Goal: Task Accomplishment & Management: Complete application form

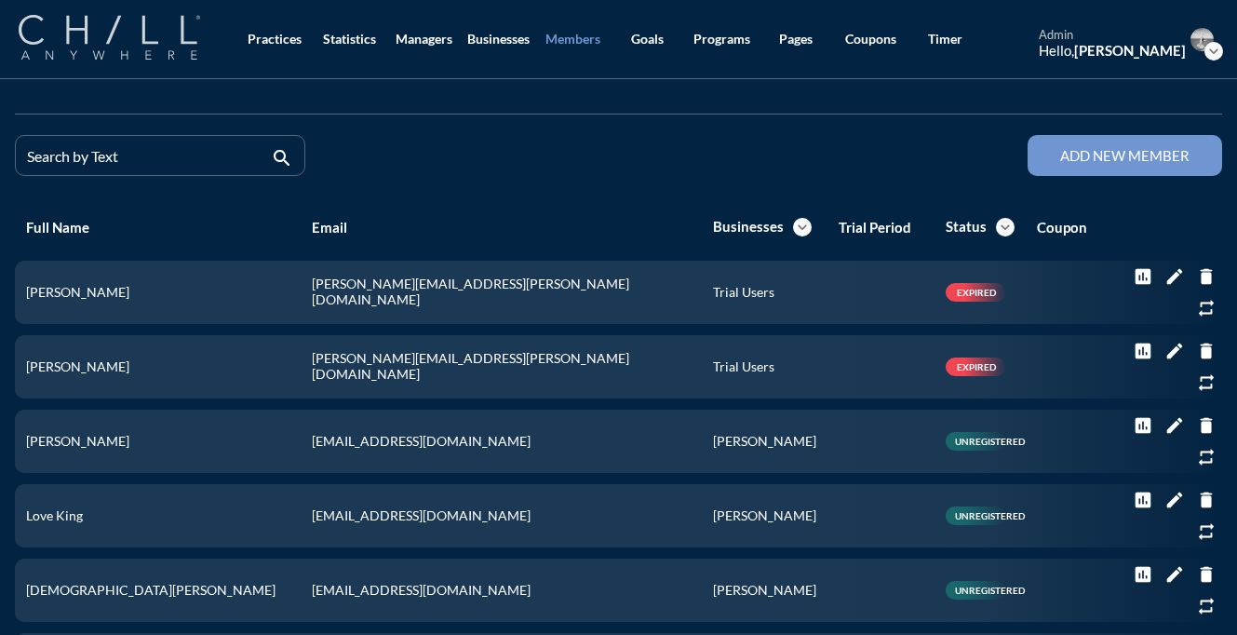
click at [125, 18] on img at bounding box center [109, 37] width 181 height 45
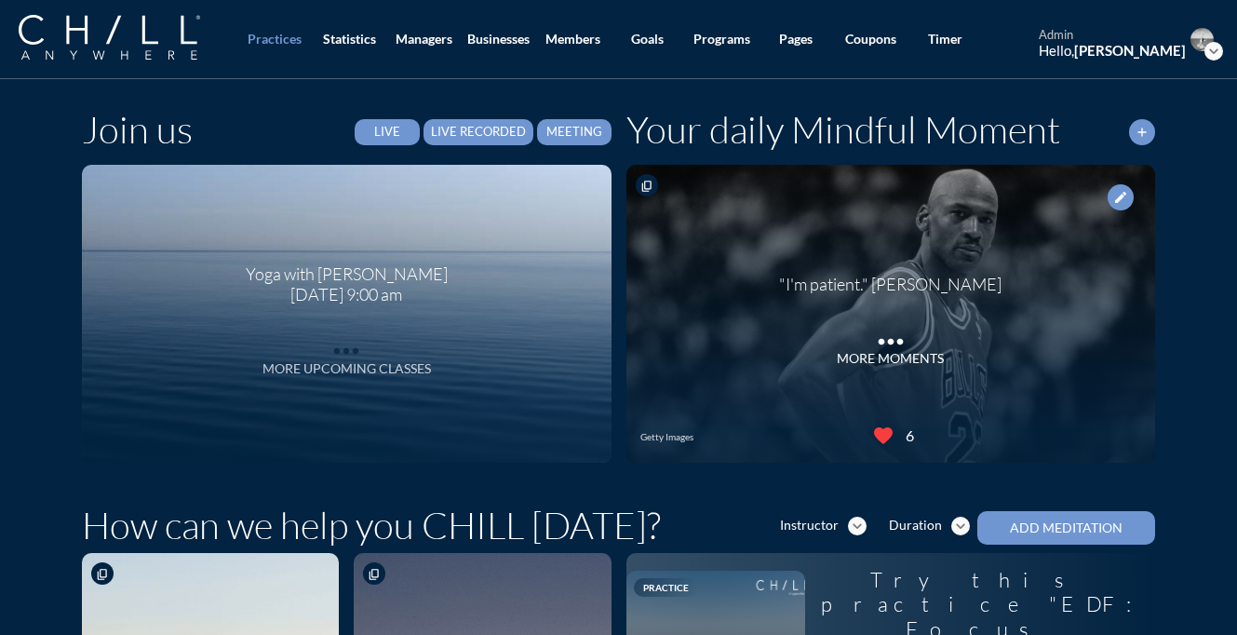
click at [342, 361] on div "More Upcoming Classes" at bounding box center [346, 369] width 168 height 16
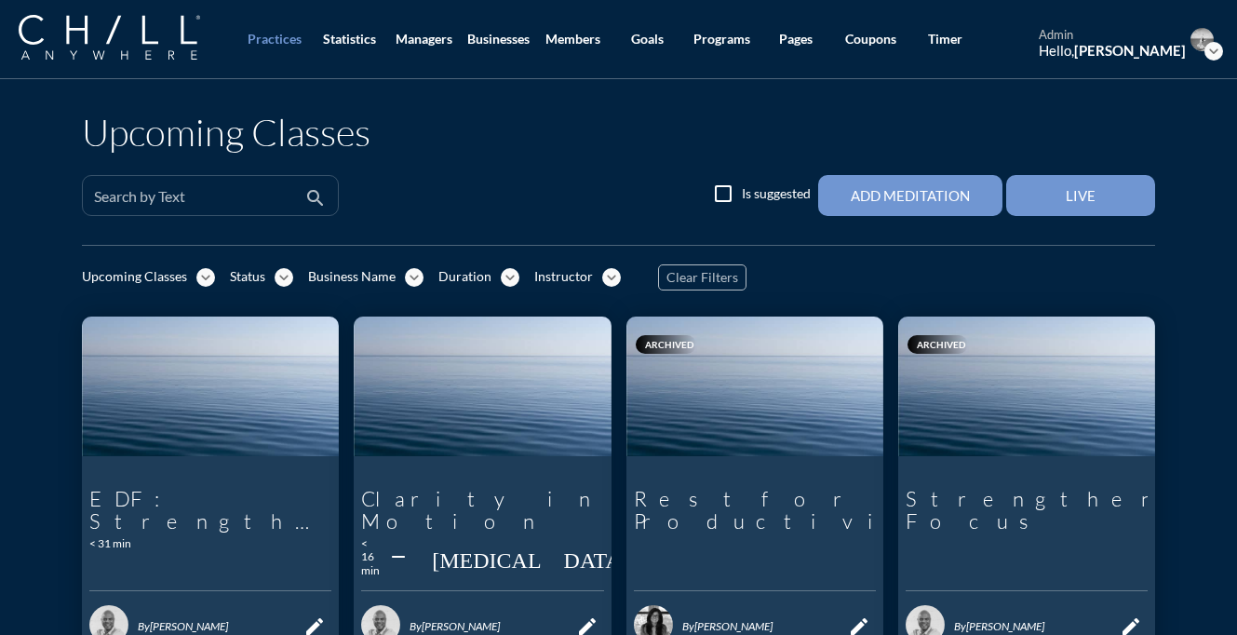
click at [203, 188] on div "Search by Text" at bounding box center [197, 195] width 207 height 39
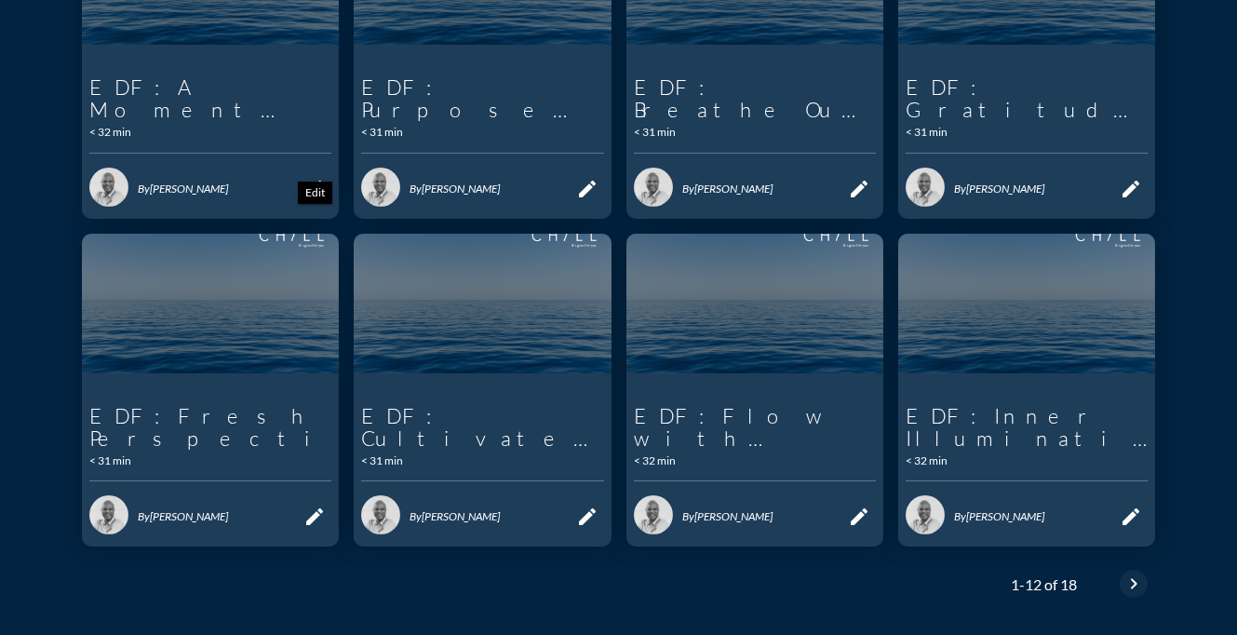
scroll to position [825, 0]
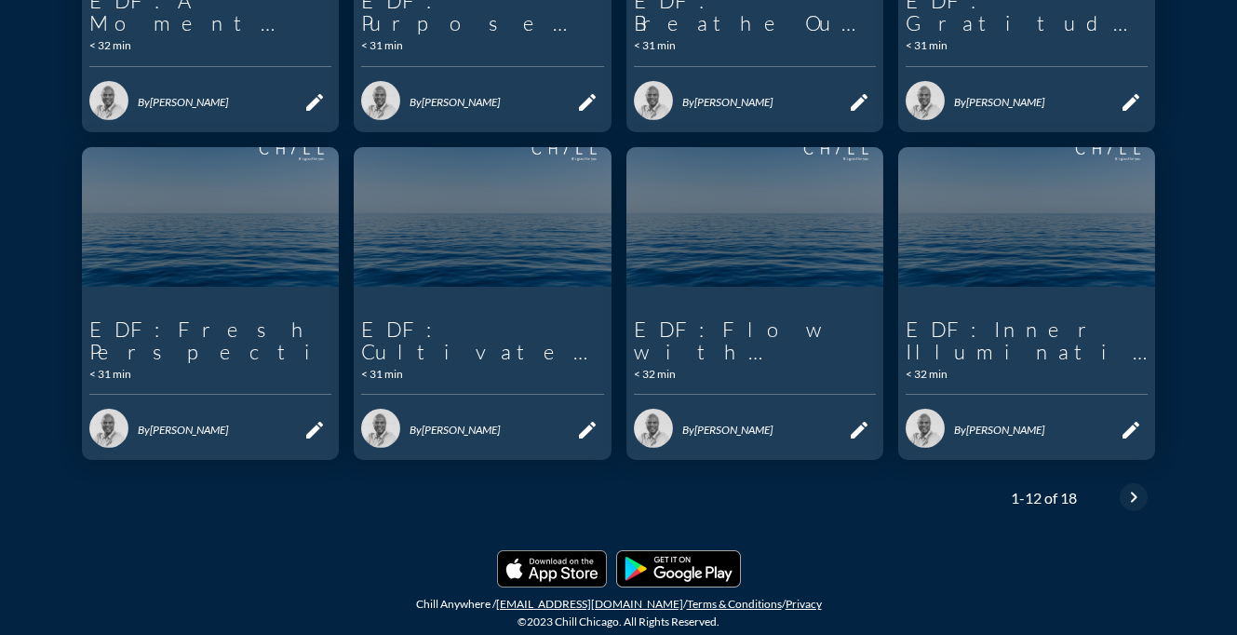
type input "EDF:"
click at [1124, 492] on icon "chevron_right" at bounding box center [1133, 497] width 22 height 22
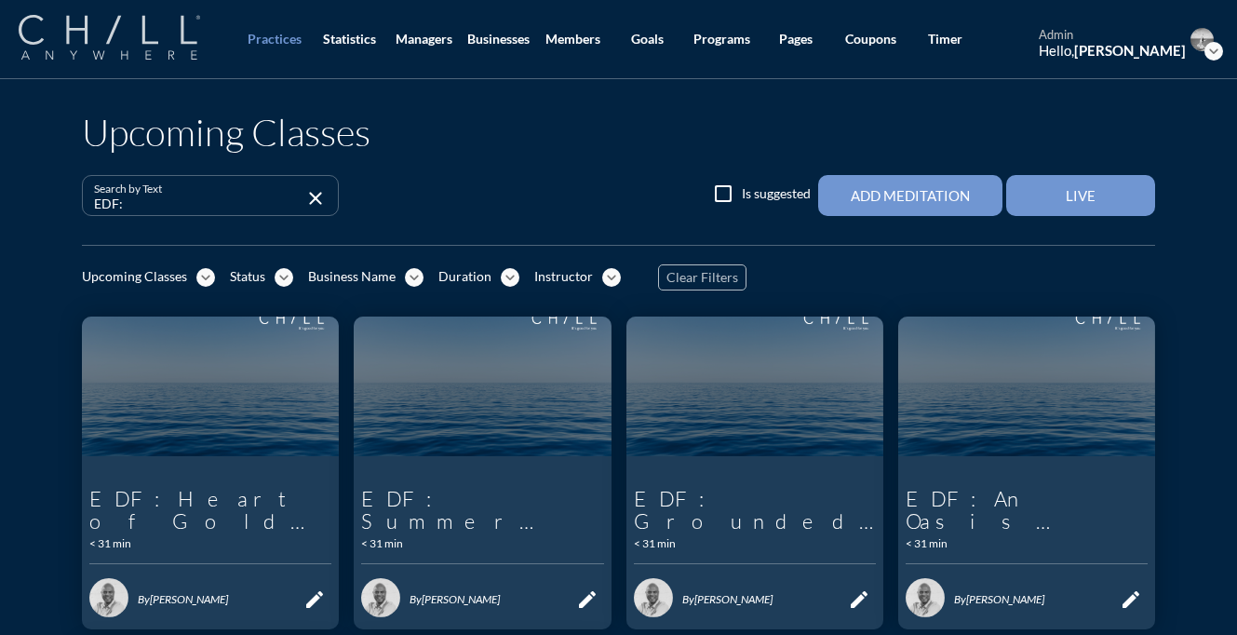
click at [166, 53] on img at bounding box center [109, 37] width 181 height 45
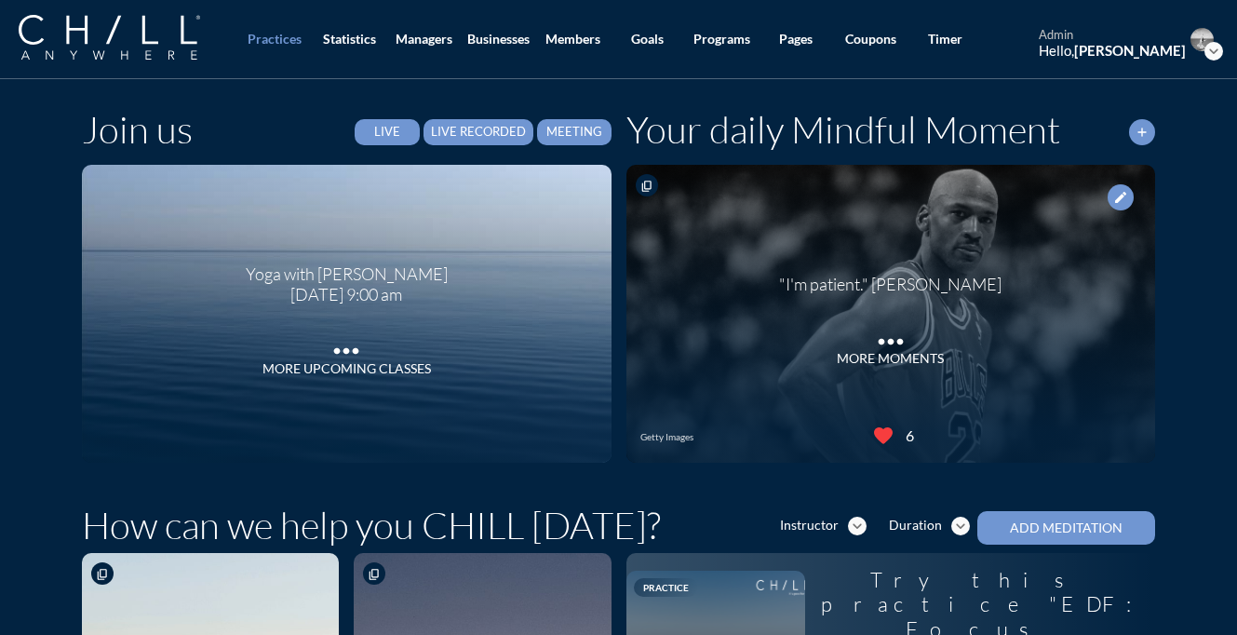
click at [398, 129] on div "Live" at bounding box center [386, 132] width 37 height 15
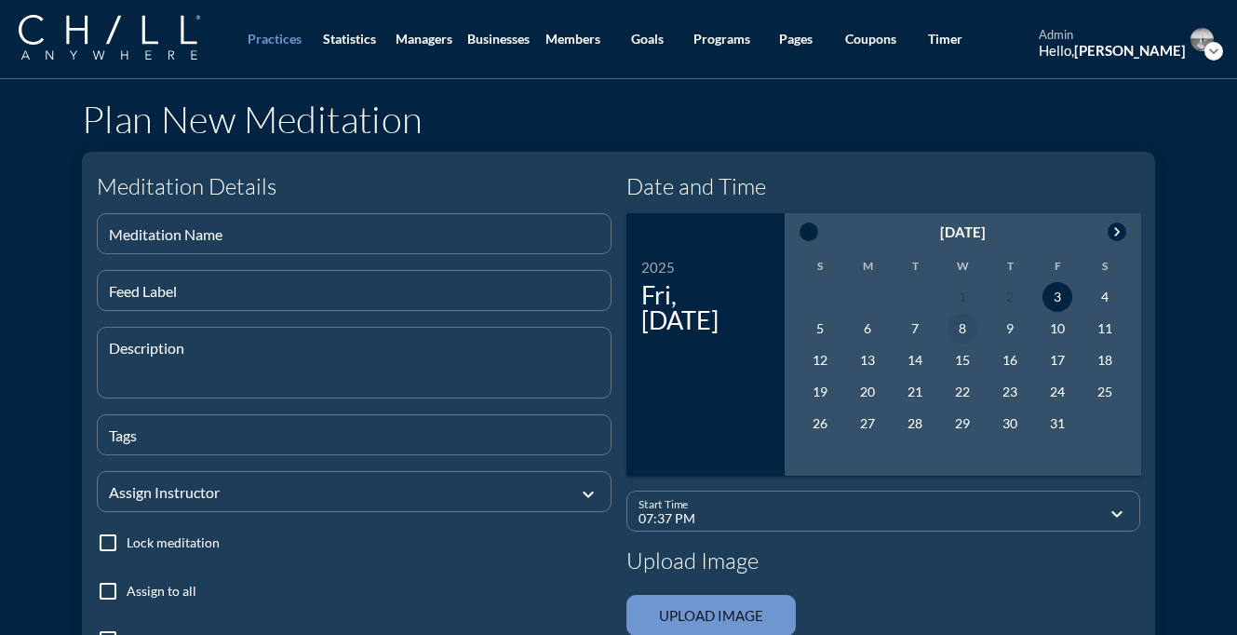
click at [961, 332] on div "8" at bounding box center [962, 329] width 30 height 30
click at [920, 530] on div "Start Time 07:37 PM expand_more" at bounding box center [883, 510] width 515 height 41
click at [914, 527] on input "07:37 PM" at bounding box center [870, 518] width 464 height 23
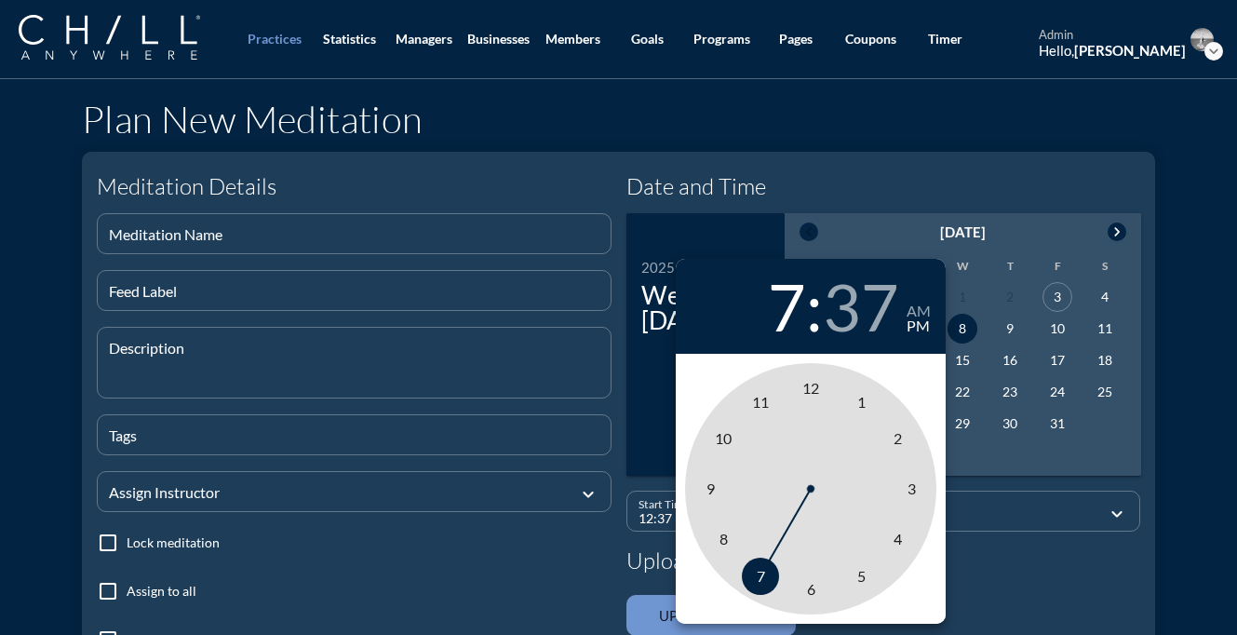
click at [807, 387] on span "12" at bounding box center [810, 388] width 17 height 18
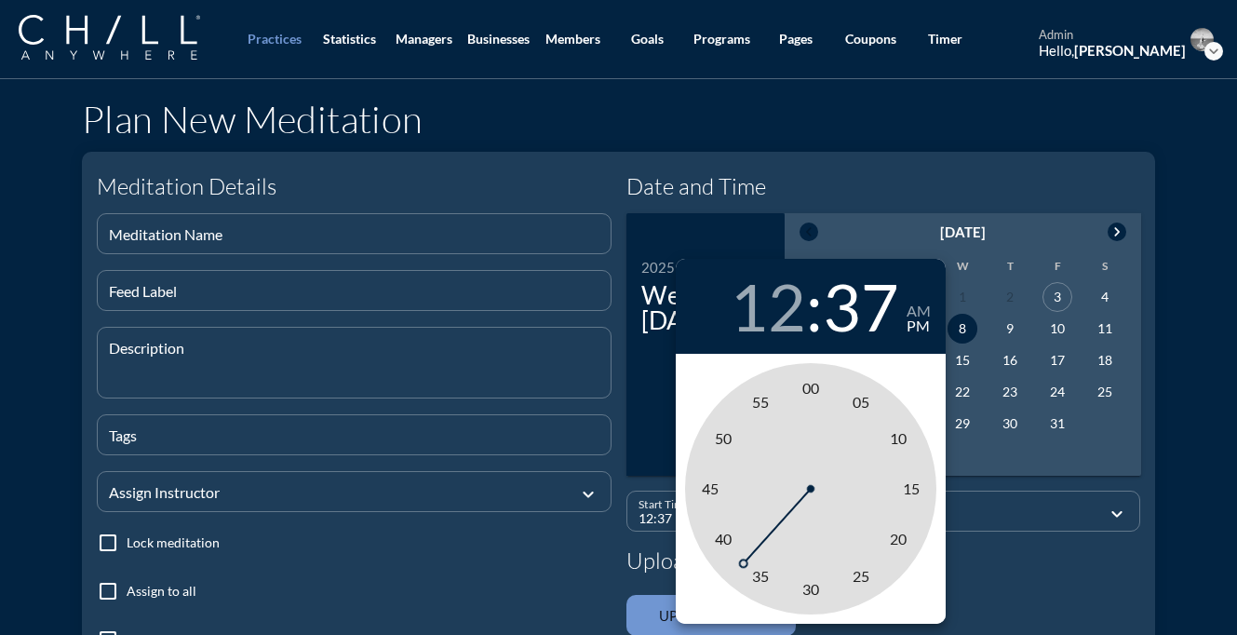
type input "12:00 PM"
click at [809, 390] on span "00" at bounding box center [810, 388] width 17 height 18
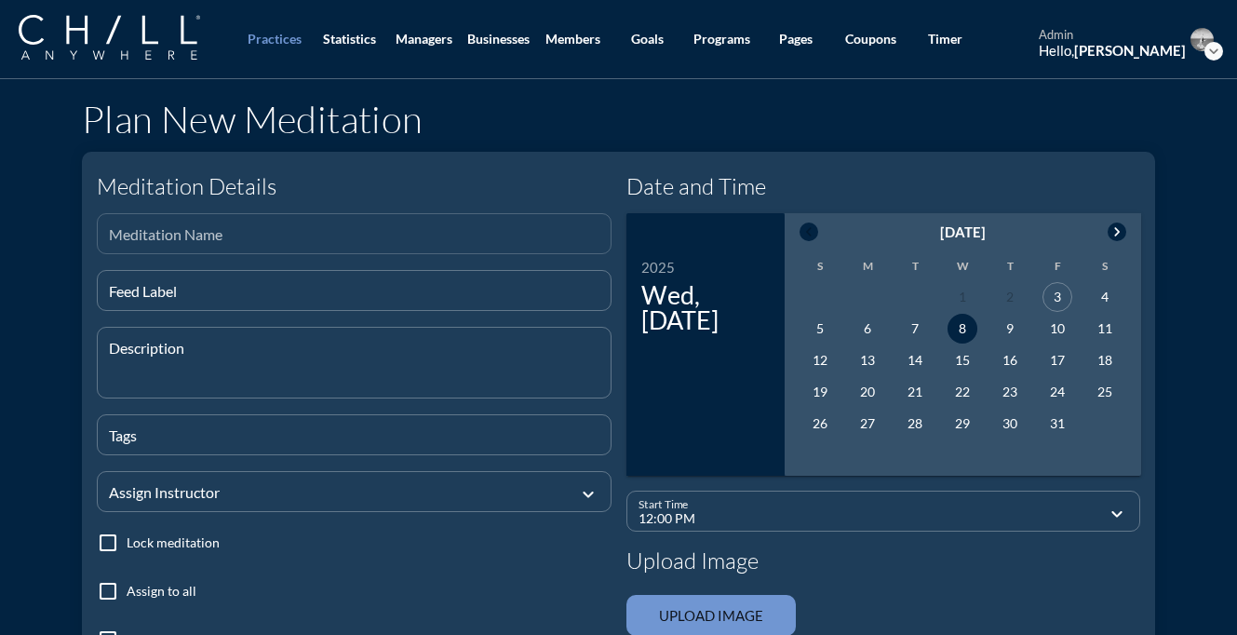
click at [412, 245] on input "Meditation Name" at bounding box center [354, 241] width 490 height 23
click at [968, 425] on div "29" at bounding box center [962, 423] width 30 height 30
click at [940, 515] on input "12:00 PM" at bounding box center [870, 518] width 464 height 23
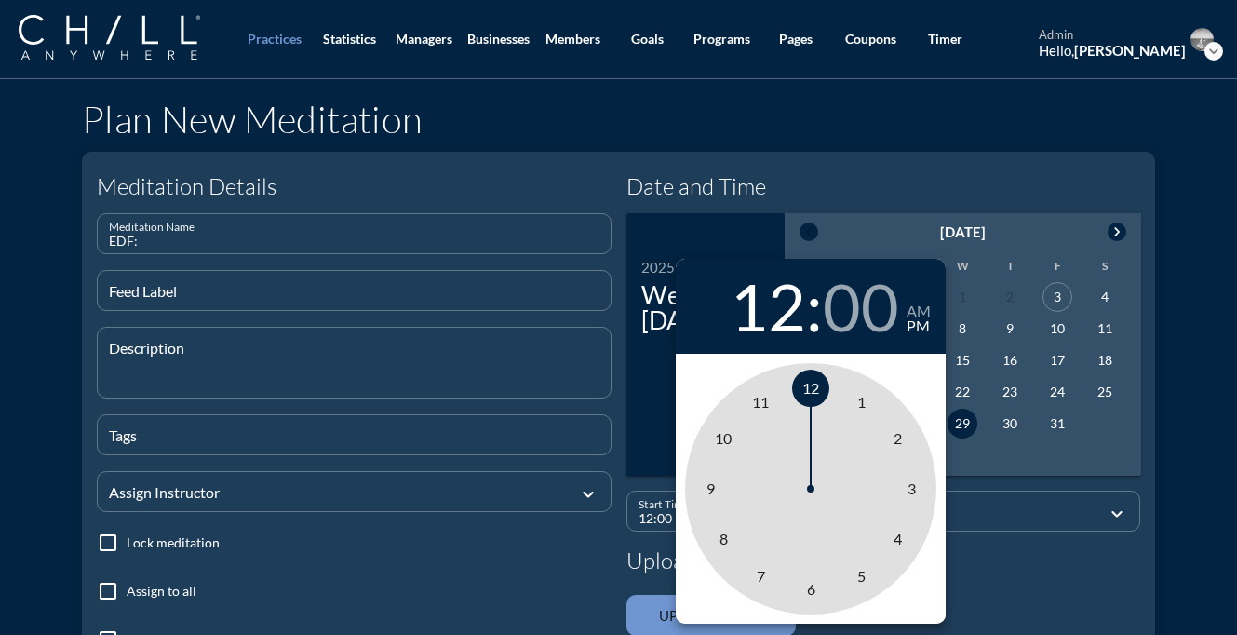
click at [789, 161] on div "Meditation Details Meditation Name EDF: Feed Label Description Tags Assign Inst…" at bounding box center [618, 511] width 1073 height 718
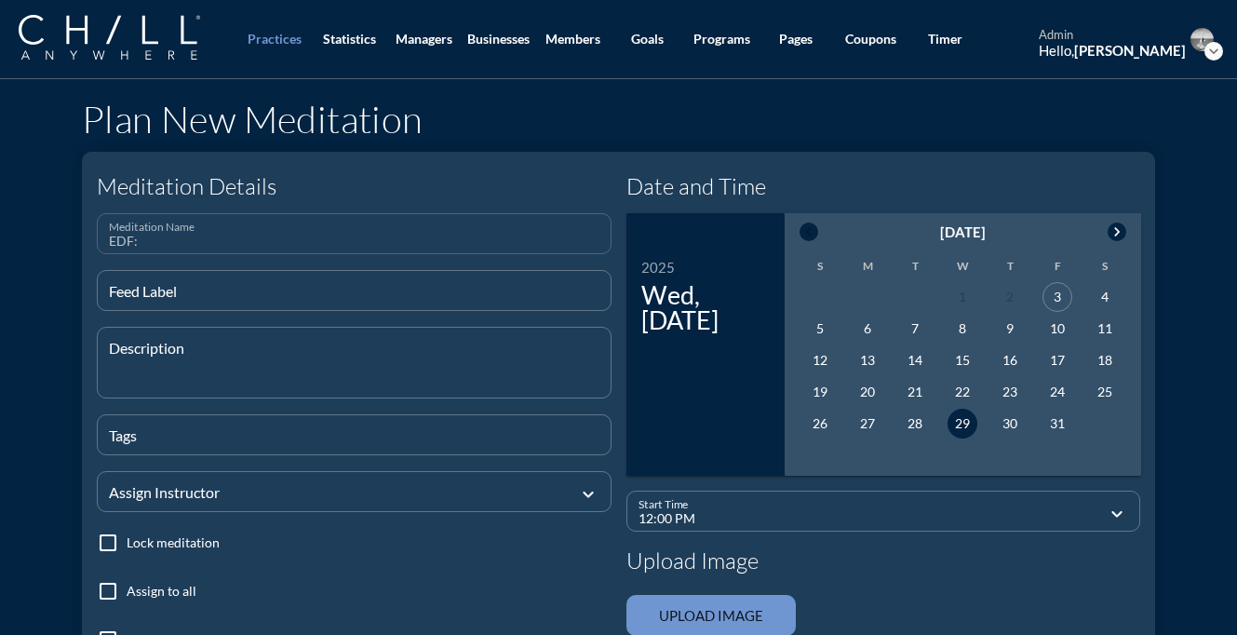
click at [348, 241] on input "EDF:" at bounding box center [354, 241] width 490 height 23
paste input "Forward Focused"
type input "EDF: Forward Focused"
click at [280, 336] on div "Description" at bounding box center [360, 363] width 502 height 70
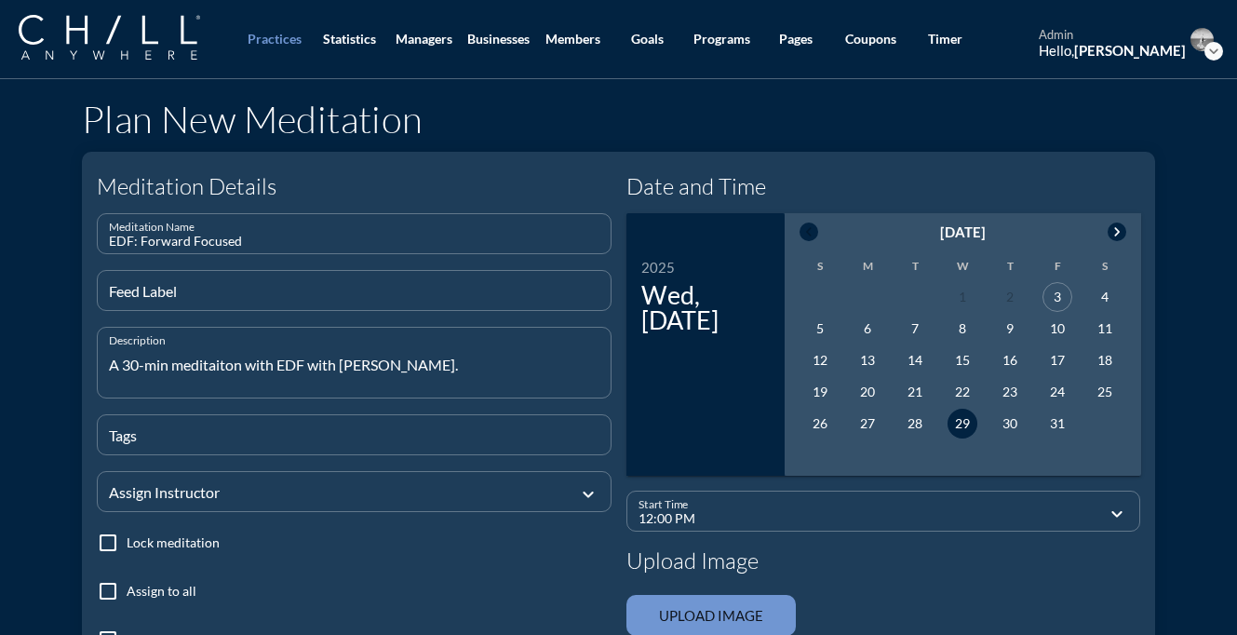
type textarea "A 30-min meditaiton with EDF with [PERSON_NAME]."
type input "edf,[PERSON_NAME],live"
click at [264, 482] on div at bounding box center [341, 491] width 464 height 62
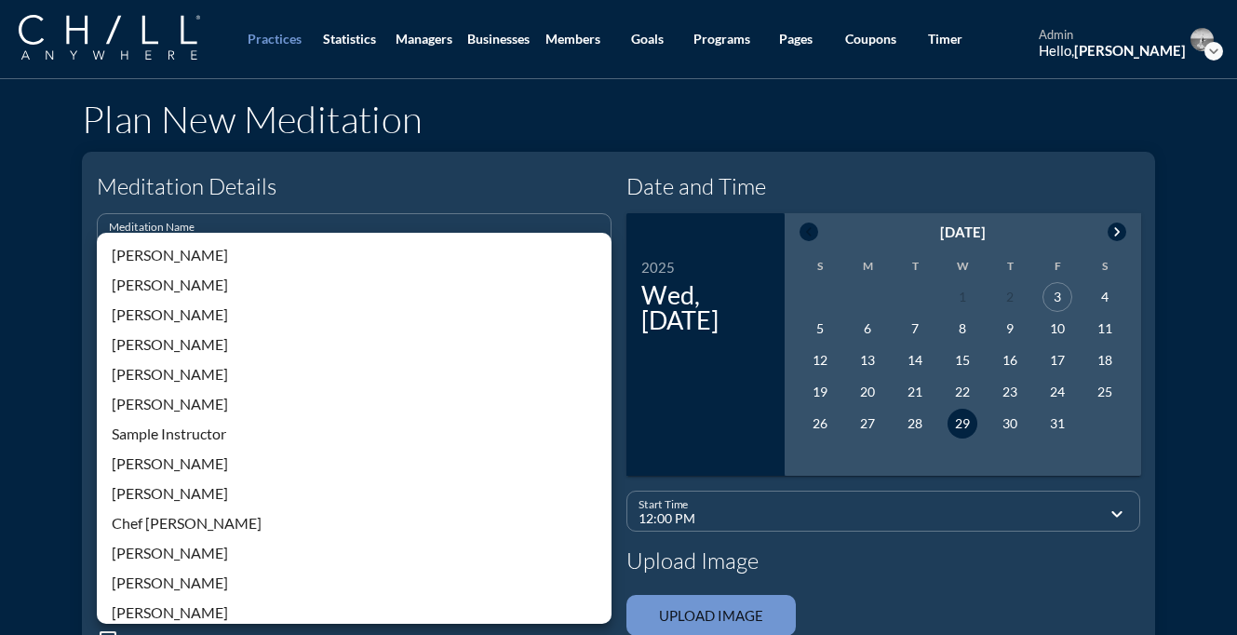
scroll to position [398, 0]
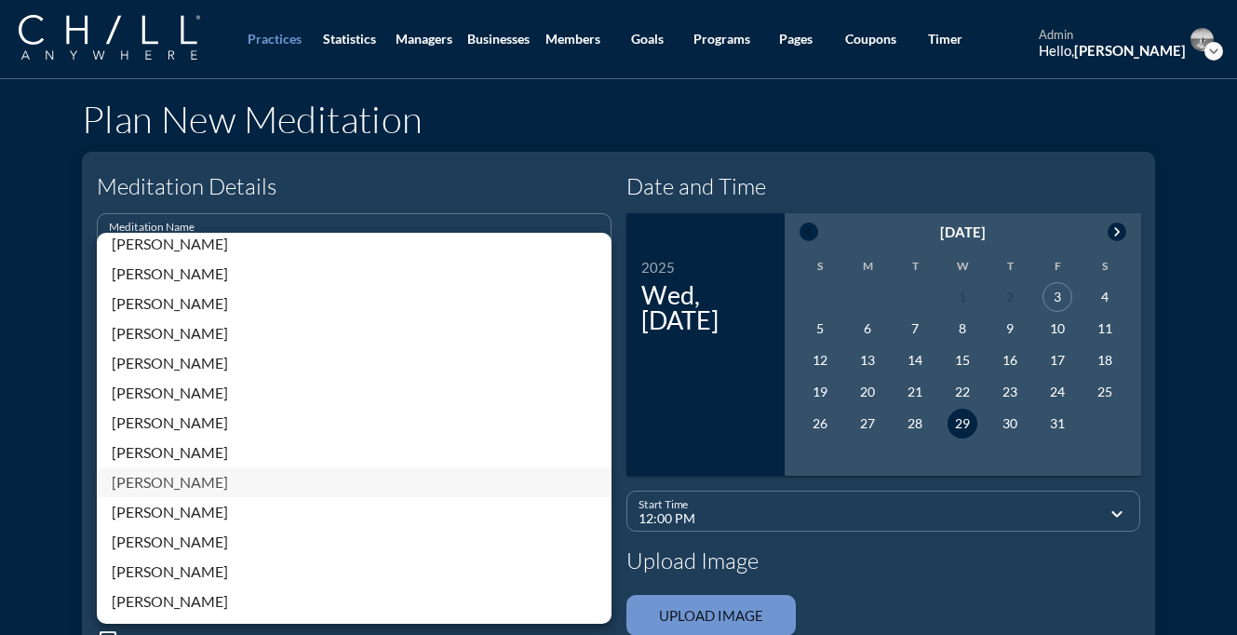
click at [184, 489] on div "[PERSON_NAME]" at bounding box center [354, 482] width 485 height 22
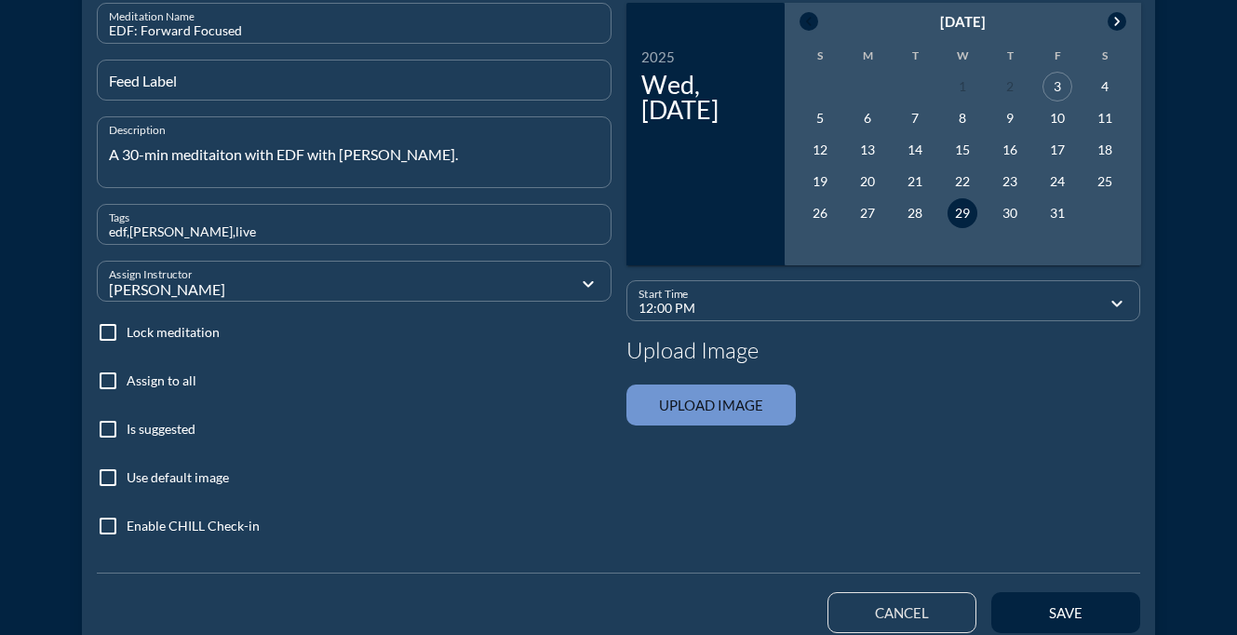
scroll to position [211, 0]
click at [696, 403] on input "file" at bounding box center [710, 403] width 169 height 41
type input "C:\fakepath\ChillWaterImage_darksky.png"
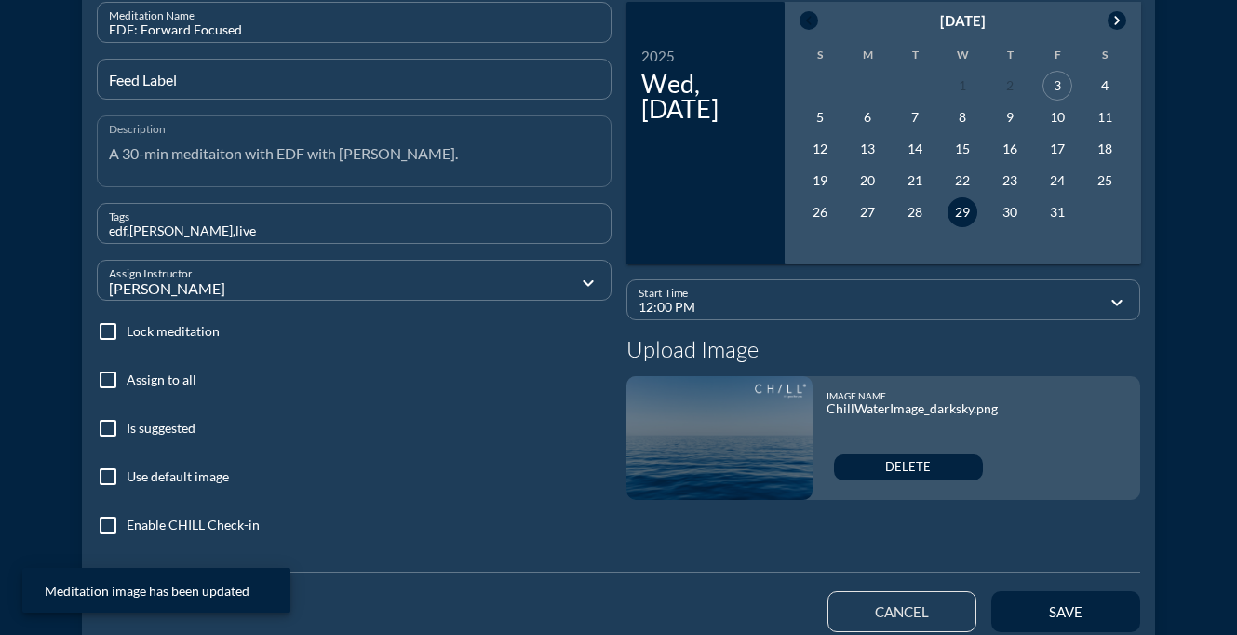
click at [215, 161] on textarea "A 30-min meditaiton with EDF with [PERSON_NAME]." at bounding box center [360, 162] width 502 height 47
click at [220, 156] on textarea "A 30-min meditaiton with EDF with [PERSON_NAME]." at bounding box center [360, 162] width 502 height 47
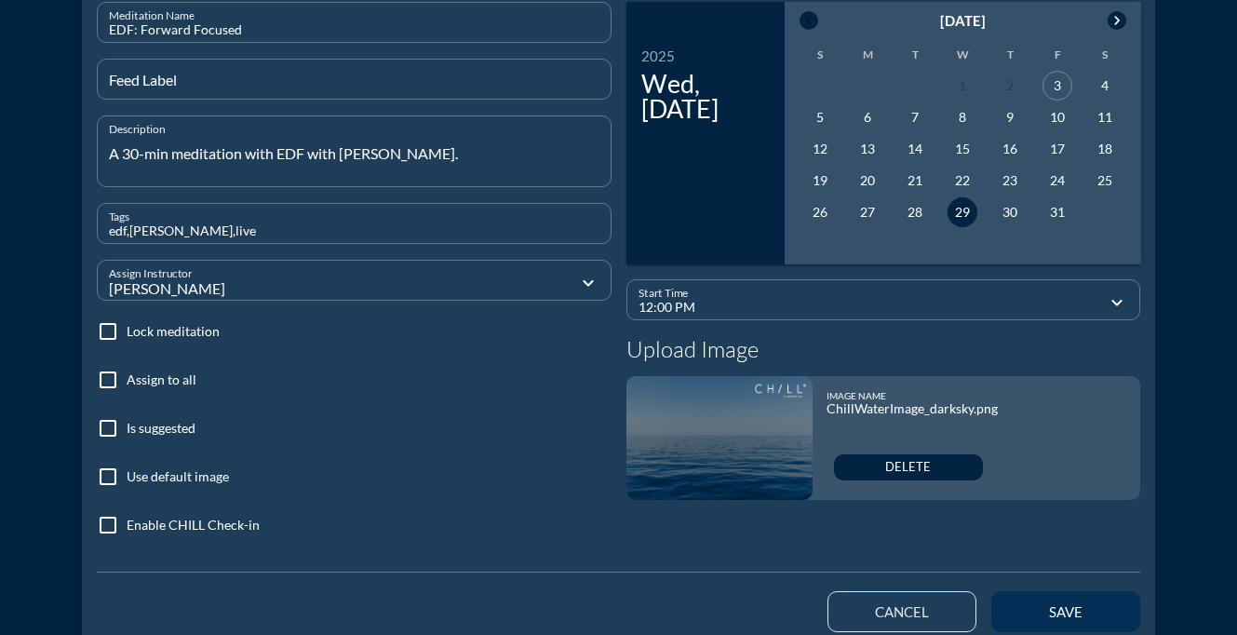
type textarea "A 30-min meditation with EDF with [PERSON_NAME]."
click at [1054, 606] on div "save" at bounding box center [1066, 611] width 84 height 17
type input "07:40 PM"
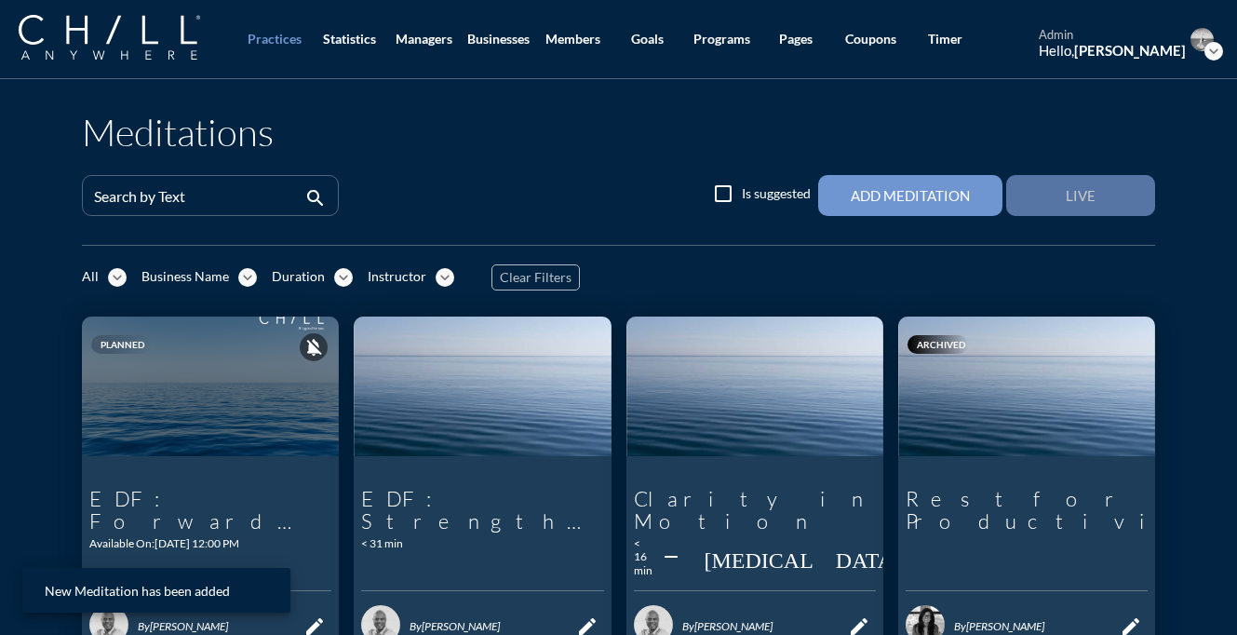
click at [1040, 208] on button "Live" at bounding box center [1080, 195] width 149 height 41
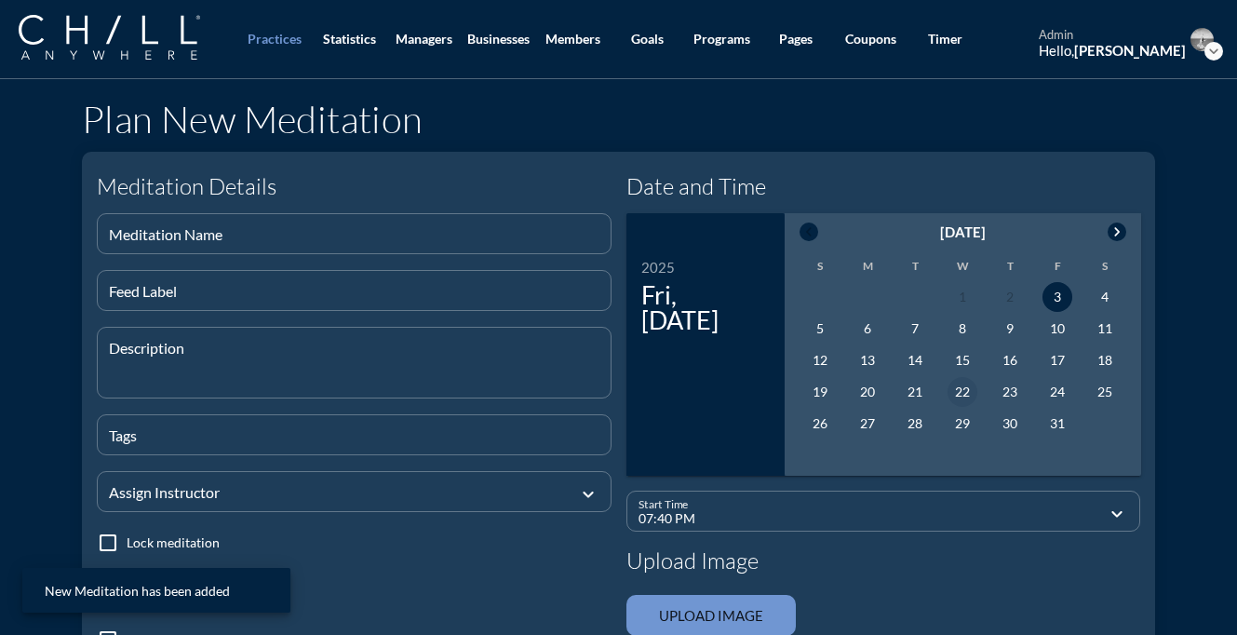
click at [960, 390] on div "22" at bounding box center [962, 392] width 30 height 30
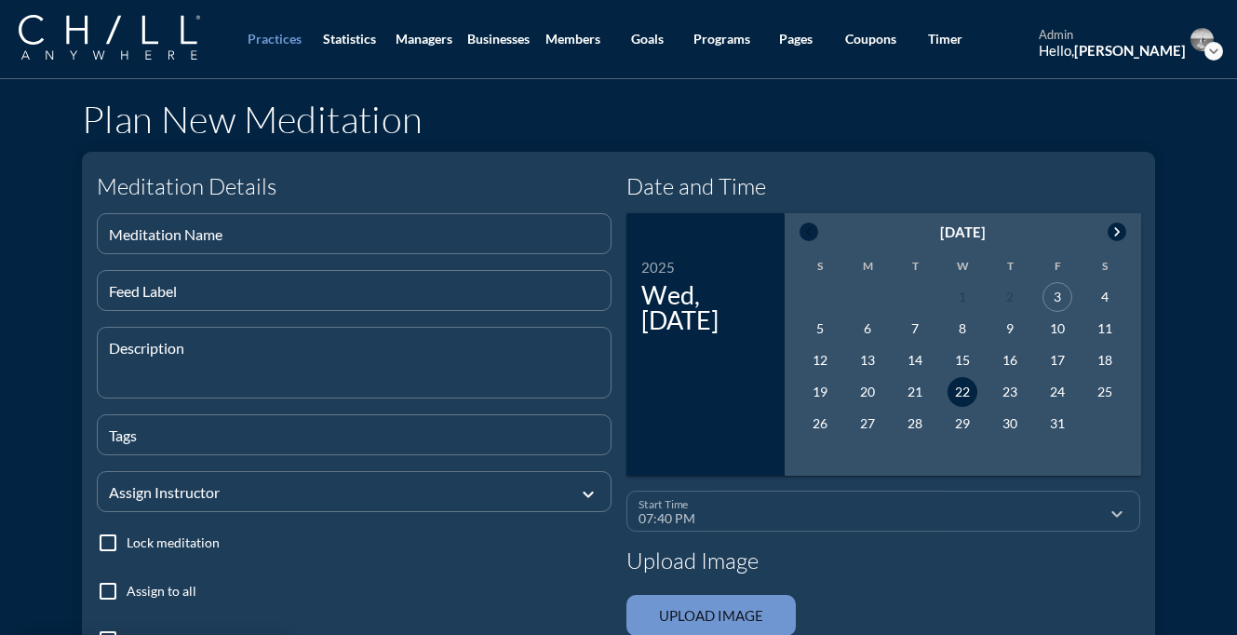
click at [897, 511] on input "07:40 PM" at bounding box center [870, 518] width 464 height 23
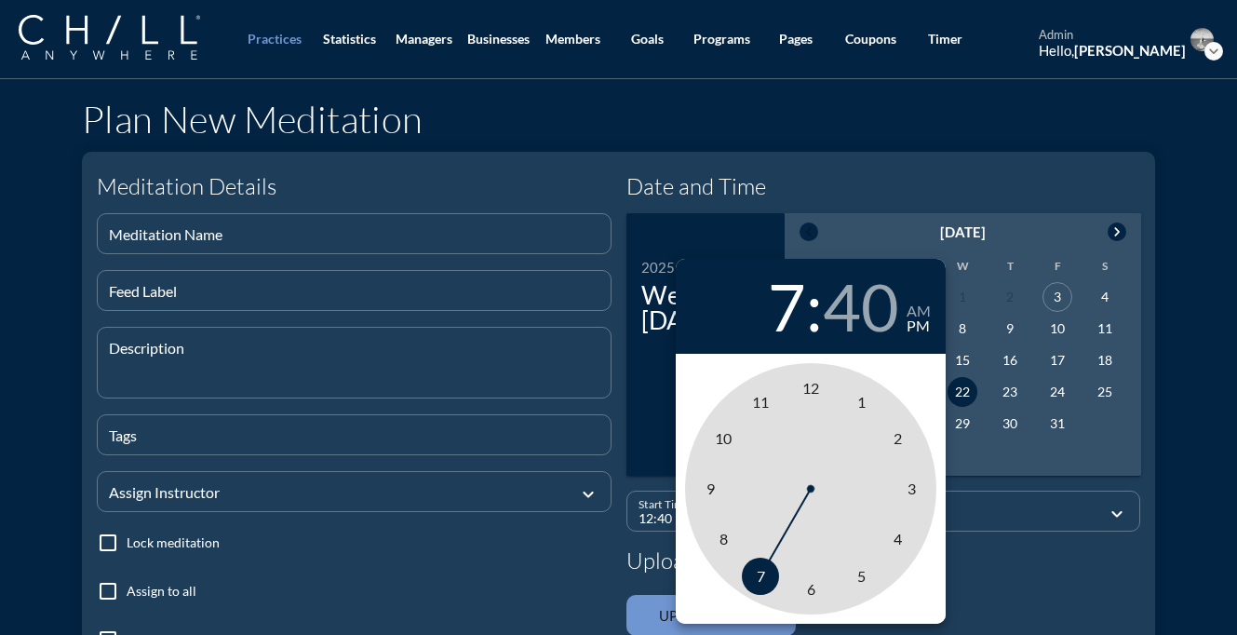
click at [808, 390] on span "12" at bounding box center [810, 388] width 17 height 18
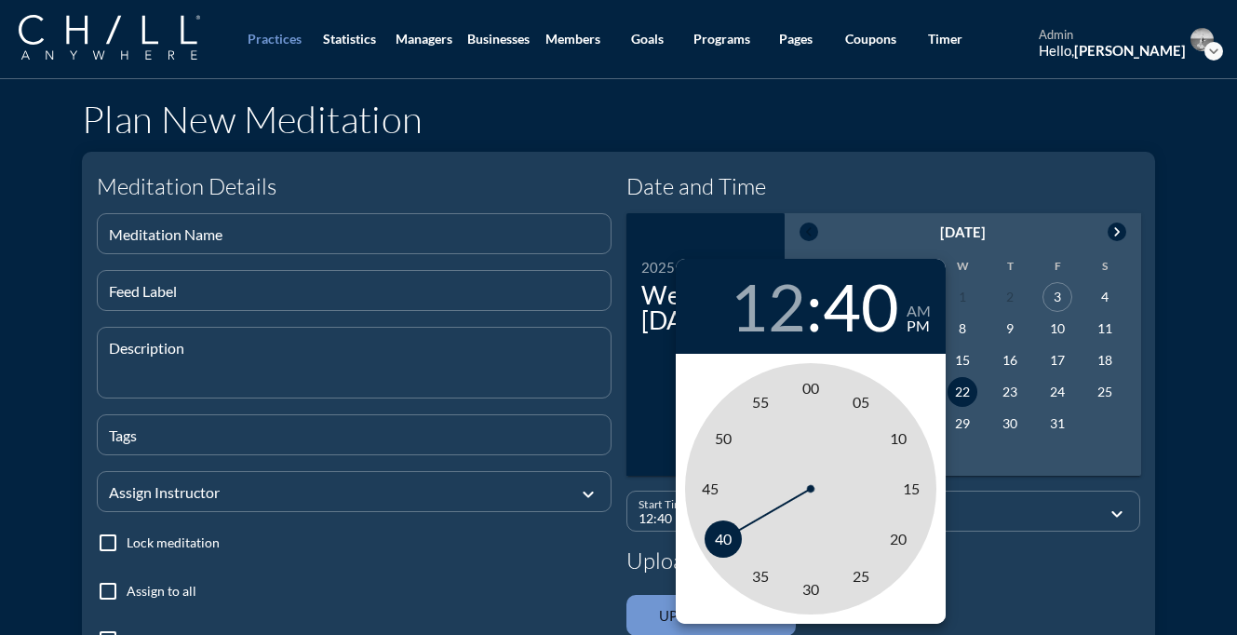
type input "12:00 PM"
click at [808, 390] on span "00" at bounding box center [810, 388] width 17 height 18
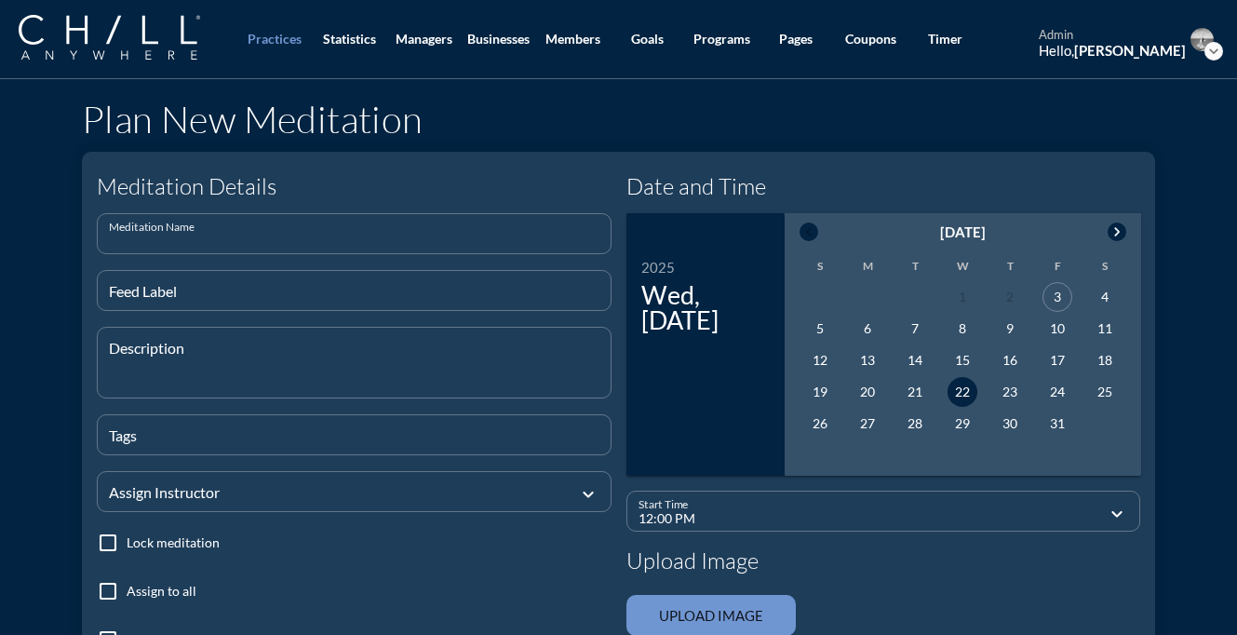
click at [495, 241] on input "Meditation Name" at bounding box center [354, 241] width 490 height 23
paste input "Anchored Awareness"
type input "EDF: Anchored Awareness"
click at [246, 350] on textarea "Description" at bounding box center [360, 373] width 502 height 47
click at [211, 369] on textarea "A 30-min meditaiton with [PERSON_NAME]." at bounding box center [360, 373] width 502 height 47
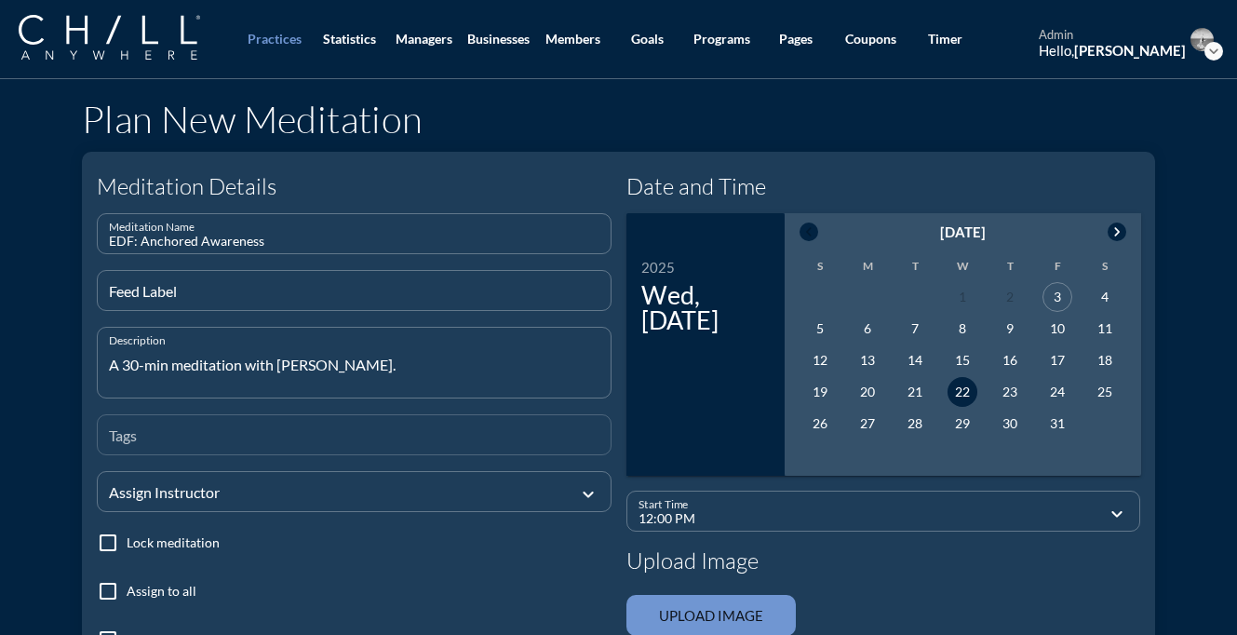
type textarea "A 30-min meditation with [PERSON_NAME]."
click at [232, 444] on input "Tags" at bounding box center [354, 442] width 490 height 23
type input "edf,live,[PERSON_NAME]"
click at [275, 493] on div at bounding box center [341, 491] width 464 height 62
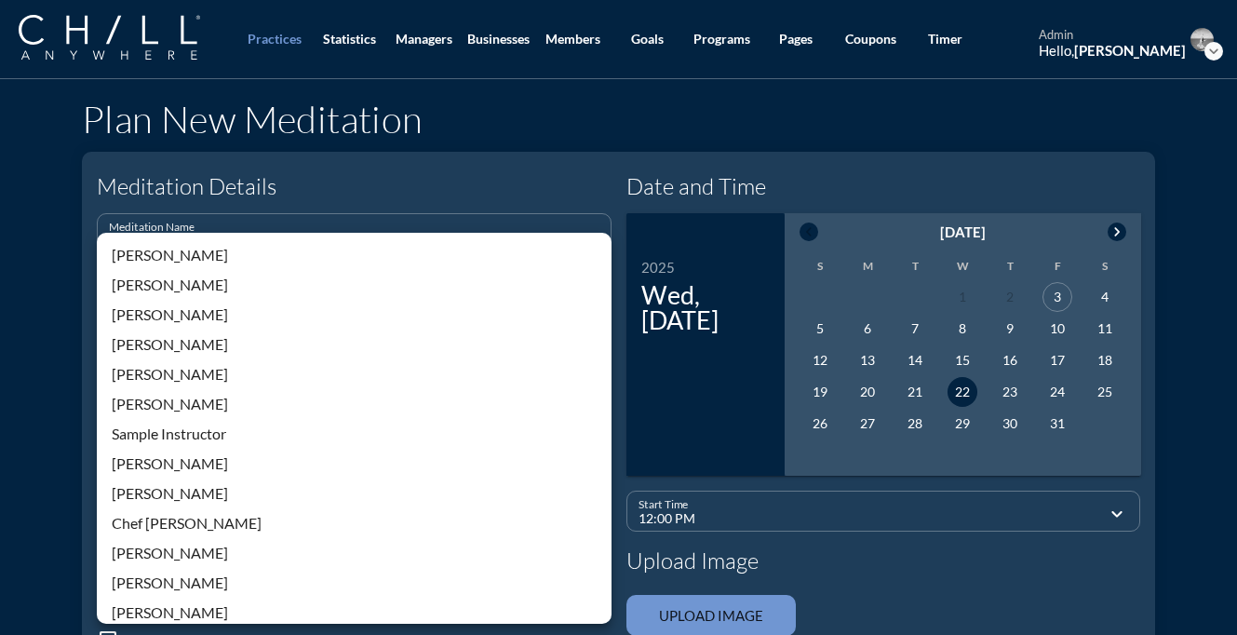
scroll to position [398, 0]
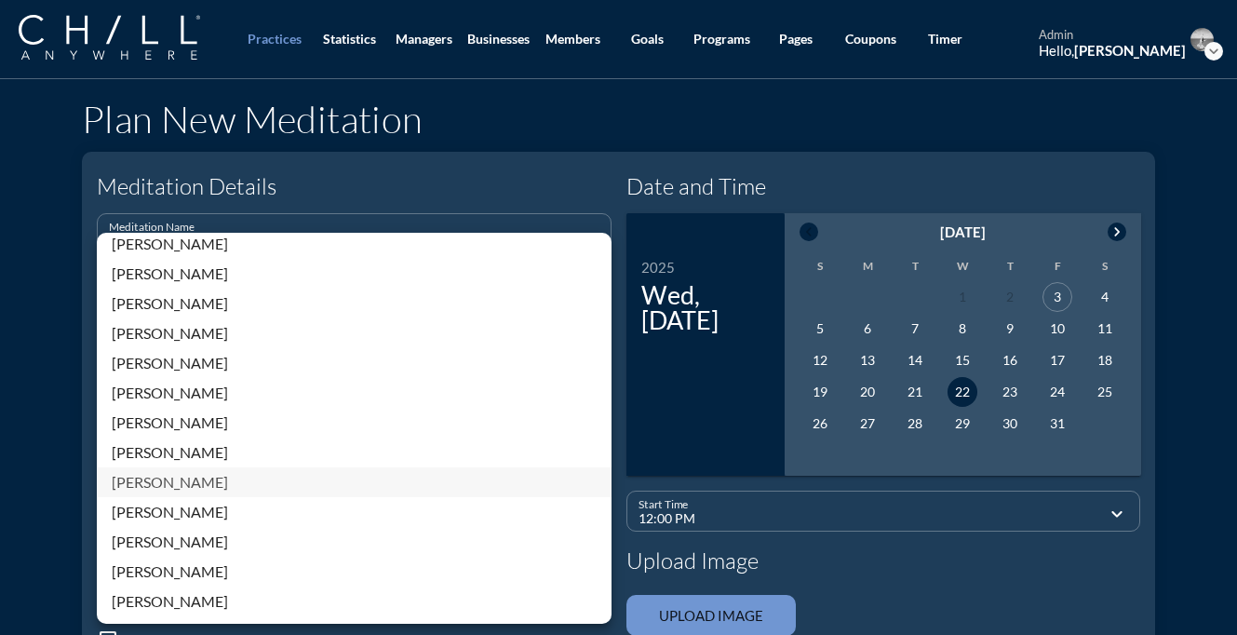
click at [153, 484] on div "[PERSON_NAME]" at bounding box center [354, 482] width 485 height 22
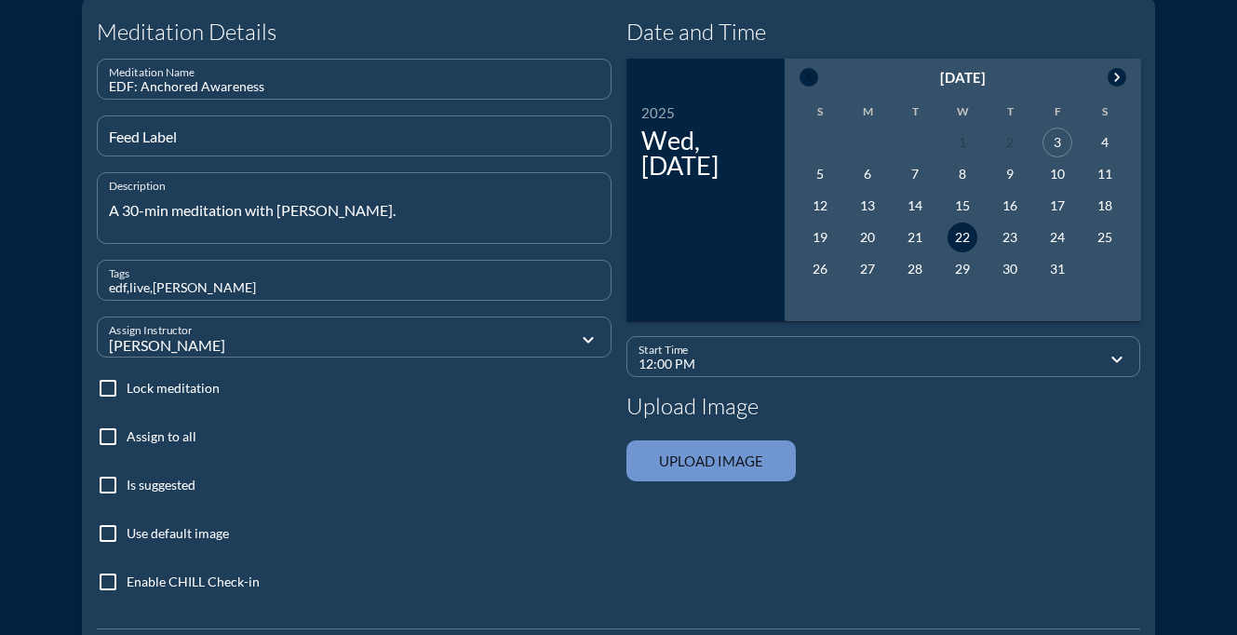
scroll to position [208, 0]
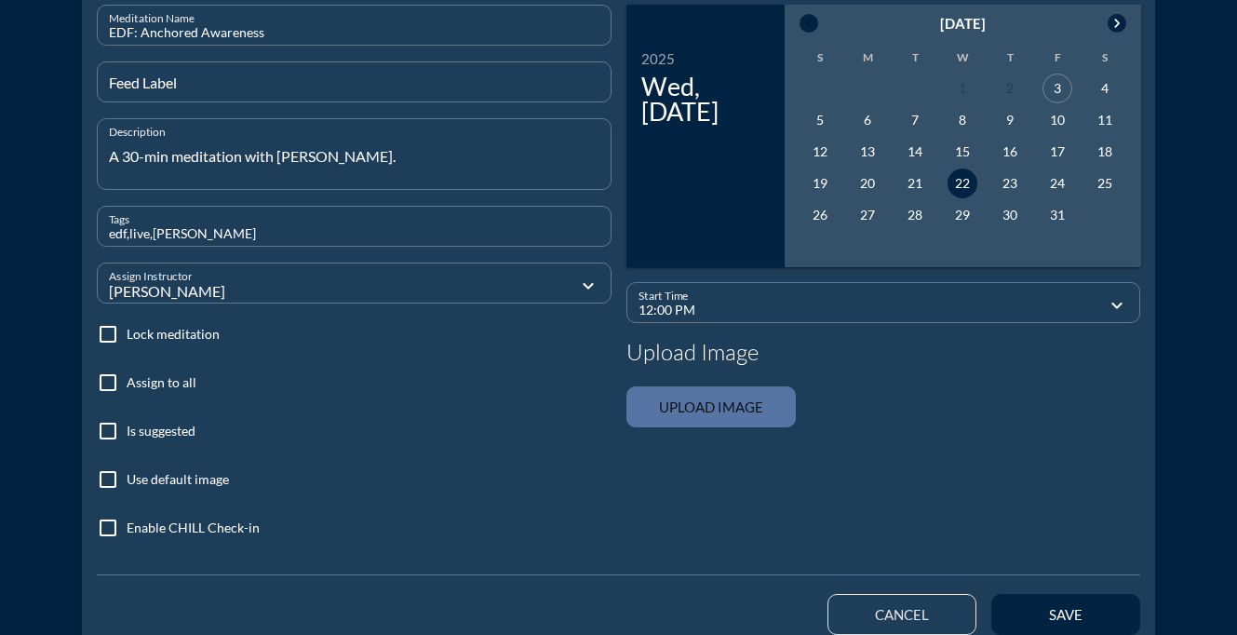
click at [684, 416] on input "file" at bounding box center [710, 406] width 169 height 41
type input "C:\fakepath\ChillWaterImage_darksky.png"
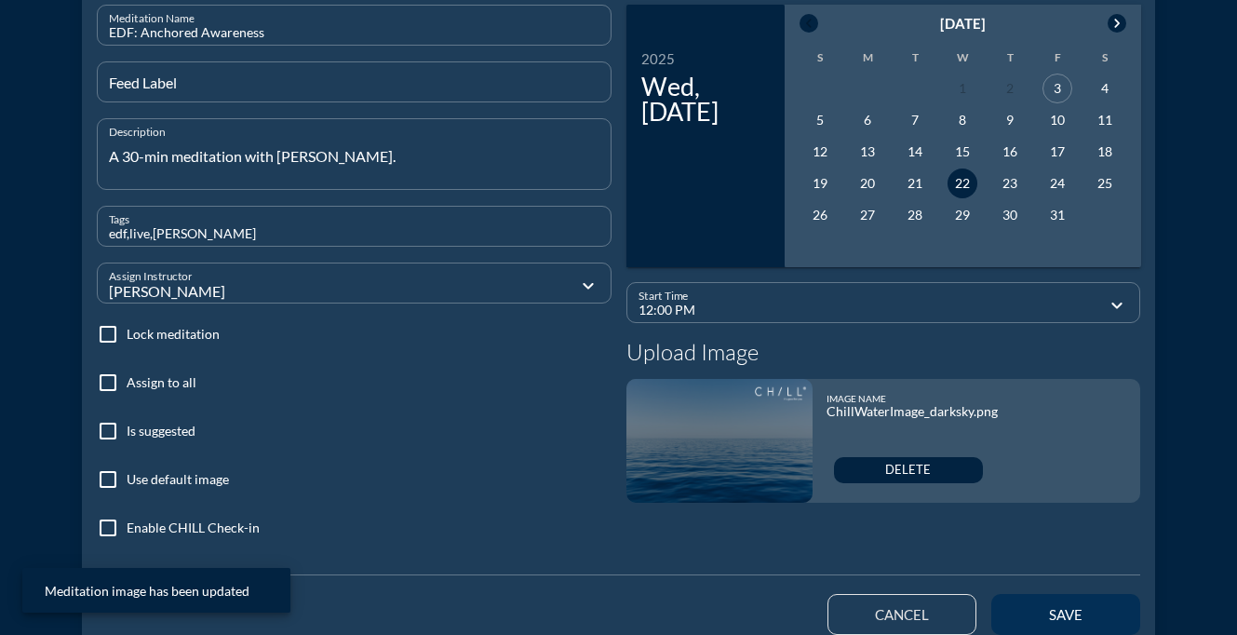
click at [1064, 608] on div "save" at bounding box center [1066, 614] width 84 height 17
type input "07:40 PM"
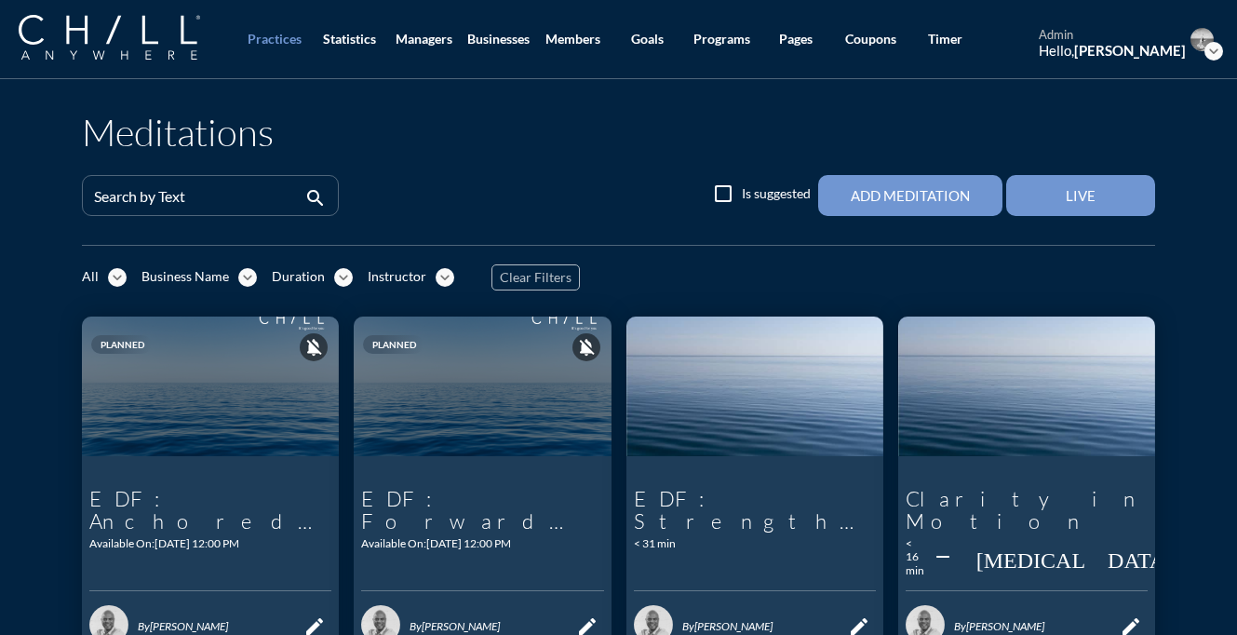
click at [1118, 200] on div "Live" at bounding box center [1080, 195] width 84 height 17
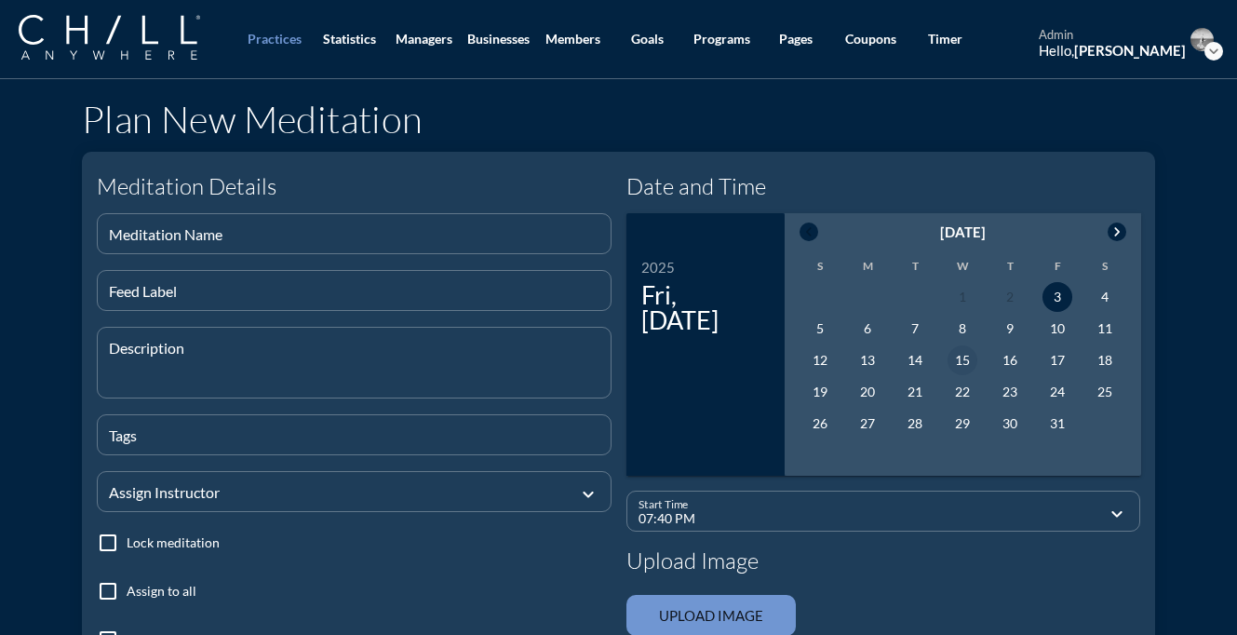
click at [970, 361] on div "15" at bounding box center [962, 360] width 30 height 30
click at [929, 521] on input "07:40 PM" at bounding box center [870, 518] width 464 height 23
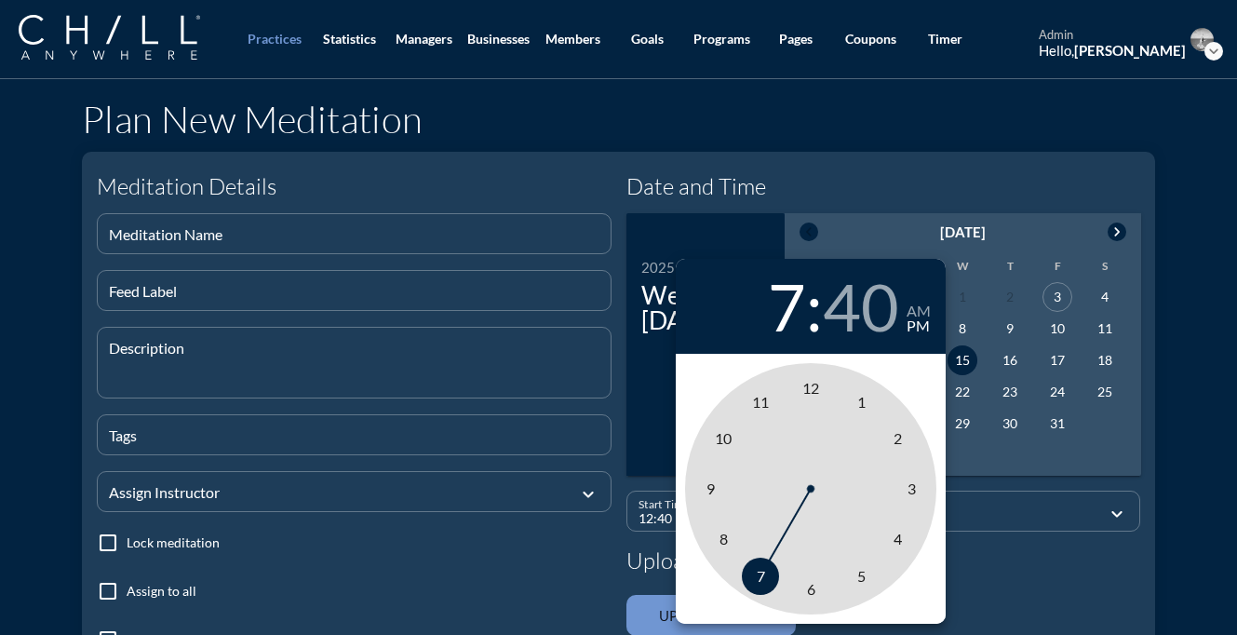
click at [810, 391] on span "12" at bounding box center [810, 388] width 17 height 18
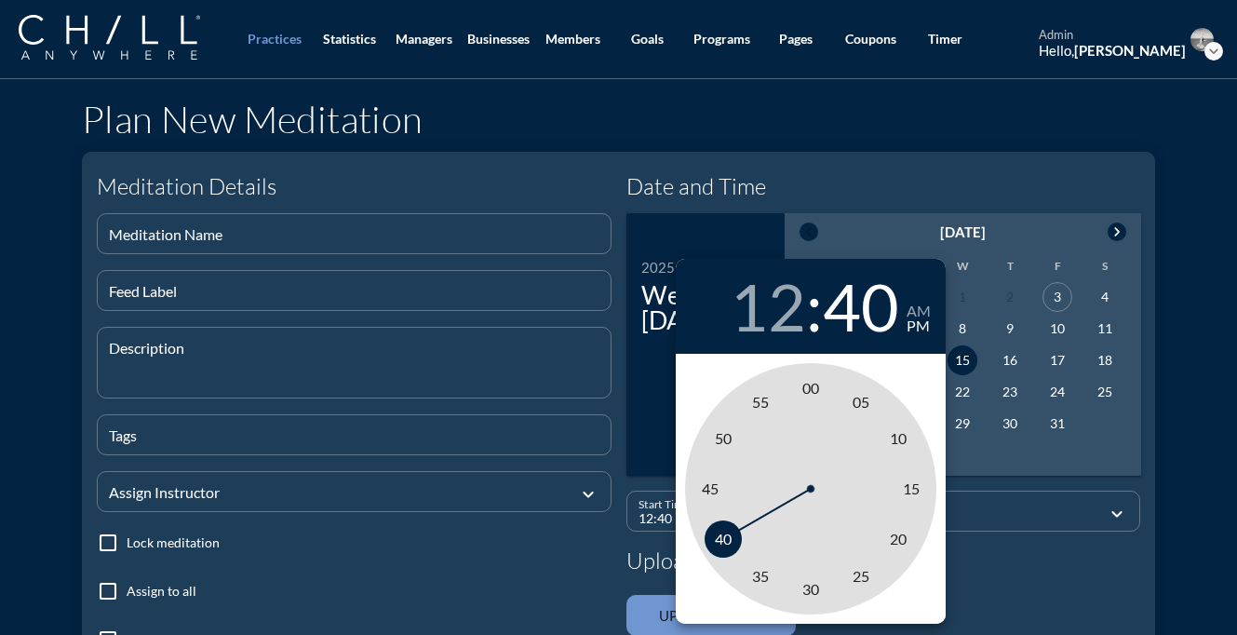
type input "12:00 PM"
click at [810, 391] on span "00" at bounding box center [810, 388] width 17 height 18
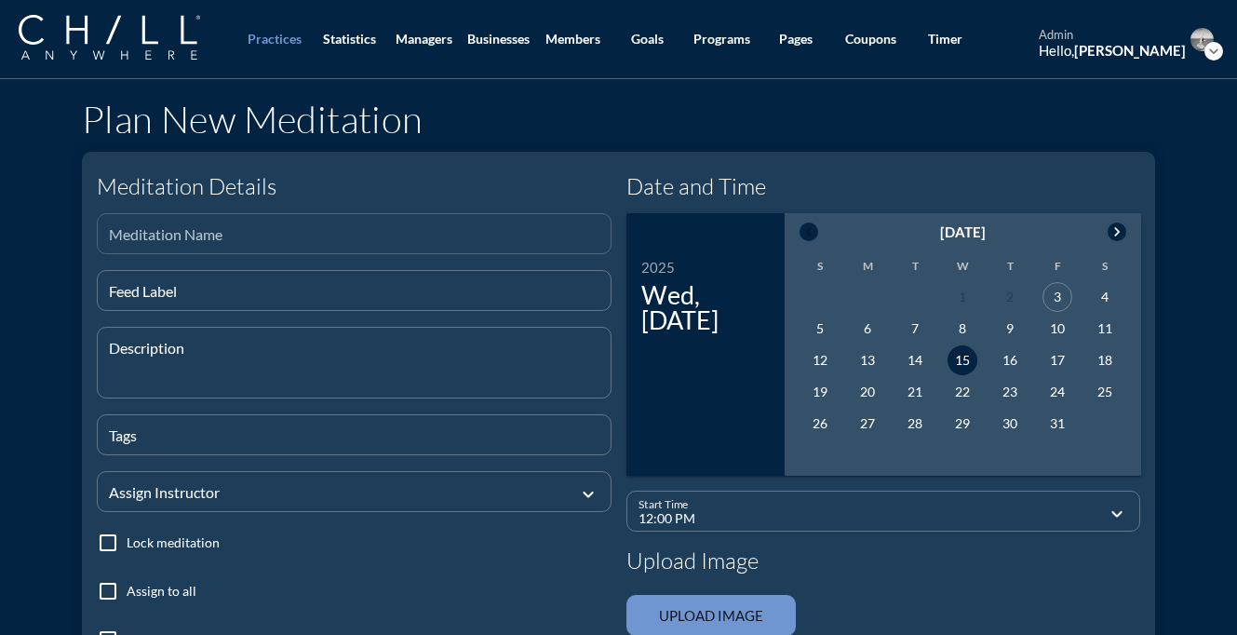
click at [531, 240] on input "Meditation Name" at bounding box center [354, 241] width 490 height 23
paste input "A Steady Breath"
type input "EDF: A Steady Breath"
click at [334, 338] on div "Description" at bounding box center [360, 363] width 502 height 70
type textarea "A 30-min meditation with [PERSON_NAME]."
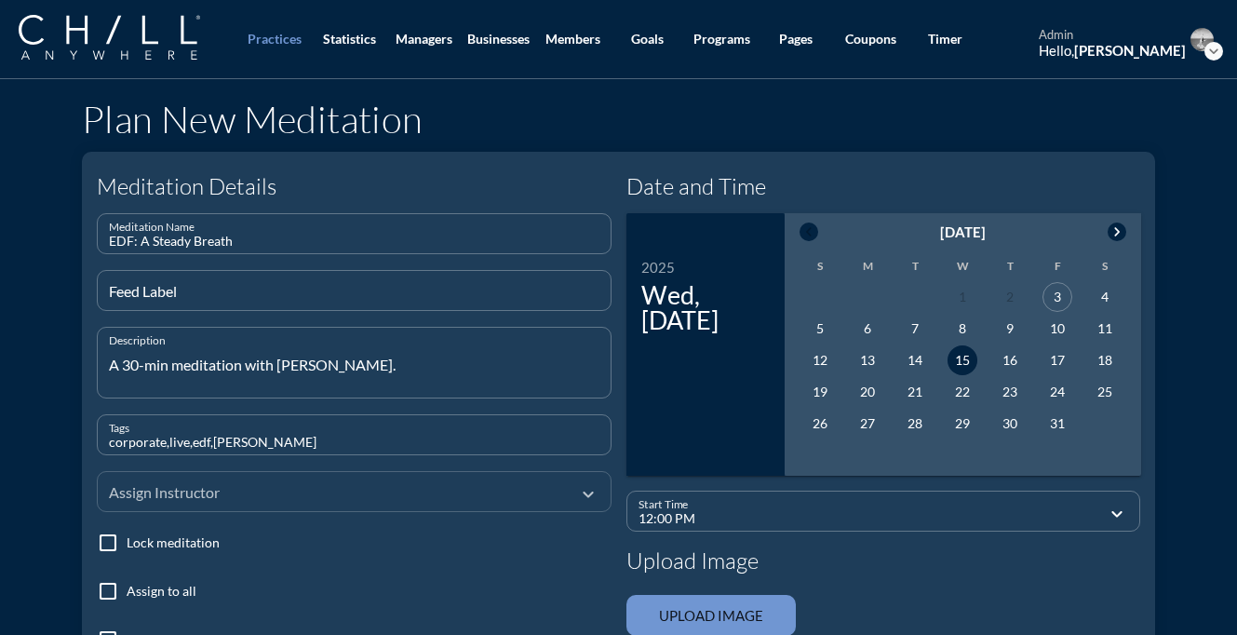
type input "corporate,live,edf,[PERSON_NAME]"
click at [341, 507] on div at bounding box center [341, 491] width 464 height 62
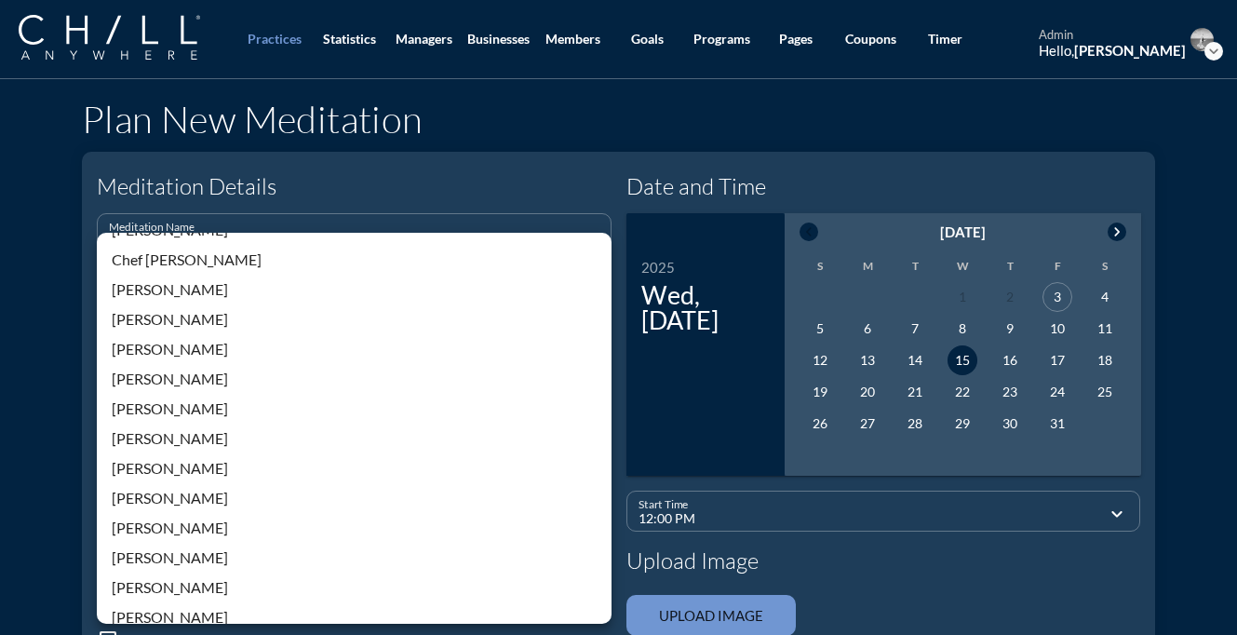
scroll to position [398, 0]
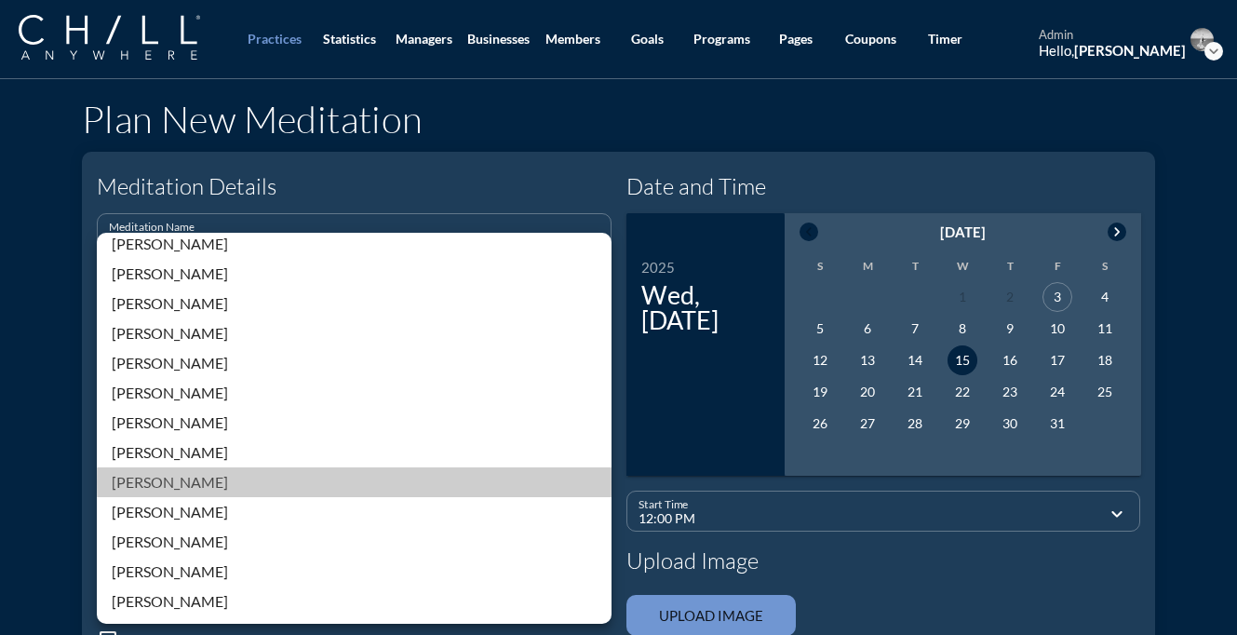
click at [167, 480] on div "[PERSON_NAME]" at bounding box center [354, 482] width 485 height 22
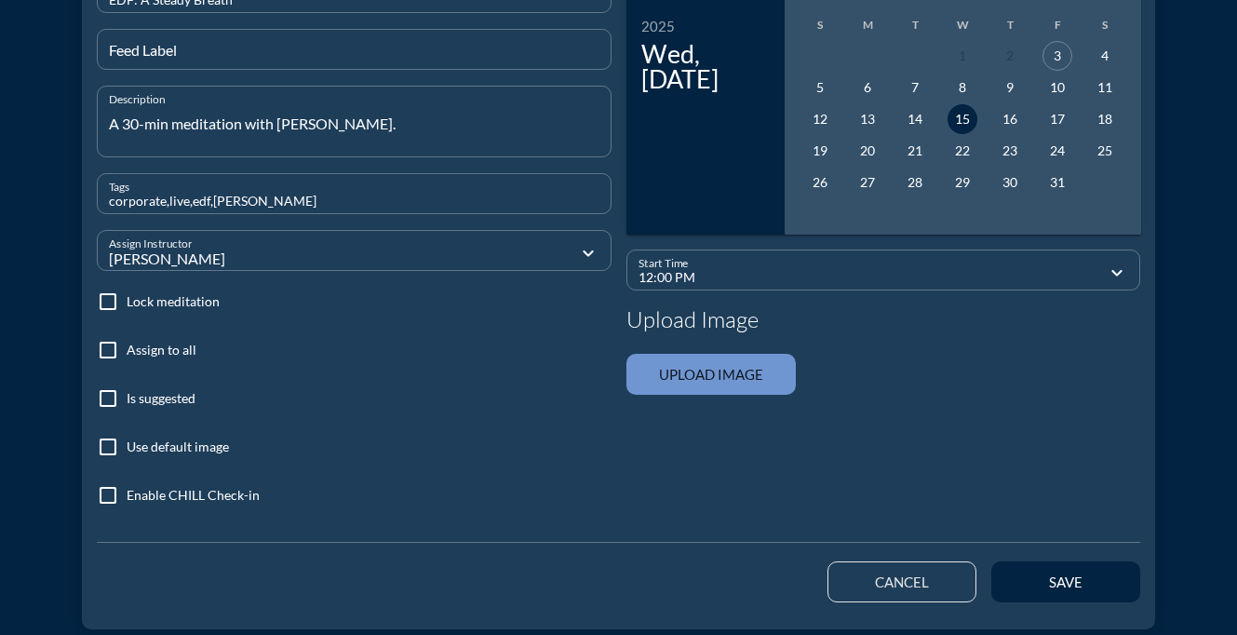
scroll to position [240, 0]
click at [725, 366] on input "file" at bounding box center [710, 375] width 169 height 41
type input "C:\fakepath\ChillWaterImage_darksky.png"
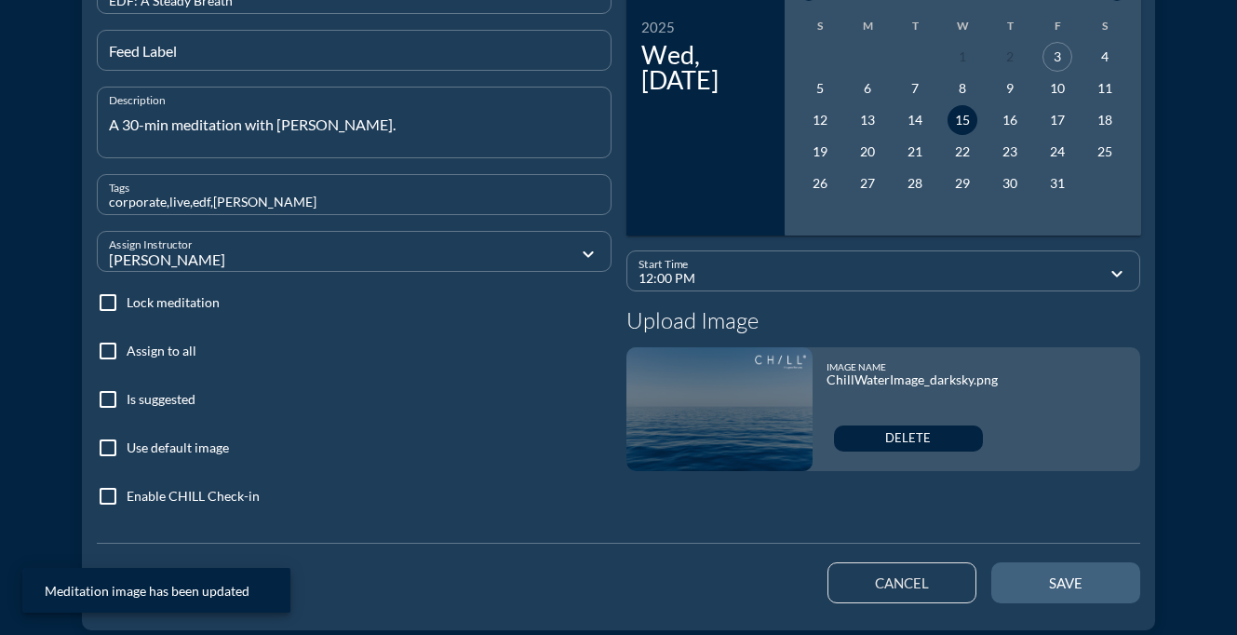
click at [1047, 581] on div "save" at bounding box center [1066, 582] width 84 height 17
type input "07:41 PM"
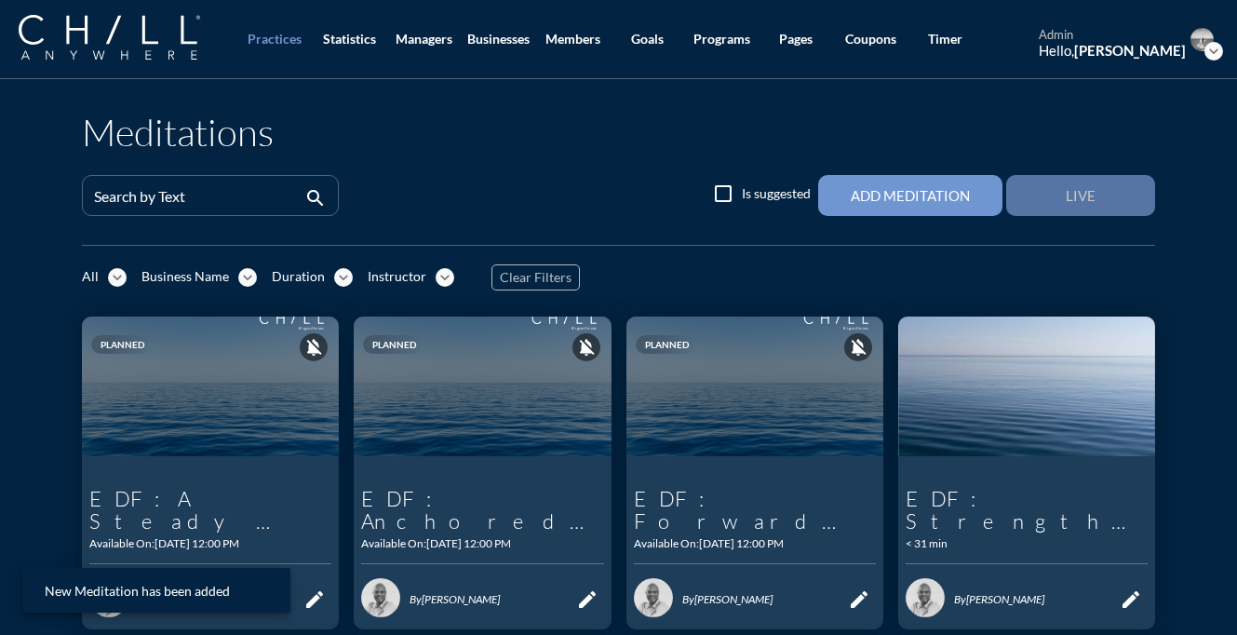
click at [1095, 208] on button "Live" at bounding box center [1080, 195] width 149 height 41
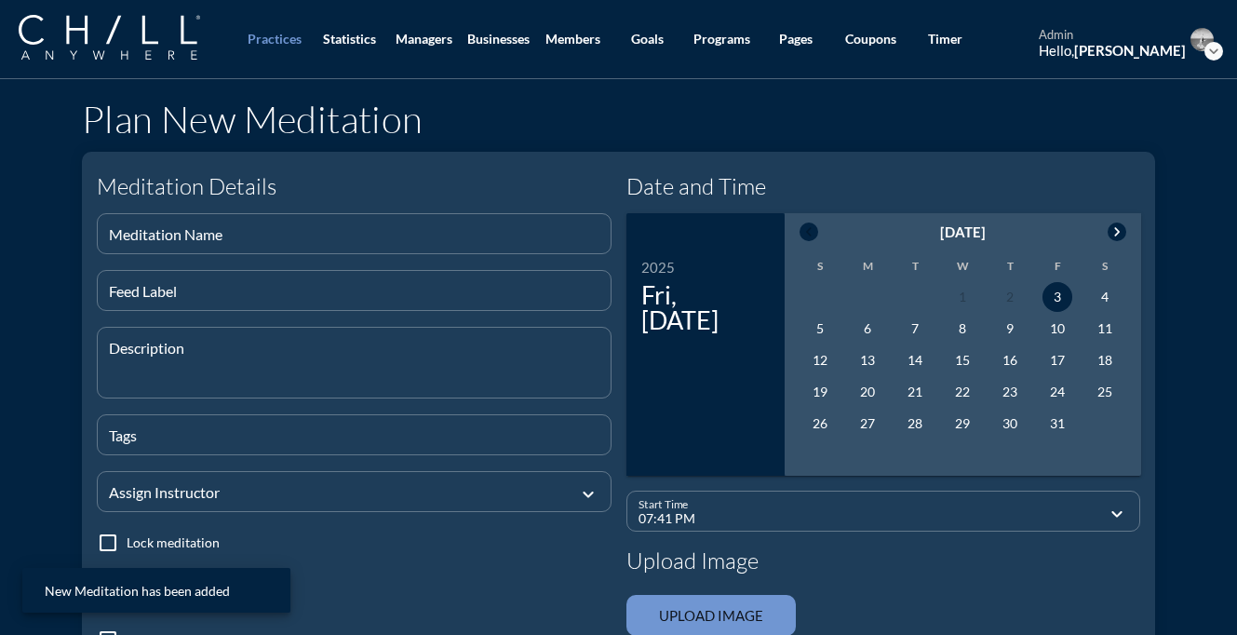
click at [945, 335] on td "8" at bounding box center [962, 329] width 46 height 30
click at [963, 335] on div "8" at bounding box center [962, 329] width 30 height 30
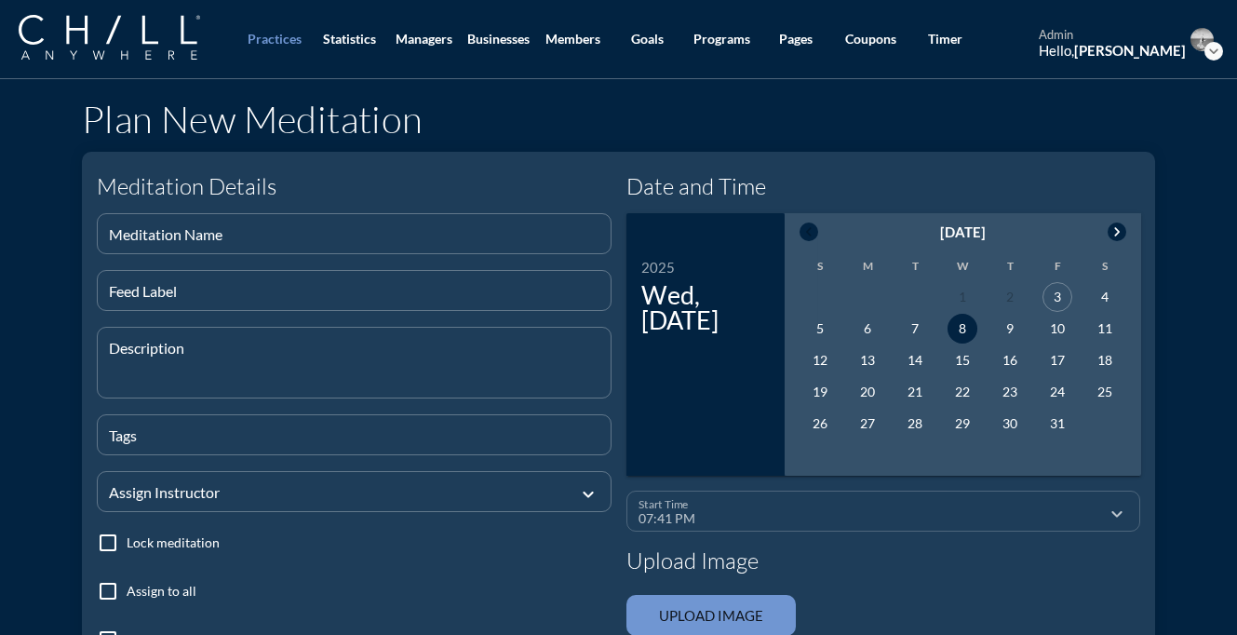
click at [921, 515] on input "07:41 PM" at bounding box center [870, 518] width 464 height 23
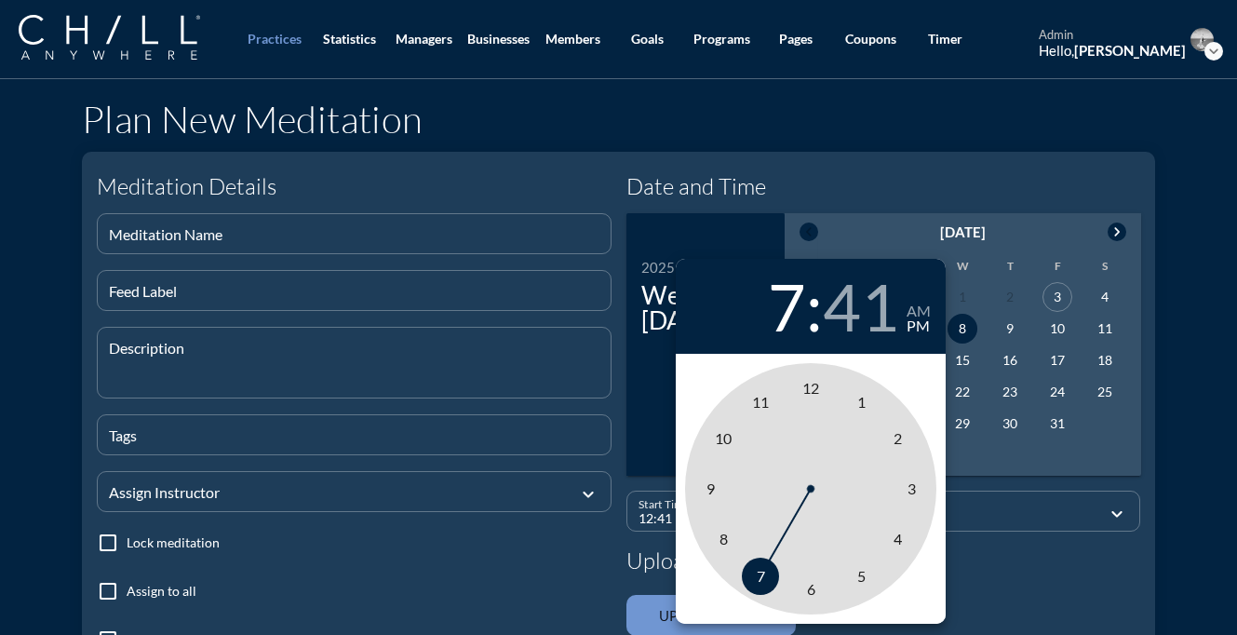
click at [809, 383] on span "12" at bounding box center [810, 388] width 17 height 18
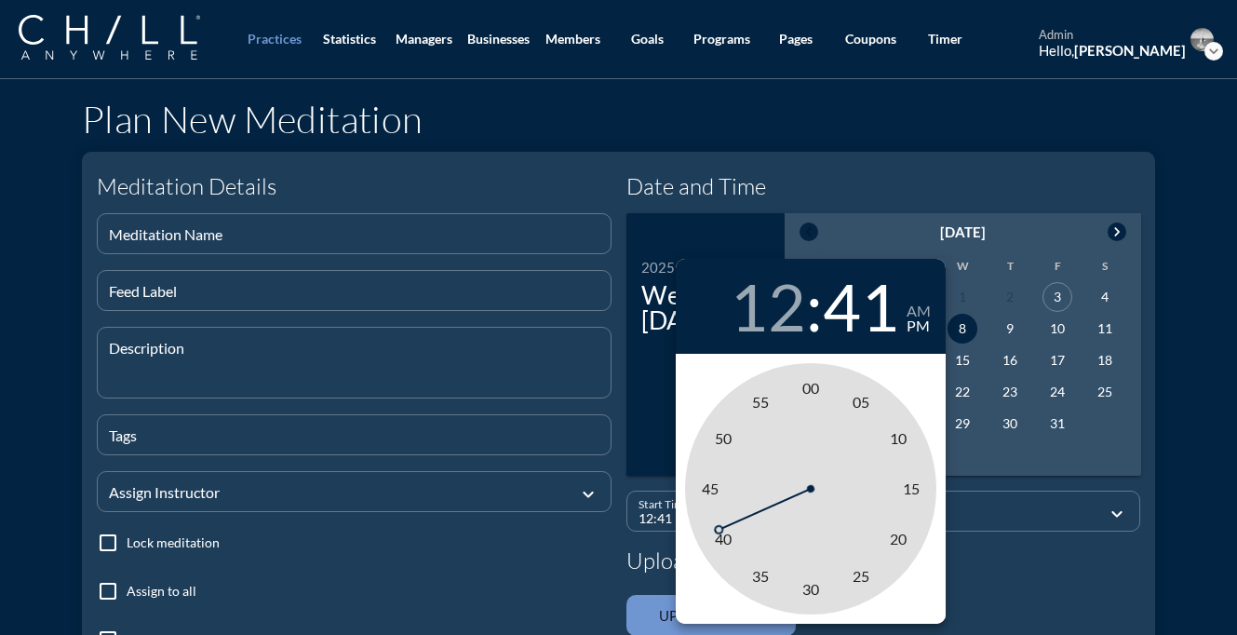
type input "12:00 PM"
click at [809, 384] on span "00" at bounding box center [810, 388] width 17 height 18
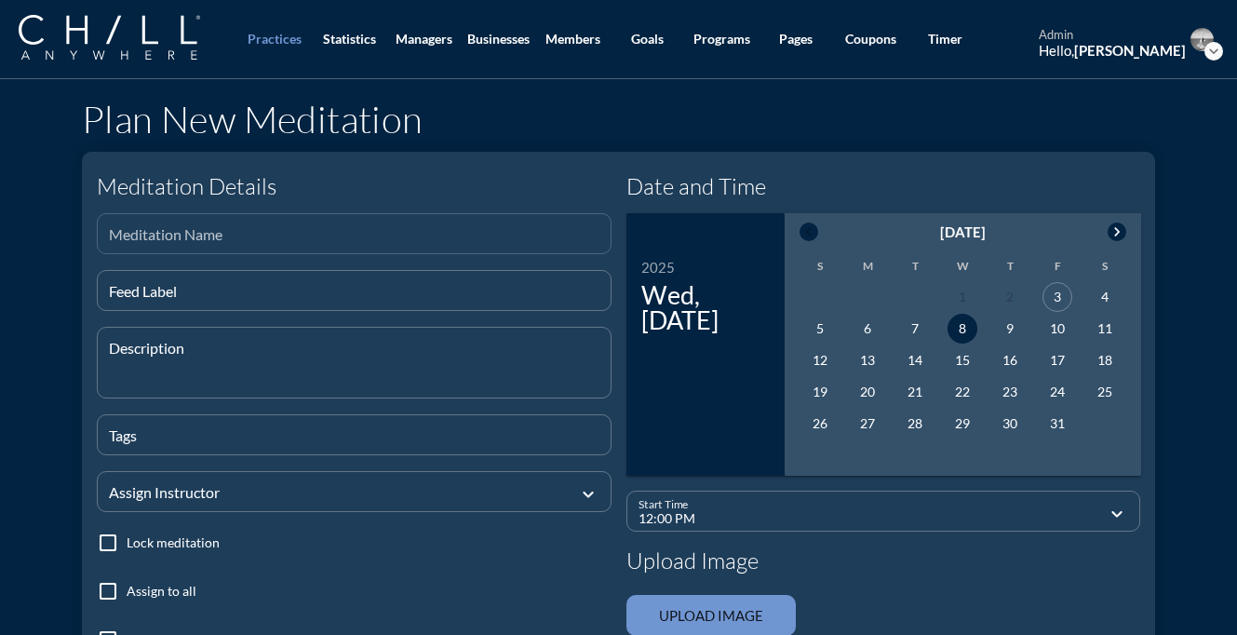
click at [465, 243] on input "Meditation Name" at bounding box center [354, 241] width 490 height 23
paste input ""The Space Between ""
click at [148, 241] on input "EDF: "The Space Between" at bounding box center [354, 241] width 490 height 23
click at [284, 240] on input "EDF: The Space Between" at bounding box center [354, 241] width 490 height 23
type input "EDF: The Space Between"
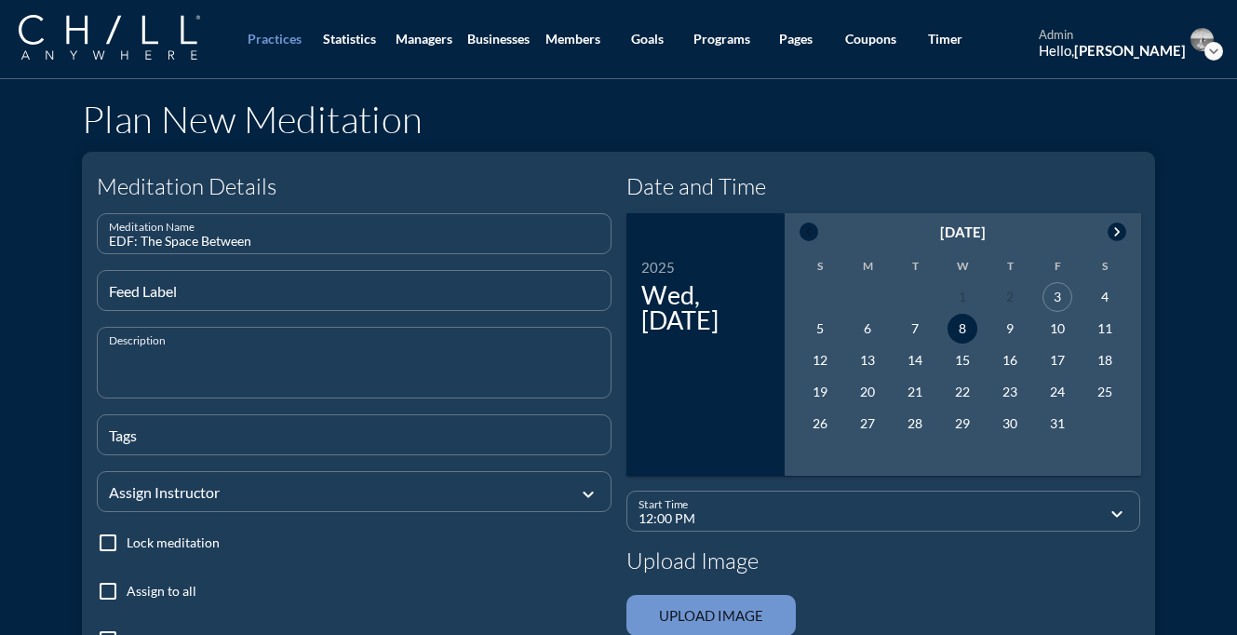
click at [259, 352] on textarea "Description" at bounding box center [360, 373] width 502 height 47
type textarea "A 30-min meditaiton with [PERSON_NAME]."
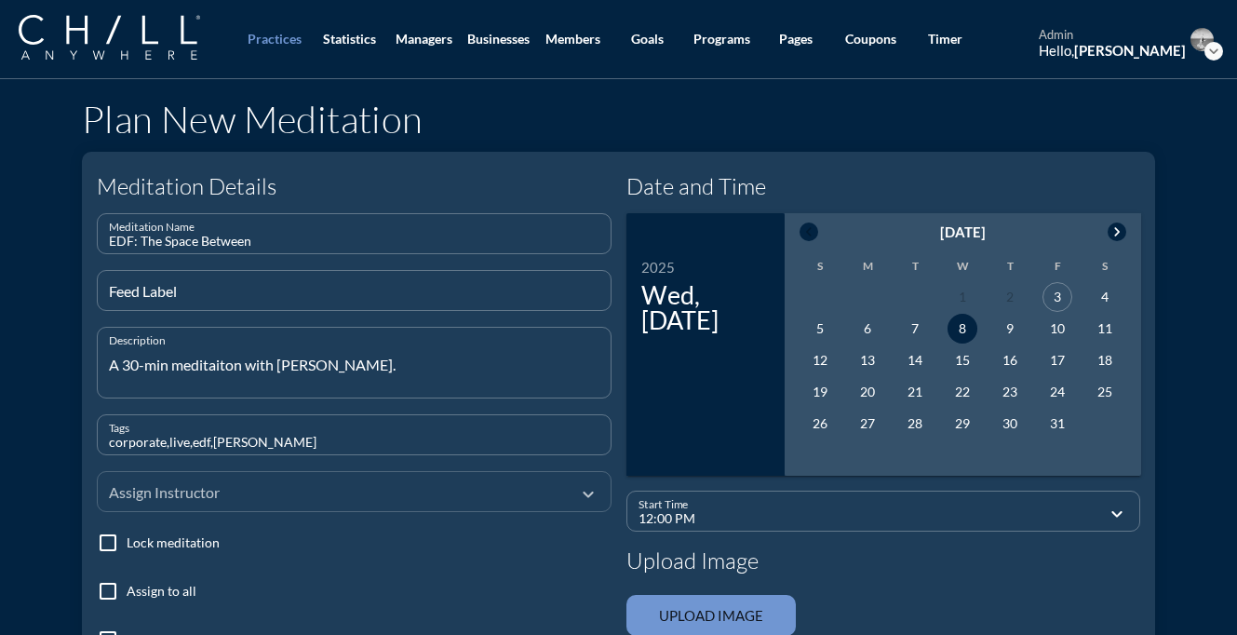
type input "corporate,live,edf,[PERSON_NAME]"
click at [266, 493] on div at bounding box center [341, 491] width 464 height 62
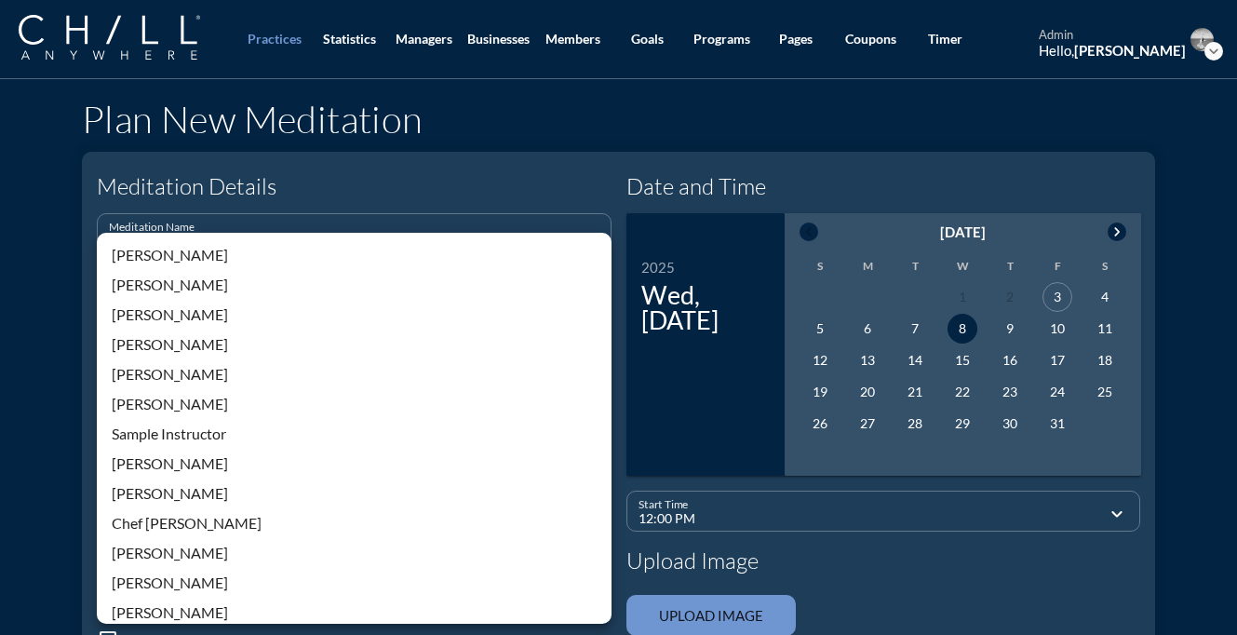
scroll to position [398, 0]
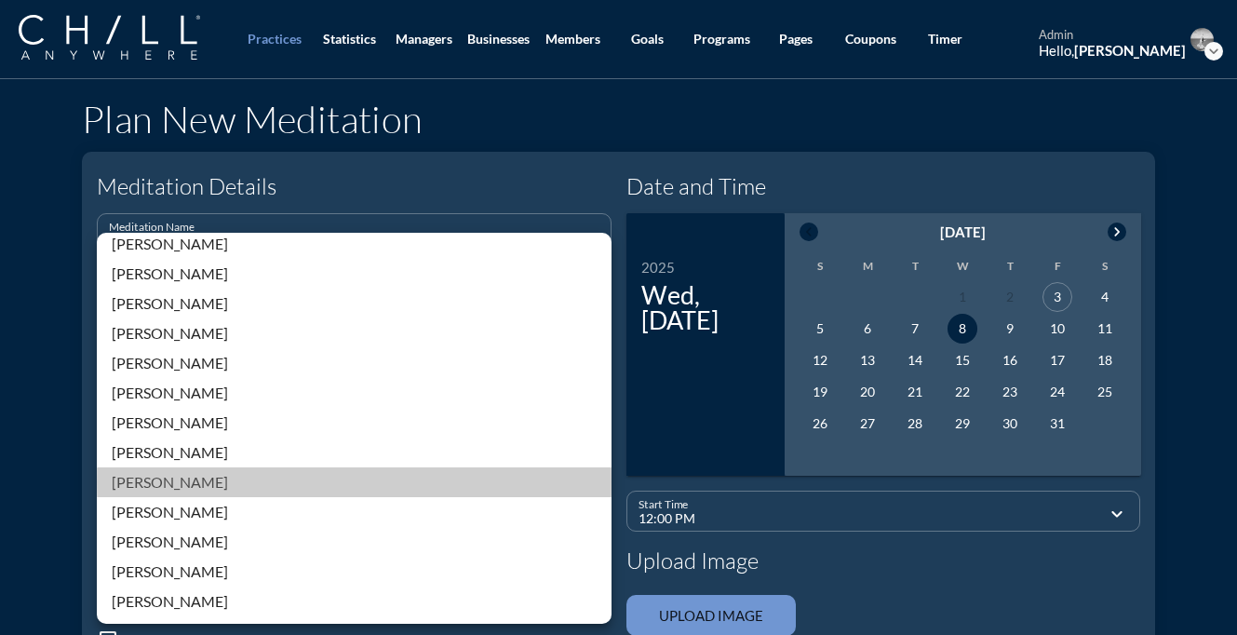
click at [181, 489] on div "[PERSON_NAME]" at bounding box center [354, 482] width 485 height 22
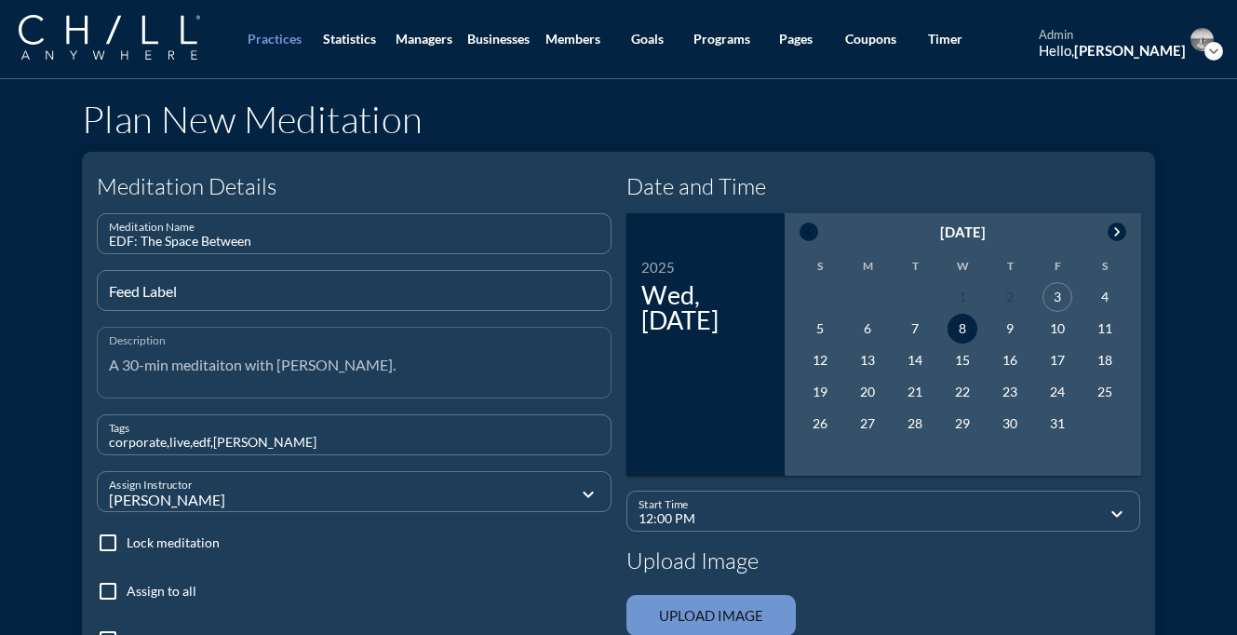
click at [226, 362] on textarea "A 30-min meditaiton with [PERSON_NAME]." at bounding box center [360, 373] width 502 height 47
click at [232, 370] on textarea "A 30-min meditaiton with [PERSON_NAME]." at bounding box center [360, 373] width 502 height 47
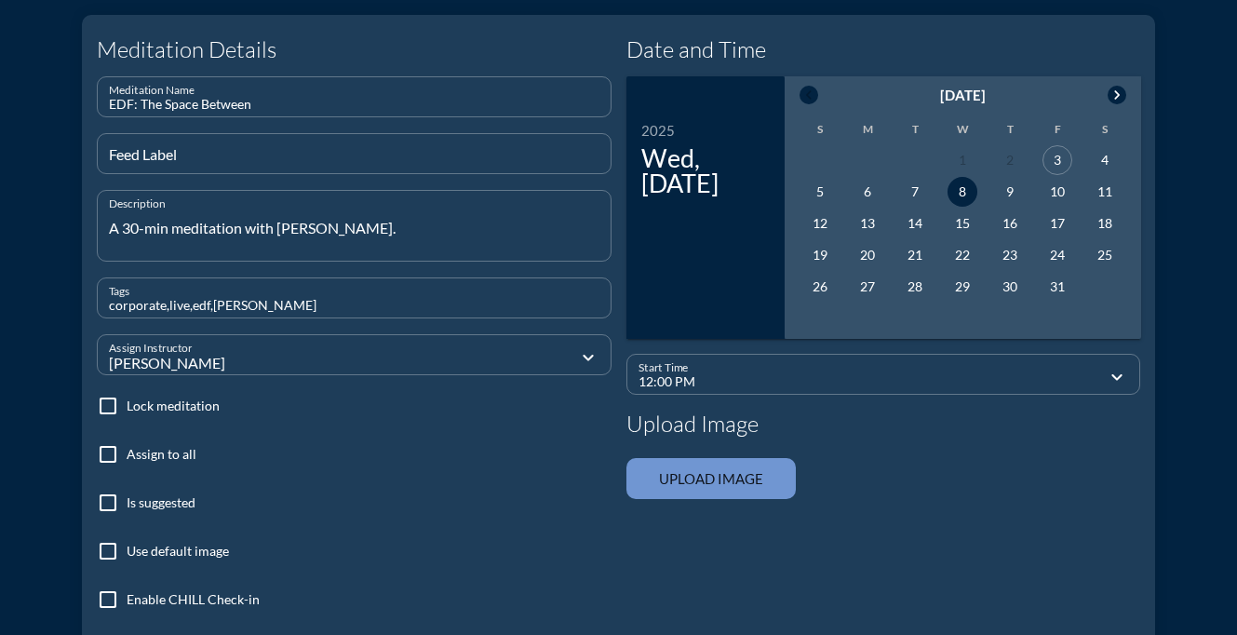
scroll to position [208, 0]
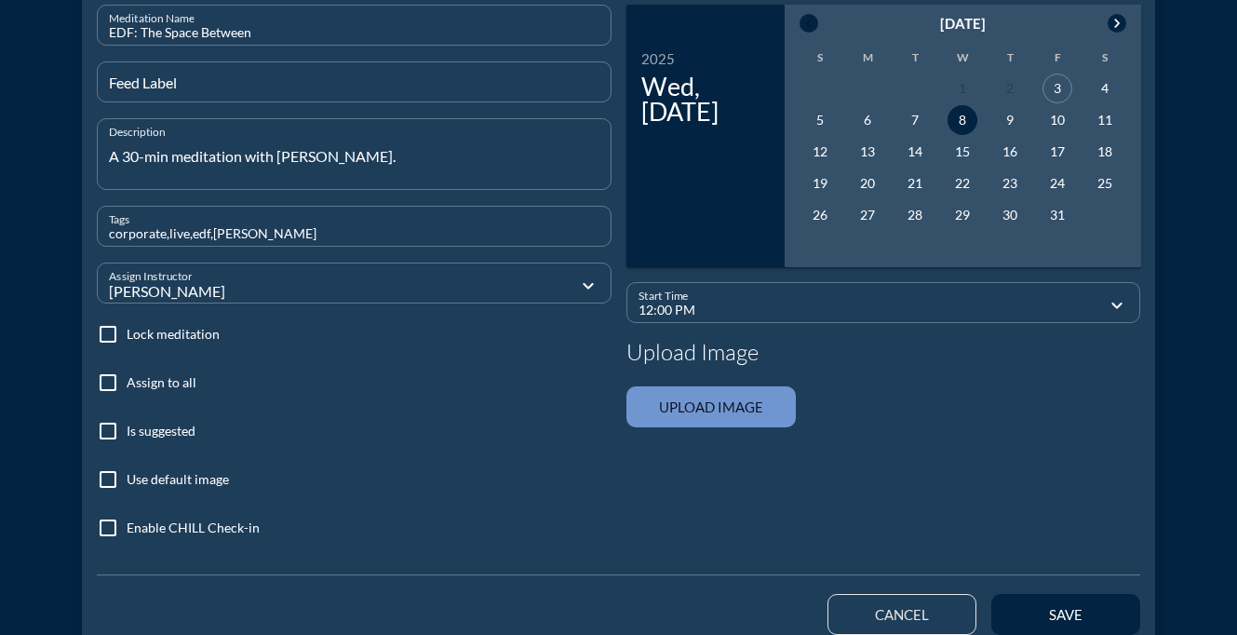
type textarea "A 30-min meditation with [PERSON_NAME]."
click at [684, 413] on input "file" at bounding box center [710, 406] width 169 height 41
type input "C:\fakepath\ChillWaterImage_darksky.png"
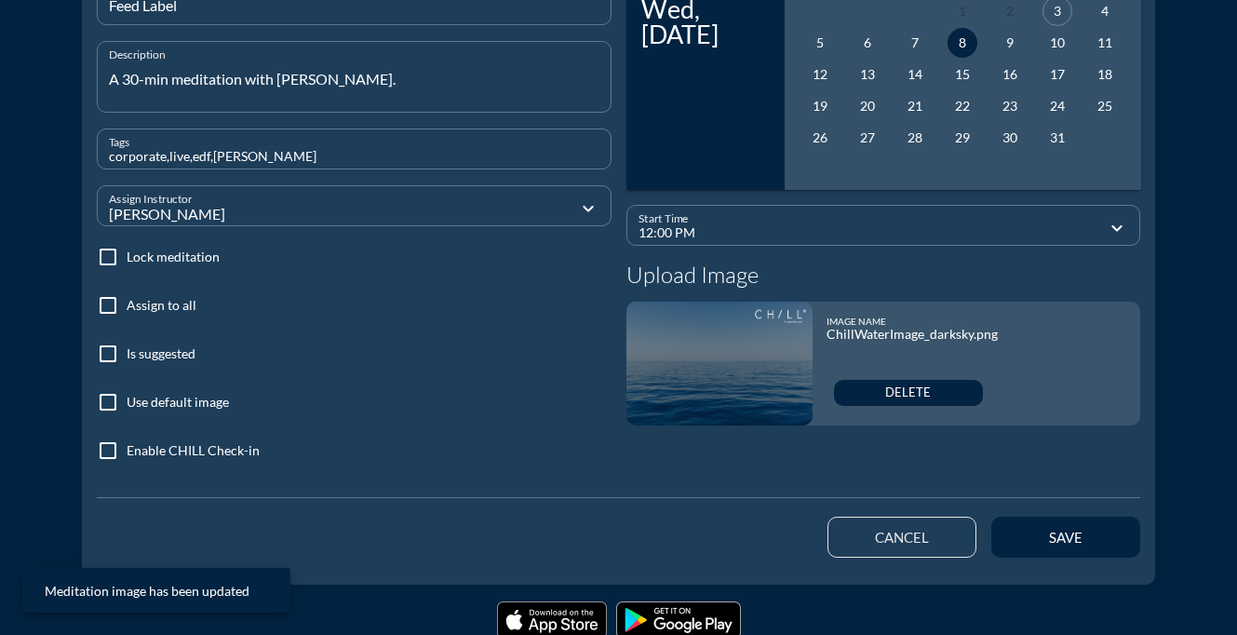
scroll to position [311, 0]
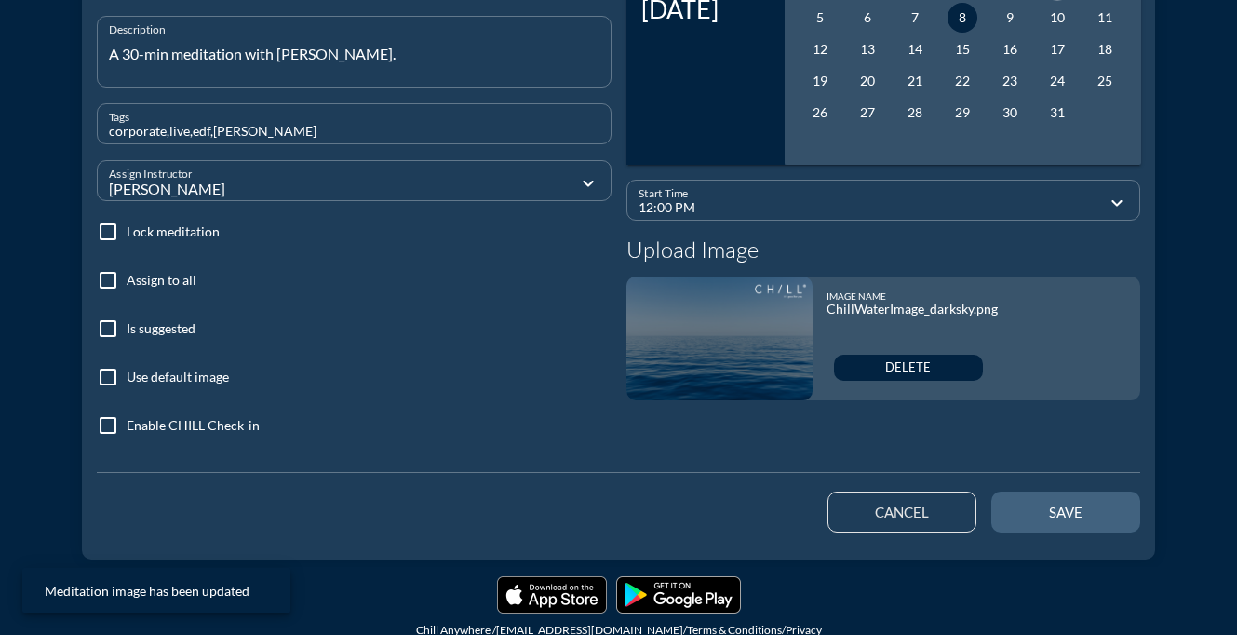
click at [1001, 499] on button "save" at bounding box center [1065, 511] width 149 height 41
type input "07:41 PM"
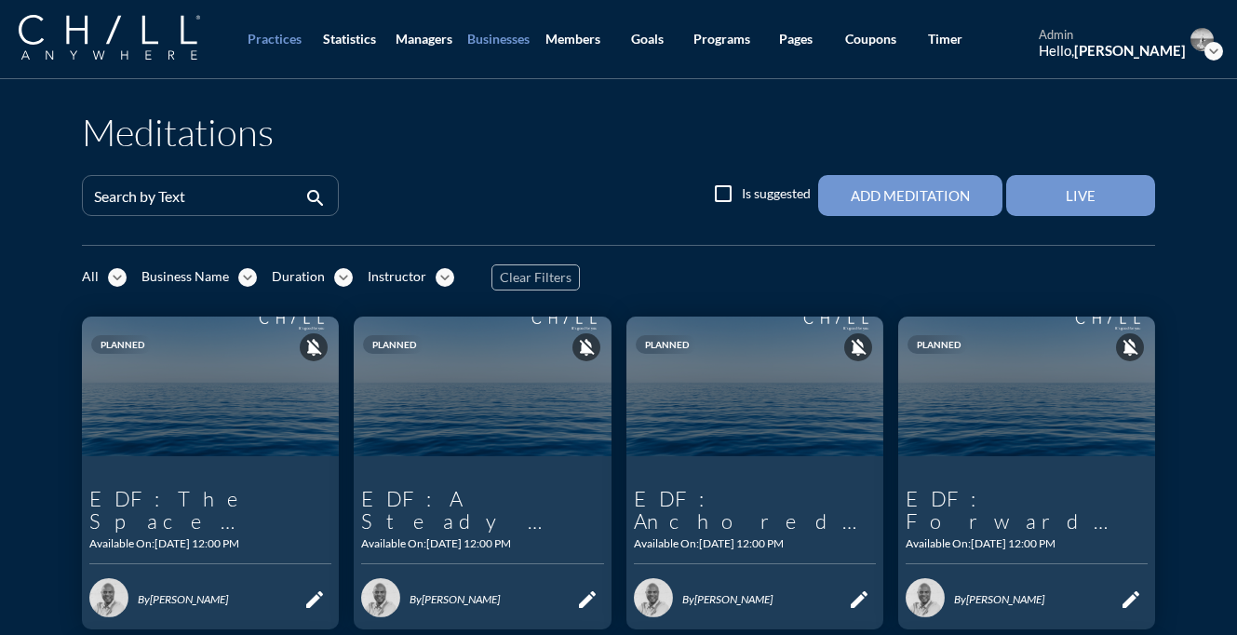
click at [486, 38] on div "Businesses" at bounding box center [498, 40] width 62 height 16
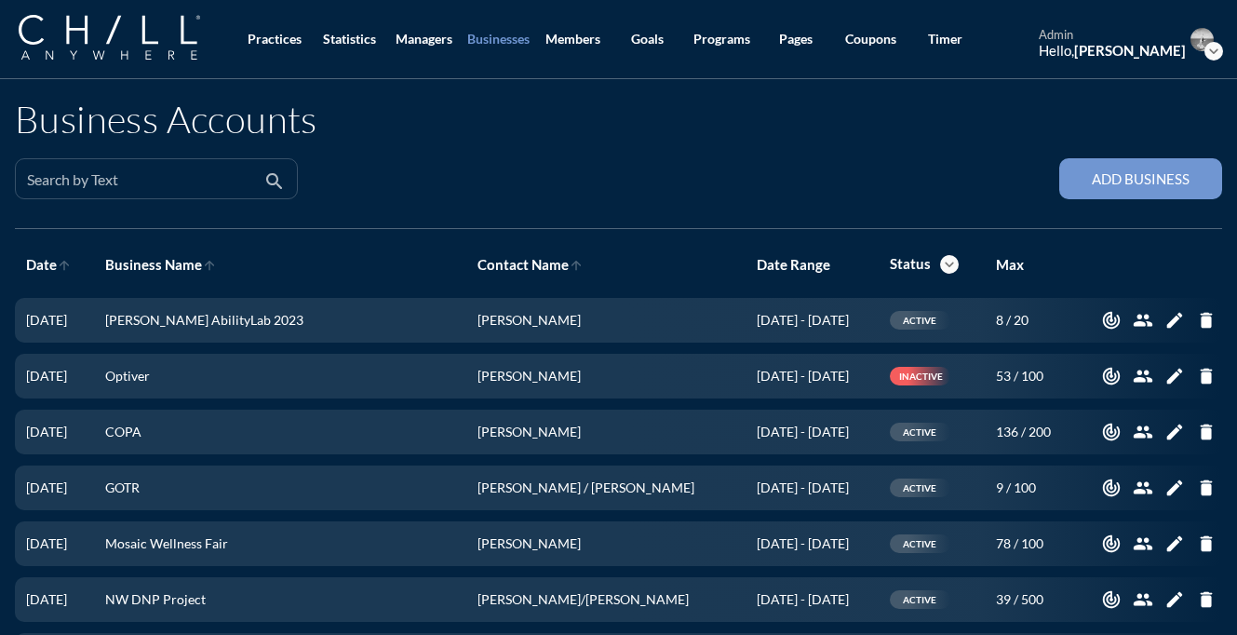
click at [241, 170] on div "Search by Text" at bounding box center [143, 178] width 233 height 39
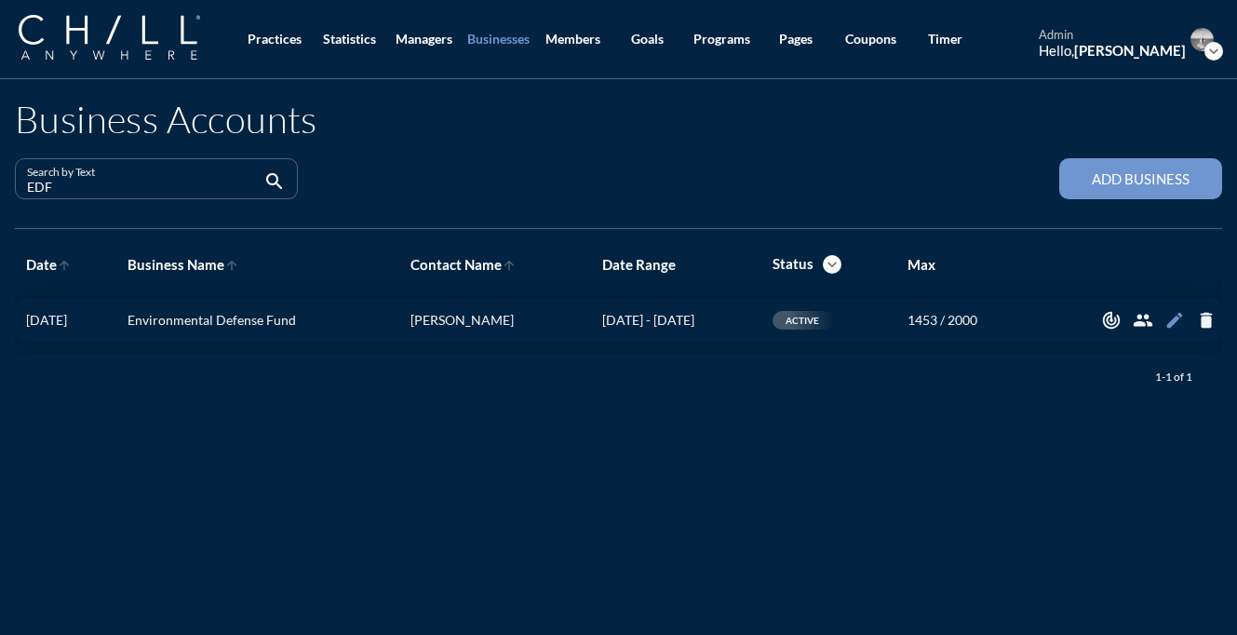
type input "EDF"
click at [1179, 315] on icon "edit" at bounding box center [1174, 320] width 20 height 20
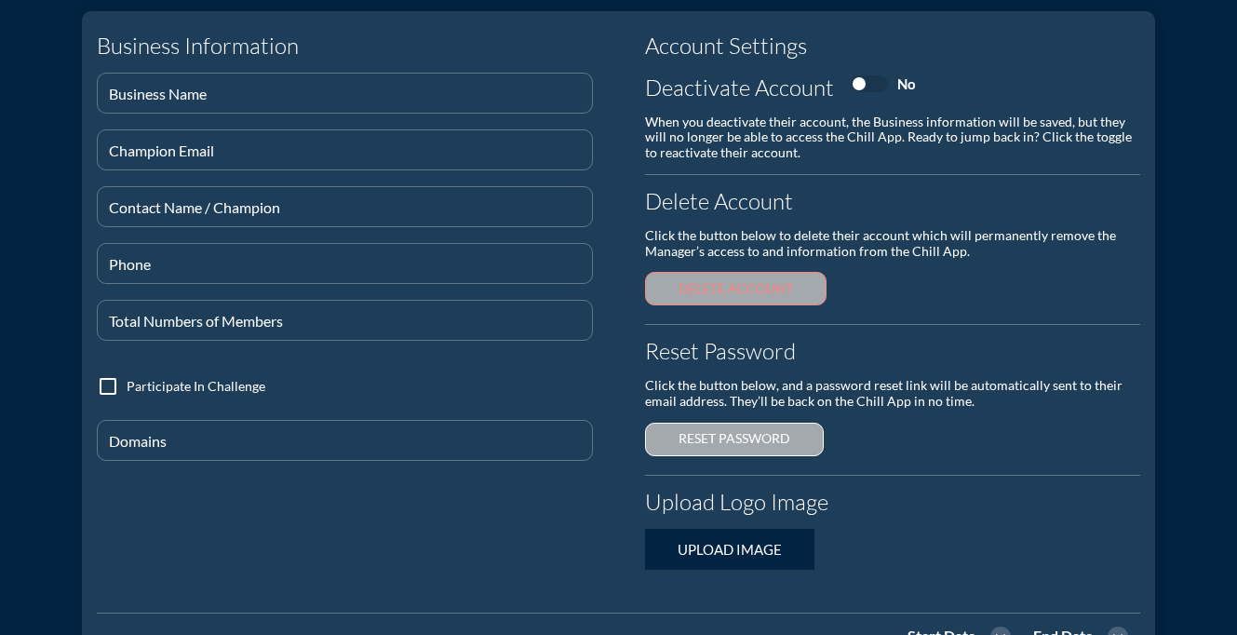
type input "Environmental Defense Fund"
type input "[EMAIL_ADDRESS][DOMAIN_NAME]"
type input "[PERSON_NAME]"
type input "[PHONE_NUMBER]"
type input "2000"
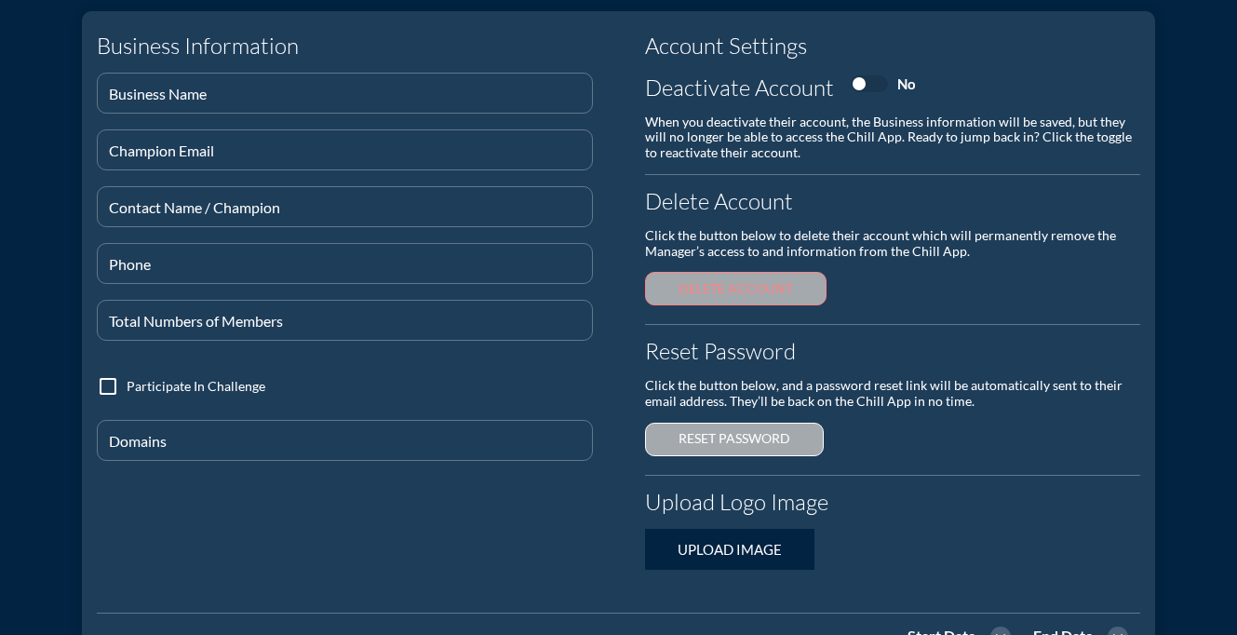
type input "@[DOMAIN_NAME]"
checkbox input "true"
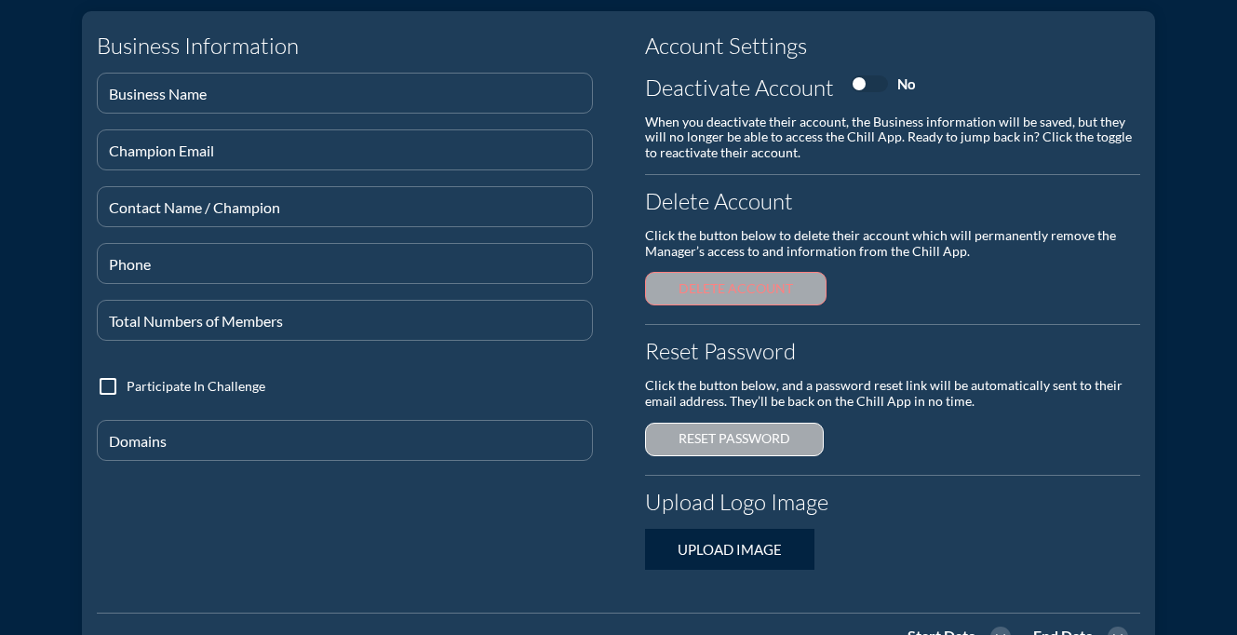
checkbox input "true"
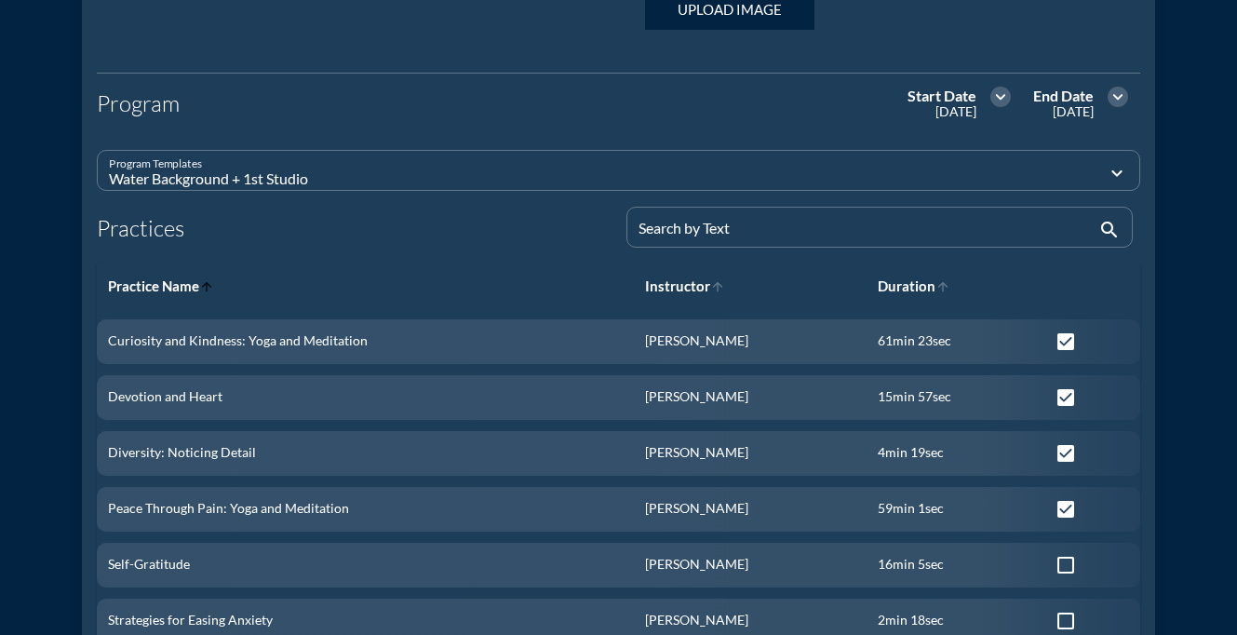
scroll to position [684, 0]
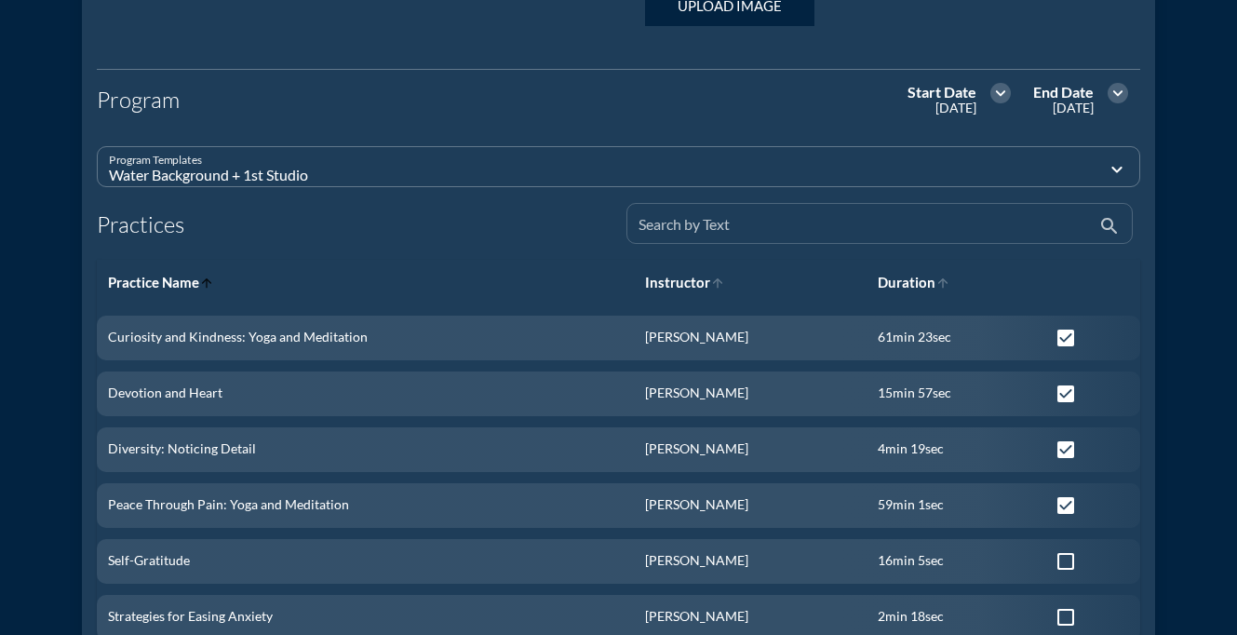
click at [732, 234] on input "Search by Text" at bounding box center [866, 231] width 457 height 23
type input "ED"
checkbox input "false"
checkbox input "true"
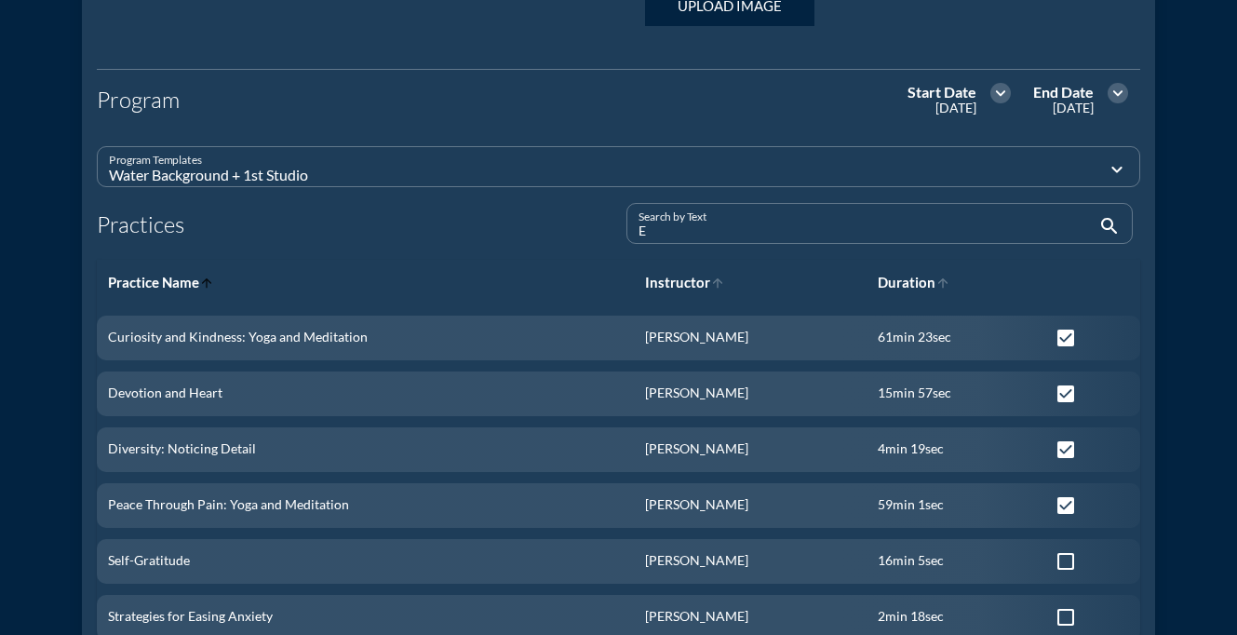
checkbox input "false"
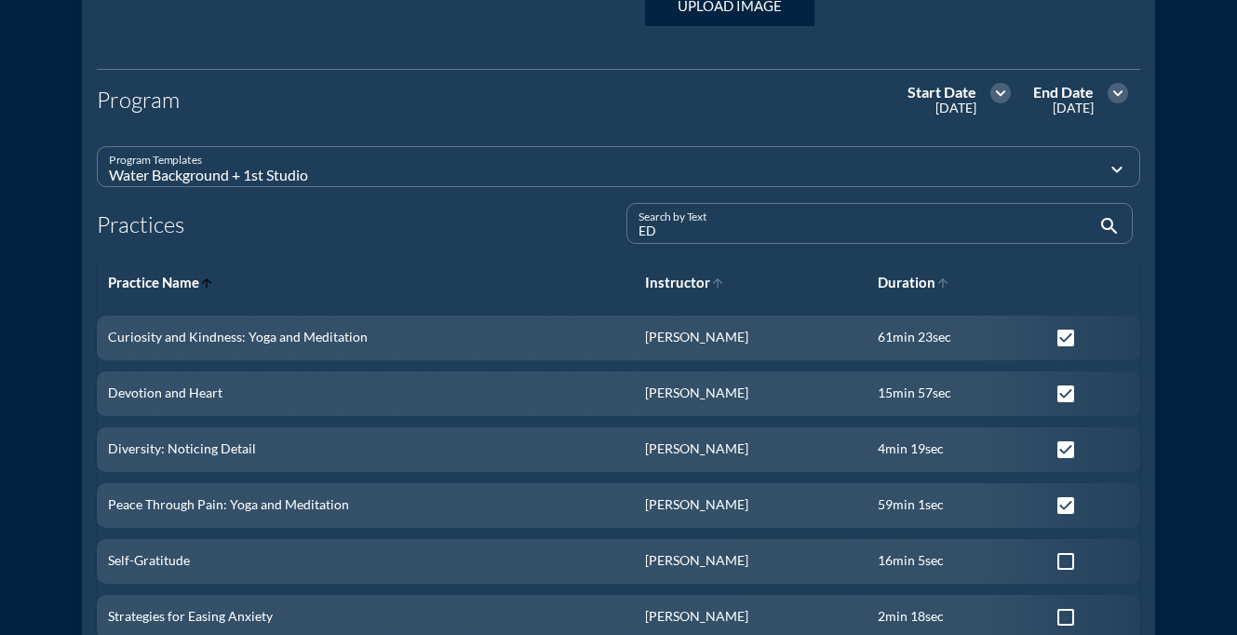
type input "EDF"
checkbox input "true"
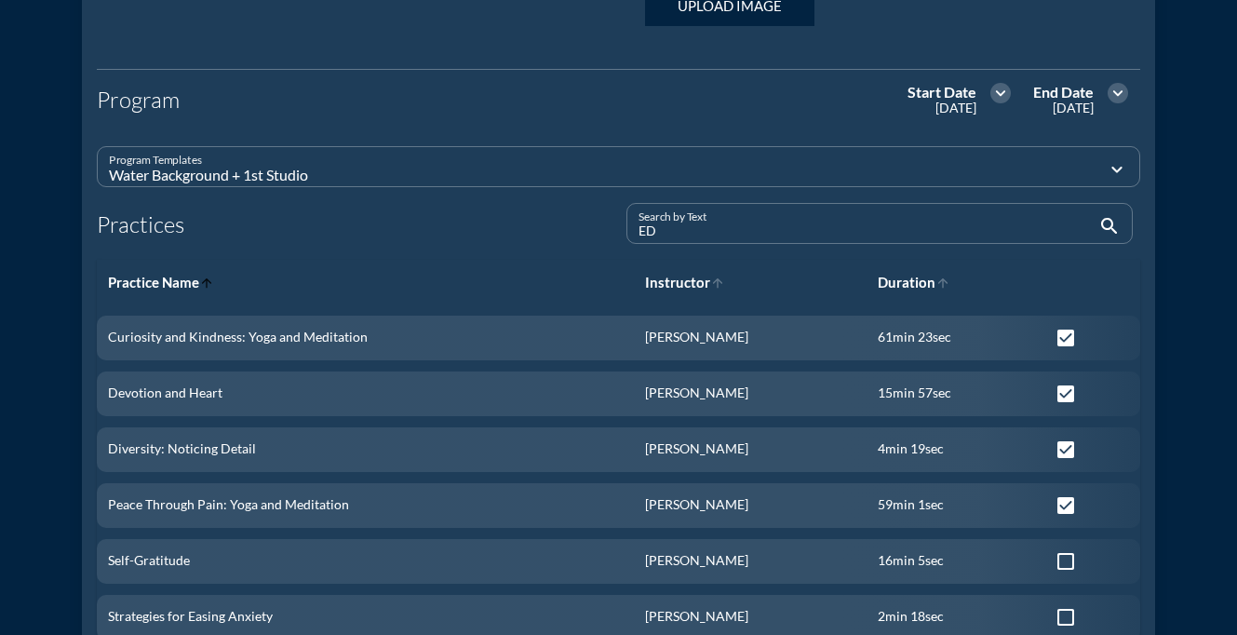
checkbox input "true"
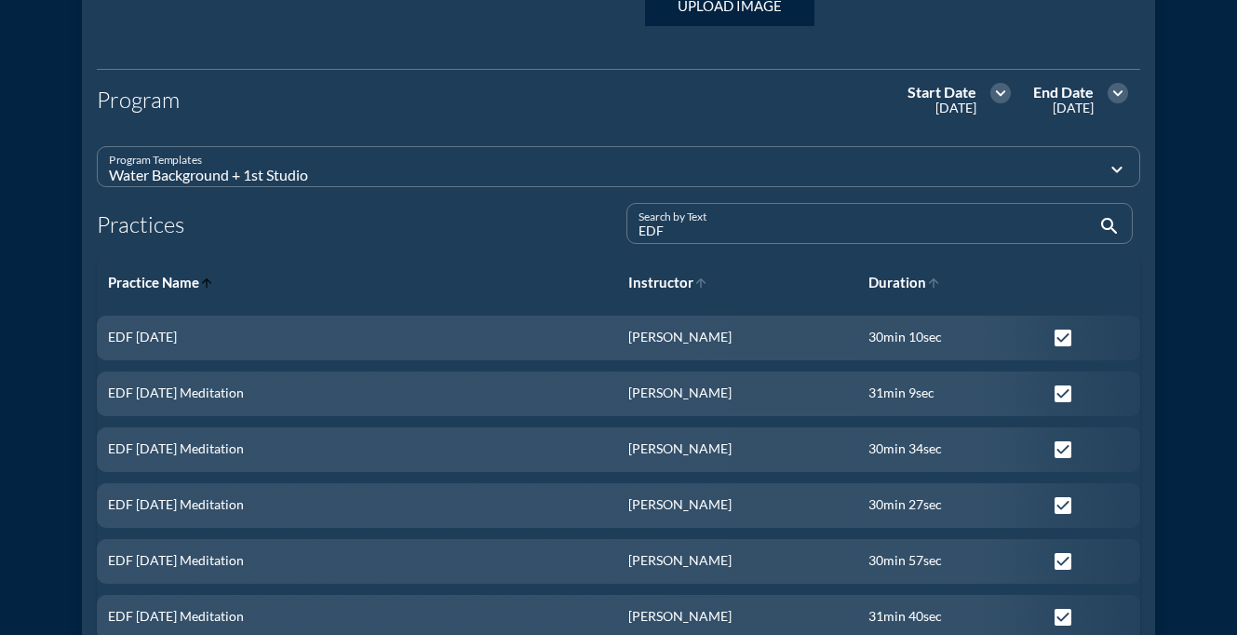
type input "EDF:"
checkbox input "false"
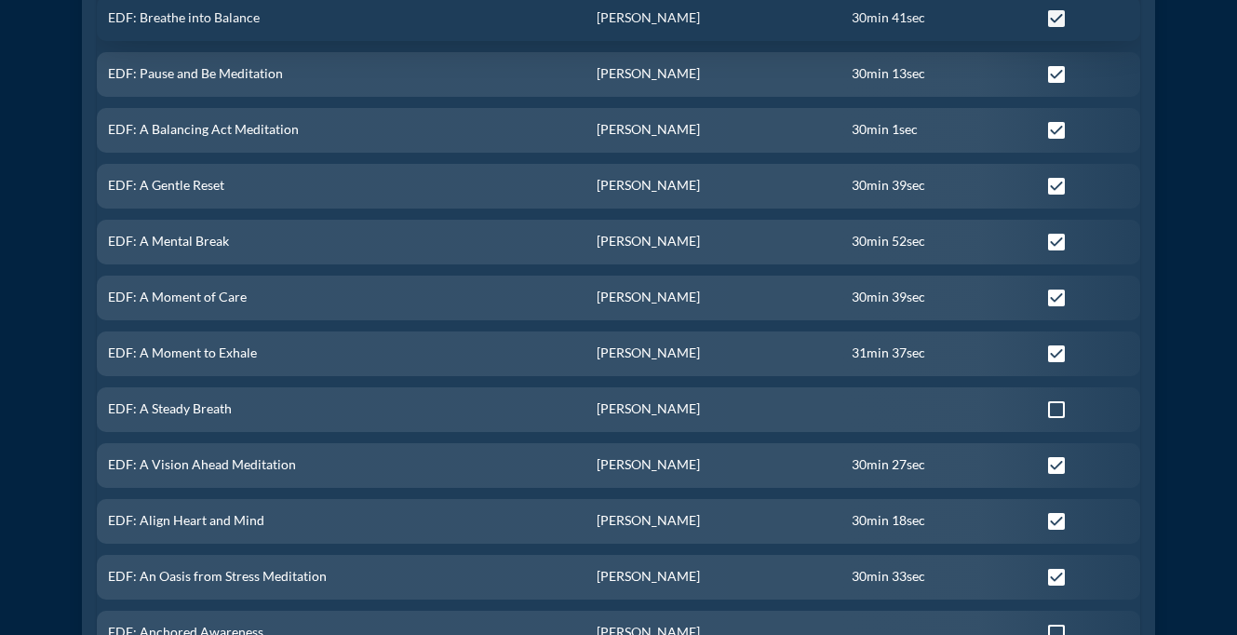
scroll to position [1023, 0]
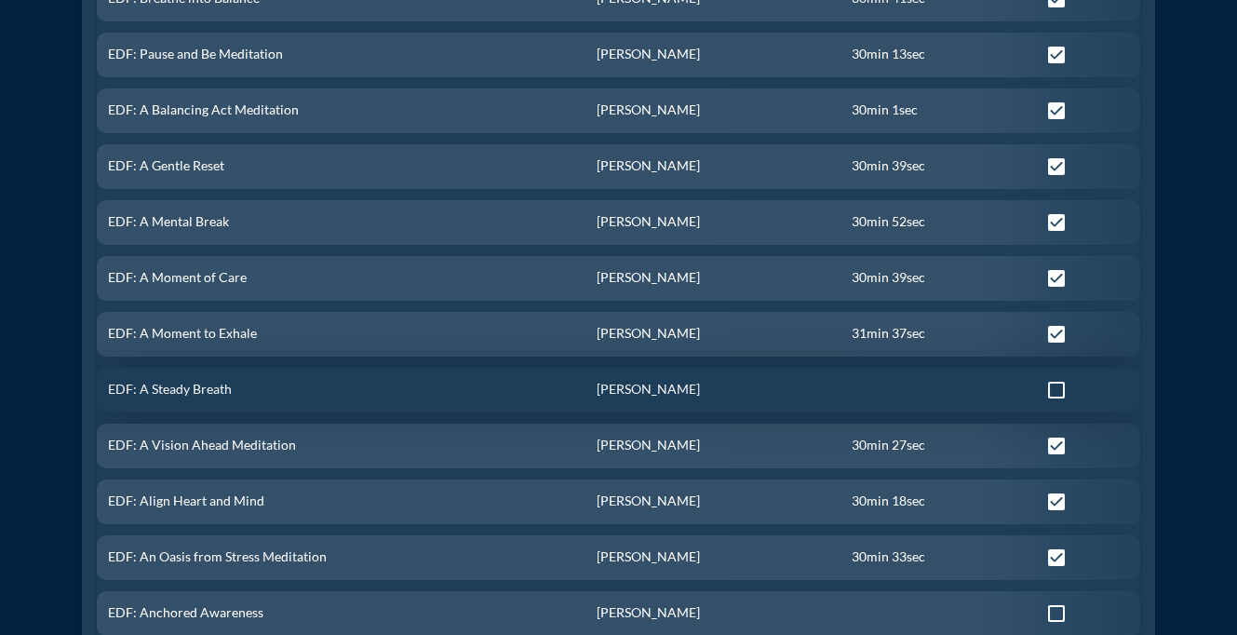
type input "EDF:"
click at [1052, 389] on div at bounding box center [1056, 390] width 32 height 32
checkbox input "true"
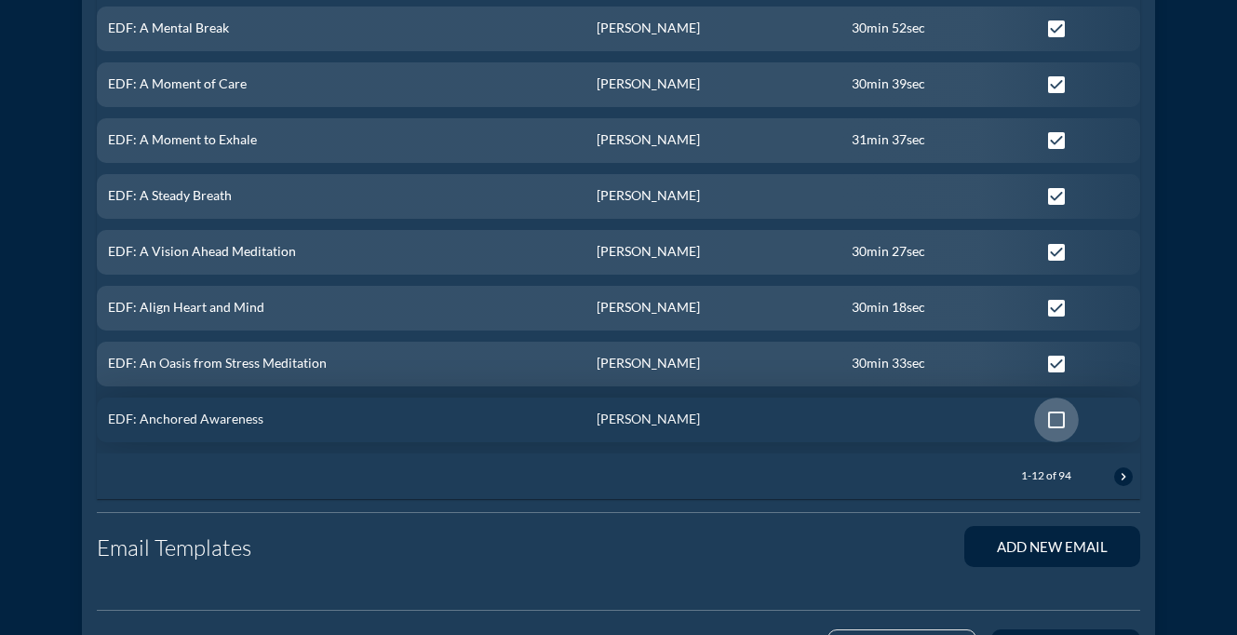
click at [1050, 414] on div at bounding box center [1056, 420] width 32 height 32
checkbox input "true"
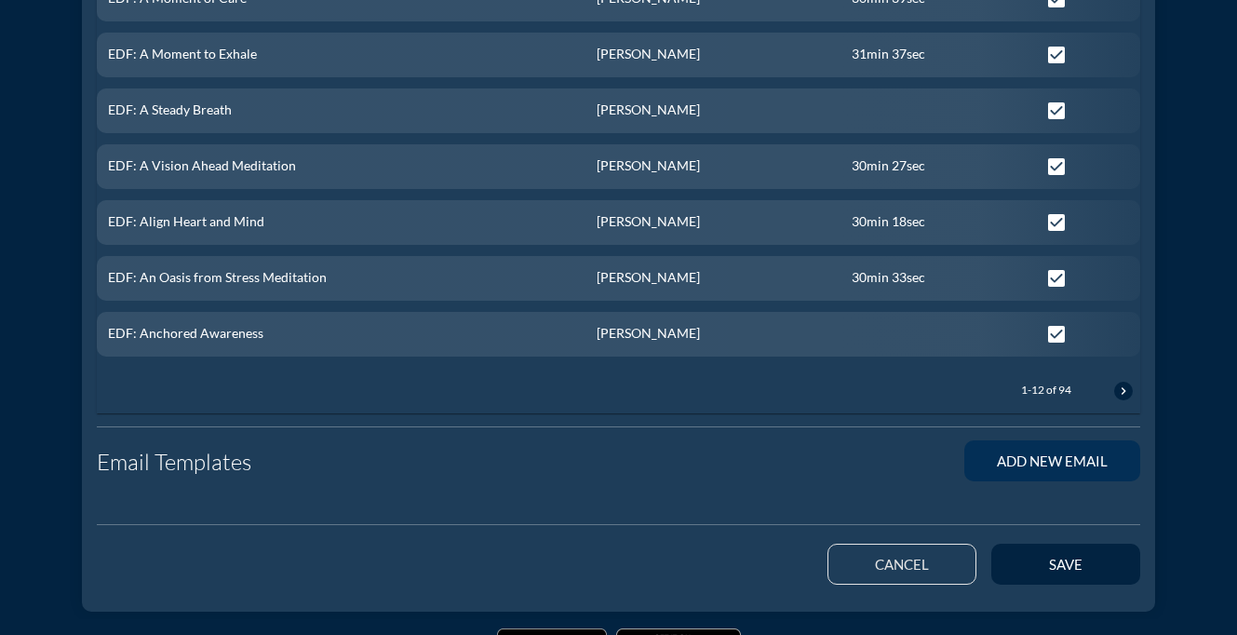
scroll to position [1325, 0]
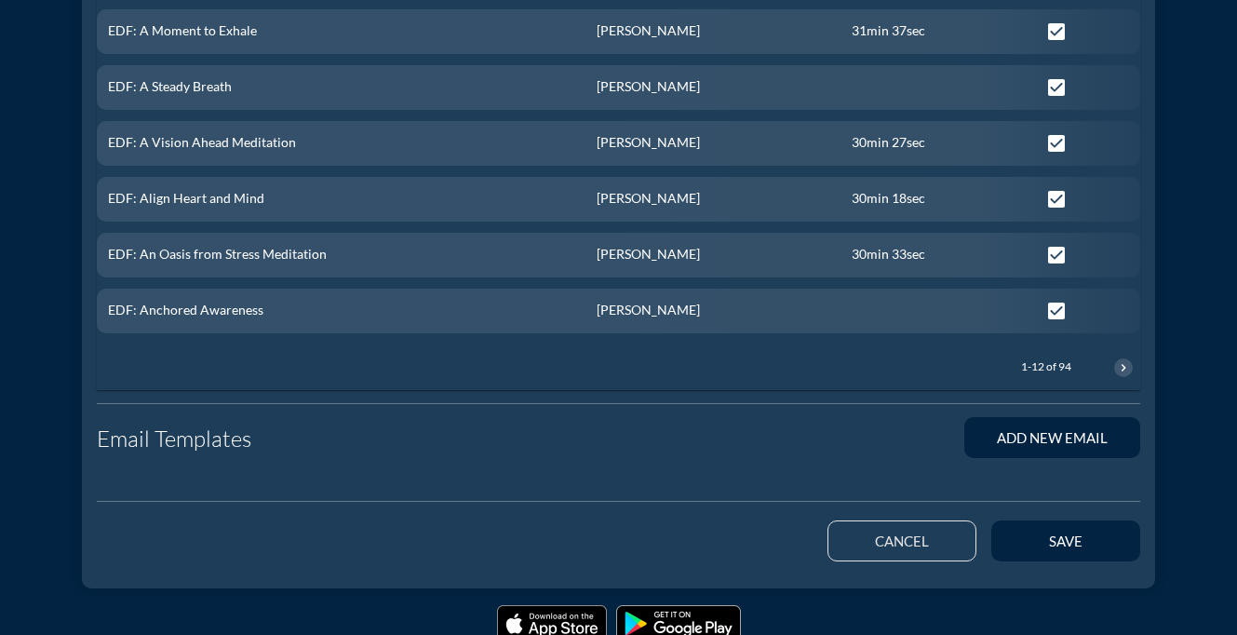
click at [1130, 363] on icon "chevron_right" at bounding box center [1123, 367] width 15 height 15
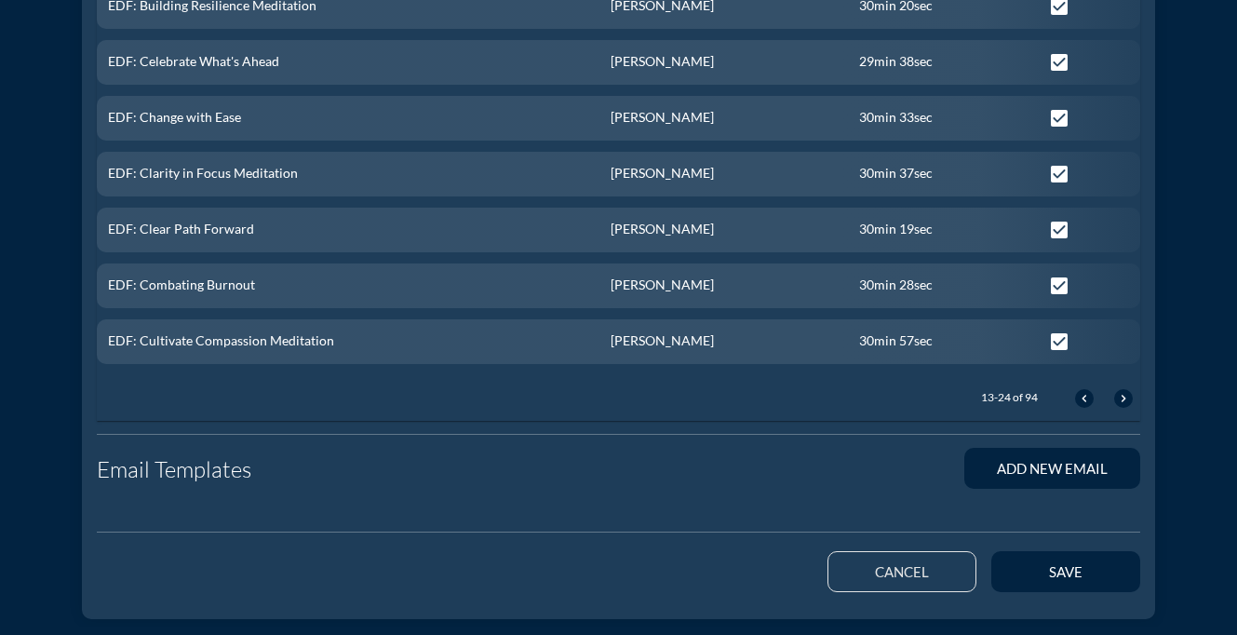
scroll to position [1315, 0]
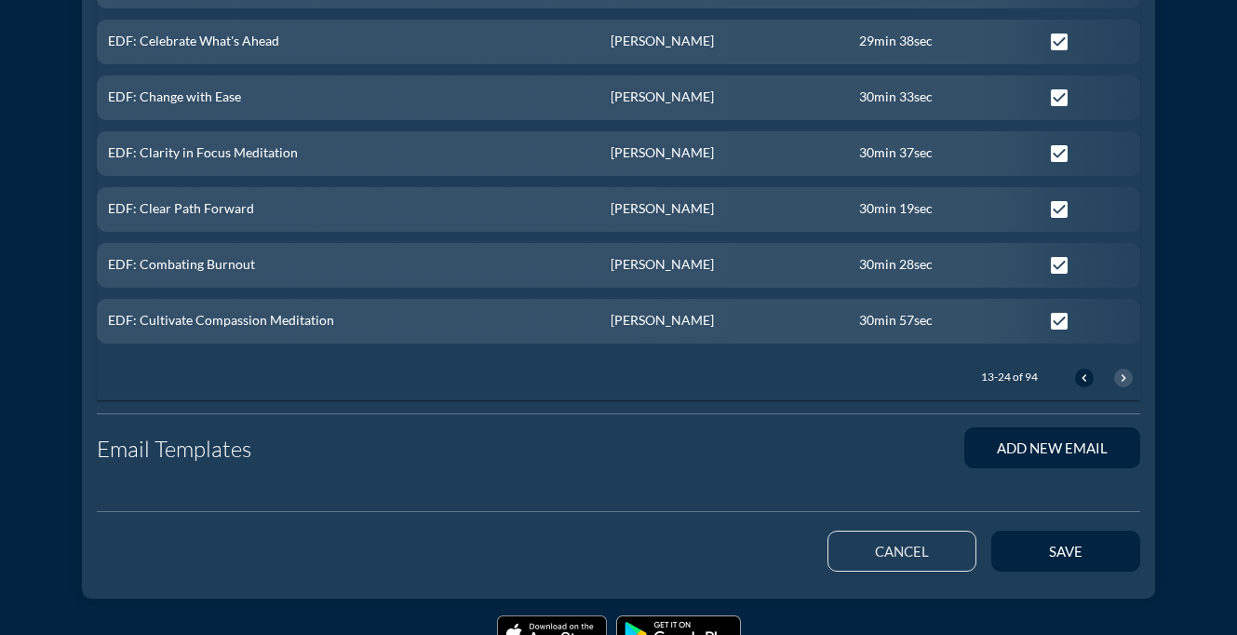
click at [1121, 382] on icon "chevron_right" at bounding box center [1123, 377] width 15 height 15
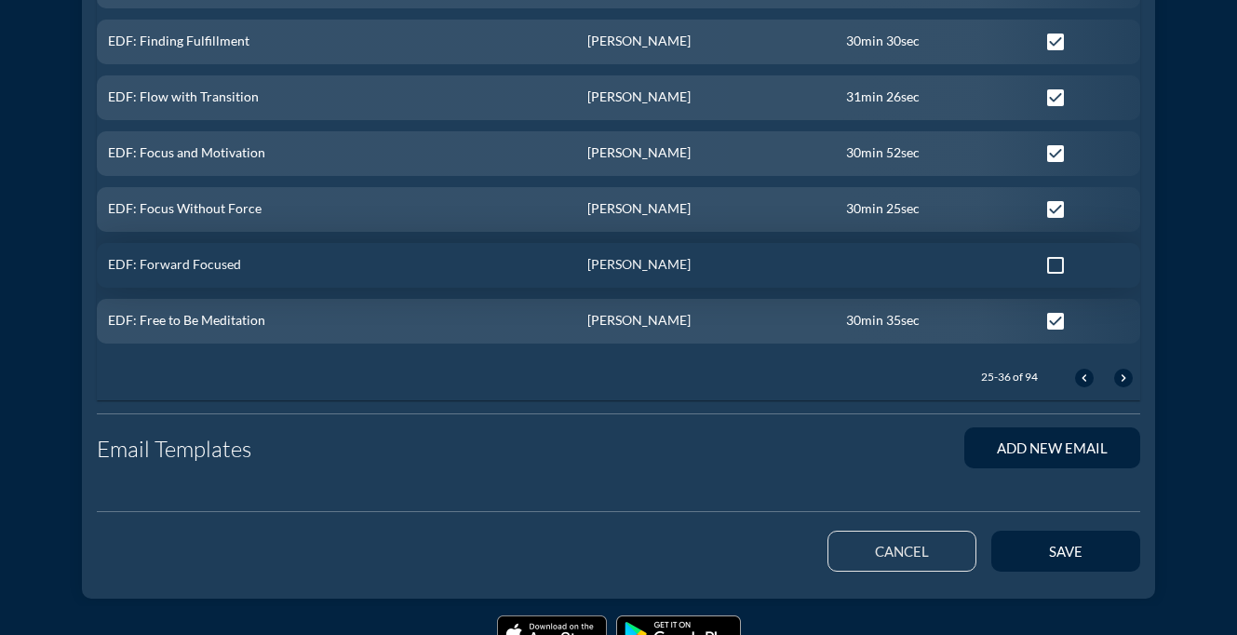
click at [1040, 269] on div at bounding box center [1055, 265] width 32 height 32
checkbox input "true"
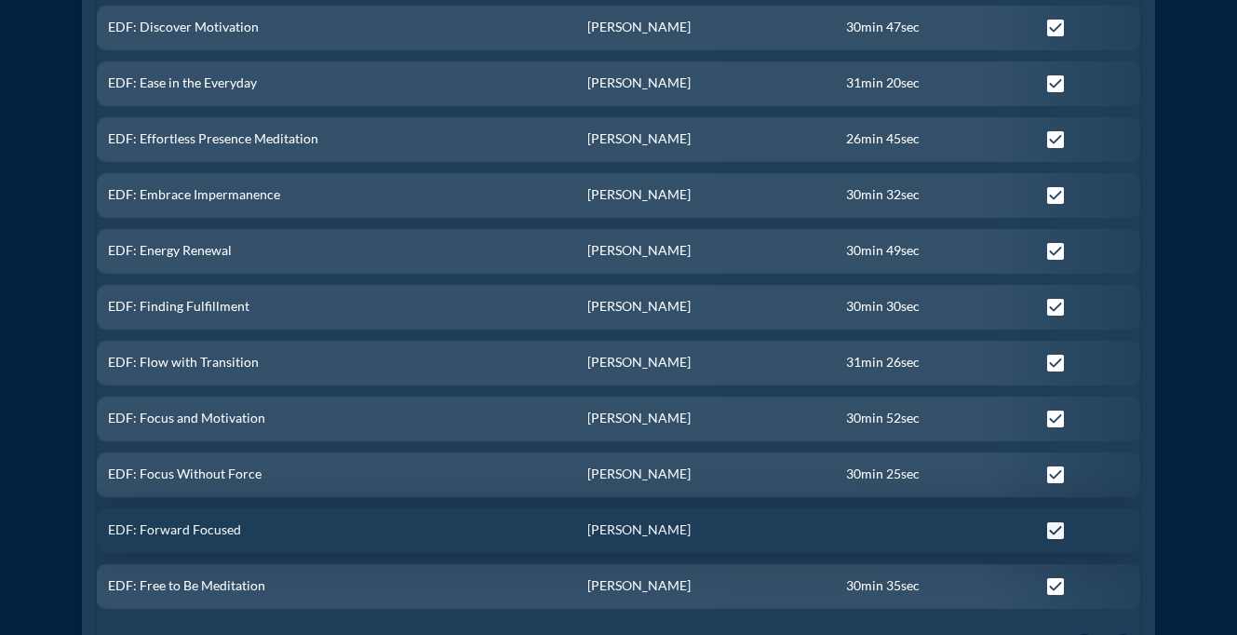
scroll to position [1235, 0]
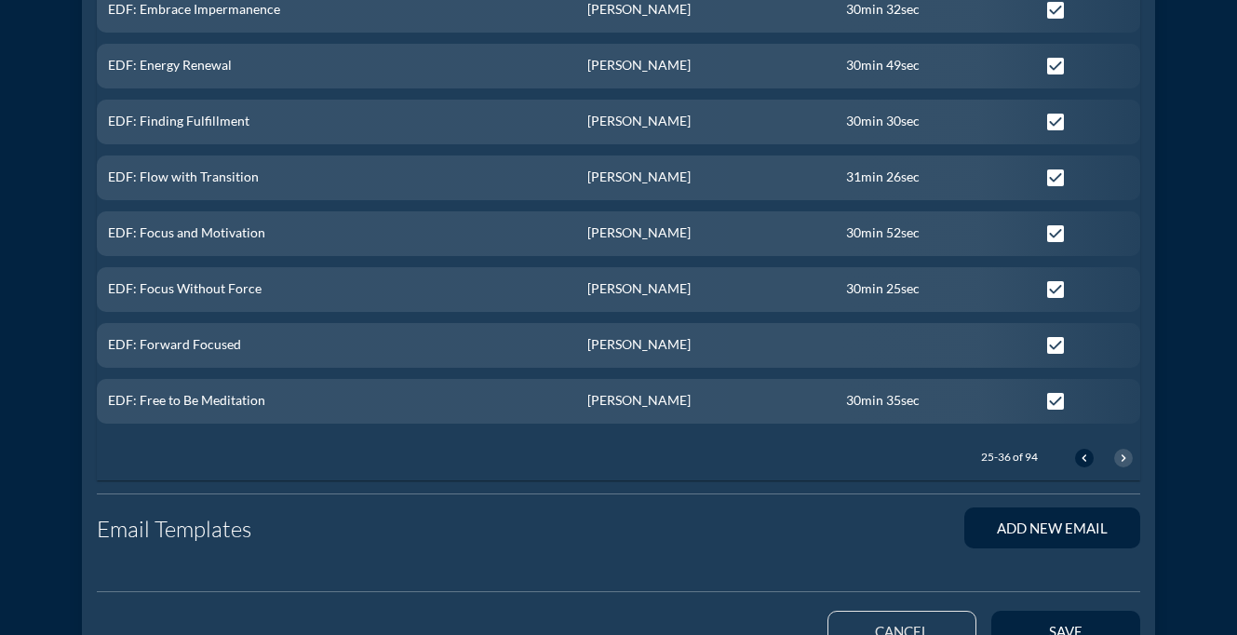
click at [1123, 452] on icon "chevron_right" at bounding box center [1123, 457] width 15 height 15
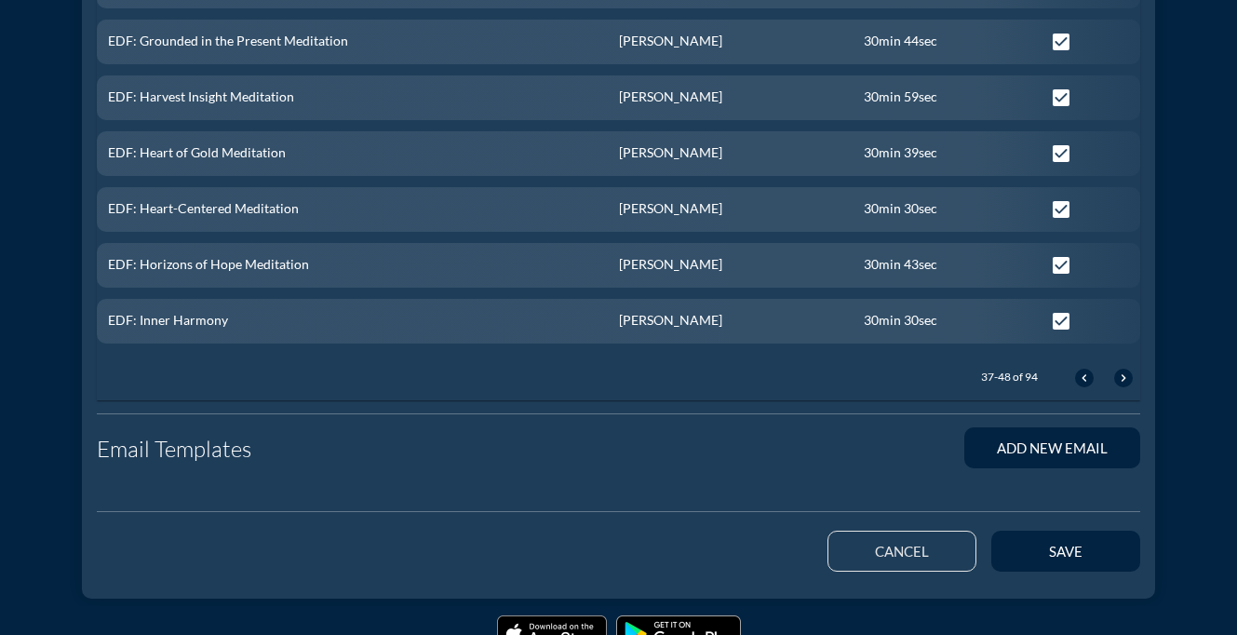
scroll to position [1354, 0]
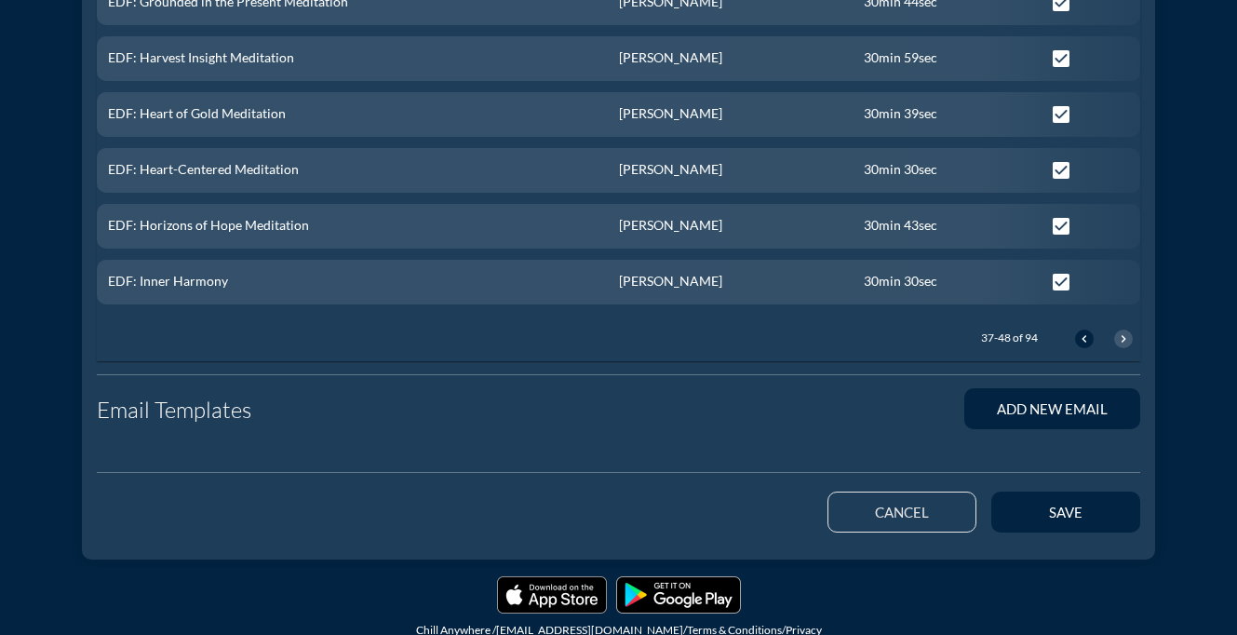
click at [1128, 334] on icon "chevron_right" at bounding box center [1123, 338] width 15 height 15
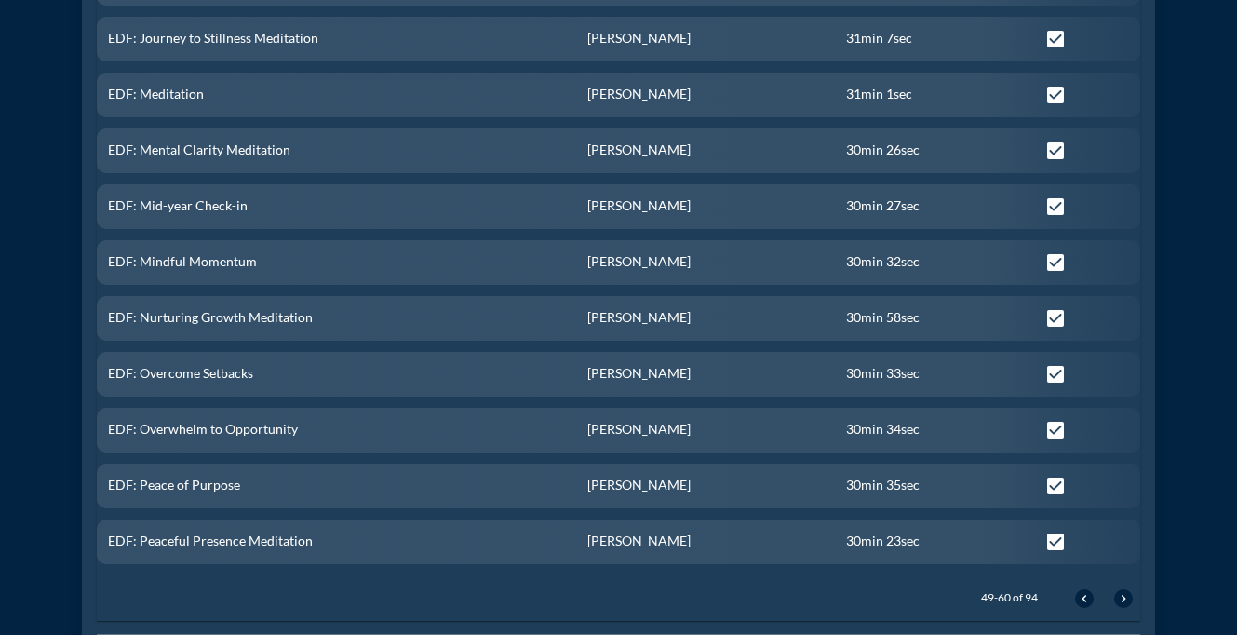
scroll to position [1192, 0]
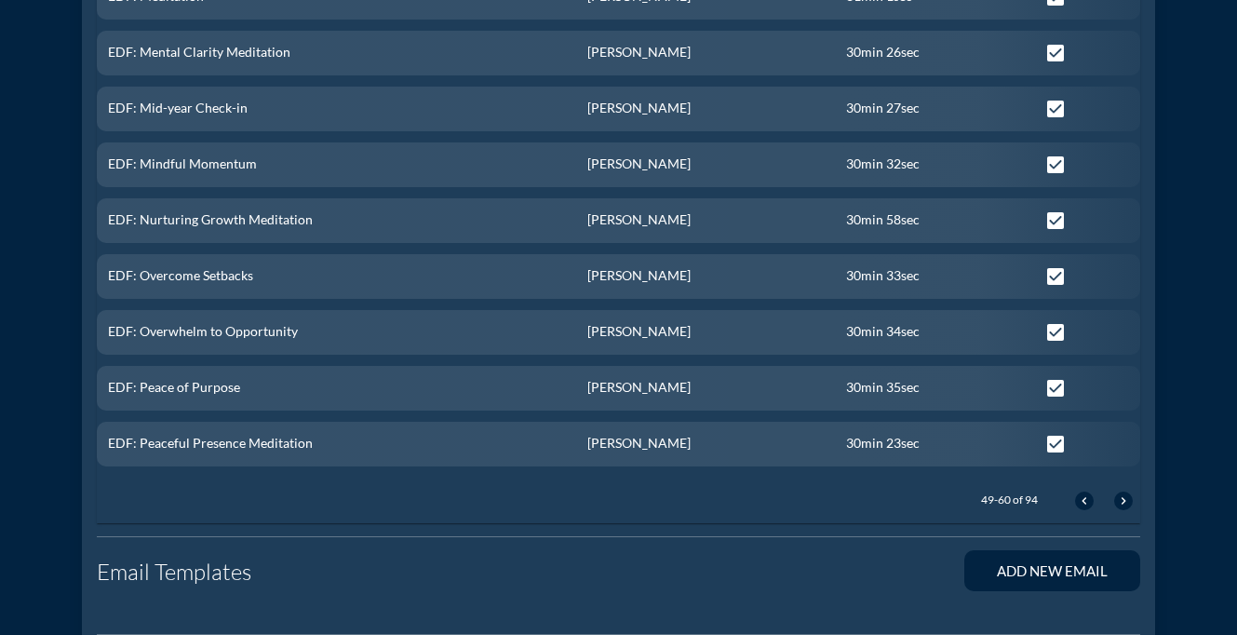
click at [1125, 491] on button "chevron_right" at bounding box center [1123, 500] width 19 height 19
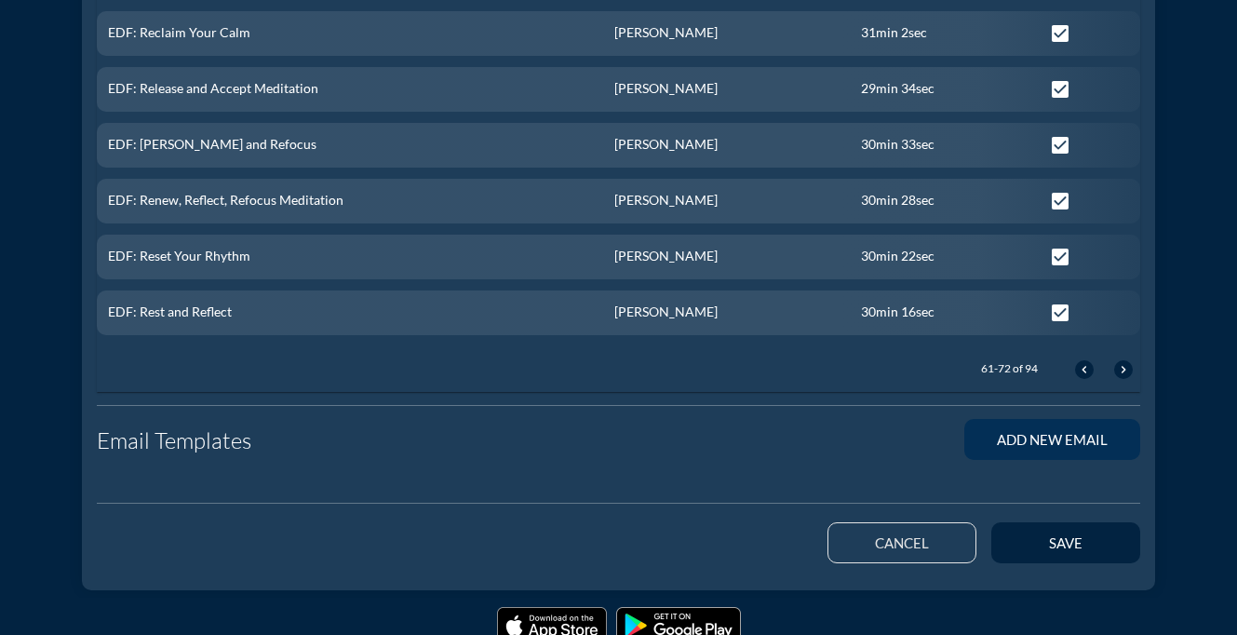
scroll to position [1380, 0]
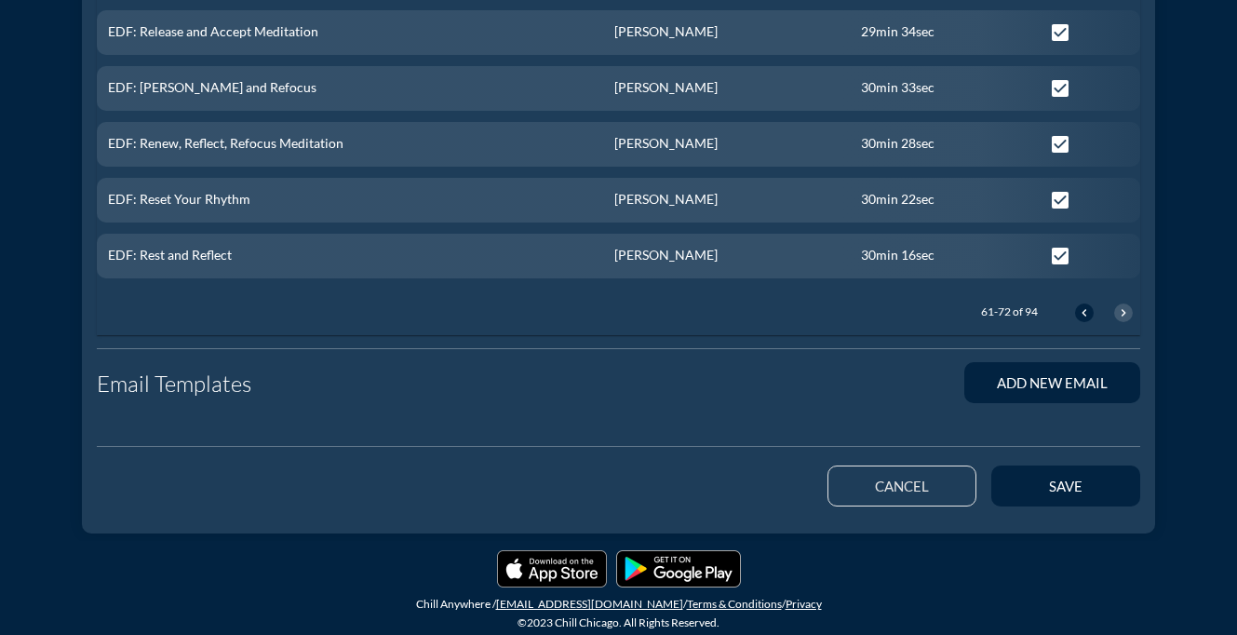
click at [1126, 306] on icon "chevron_right" at bounding box center [1123, 312] width 15 height 15
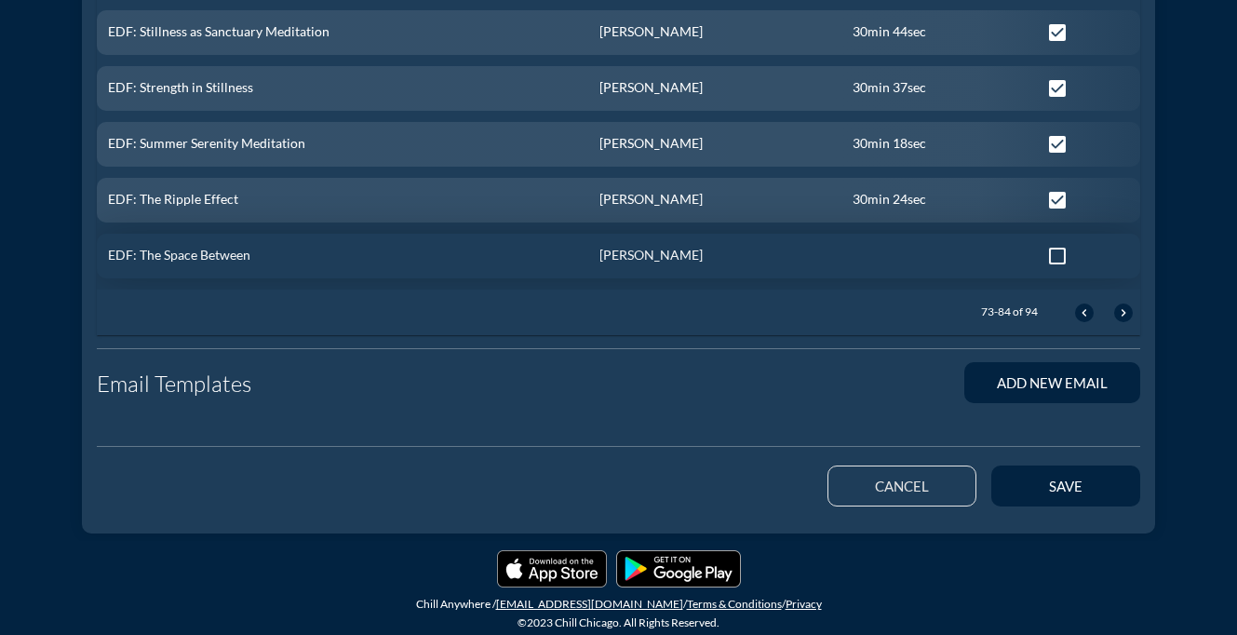
click at [1056, 252] on div at bounding box center [1057, 256] width 32 height 32
checkbox input "true"
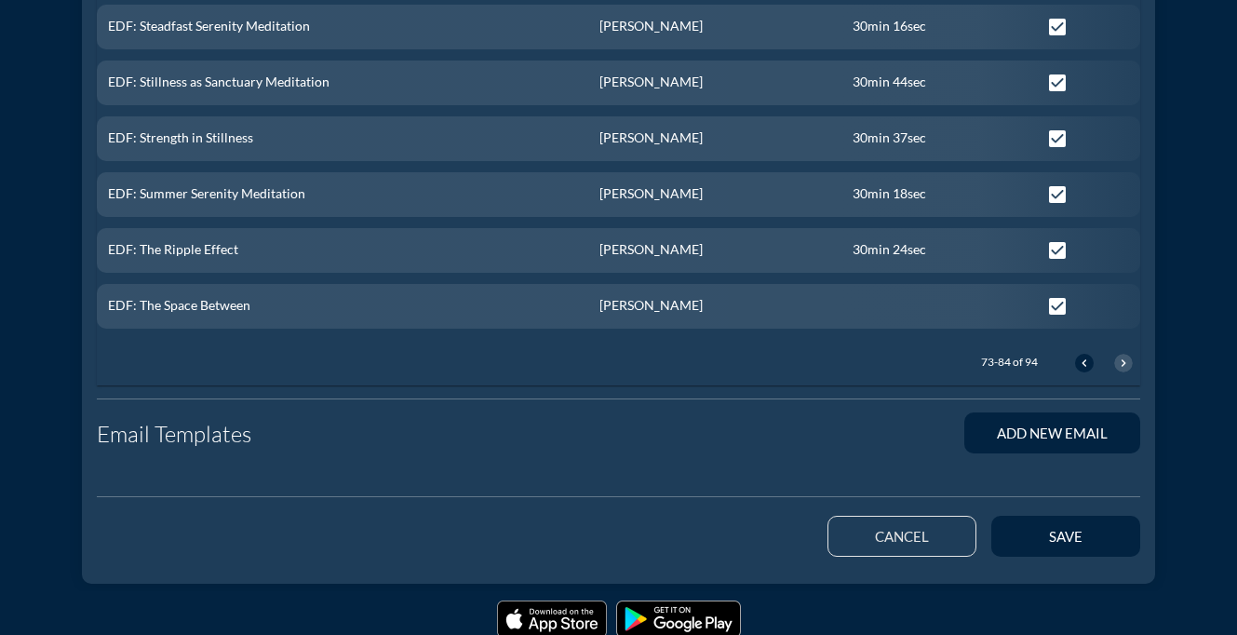
click at [1121, 363] on icon "chevron_right" at bounding box center [1123, 362] width 15 height 15
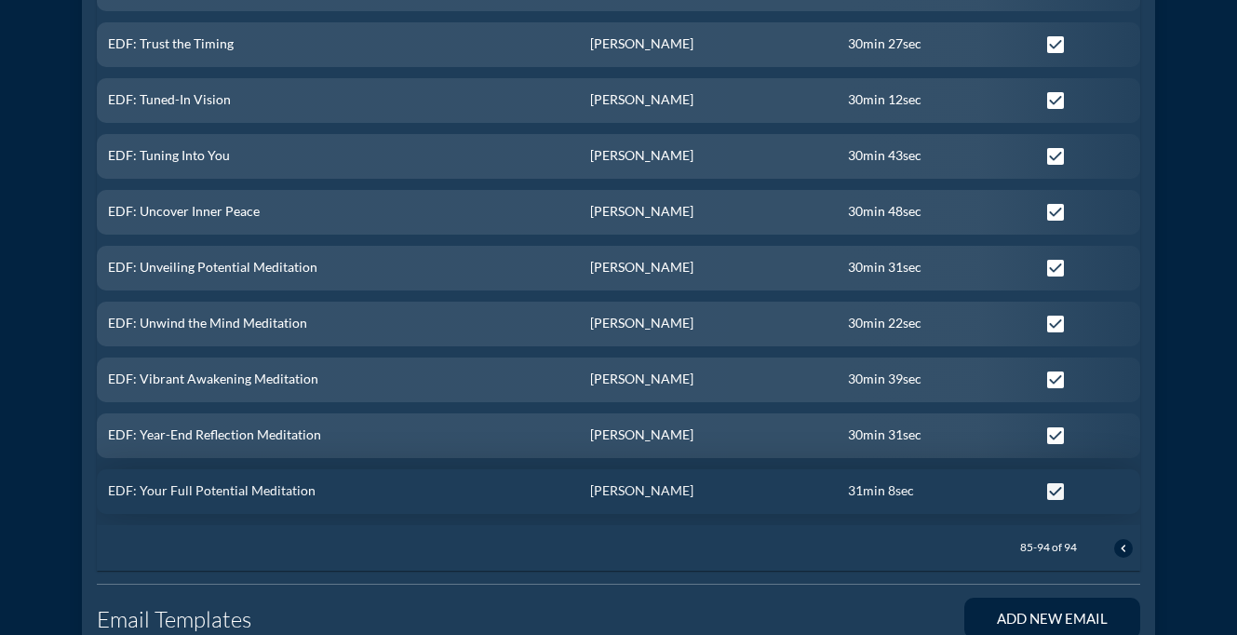
scroll to position [1268, 0]
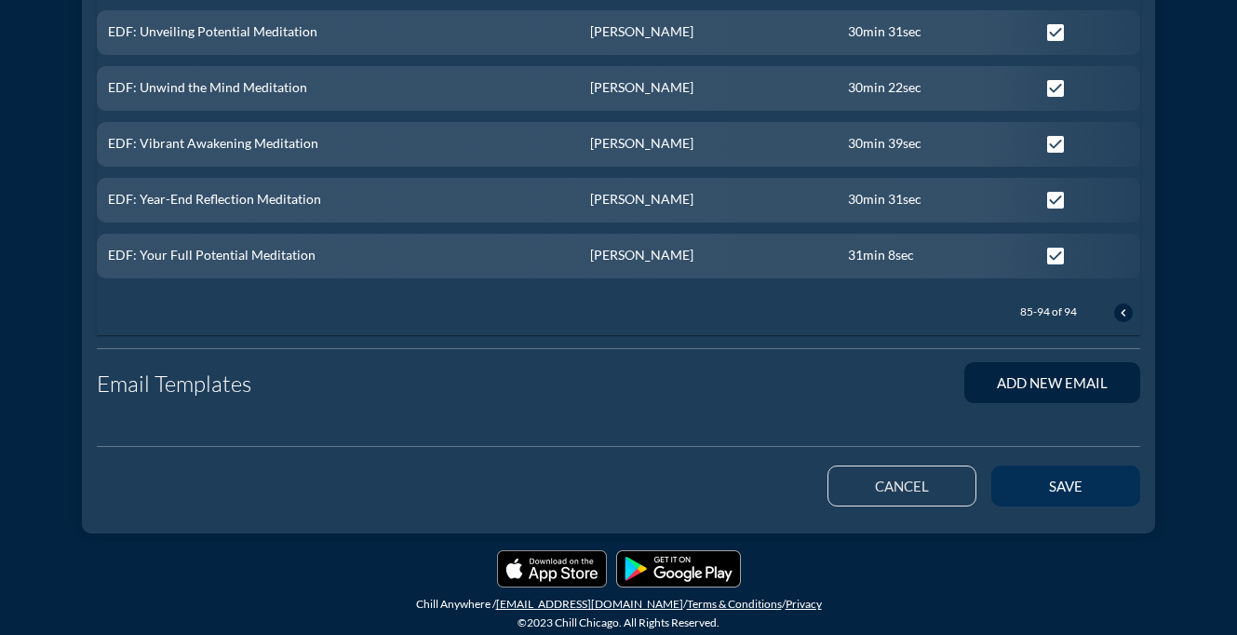
click at [1078, 487] on div "save" at bounding box center [1066, 485] width 84 height 17
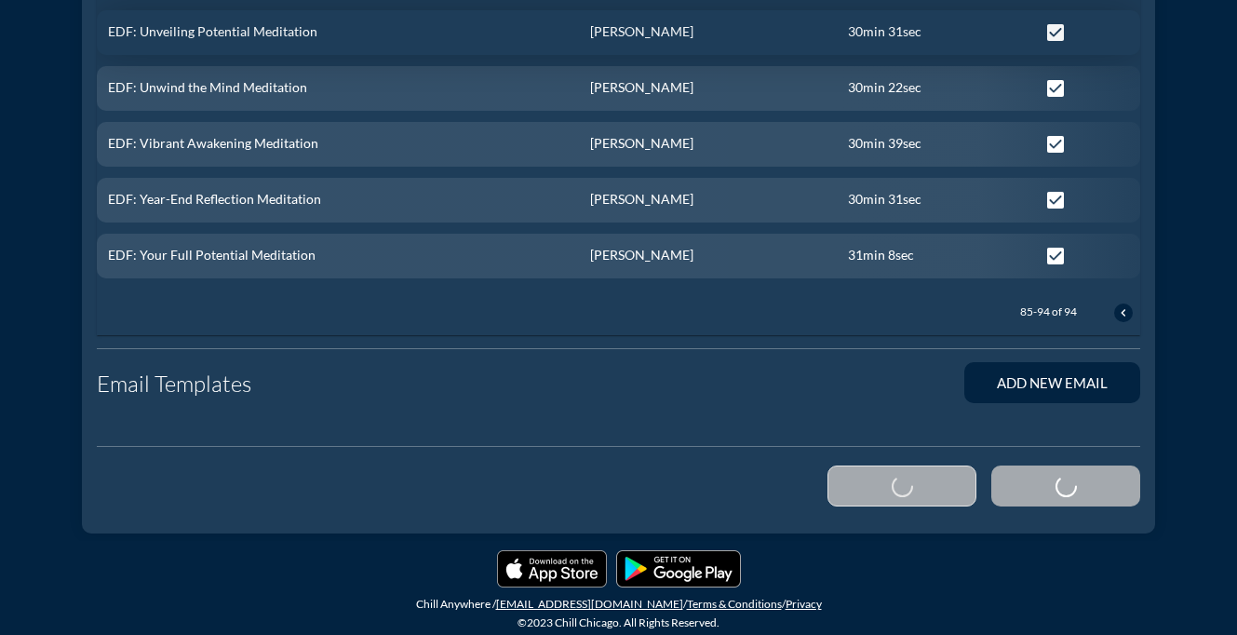
checkbox input "false"
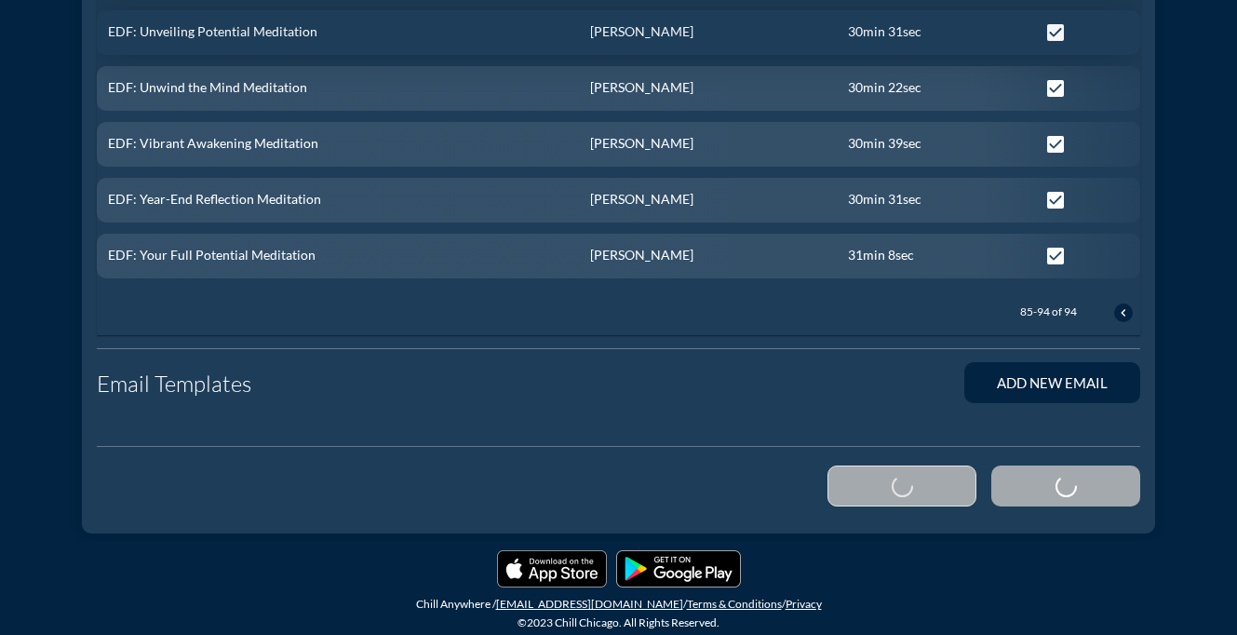
checkbox input "false"
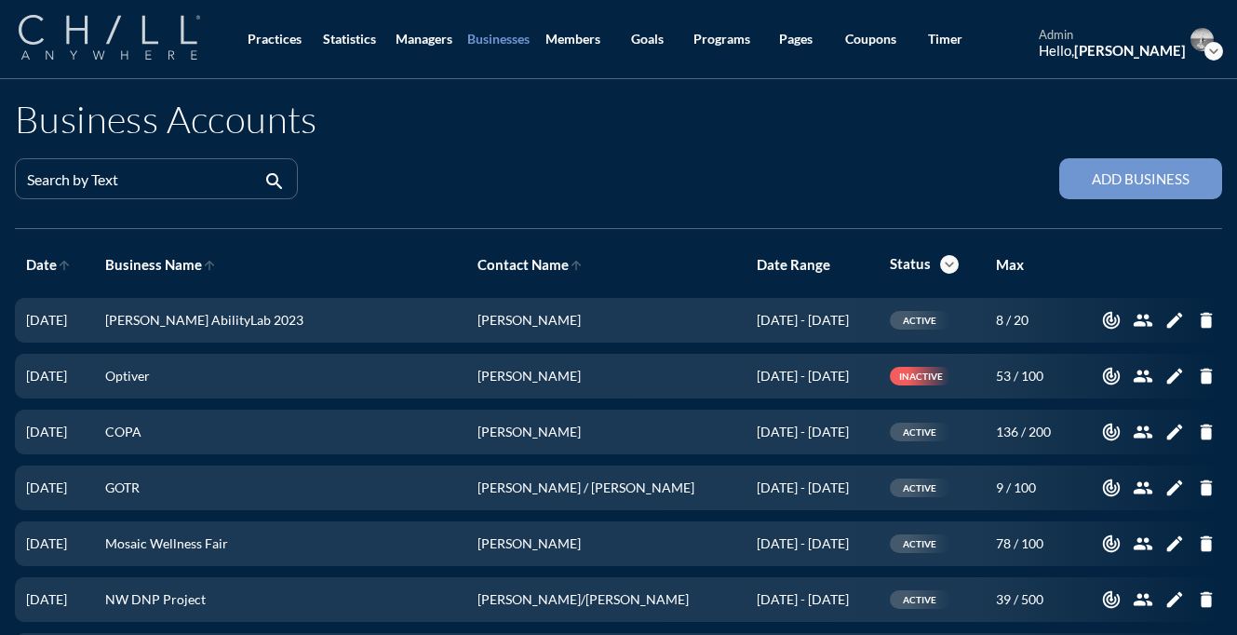
click at [122, 20] on img at bounding box center [109, 37] width 181 height 45
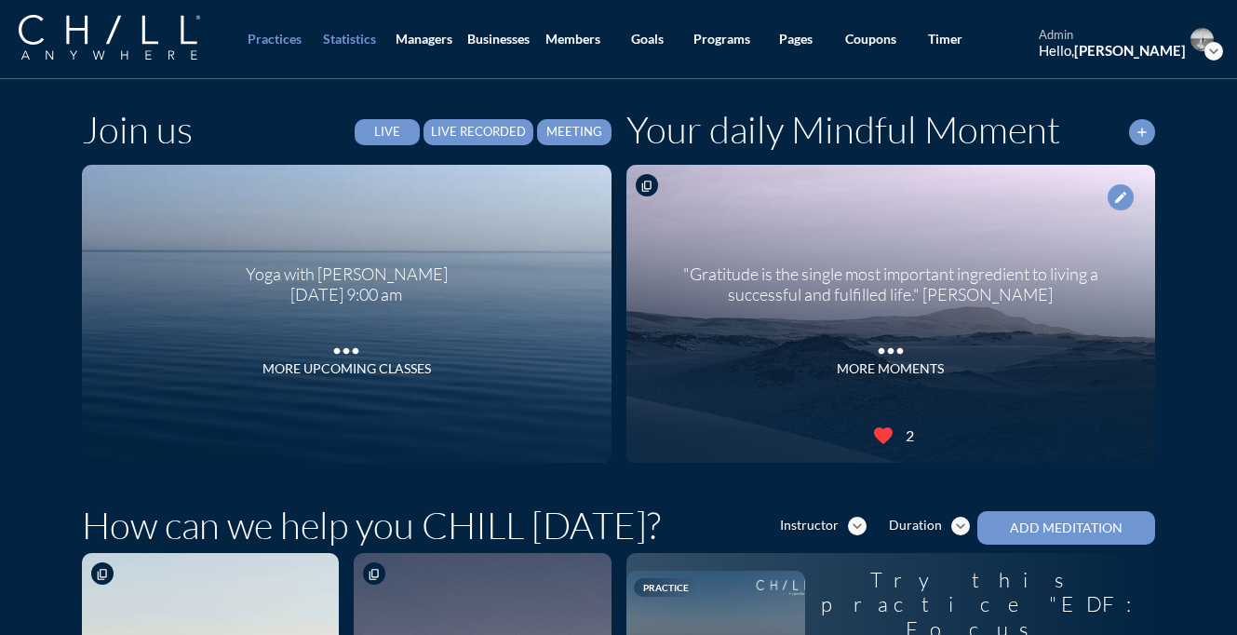
click at [347, 30] on link "Statistics" at bounding box center [349, 39] width 74 height 79
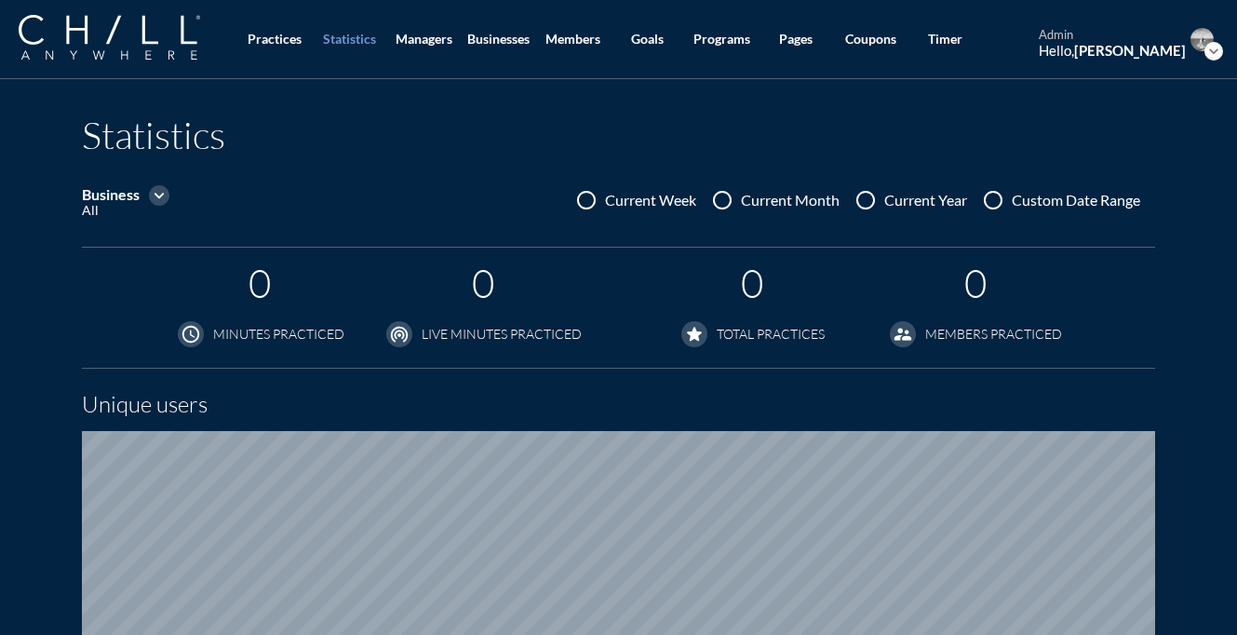
scroll to position [1186, 1237]
click at [154, 196] on icon "expand_more" at bounding box center [159, 195] width 20 height 20
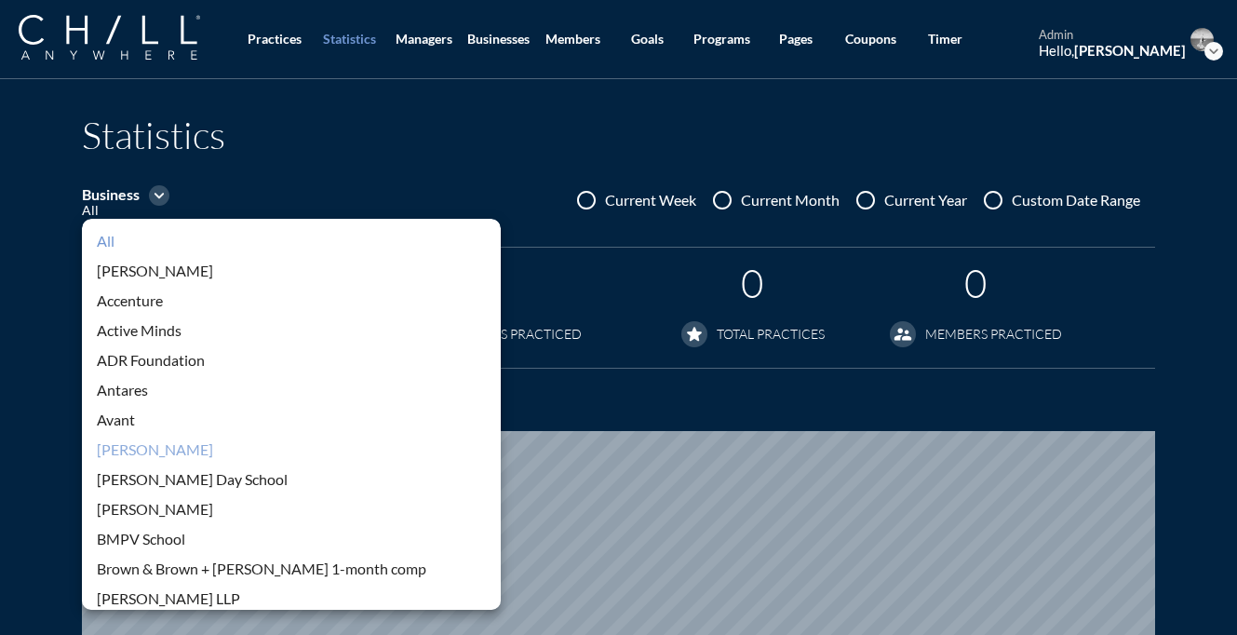
click at [141, 445] on div "[PERSON_NAME]" at bounding box center [291, 449] width 389 height 22
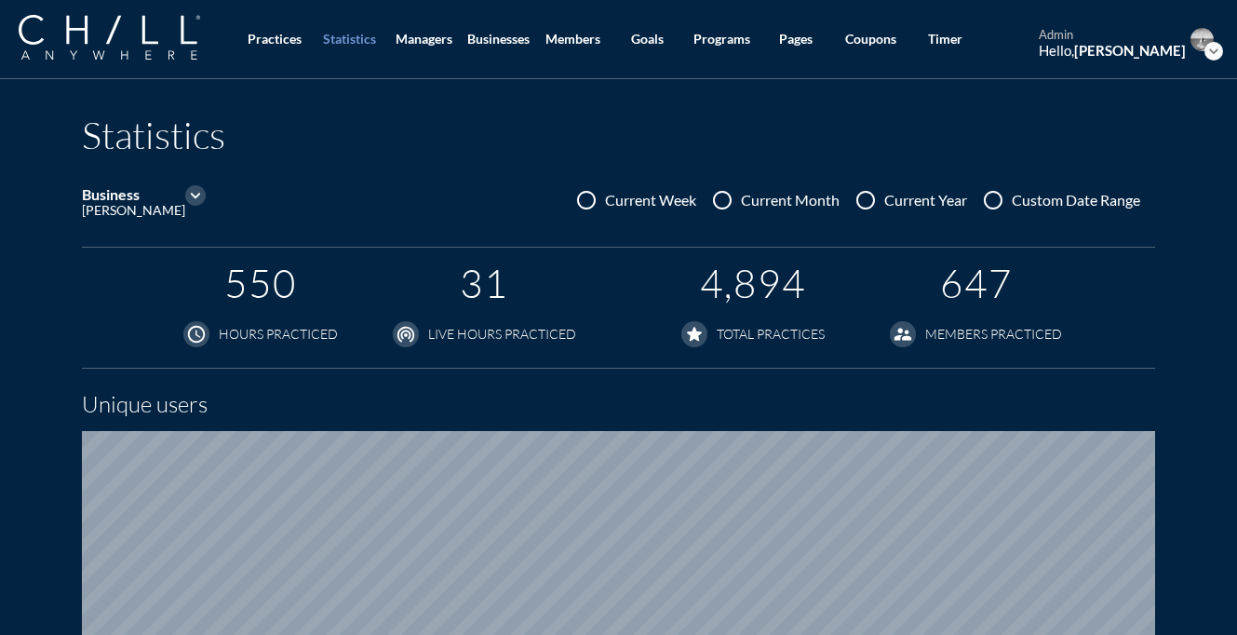
click at [987, 201] on div at bounding box center [993, 200] width 32 height 32
radio input "true"
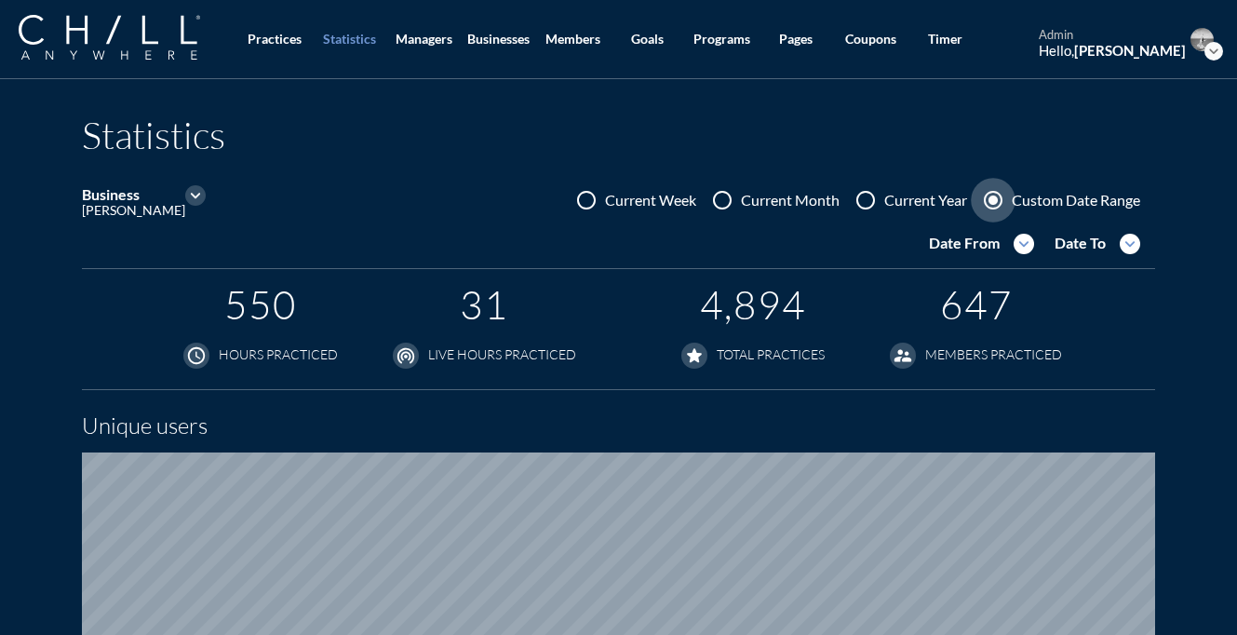
scroll to position [1208, 1237]
click at [1014, 248] on icon "expand_more" at bounding box center [1023, 244] width 20 height 20
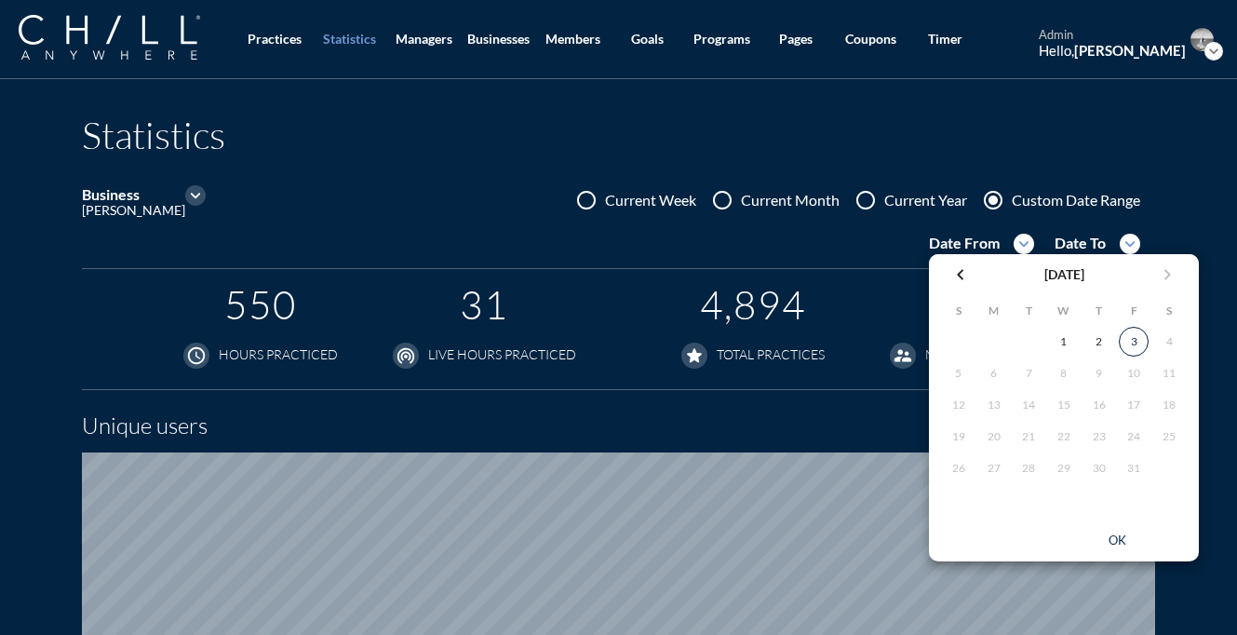
click at [957, 267] on icon "chevron_left" at bounding box center [960, 274] width 22 height 22
click at [999, 340] on div "1" at bounding box center [994, 342] width 30 height 30
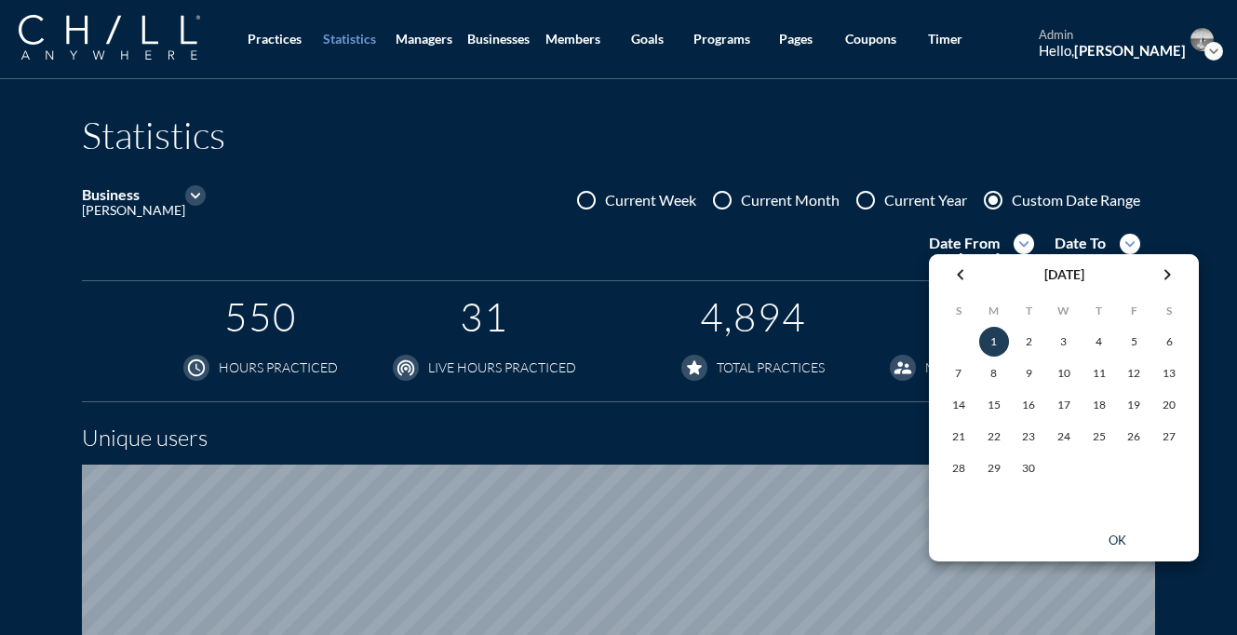
click at [1115, 541] on div "ok" at bounding box center [1117, 540] width 84 height 15
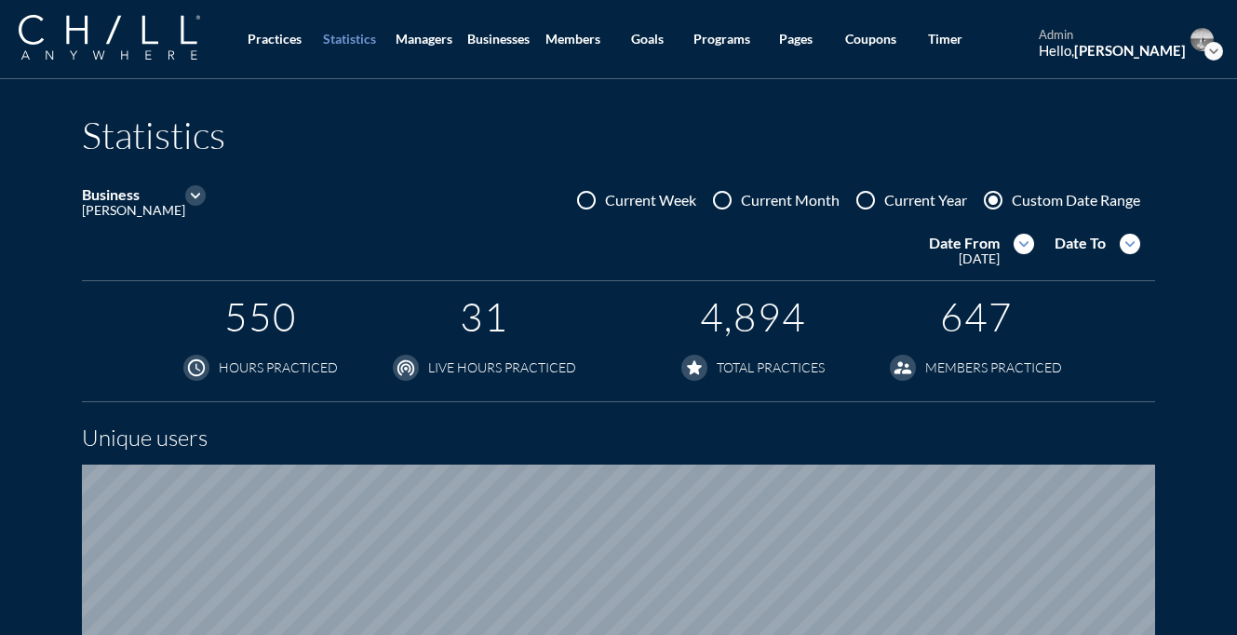
click at [1125, 247] on icon "expand_more" at bounding box center [1129, 244] width 20 height 20
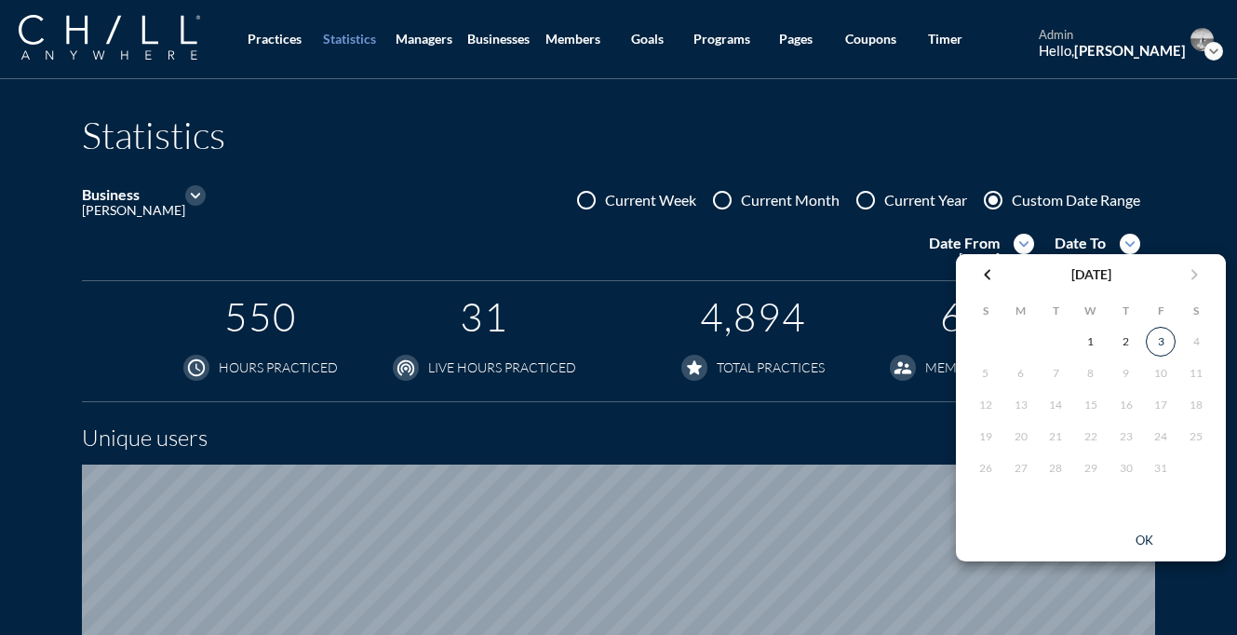
click at [987, 270] on icon "chevron_left" at bounding box center [987, 274] width 22 height 22
click at [1061, 473] on div "30" at bounding box center [1055, 468] width 30 height 30
click at [1145, 544] on div "ok" at bounding box center [1144, 540] width 84 height 15
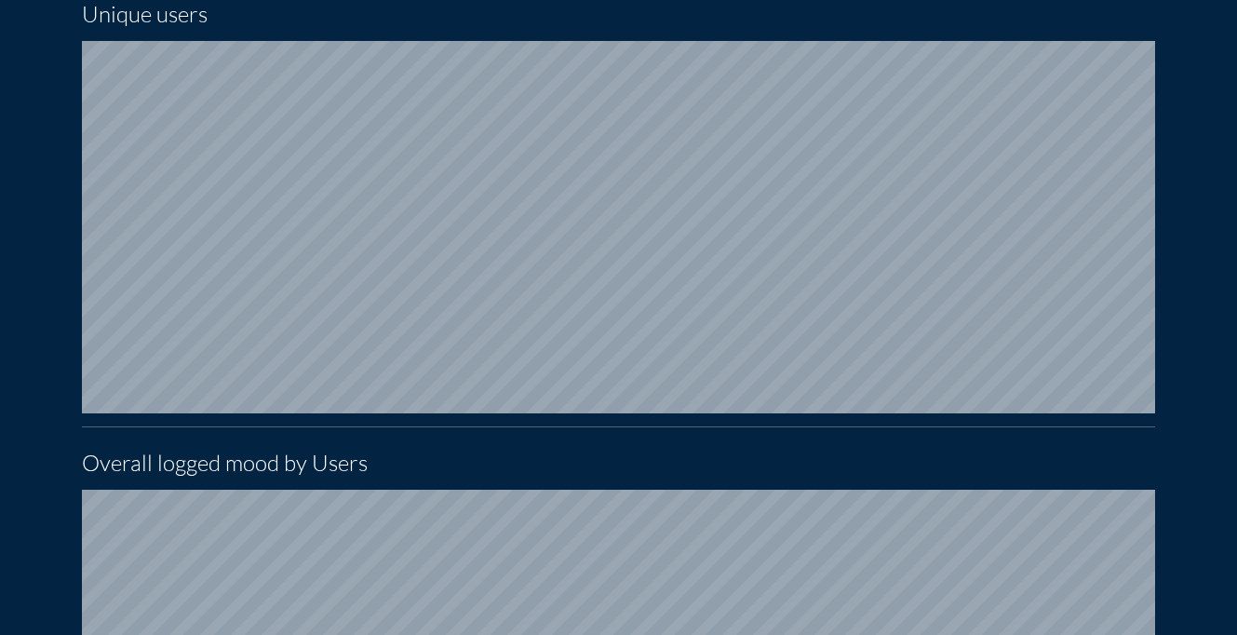
scroll to position [0, 0]
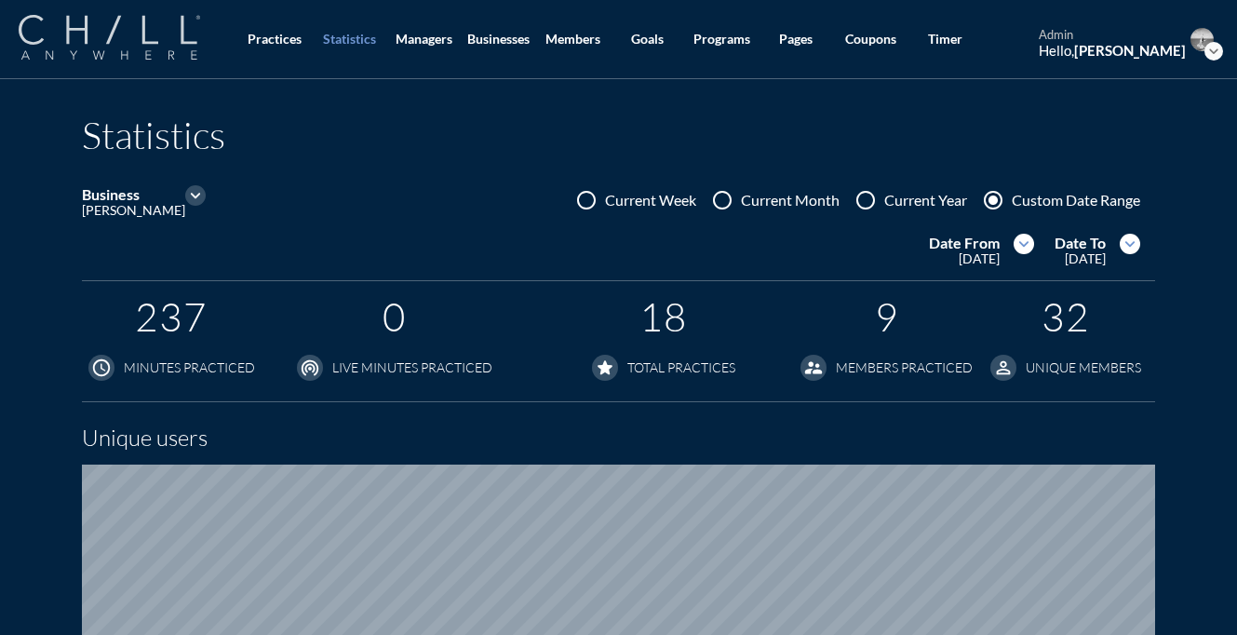
click at [154, 40] on img at bounding box center [109, 37] width 181 height 45
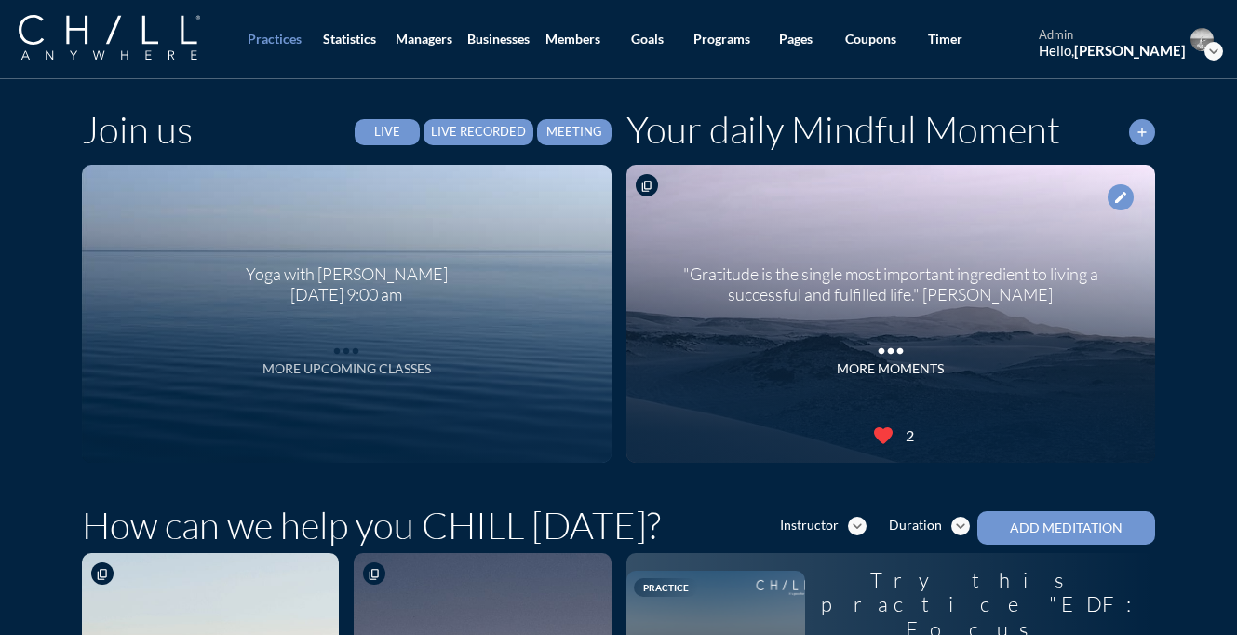
click at [354, 357] on icon "more_horiz" at bounding box center [346, 346] width 37 height 28
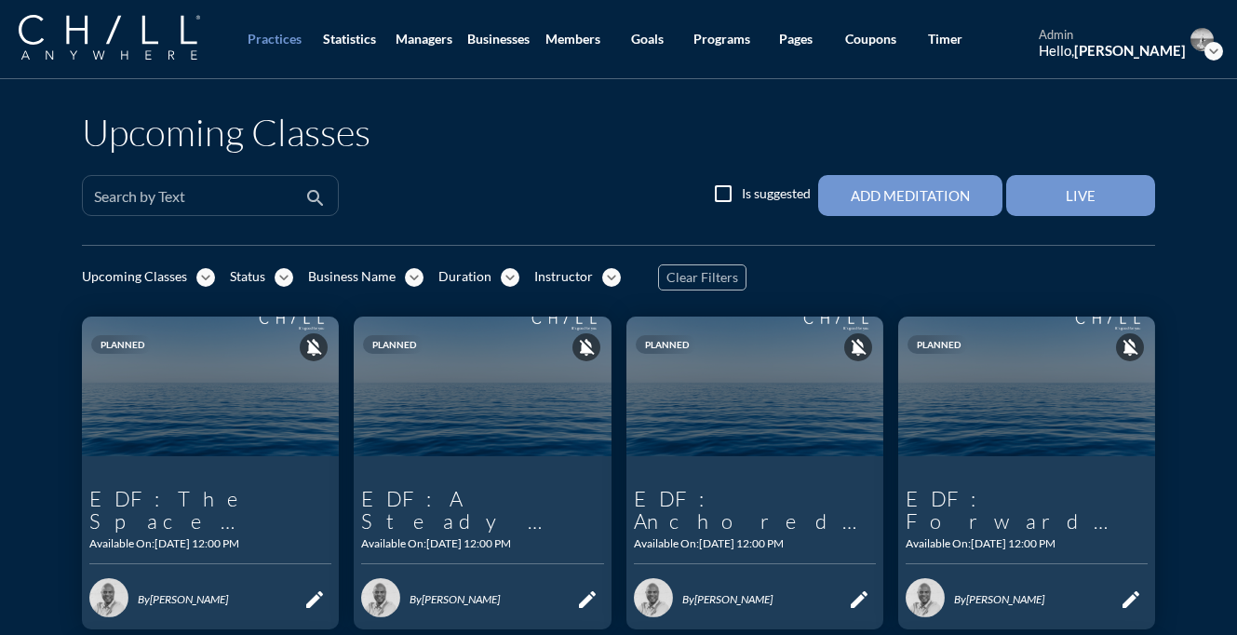
click at [233, 200] on input "Search by Text" at bounding box center [197, 203] width 207 height 23
paste input "Calm Under Pressure"
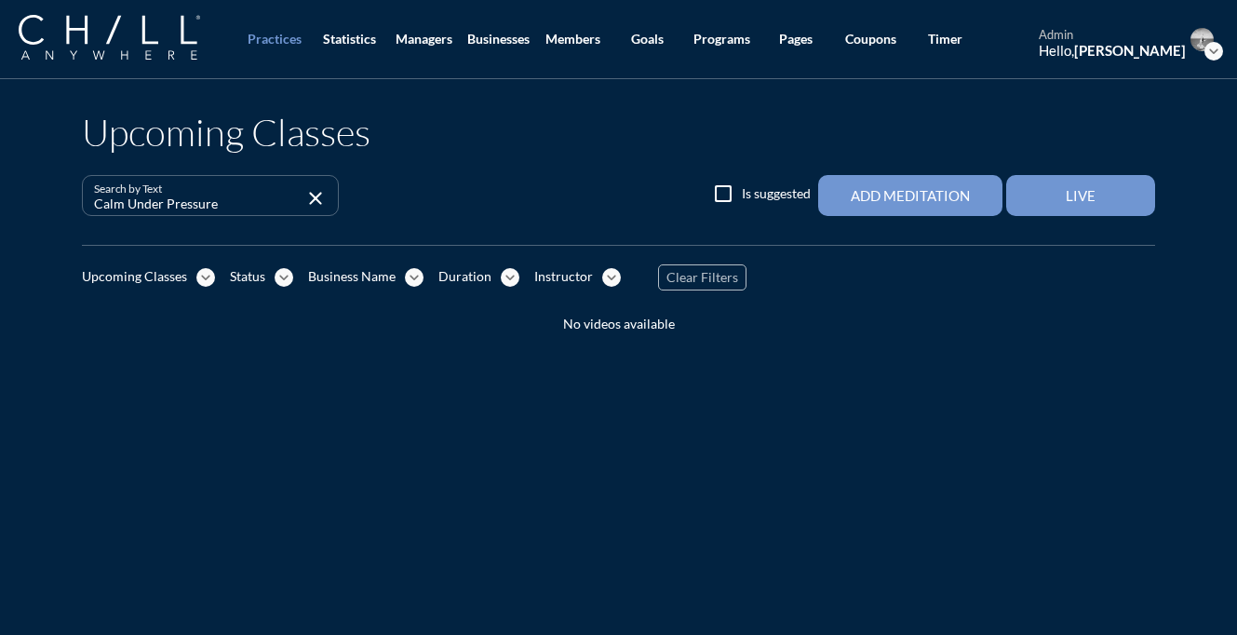
drag, startPoint x: 233, startPoint y: 200, endPoint x: 67, endPoint y: 198, distance: 165.6
click at [67, 199] on div "Upcoming Classes Search by Text Calm Under Pressure close check_box_outline_bla…" at bounding box center [618, 216] width 1103 height 274
type input "Calm Under Pressure"
click at [208, 278] on icon "expand_more" at bounding box center [205, 277] width 19 height 19
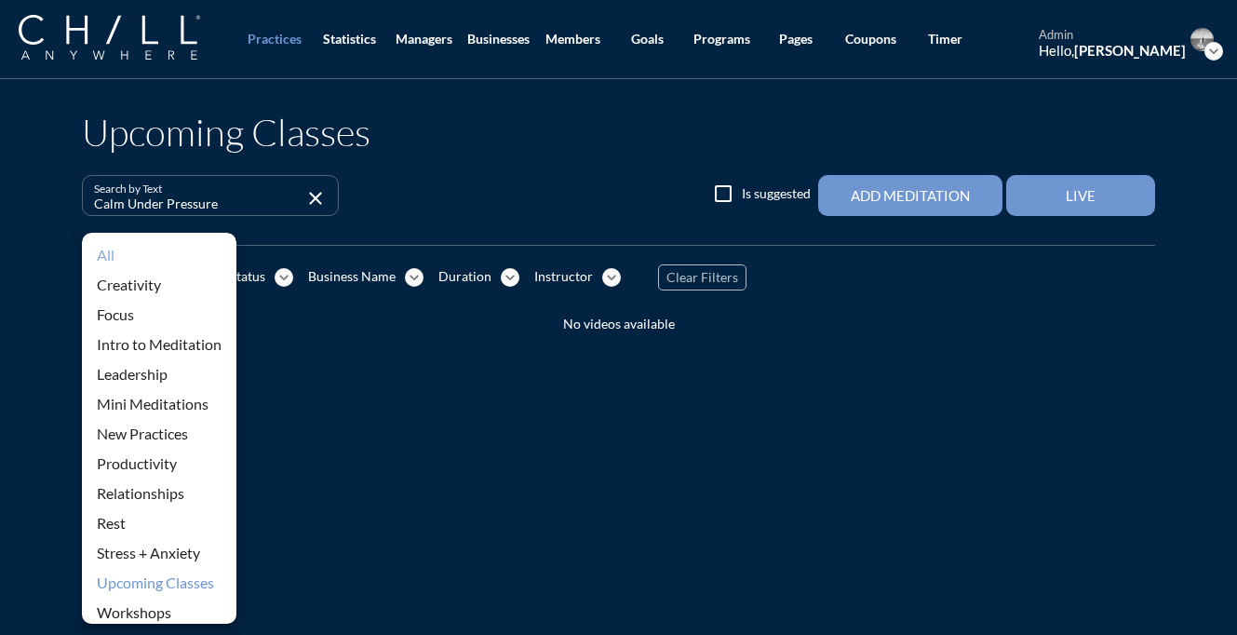
click at [105, 260] on div "All" at bounding box center [159, 255] width 125 height 22
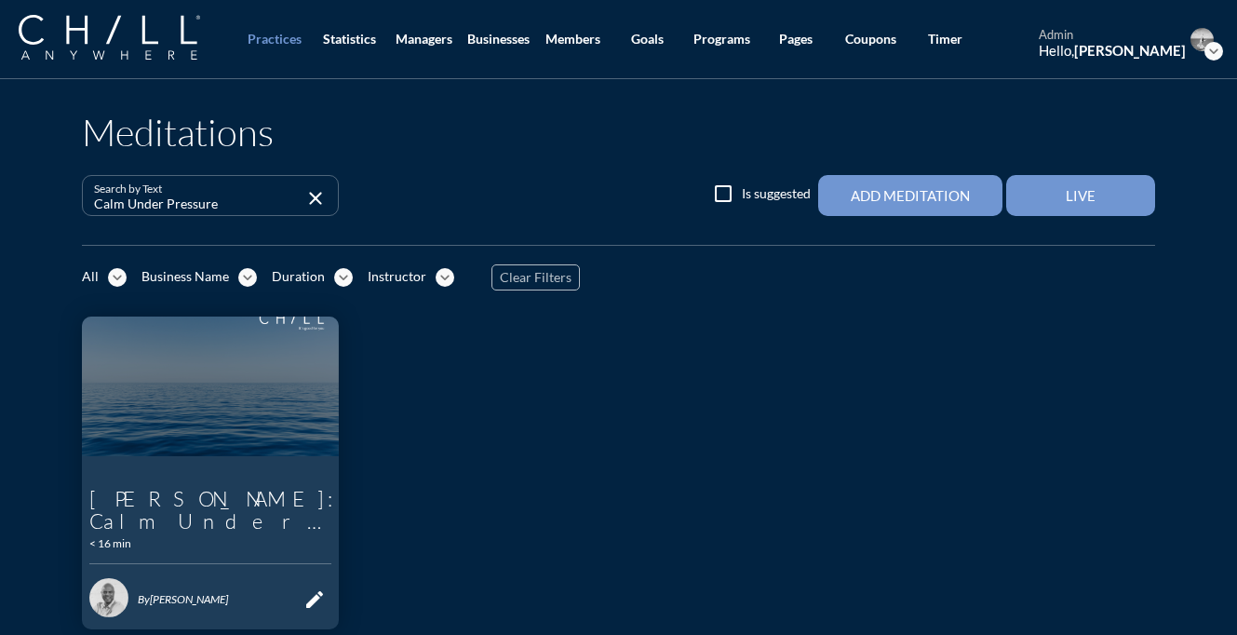
drag, startPoint x: 257, startPoint y: 372, endPoint x: 104, endPoint y: 348, distance: 154.5
click at [104, 356] on p "[PERSON_NAME]: Calm Under Pressure" at bounding box center [211, 378] width 250 height 45
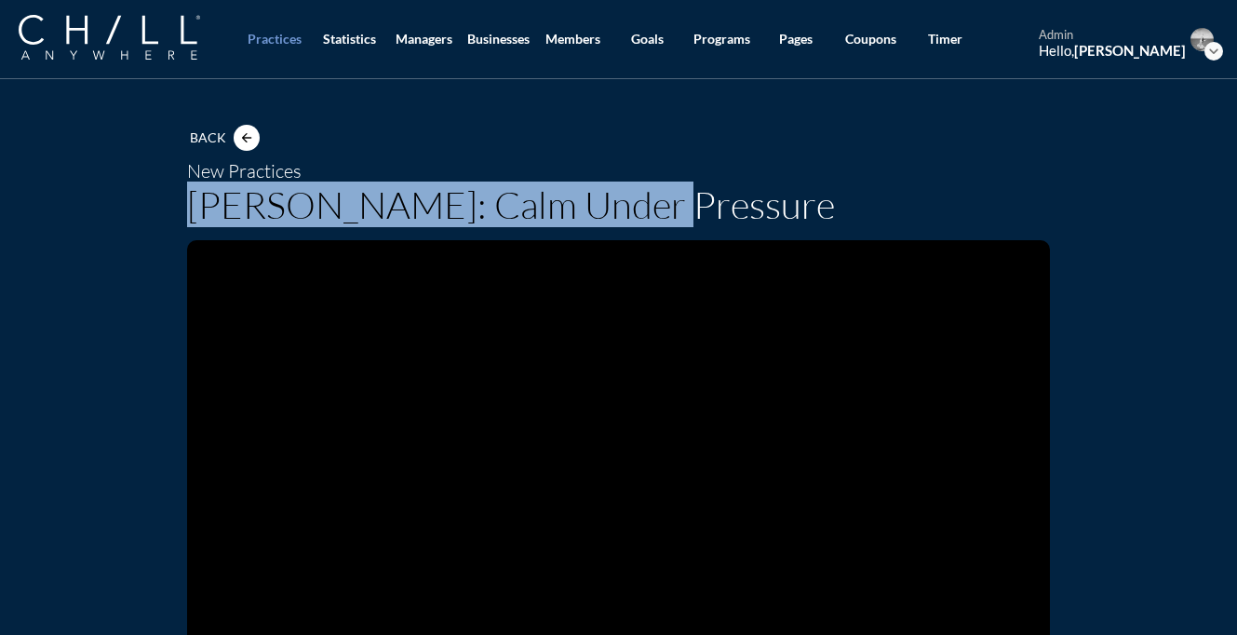
drag, startPoint x: 175, startPoint y: 216, endPoint x: 647, endPoint y: 226, distance: 471.9
click at [657, 229] on div "Back arrow_back New Practices [PERSON_NAME]: Calm Under Pressure 0:08 / 15:35 L…" at bounding box center [617, 482] width 891 height 790
copy h1 "[PERSON_NAME]: Calm Under Pressure"
click at [148, 42] on img at bounding box center [109, 37] width 181 height 45
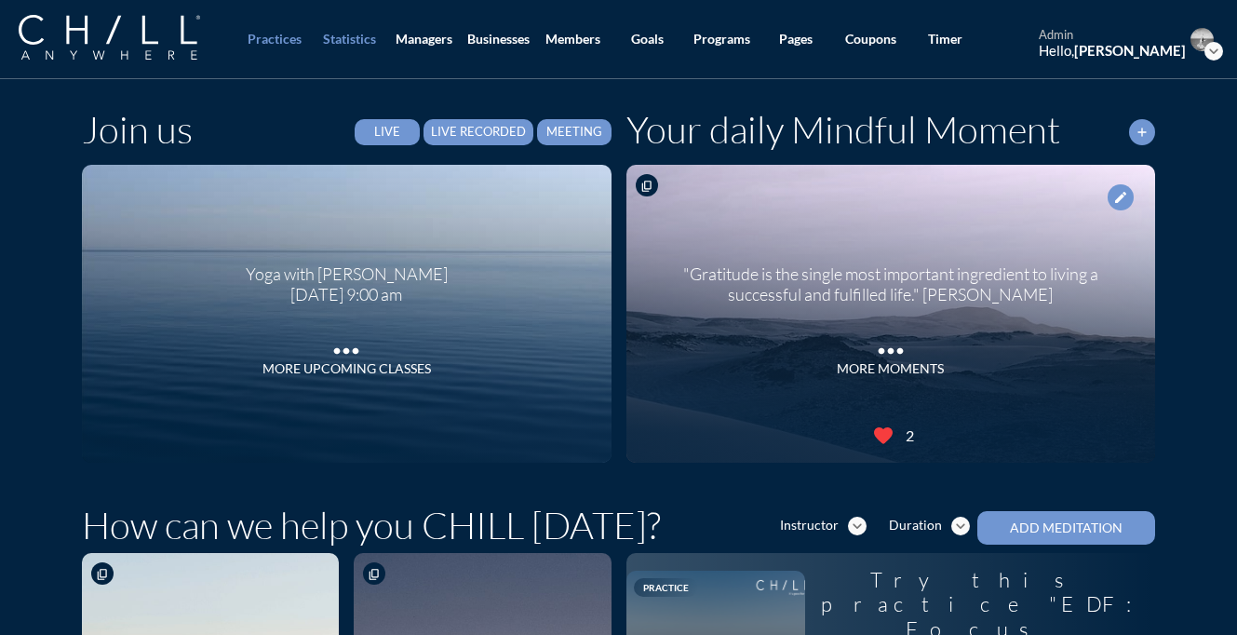
click at [361, 34] on div "Statistics" at bounding box center [349, 40] width 53 height 16
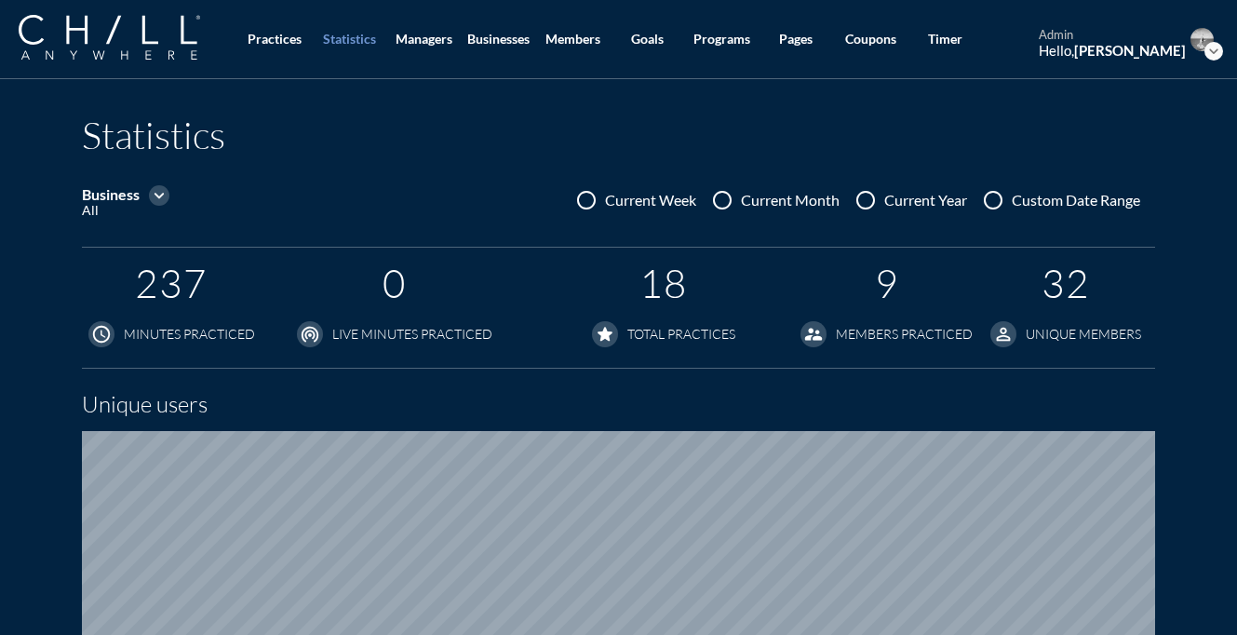
scroll to position [1186, 1237]
click at [159, 187] on icon "expand_more" at bounding box center [159, 195] width 20 height 20
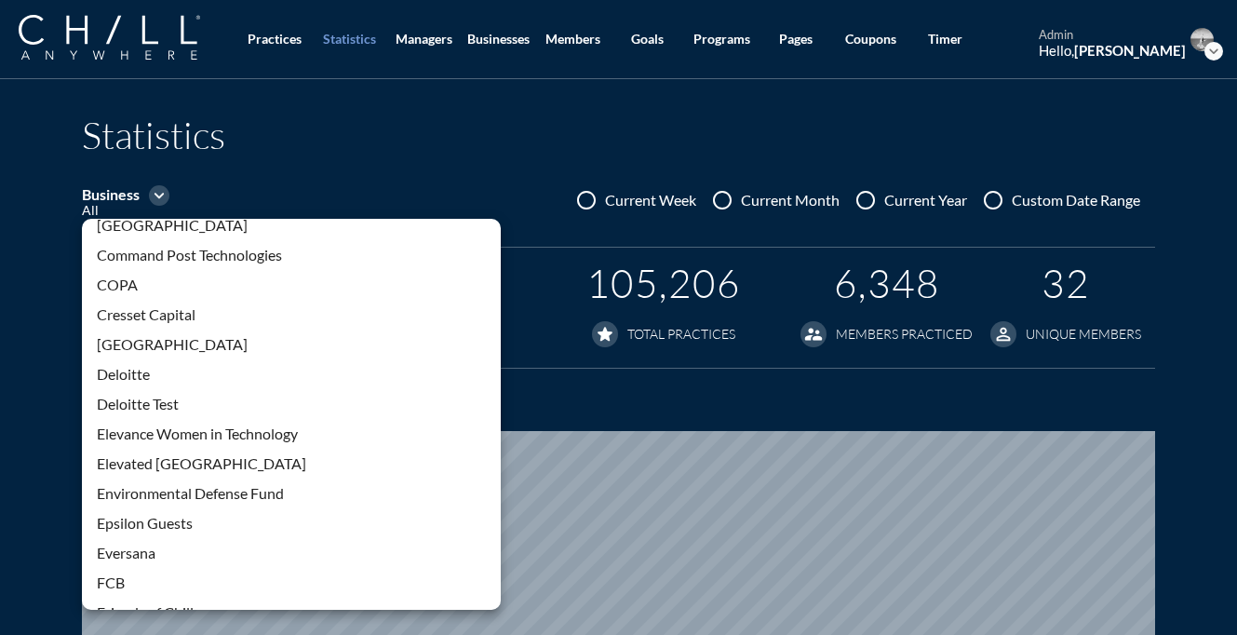
scroll to position [1182, 0]
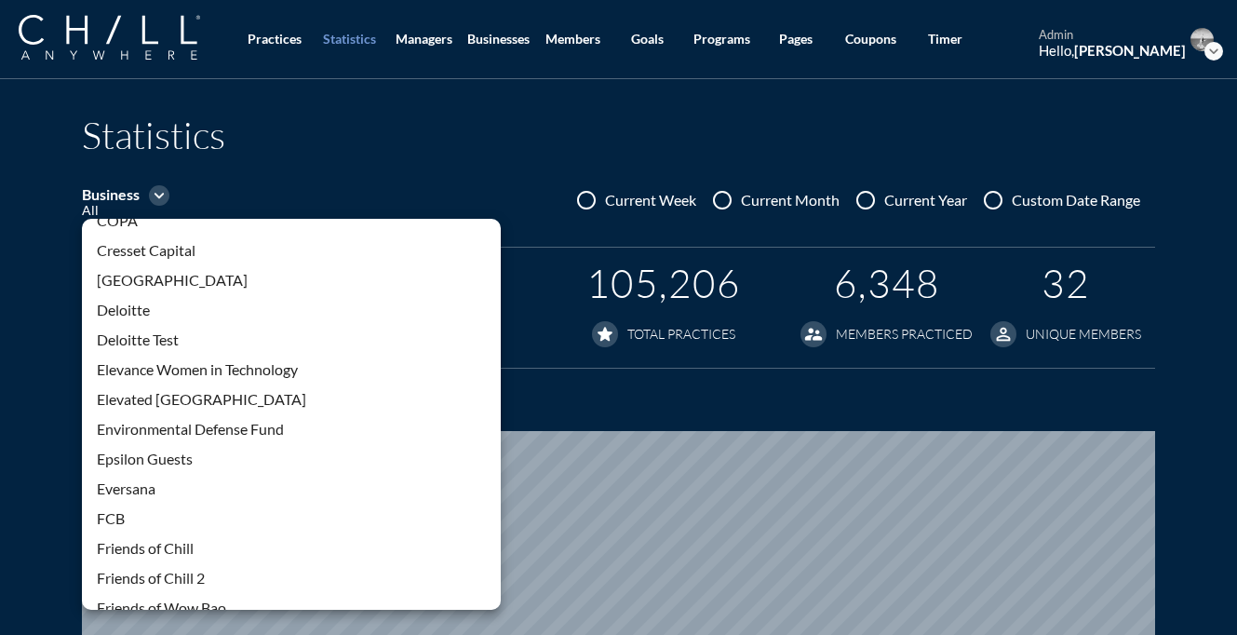
click at [189, 423] on div "Environmental Defense Fund" at bounding box center [291, 429] width 389 height 22
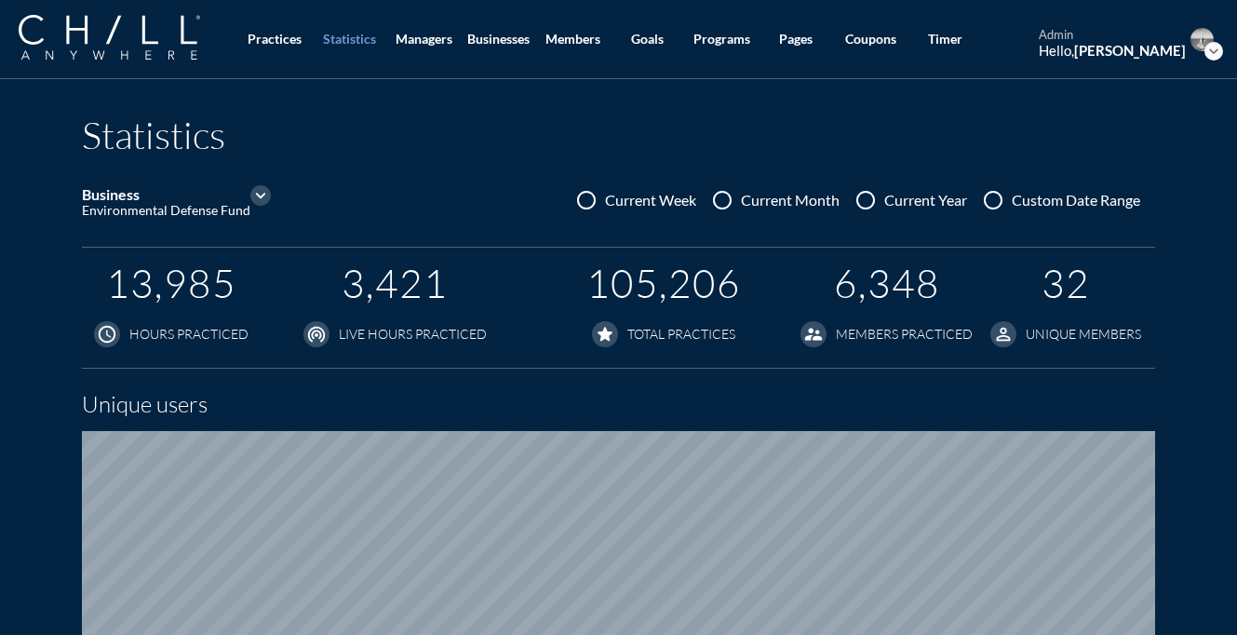
scroll to position [0, 0]
click at [989, 196] on div at bounding box center [993, 200] width 32 height 32
radio input "true"
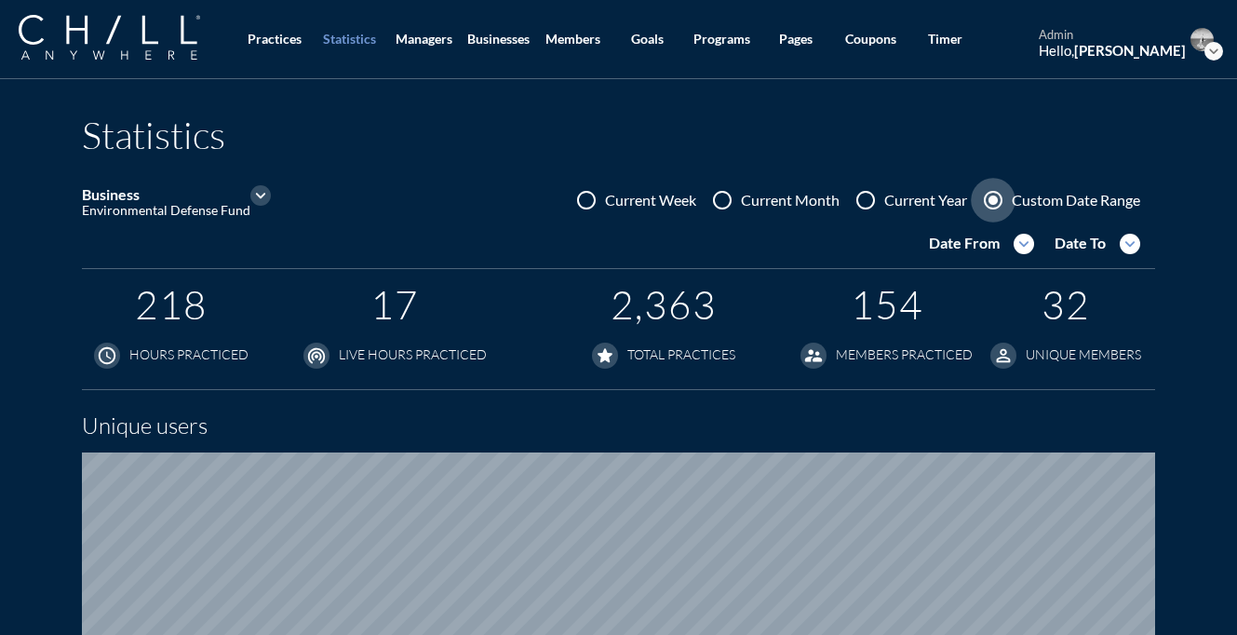
scroll to position [1208, 1237]
click at [1027, 245] on icon "expand_more" at bounding box center [1023, 244] width 20 height 20
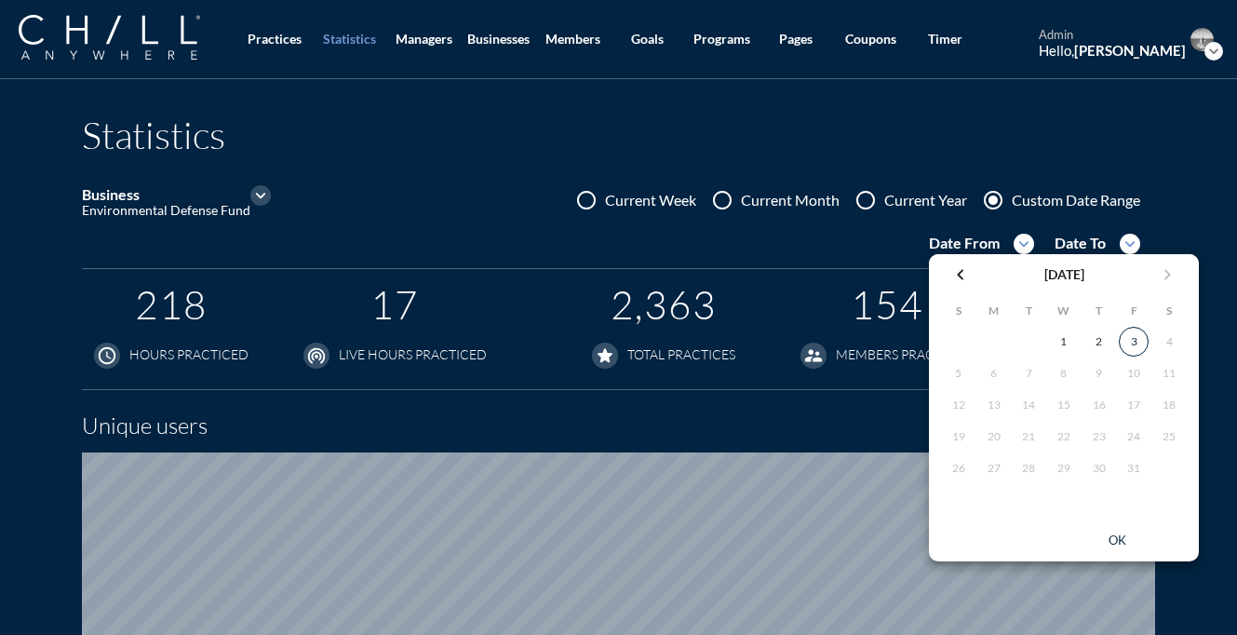
click at [961, 279] on icon "chevron_left" at bounding box center [960, 274] width 22 height 22
click at [997, 343] on div "1" at bounding box center [994, 342] width 30 height 30
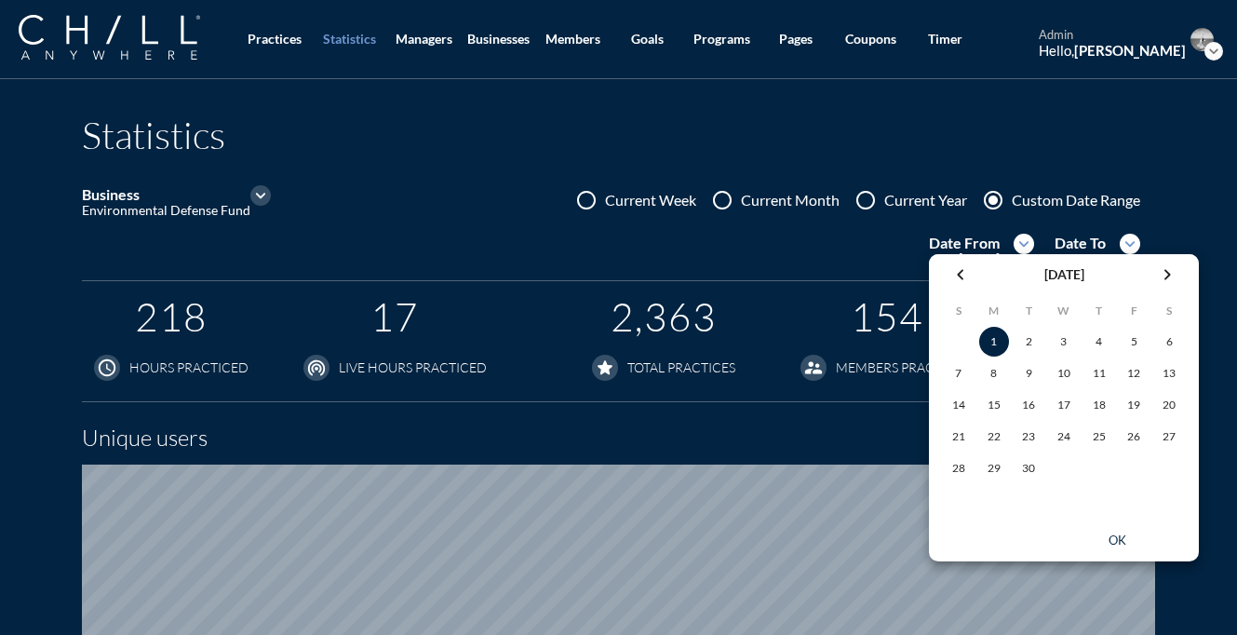
scroll to position [1220, 1237]
click at [1116, 534] on div "ok" at bounding box center [1117, 540] width 84 height 15
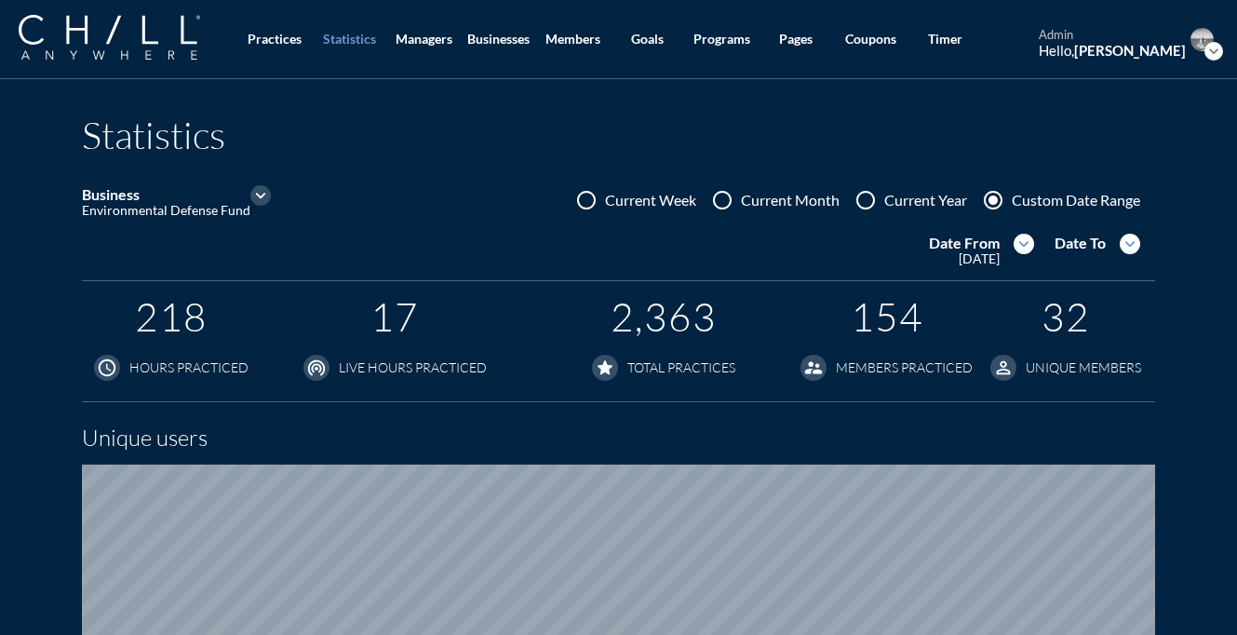
click at [1132, 237] on icon "expand_more" at bounding box center [1129, 244] width 20 height 20
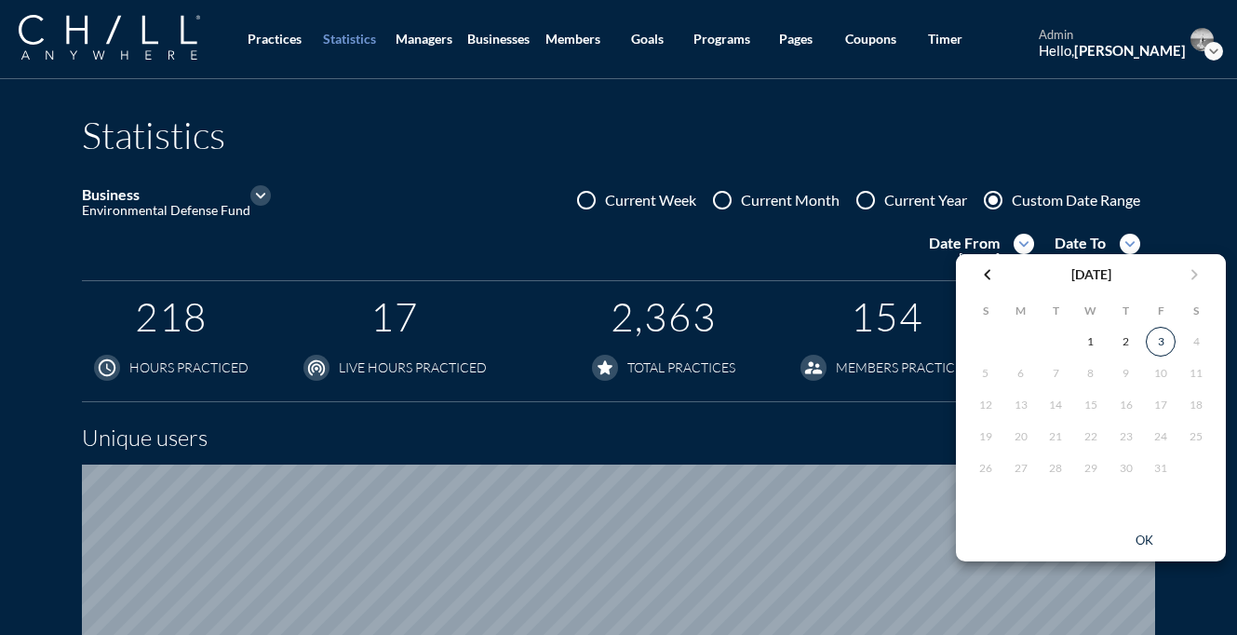
click at [992, 272] on icon "chevron_left" at bounding box center [987, 274] width 22 height 22
click at [1062, 466] on div "30" at bounding box center [1055, 468] width 30 height 30
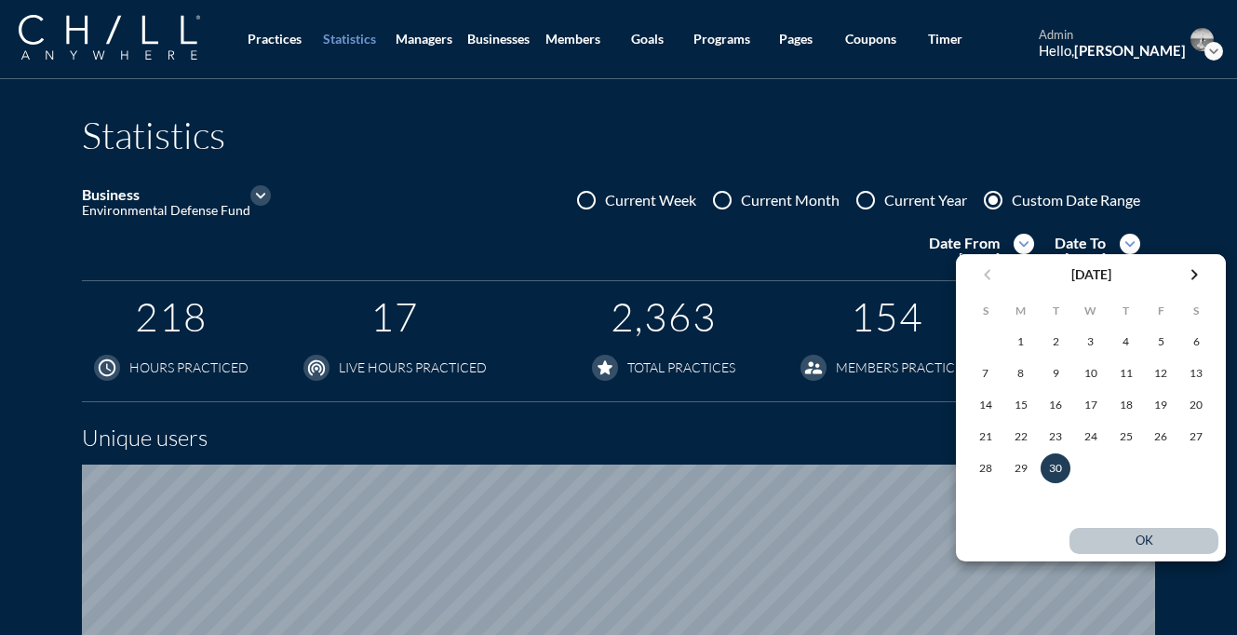
click at [1146, 539] on div "ok" at bounding box center [1144, 540] width 84 height 15
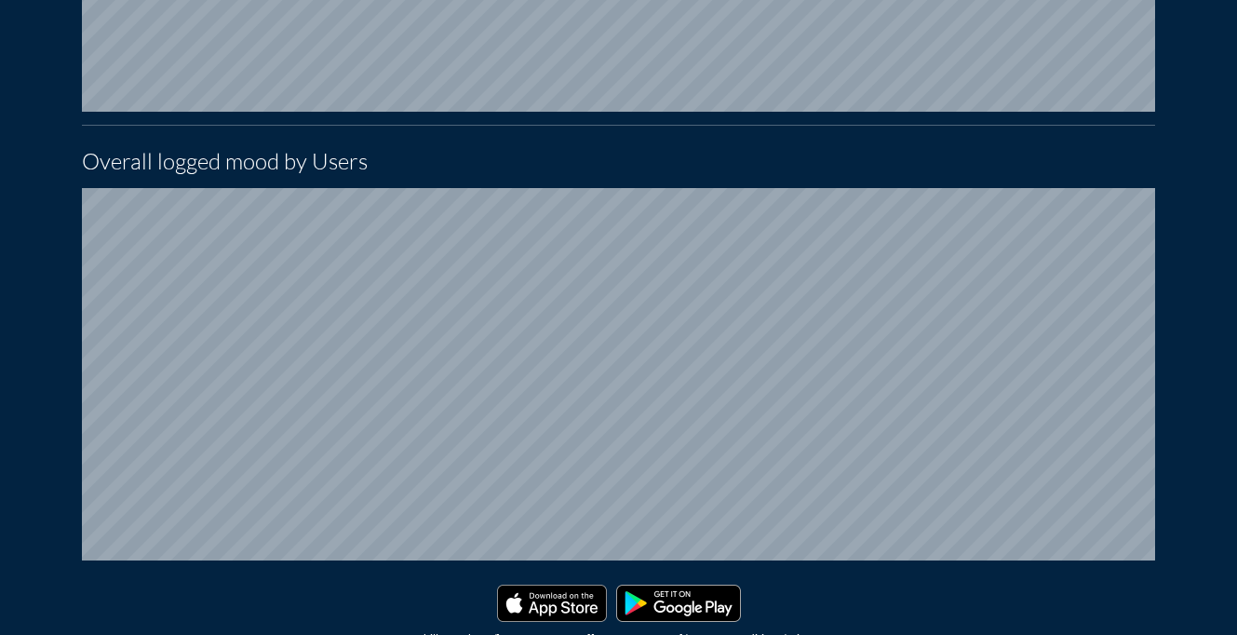
scroll to position [0, 0]
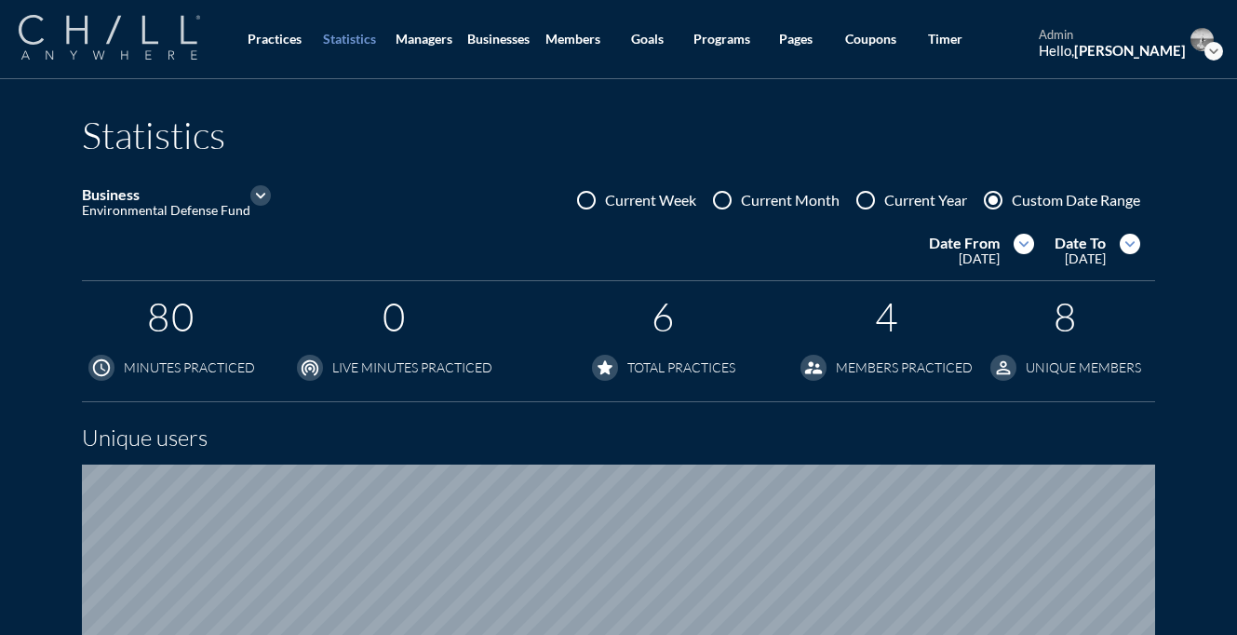
click at [134, 33] on img at bounding box center [109, 37] width 181 height 45
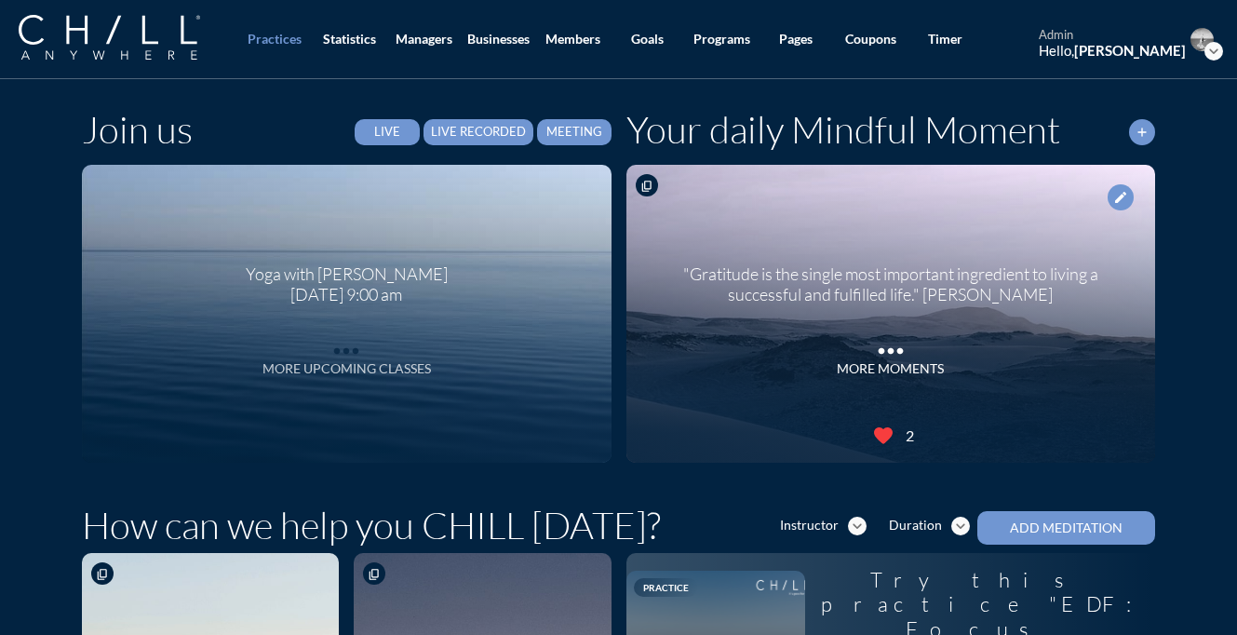
click at [342, 356] on icon "more_horiz" at bounding box center [346, 346] width 37 height 28
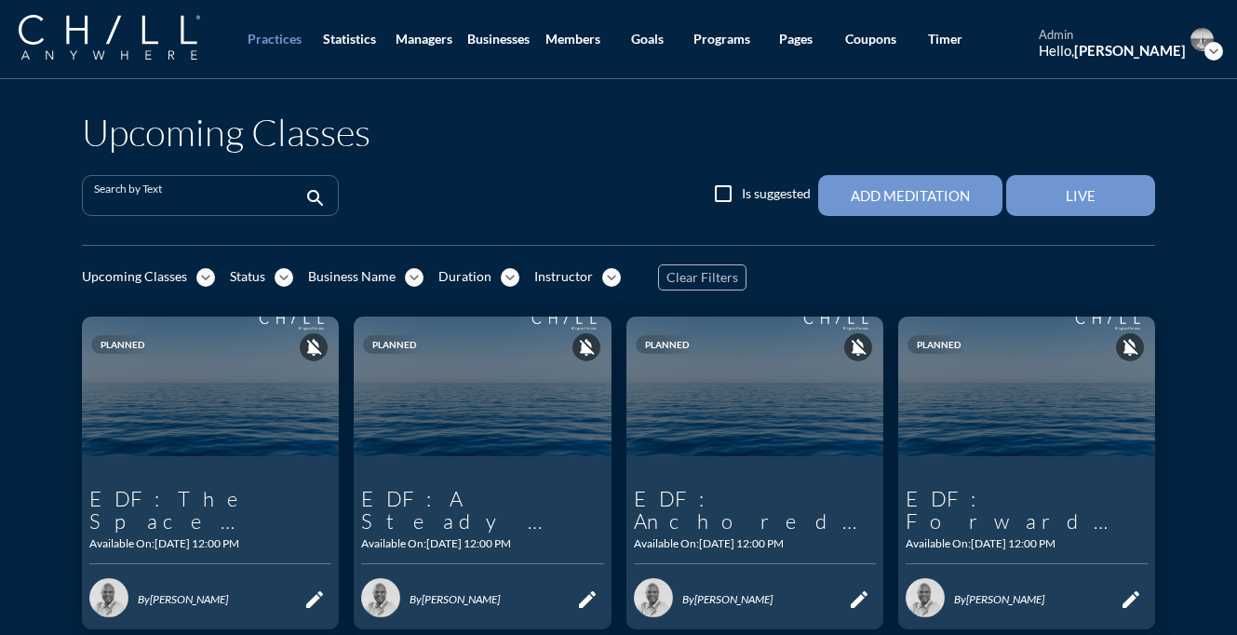
click at [262, 208] on input "Search by Text" at bounding box center [197, 203] width 207 height 23
paste input "Focus Without Force"
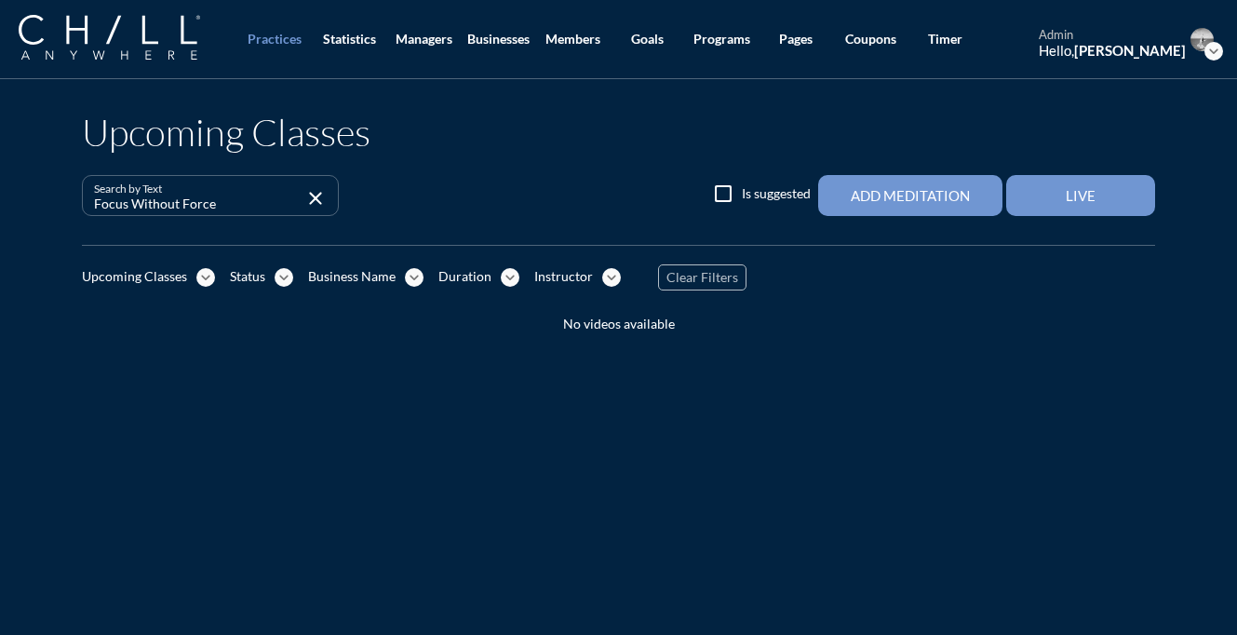
drag, startPoint x: 218, startPoint y: 197, endPoint x: 58, endPoint y: 196, distance: 160.0
click at [58, 196] on div "Upcoming Classes Search by Text Focus Without Force close check_box_outline_bla…" at bounding box center [618, 216] width 1237 height 274
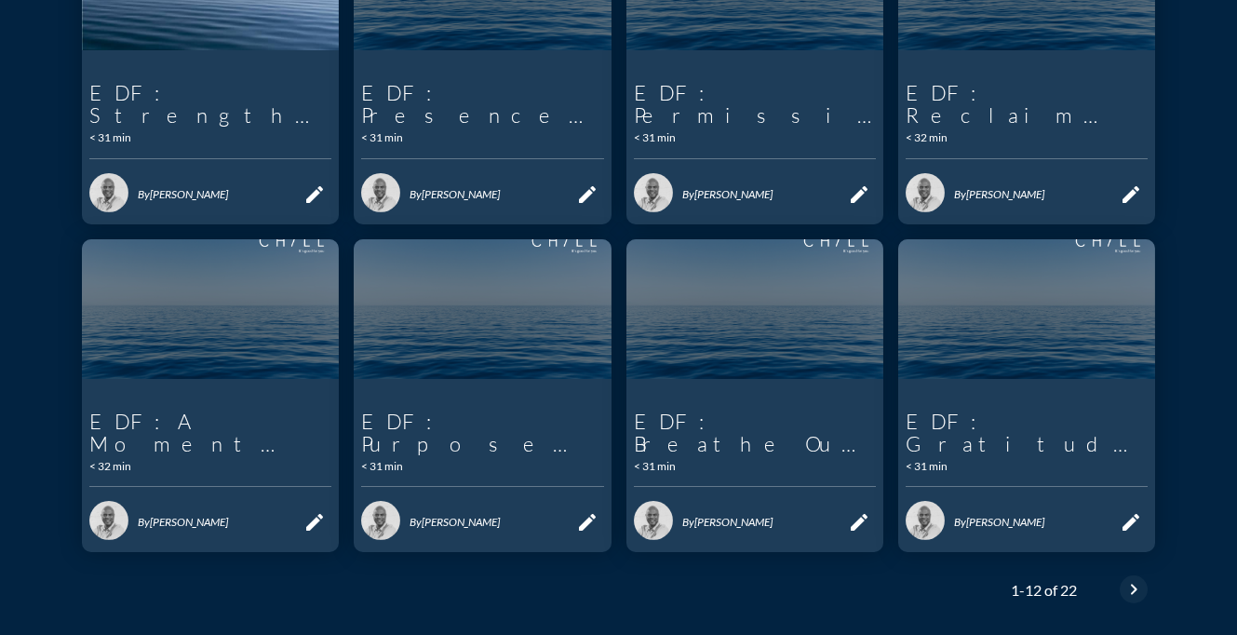
scroll to position [746, 0]
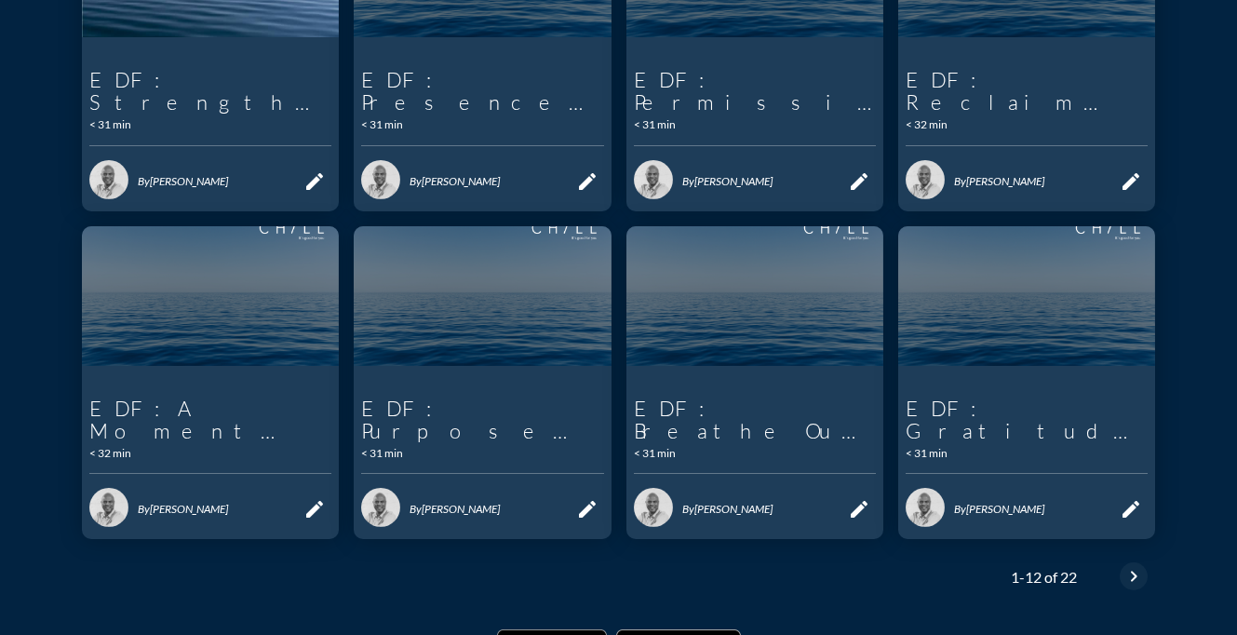
click at [1143, 565] on icon "chevron_right" at bounding box center [1133, 576] width 22 height 22
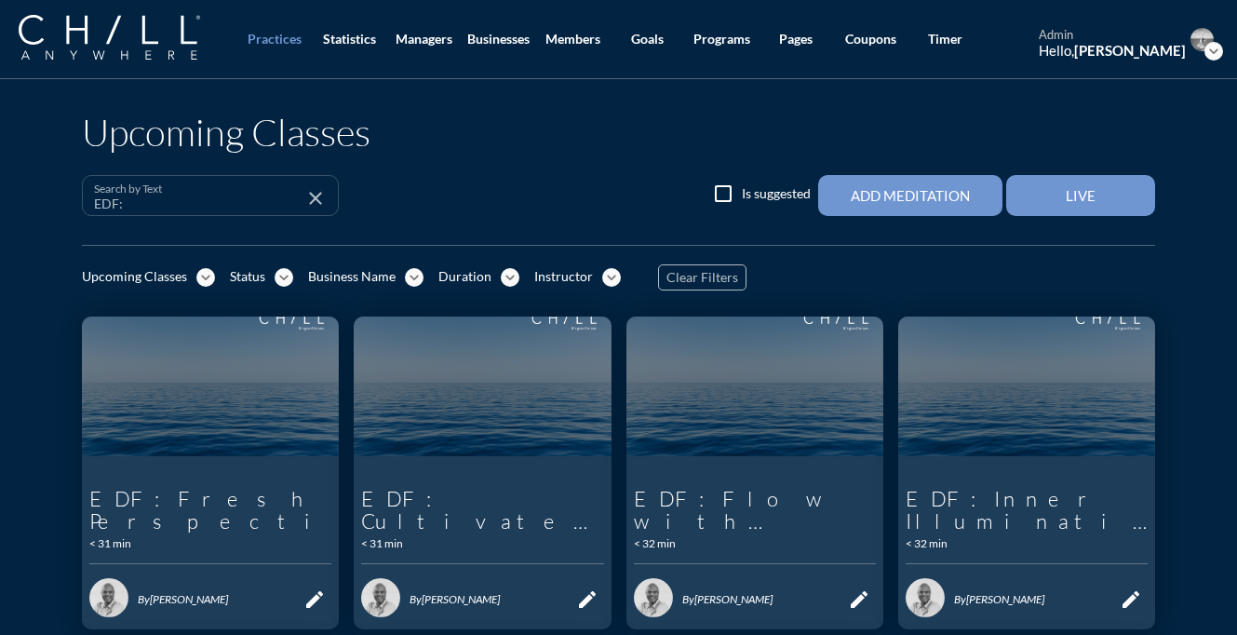
click at [247, 196] on input "EDF:" at bounding box center [197, 203] width 207 height 23
click at [200, 275] on icon "expand_more" at bounding box center [205, 277] width 19 height 19
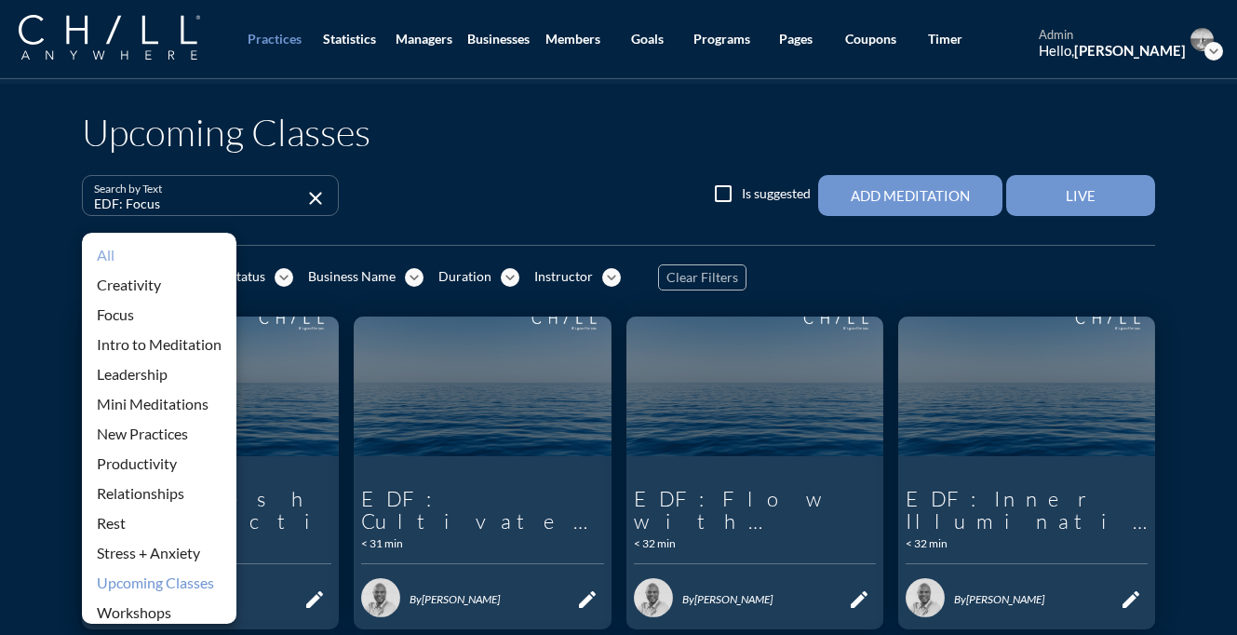
click at [122, 257] on div "All" at bounding box center [159, 255] width 125 height 22
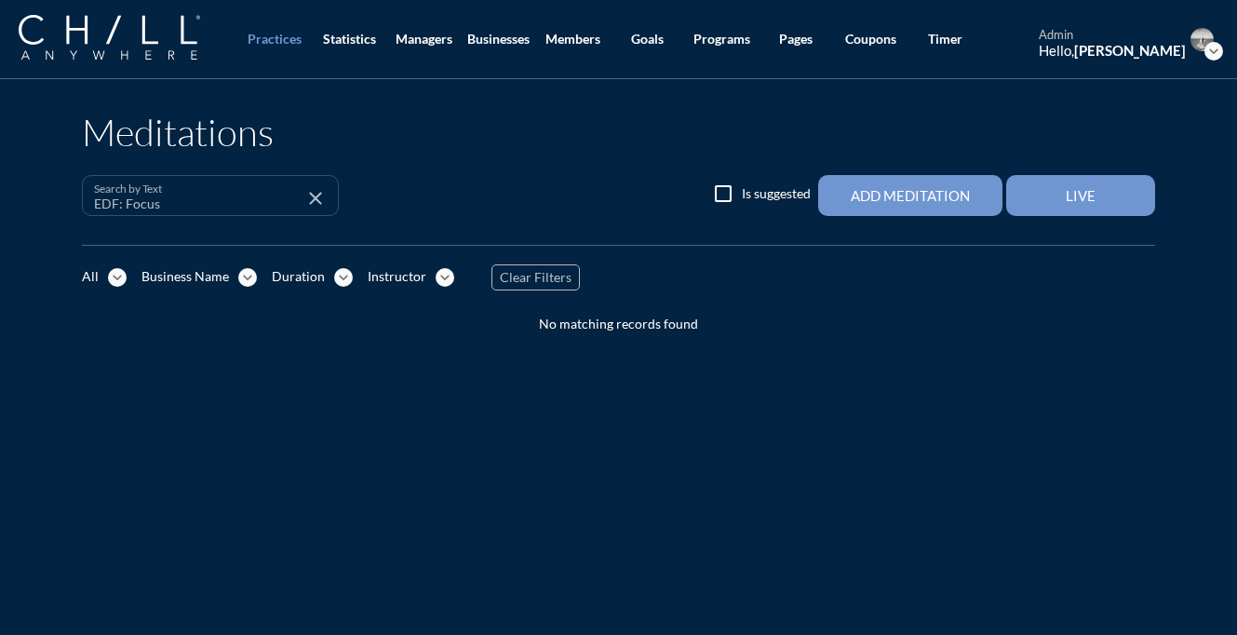
click at [216, 207] on input "EDF: Focus" at bounding box center [197, 203] width 207 height 23
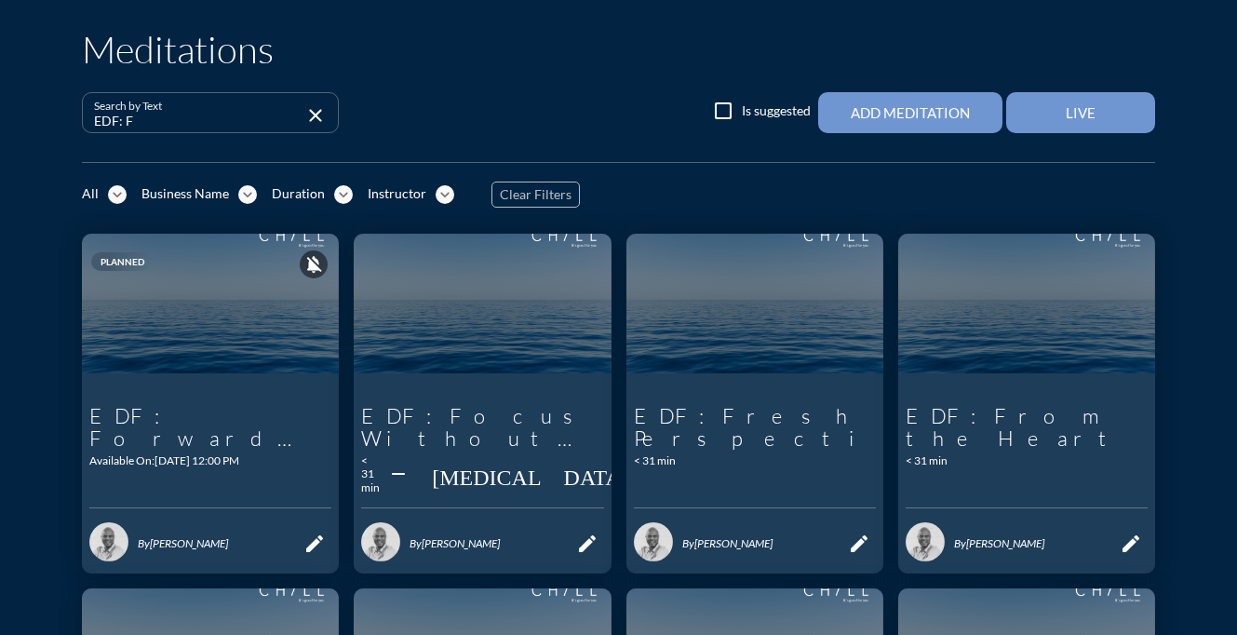
scroll to position [85, 0]
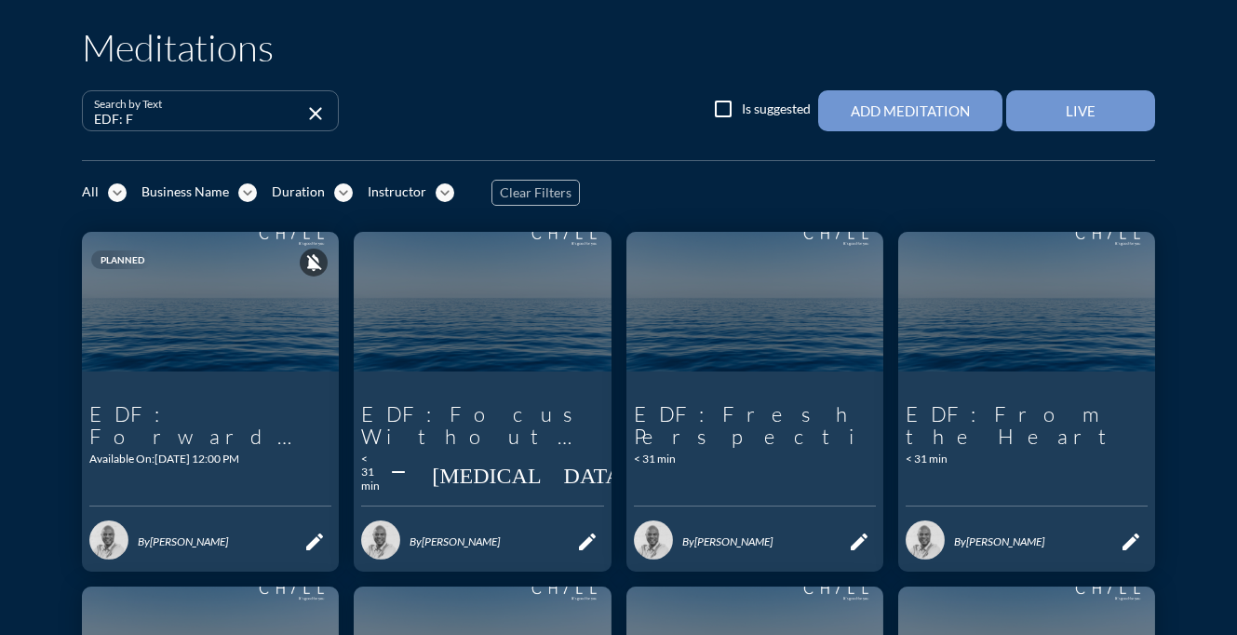
type input "EDF: F"
click at [583, 530] on icon "edit" at bounding box center [587, 541] width 22 height 22
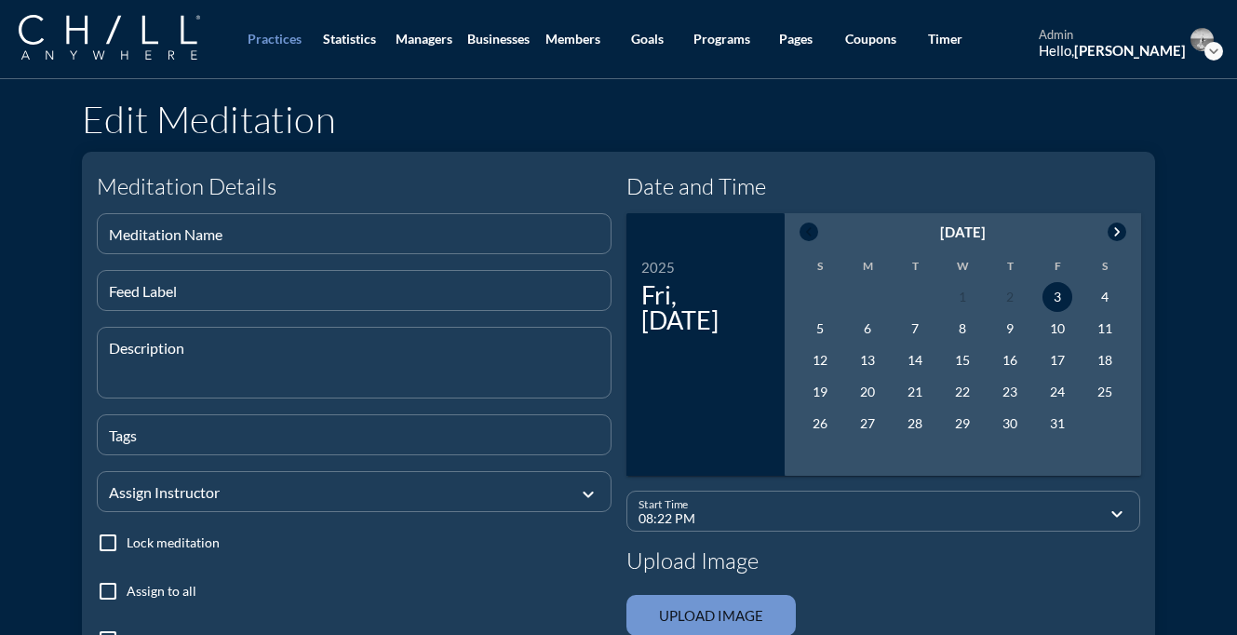
type input "EDF: Focus Without Force"
type textarea "A 30-min meditation with [PERSON_NAME]."
type input "10"
type input "12:00 PM"
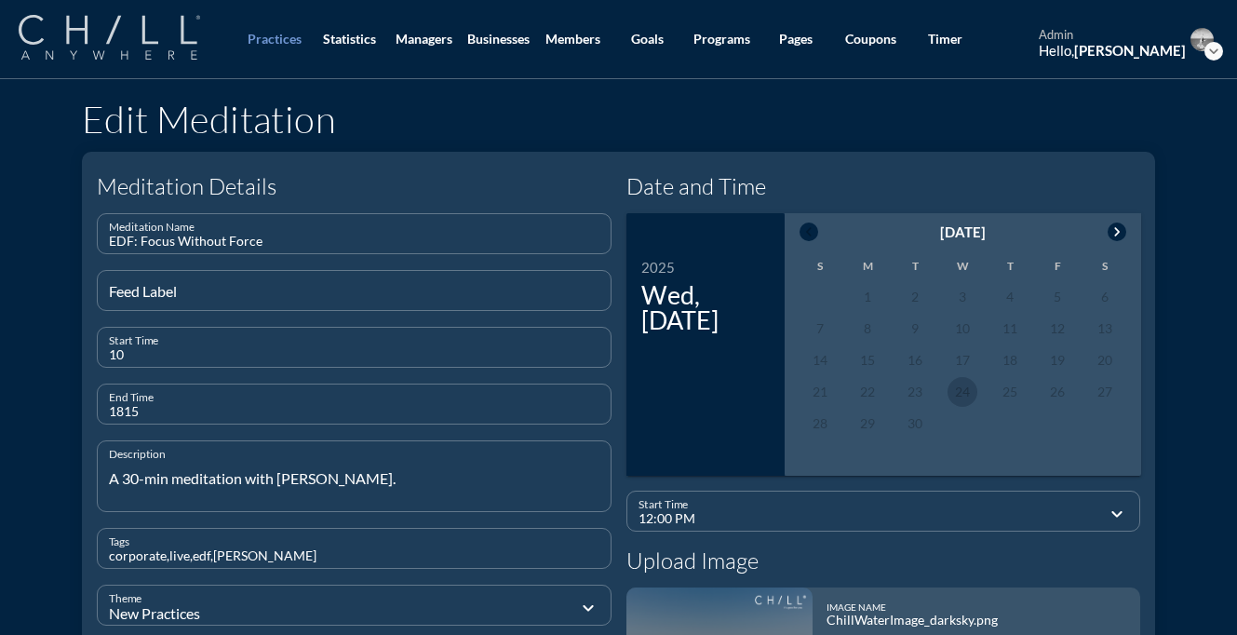
click at [144, 45] on img at bounding box center [109, 37] width 181 height 45
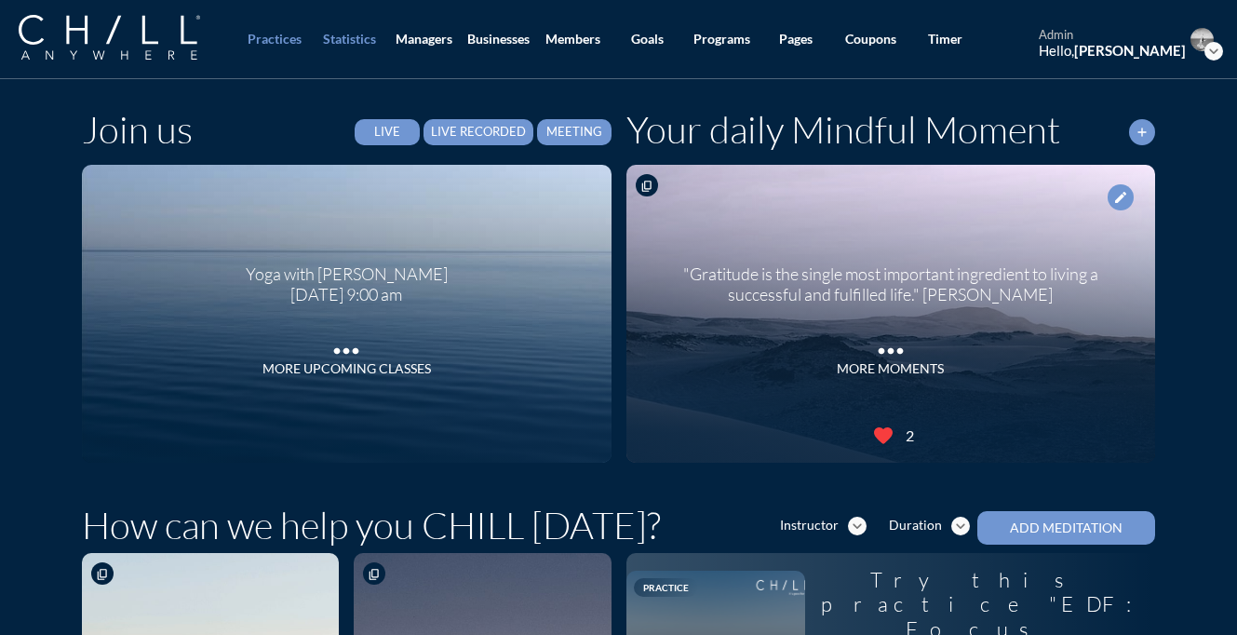
click at [340, 35] on div "Statistics" at bounding box center [349, 40] width 53 height 16
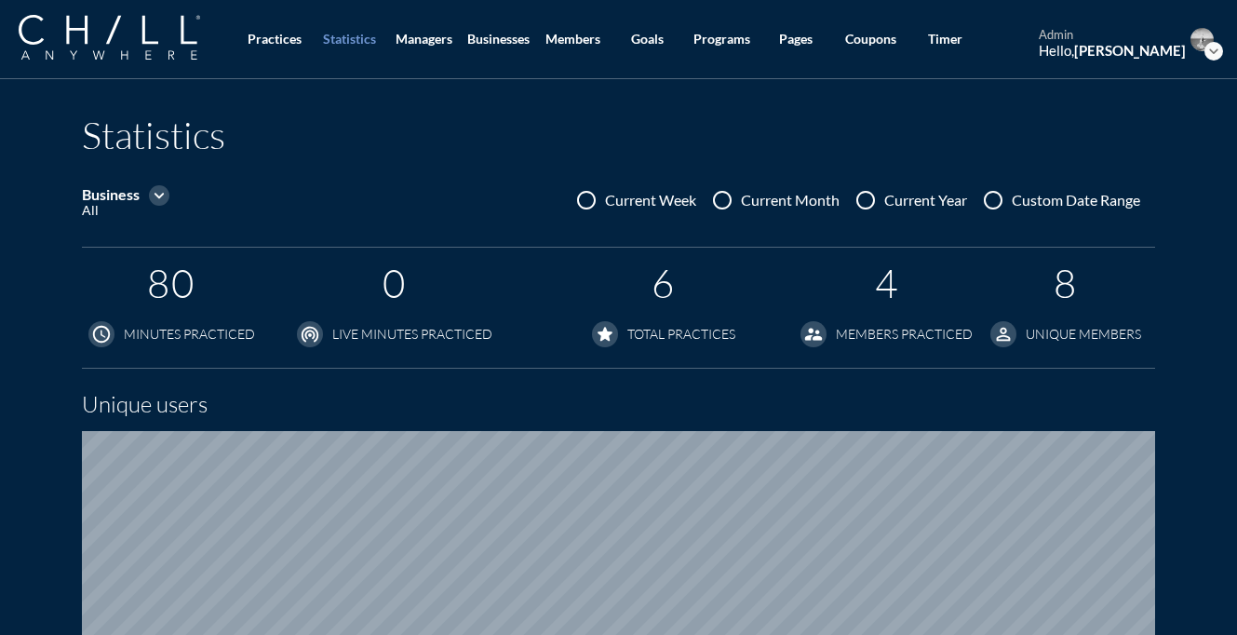
scroll to position [1186, 1237]
click at [158, 192] on icon "expand_more" at bounding box center [159, 195] width 20 height 20
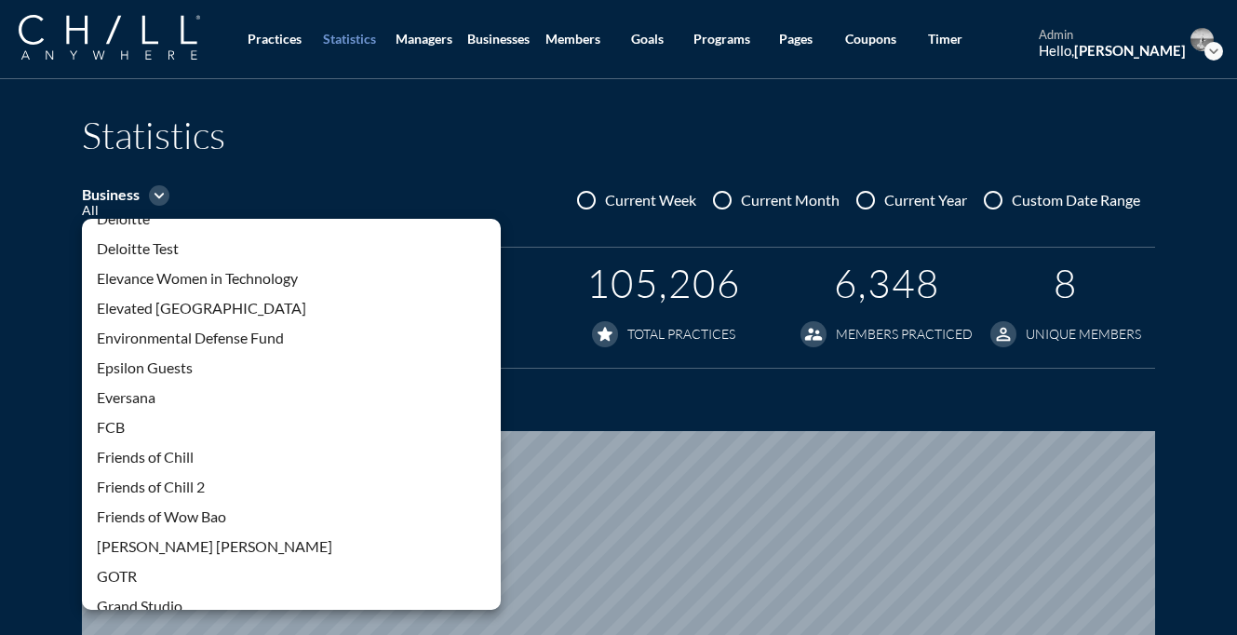
scroll to position [1267, 0]
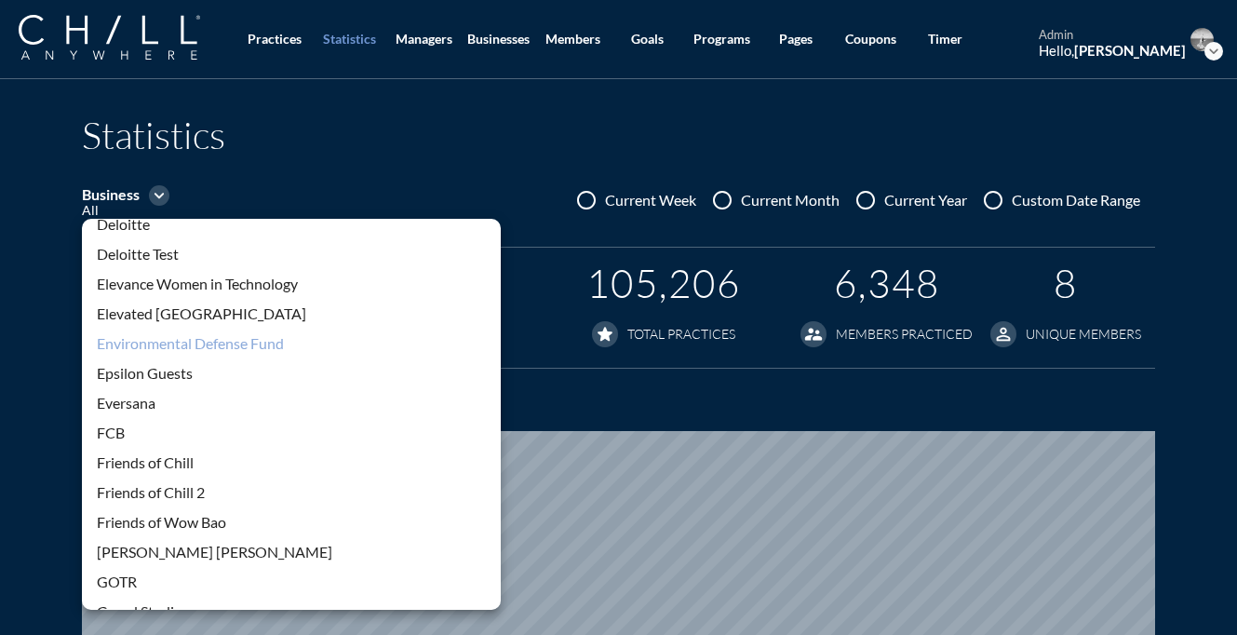
click at [192, 352] on div "Environmental Defense Fund" at bounding box center [291, 343] width 389 height 22
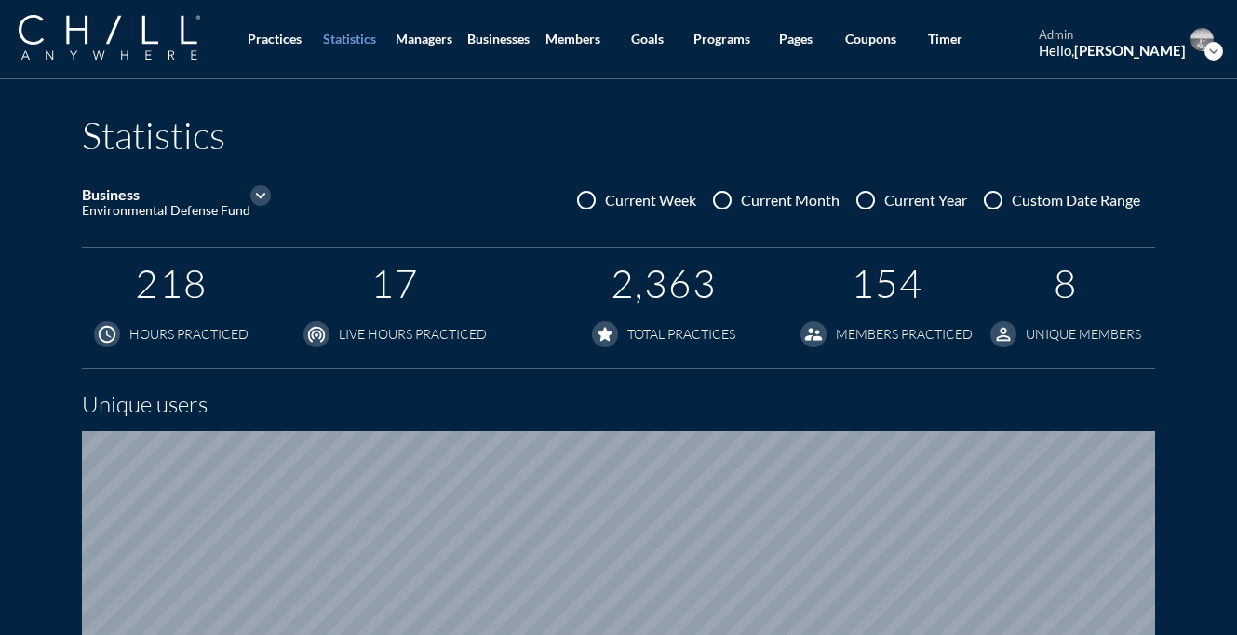
scroll to position [1186, 1237]
click at [988, 200] on div at bounding box center [993, 200] width 32 height 32
radio input "true"
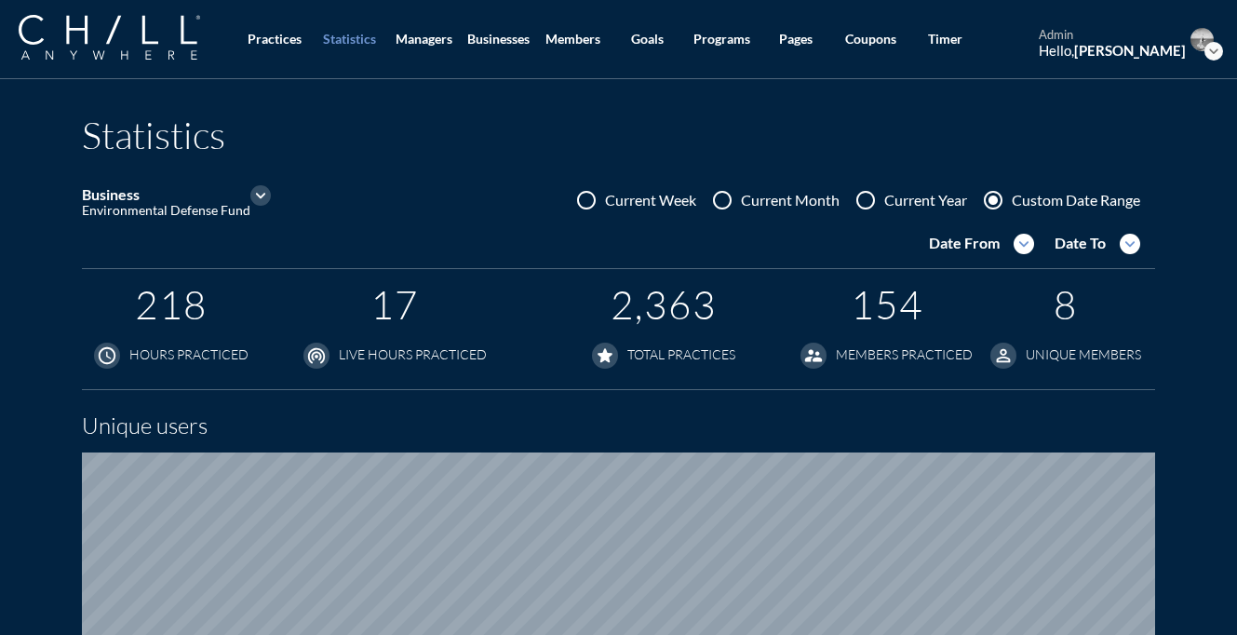
click at [1023, 242] on icon "expand_more" at bounding box center [1023, 244] width 20 height 20
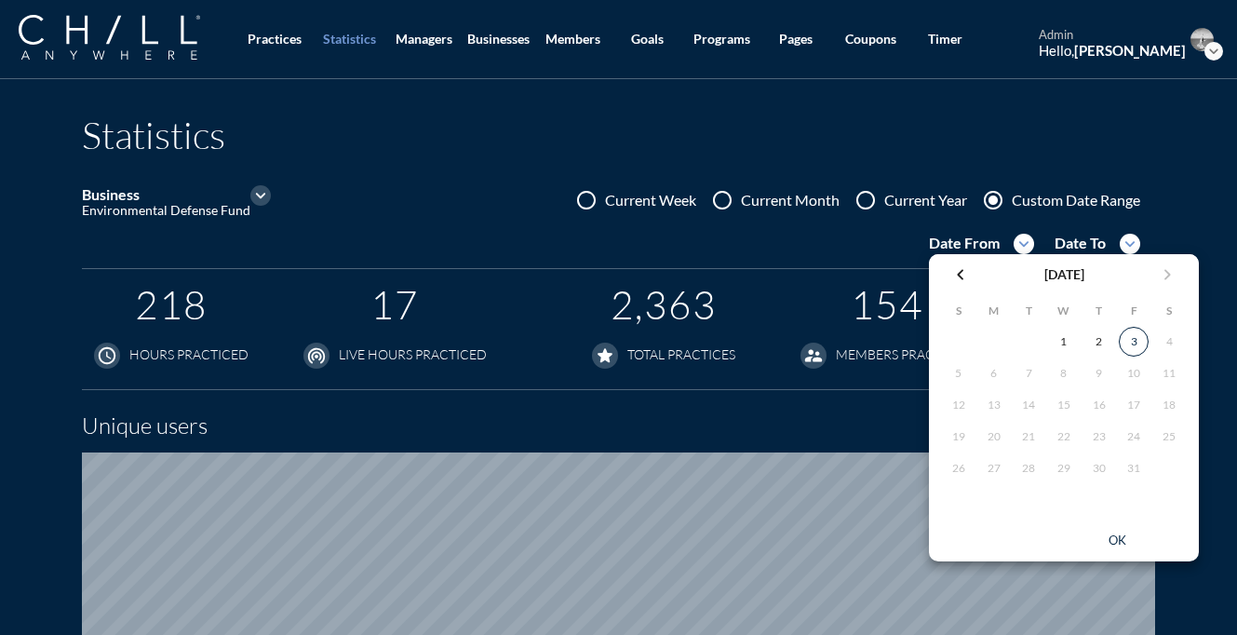
click at [967, 274] on icon "chevron_left" at bounding box center [960, 274] width 22 height 22
click at [966, 274] on icon "chevron_left" at bounding box center [960, 274] width 22 height 22
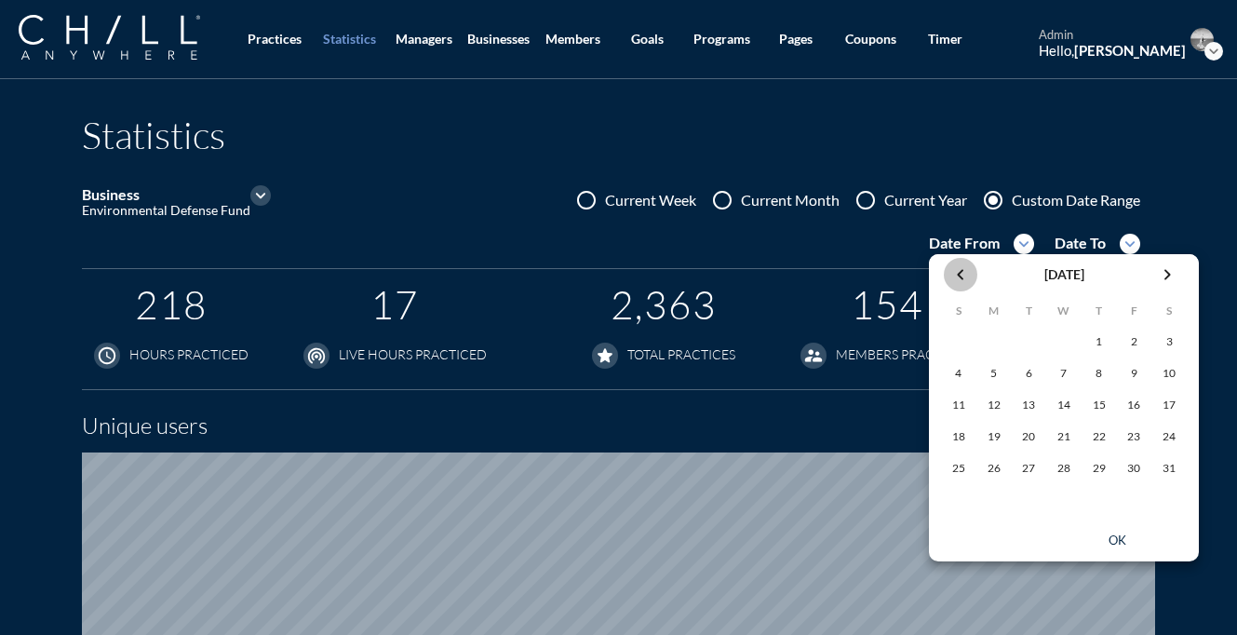
click at [966, 274] on icon "chevron_left" at bounding box center [960, 274] width 22 height 22
click at [1072, 347] on div "1" at bounding box center [1064, 342] width 30 height 30
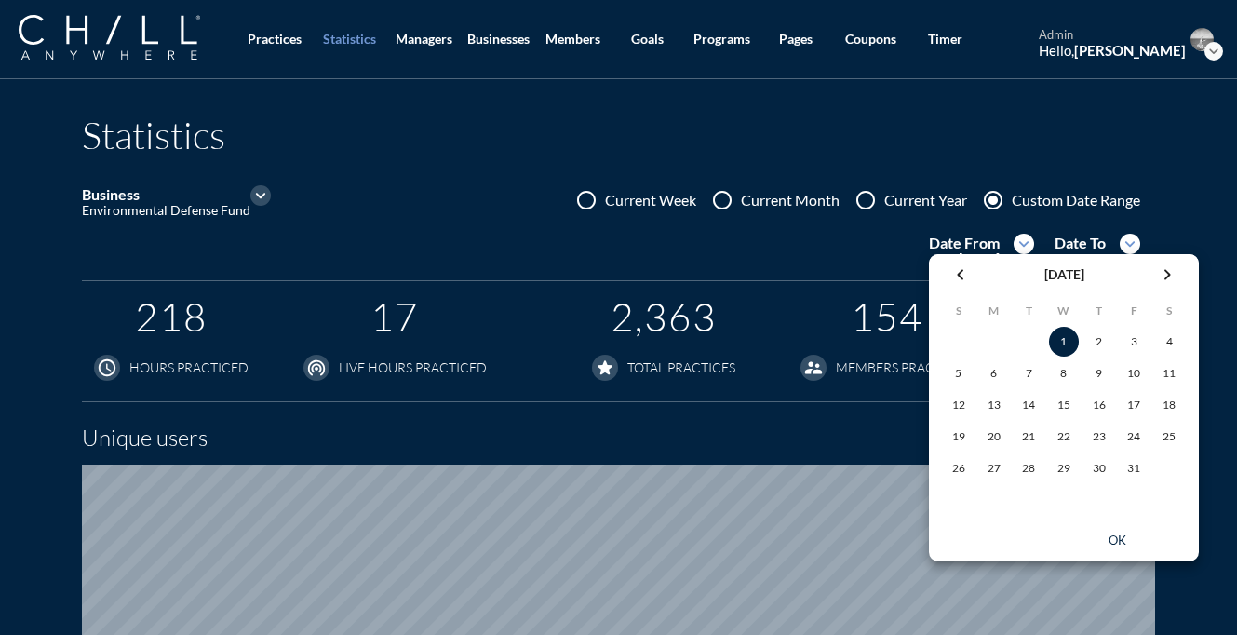
scroll to position [1220, 1237]
click at [1113, 535] on div "ok" at bounding box center [1117, 540] width 84 height 15
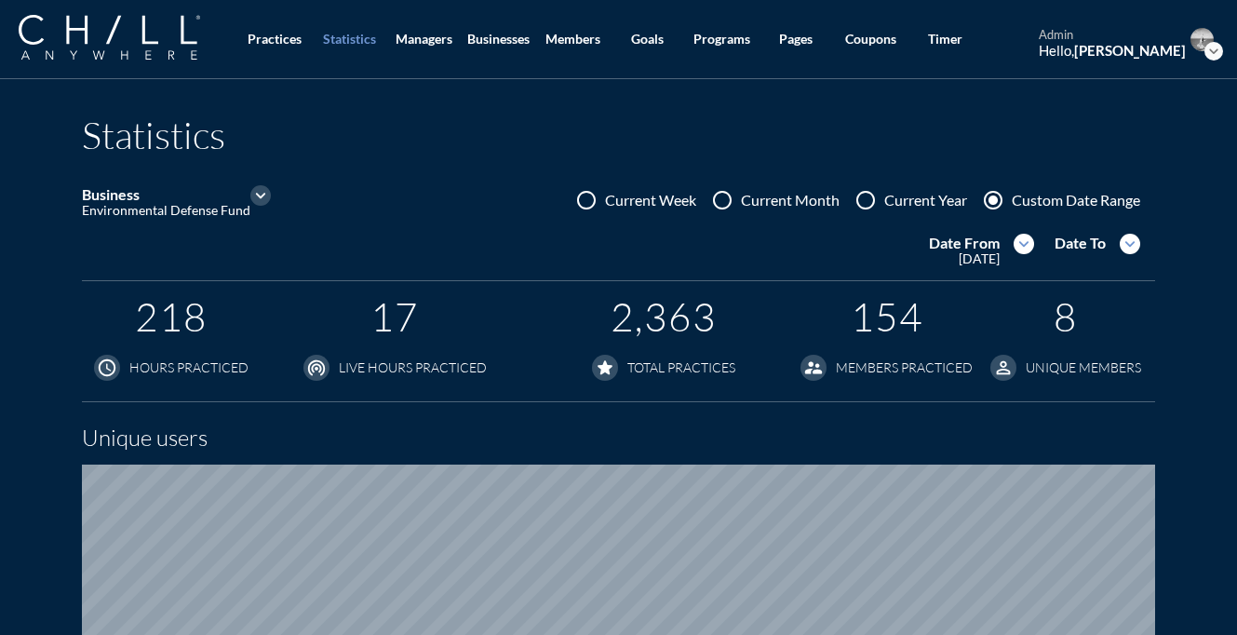
click at [1130, 249] on icon "expand_more" at bounding box center [1129, 244] width 20 height 20
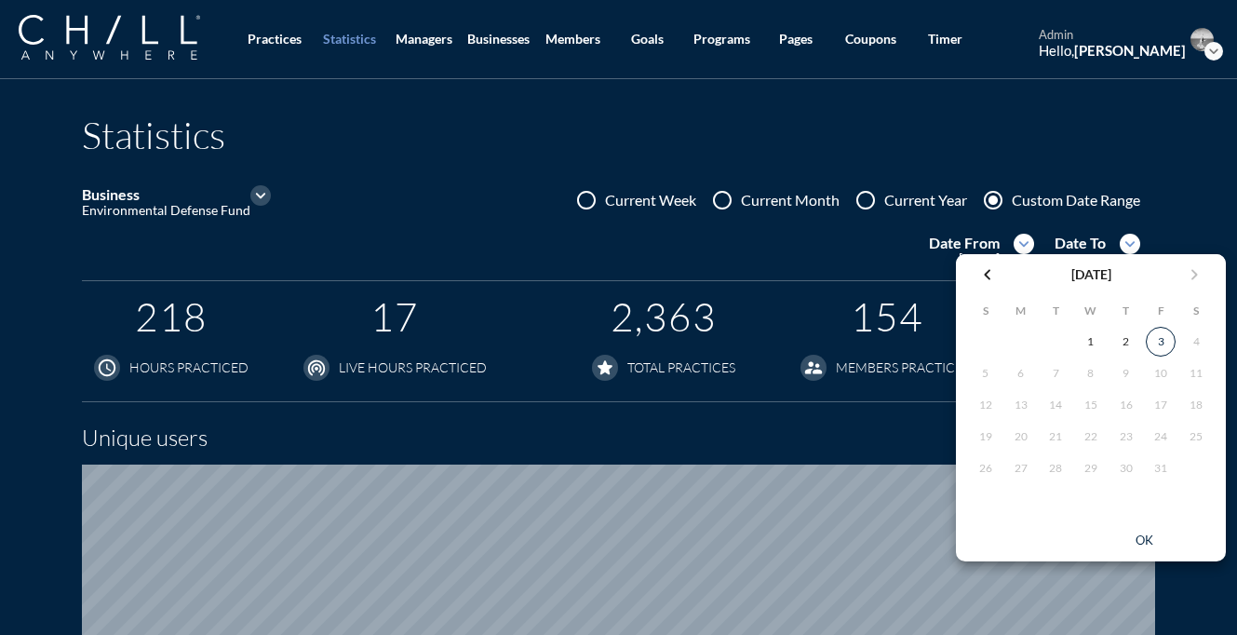
click at [1162, 345] on div "3" at bounding box center [1160, 342] width 28 height 28
click at [1144, 534] on div "ok" at bounding box center [1144, 540] width 84 height 15
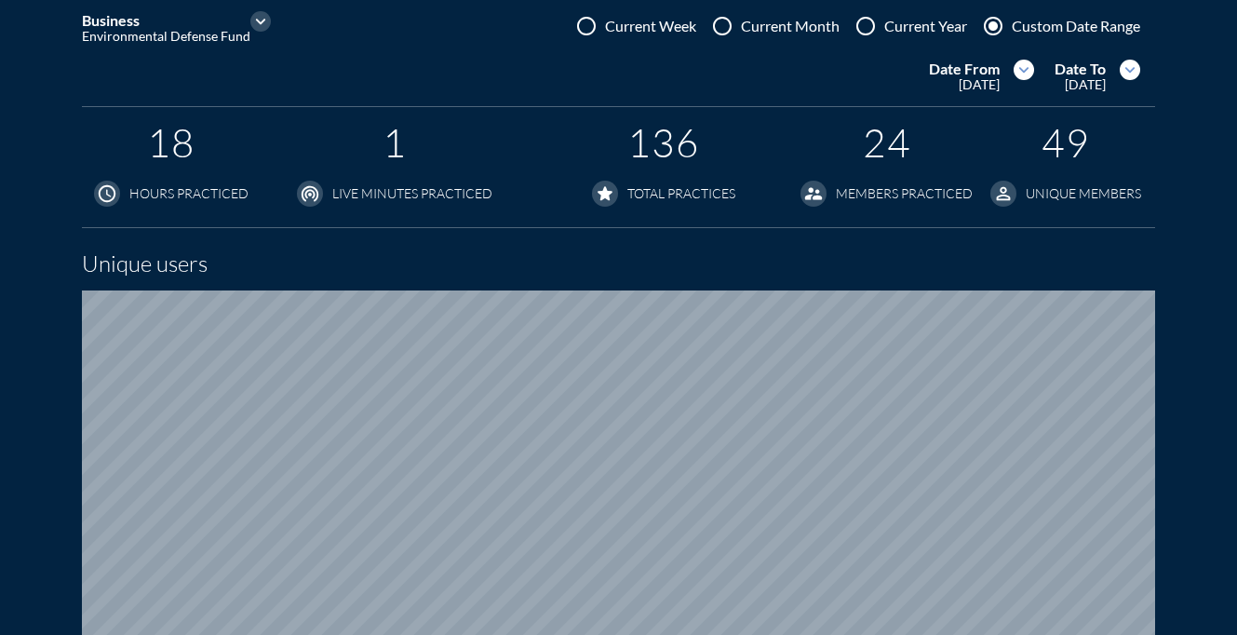
scroll to position [180, 0]
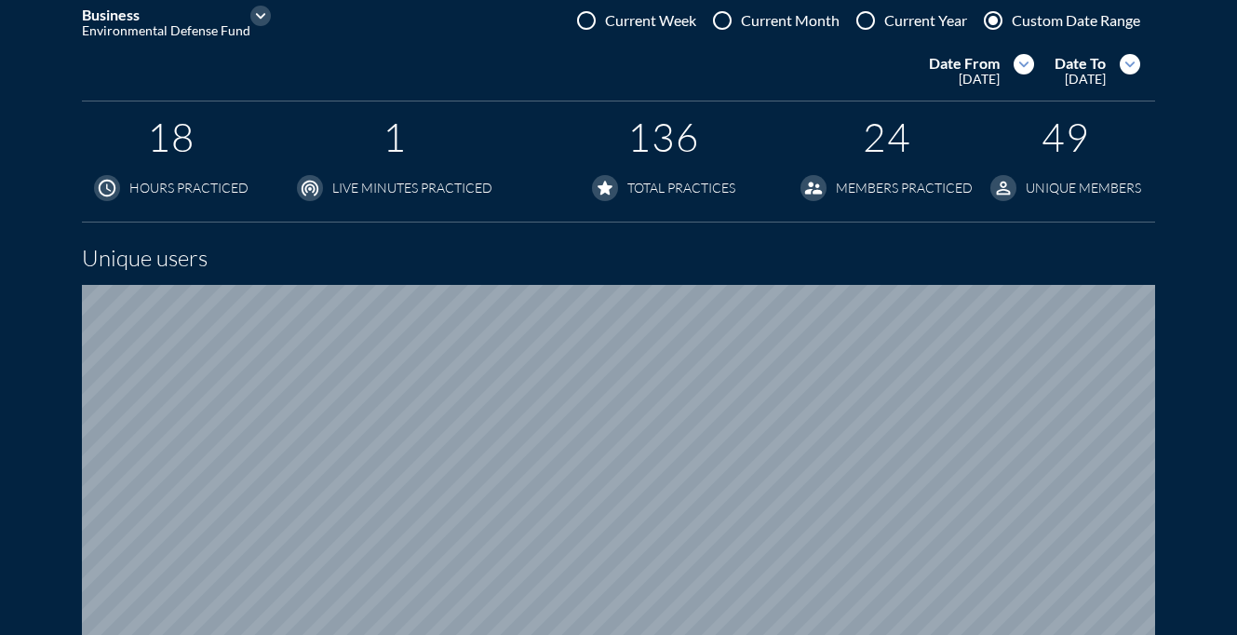
click at [1021, 69] on icon "expand_more" at bounding box center [1023, 64] width 20 height 20
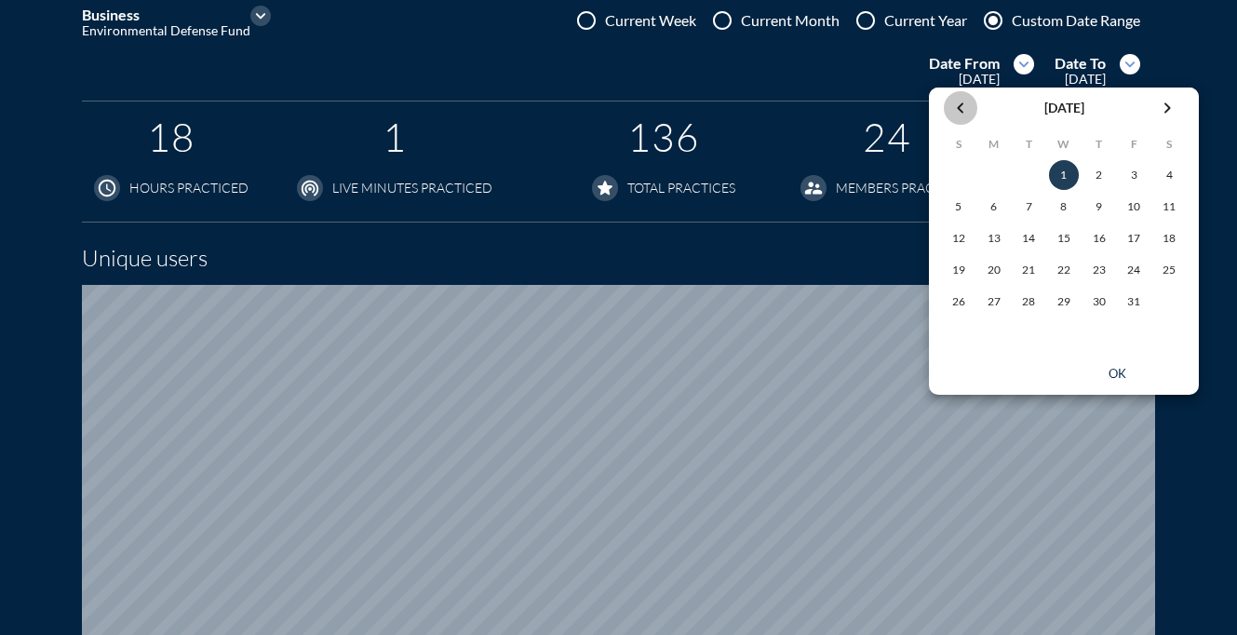
click at [960, 102] on icon "chevron_left" at bounding box center [960, 108] width 22 height 22
click at [1024, 311] on div "31" at bounding box center [1028, 302] width 30 height 30
click at [1117, 381] on div "ok" at bounding box center [1117, 374] width 84 height 15
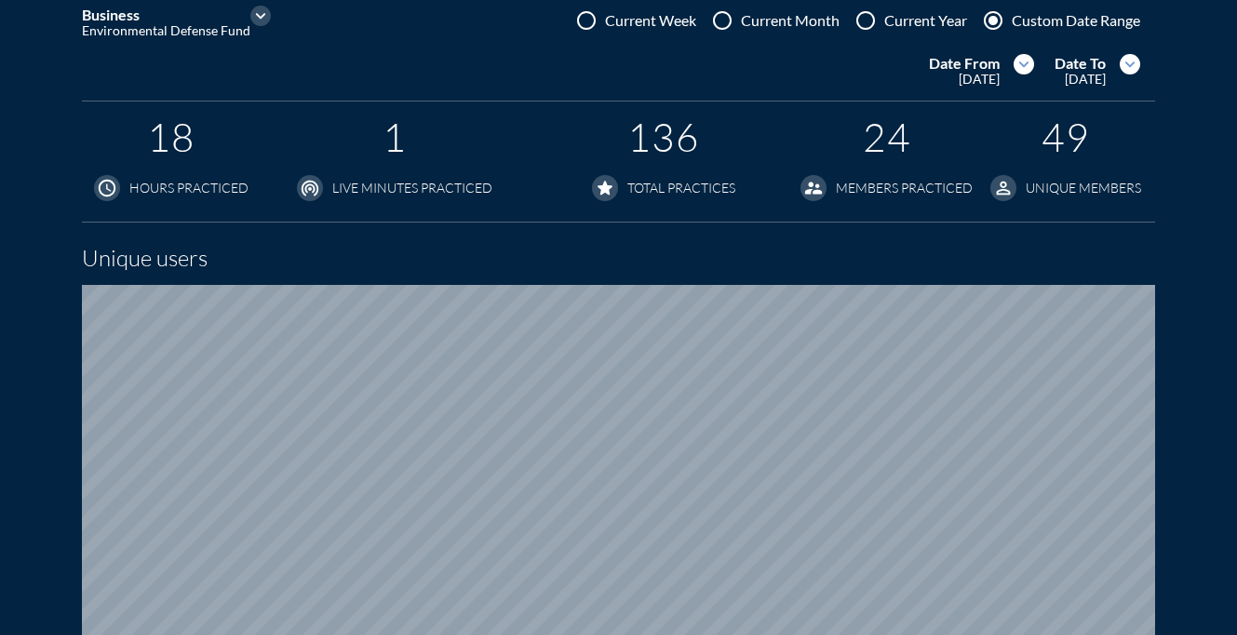
scroll to position [1220, 1237]
click at [1025, 66] on icon "expand_more" at bounding box center [1023, 64] width 20 height 20
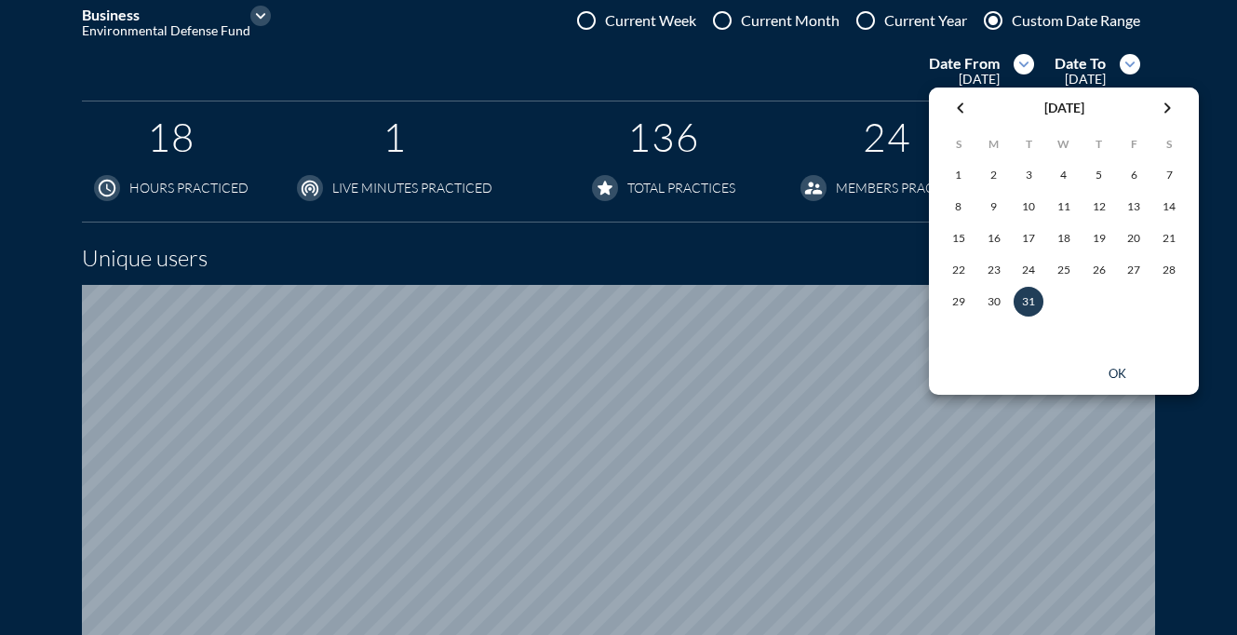
click at [1158, 115] on icon "chevron_right" at bounding box center [1167, 108] width 22 height 22
click at [1063, 180] on div "1" at bounding box center [1064, 175] width 30 height 30
click at [1118, 375] on div "ok" at bounding box center [1117, 374] width 84 height 15
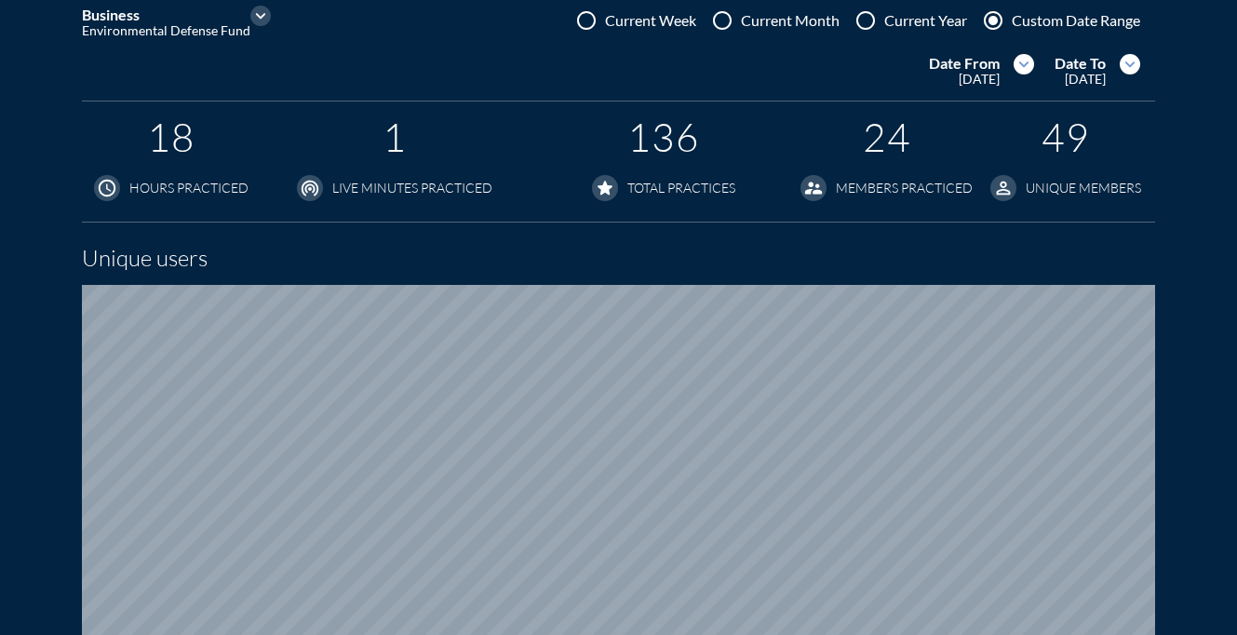
click at [1140, 60] on icon "expand_more" at bounding box center [1129, 64] width 20 height 20
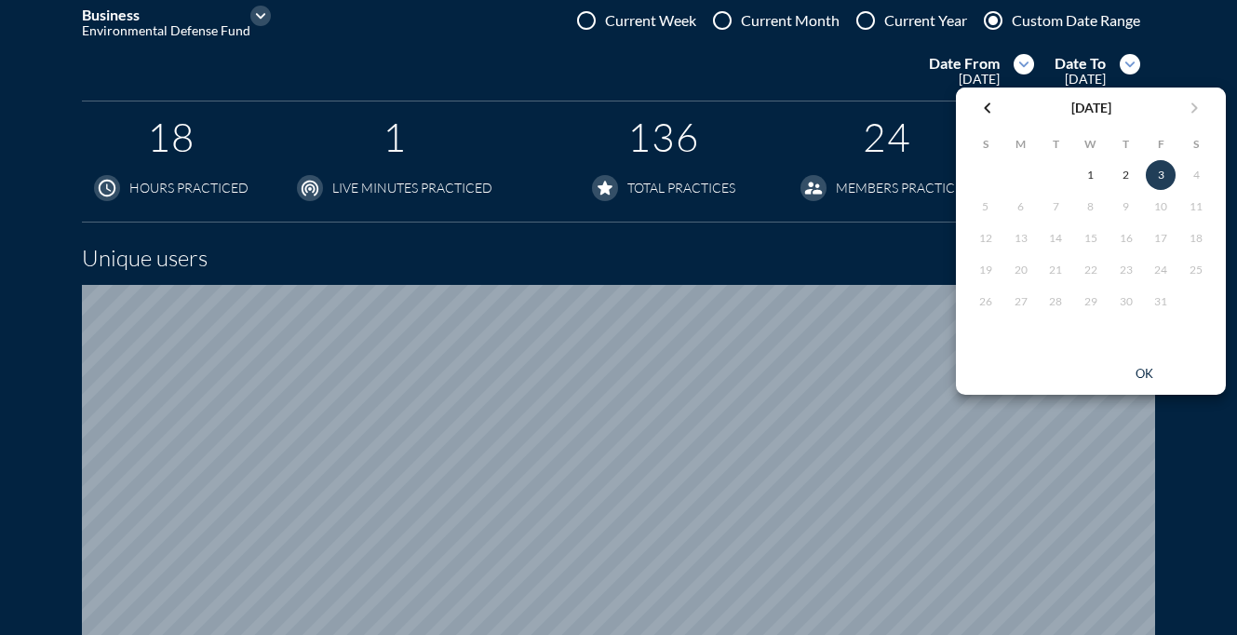
click at [1127, 181] on div "2" at bounding box center [1126, 175] width 30 height 30
click at [1145, 380] on div "ok" at bounding box center [1144, 374] width 84 height 15
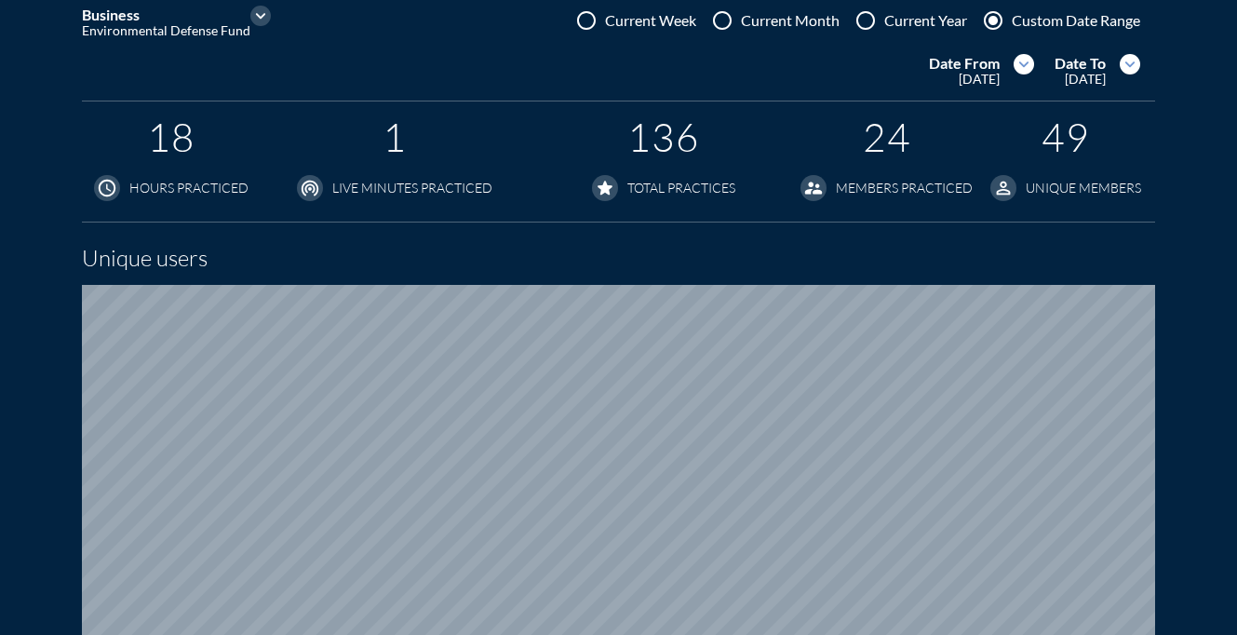
click at [1140, 66] on icon "expand_more" at bounding box center [1129, 64] width 20 height 20
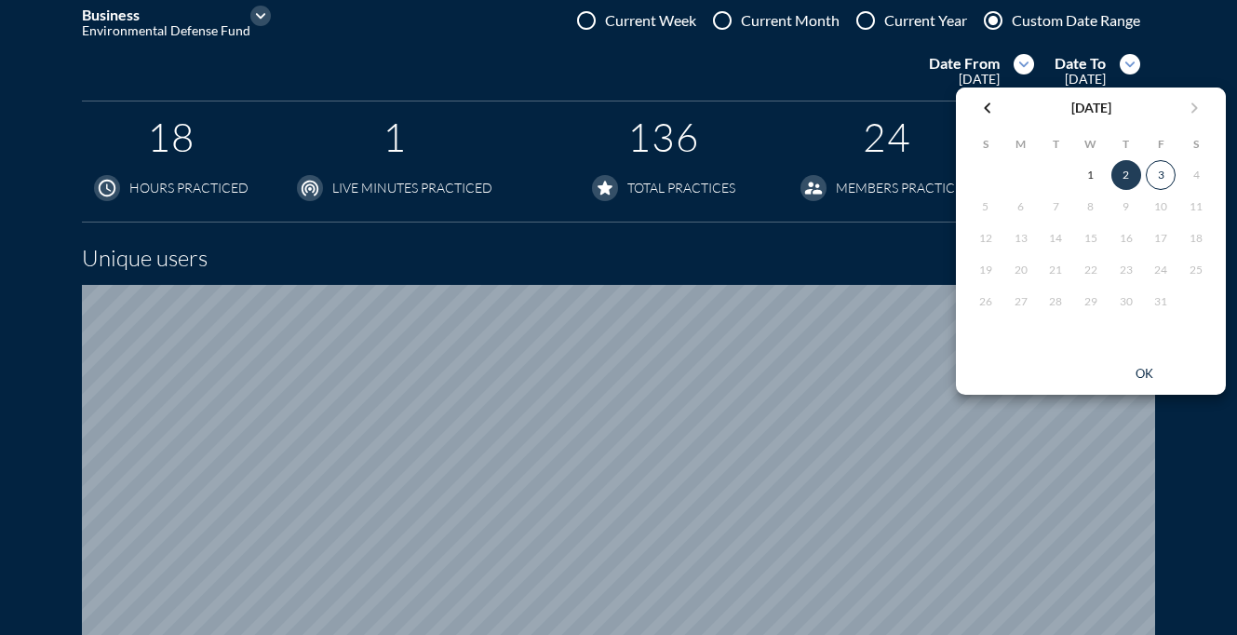
click at [1166, 179] on div "3" at bounding box center [1160, 175] width 28 height 28
click at [1142, 378] on div "ok" at bounding box center [1144, 374] width 84 height 15
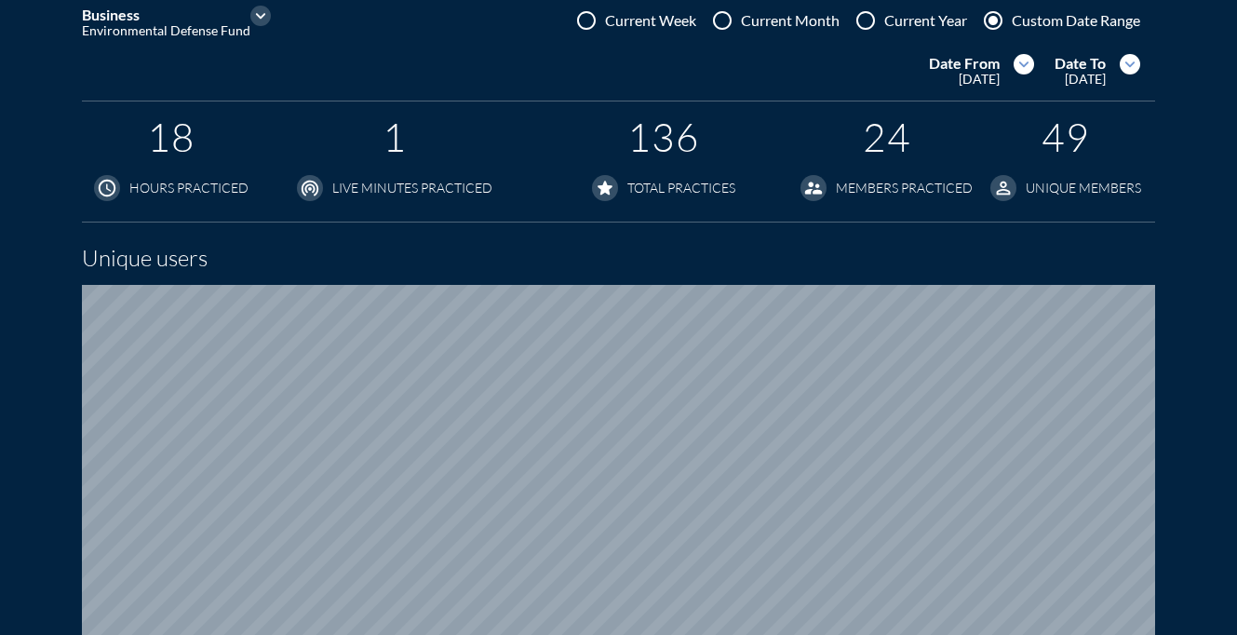
click at [1022, 64] on icon "expand_more" at bounding box center [1023, 64] width 20 height 20
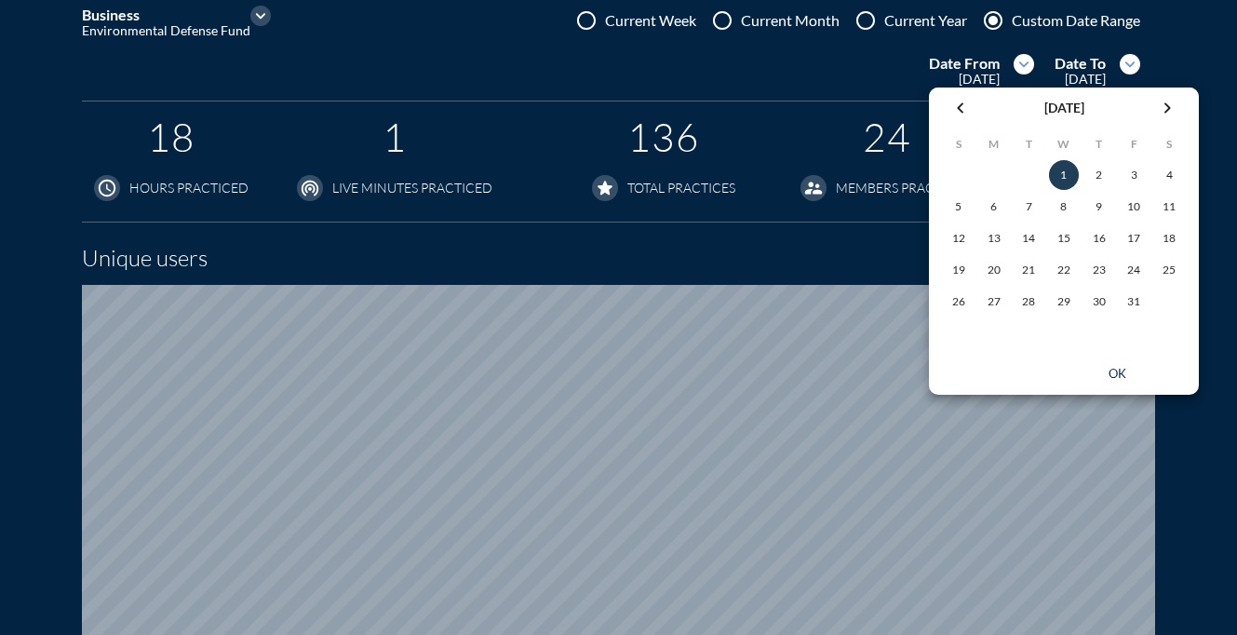
click at [1160, 105] on icon "chevron_right" at bounding box center [1167, 108] width 22 height 22
click at [1158, 105] on icon "chevron_right" at bounding box center [1167, 108] width 22 height 22
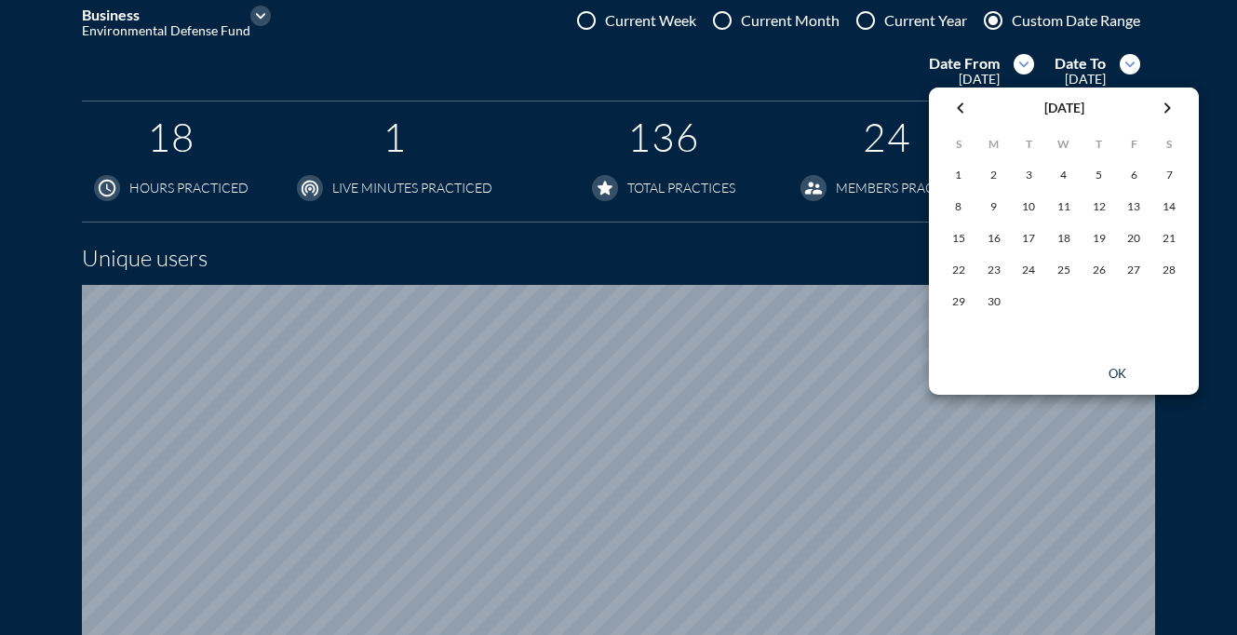
click at [1158, 105] on icon "chevron_right" at bounding box center [1167, 108] width 22 height 22
click at [989, 164] on div "1" at bounding box center [994, 175] width 30 height 30
click at [1122, 368] on div "ok" at bounding box center [1117, 374] width 84 height 15
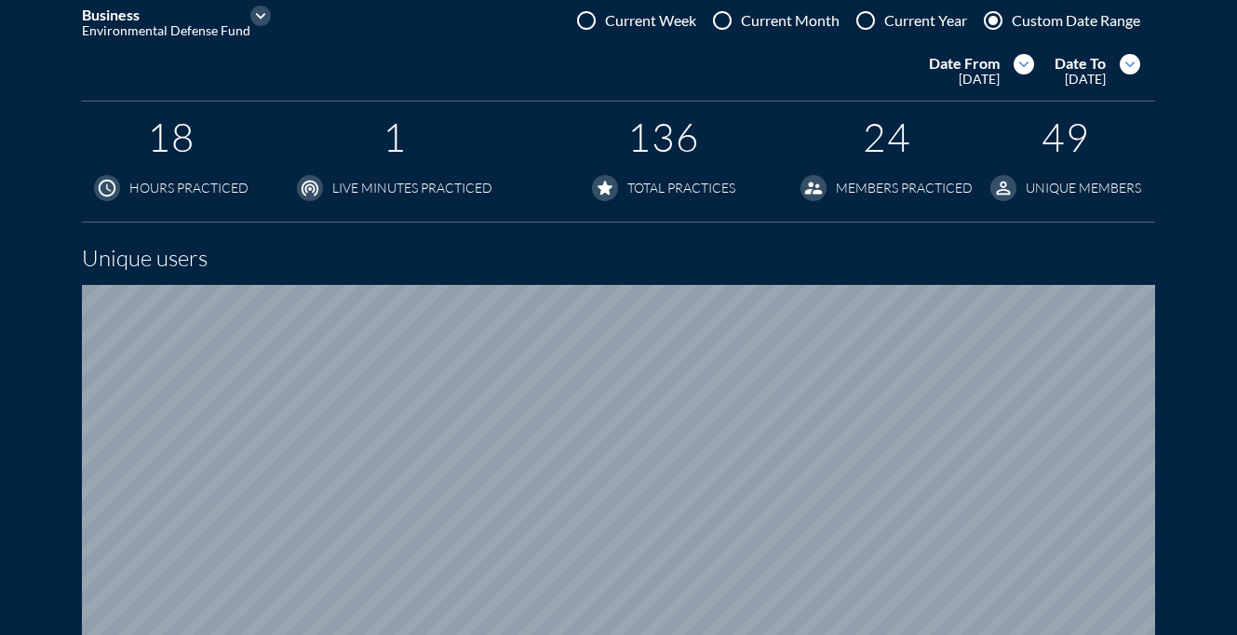
click at [1140, 67] on icon "expand_more" at bounding box center [1129, 64] width 20 height 20
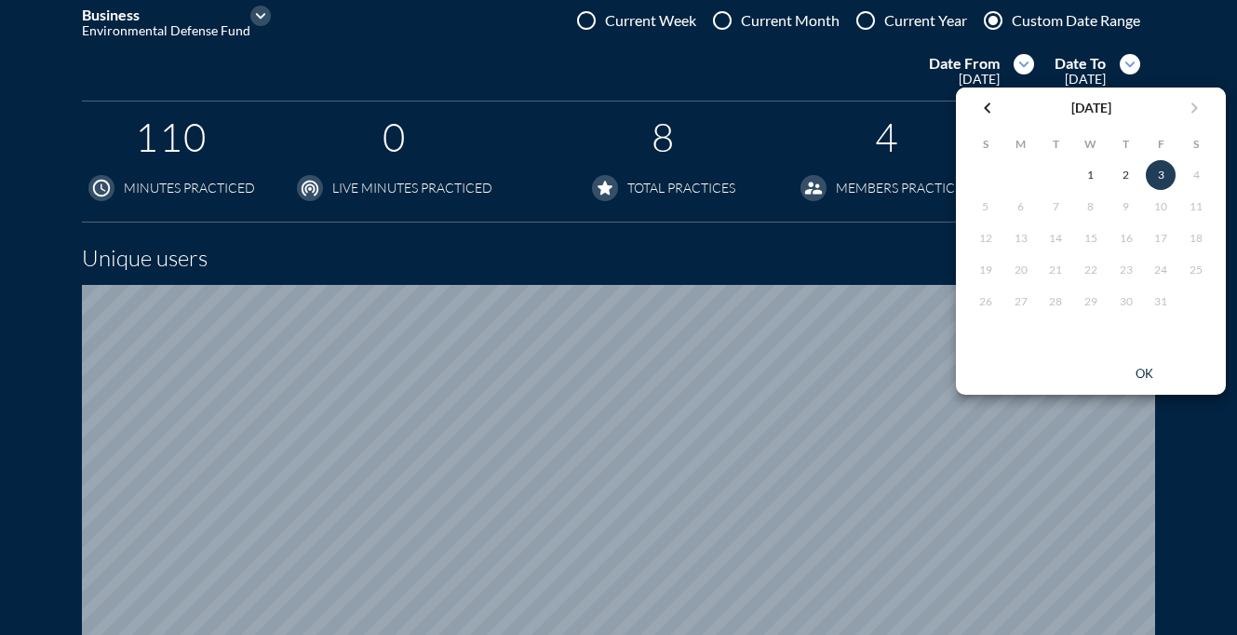
click at [984, 103] on icon "chevron_left" at bounding box center [987, 108] width 22 height 22
click at [1063, 307] on div "30" at bounding box center [1055, 302] width 30 height 30
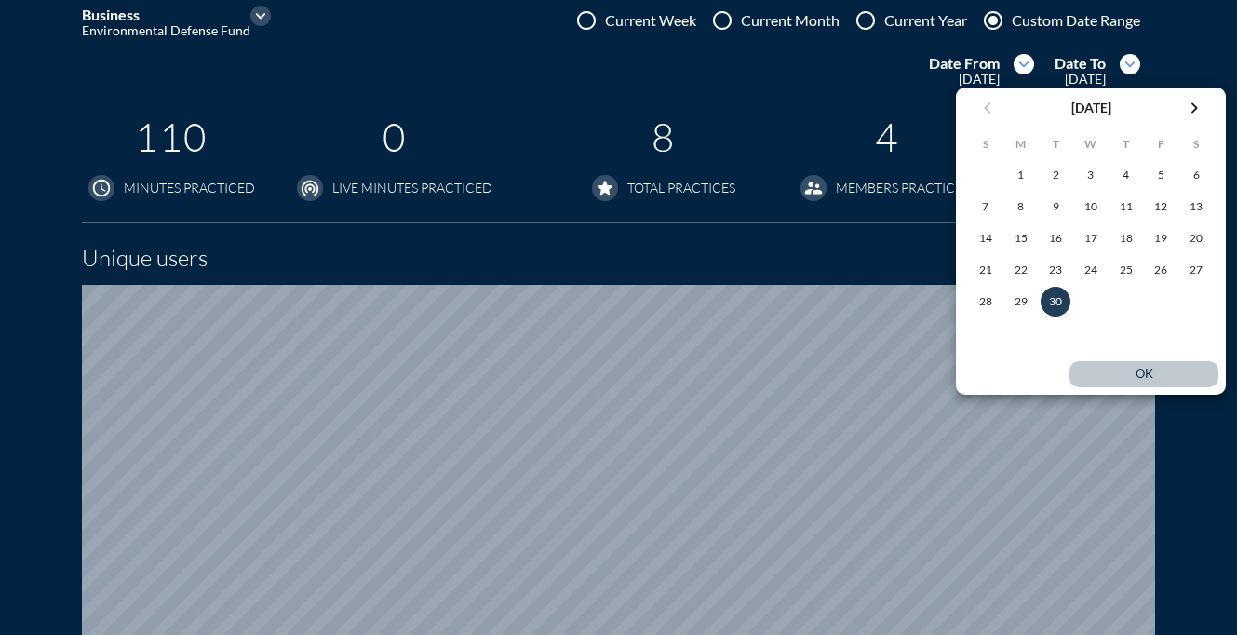
click at [1137, 371] on div "ok" at bounding box center [1144, 374] width 84 height 15
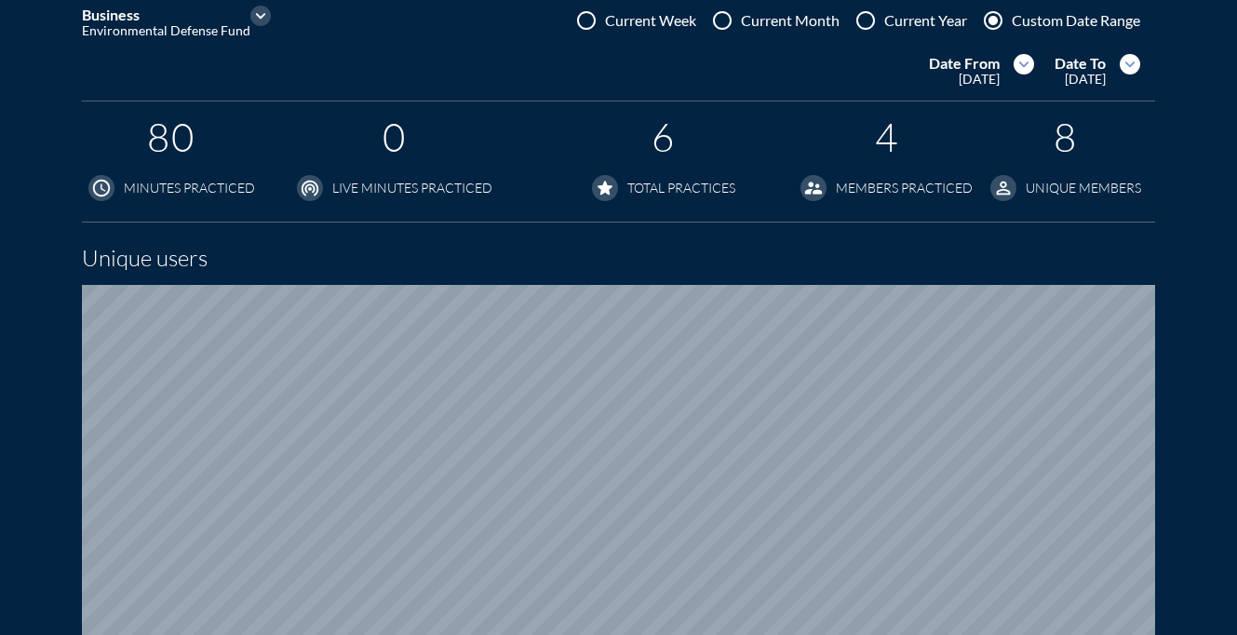
click at [1023, 70] on icon "expand_more" at bounding box center [1023, 64] width 20 height 20
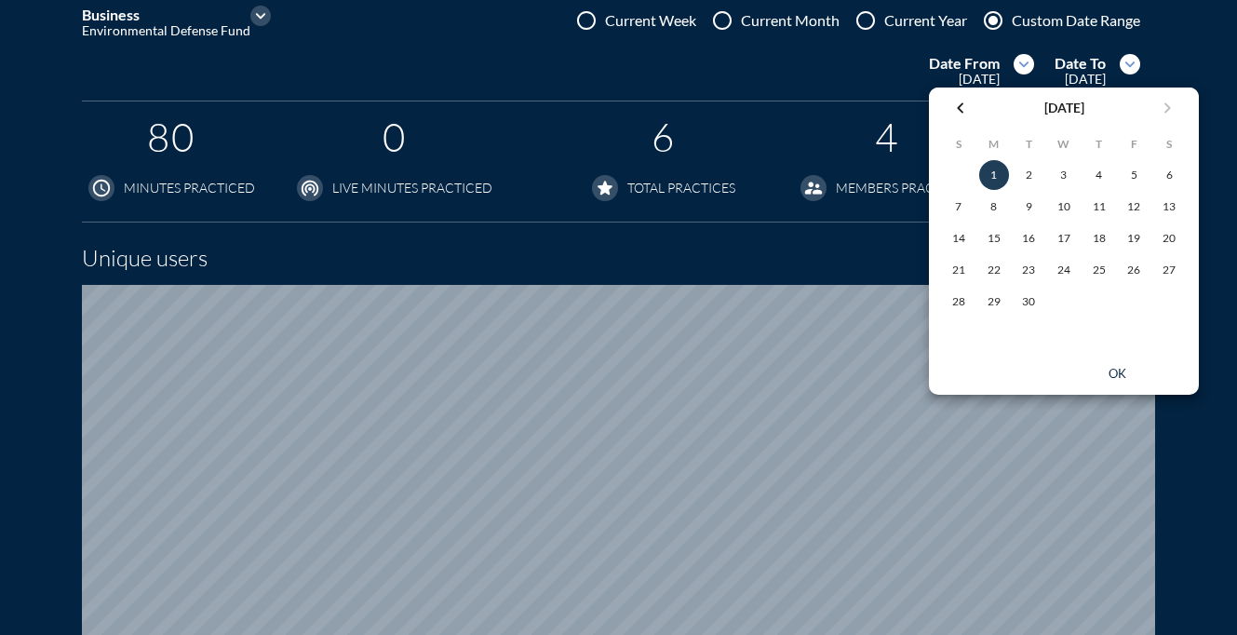
click at [960, 111] on icon "chevron_left" at bounding box center [960, 108] width 22 height 22
click at [1119, 170] on div "1" at bounding box center [1133, 175] width 30 height 30
click at [1122, 355] on div "ok" at bounding box center [1064, 374] width 270 height 41
click at [1122, 373] on div "ok" at bounding box center [1117, 374] width 84 height 15
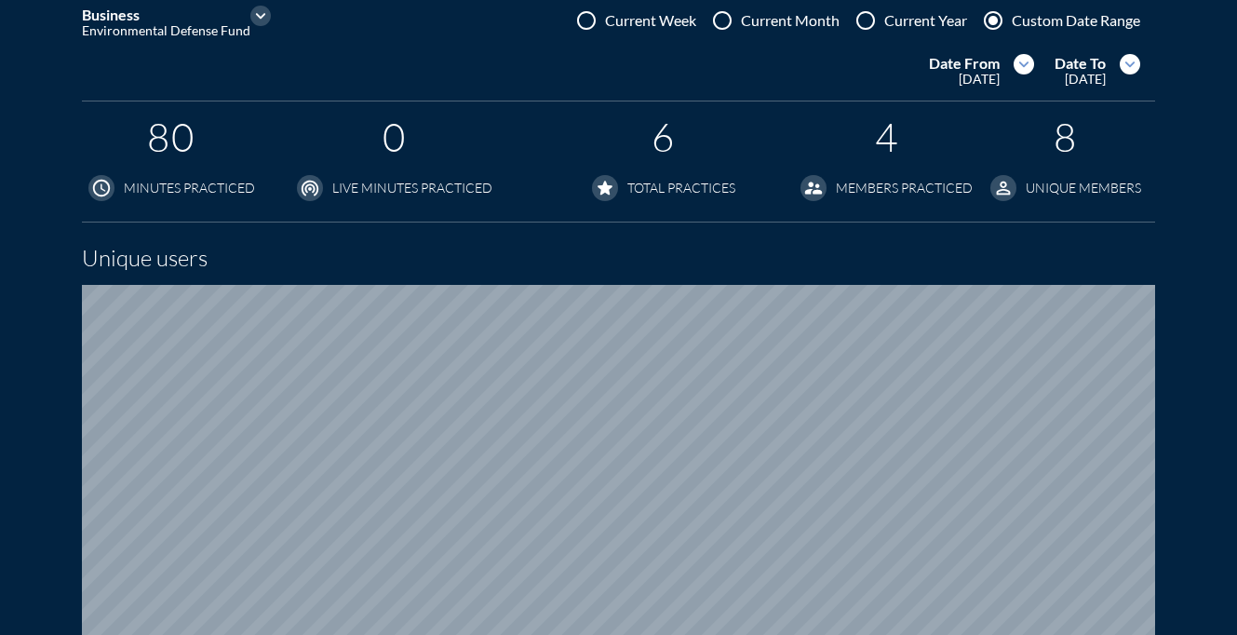
click at [1140, 62] on icon "expand_more" at bounding box center [1129, 64] width 20 height 20
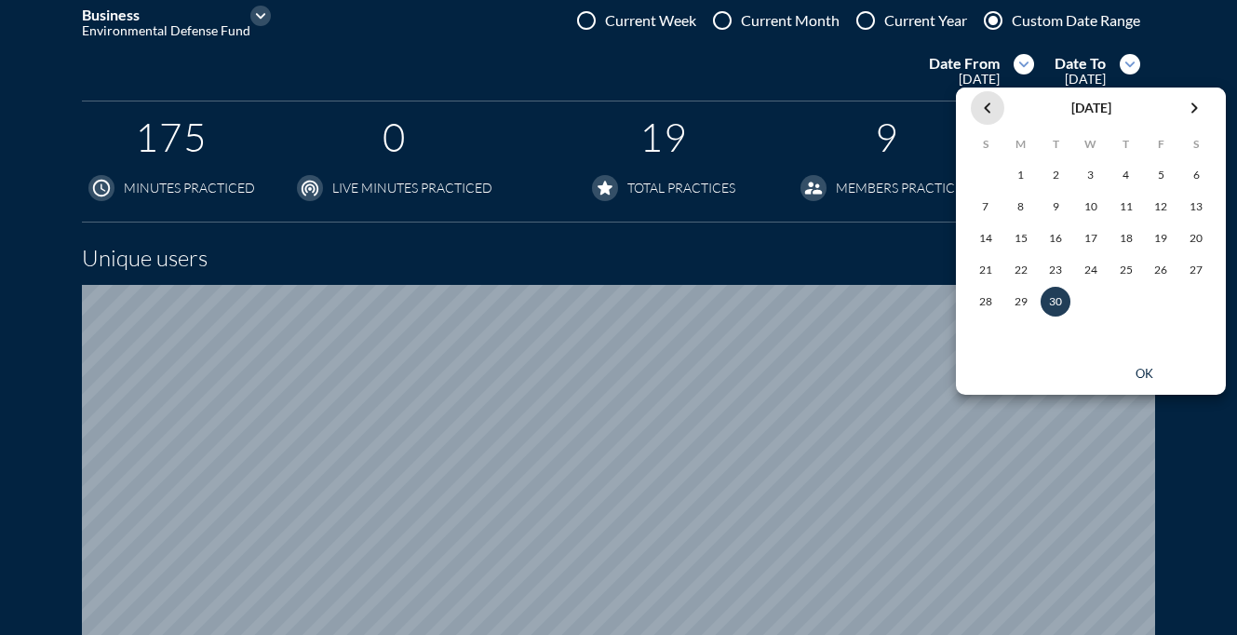
click at [988, 103] on icon "chevron_left" at bounding box center [987, 108] width 22 height 22
click at [994, 334] on div "31" at bounding box center [986, 333] width 30 height 30
click at [1144, 372] on div "ok" at bounding box center [1144, 374] width 84 height 15
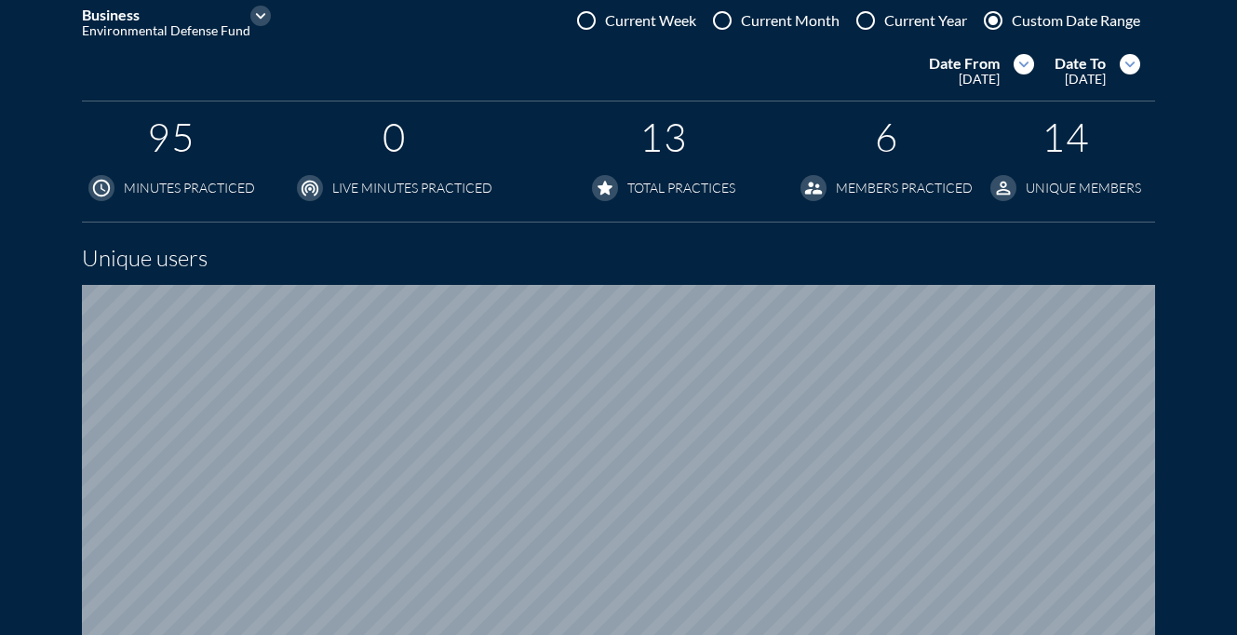
click at [1015, 65] on icon "expand_more" at bounding box center [1023, 64] width 20 height 20
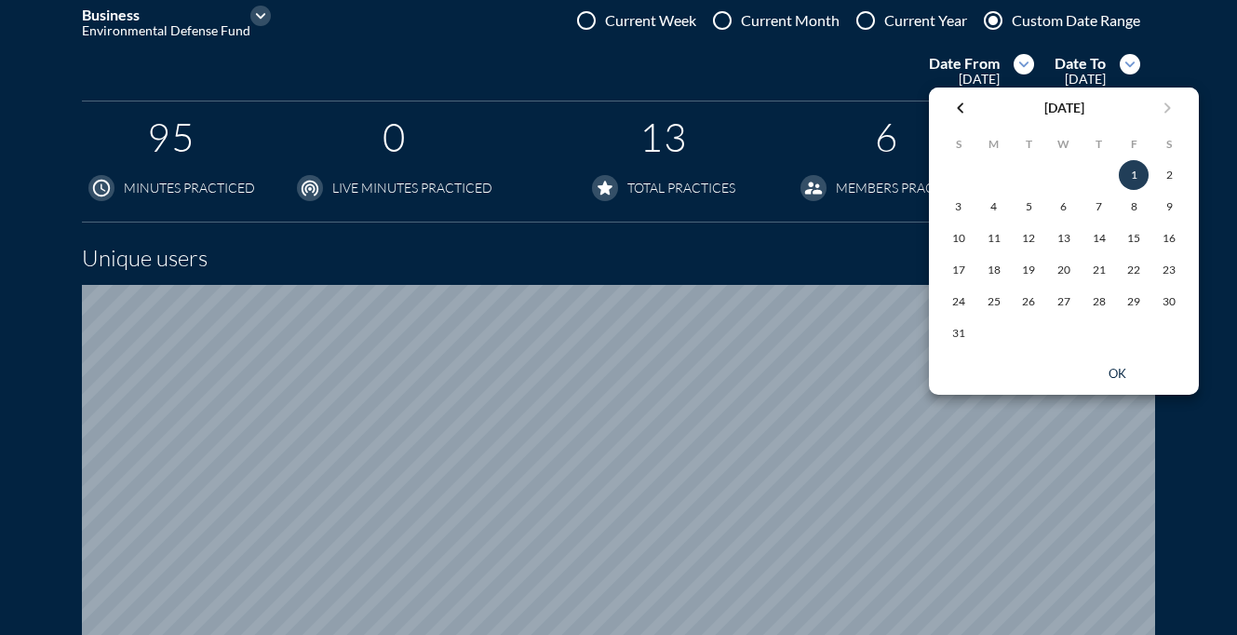
click at [957, 113] on icon "chevron_left" at bounding box center [960, 108] width 22 height 22
click at [1029, 174] on div "1" at bounding box center [1028, 175] width 30 height 30
click at [1123, 372] on div "ok" at bounding box center [1117, 374] width 84 height 15
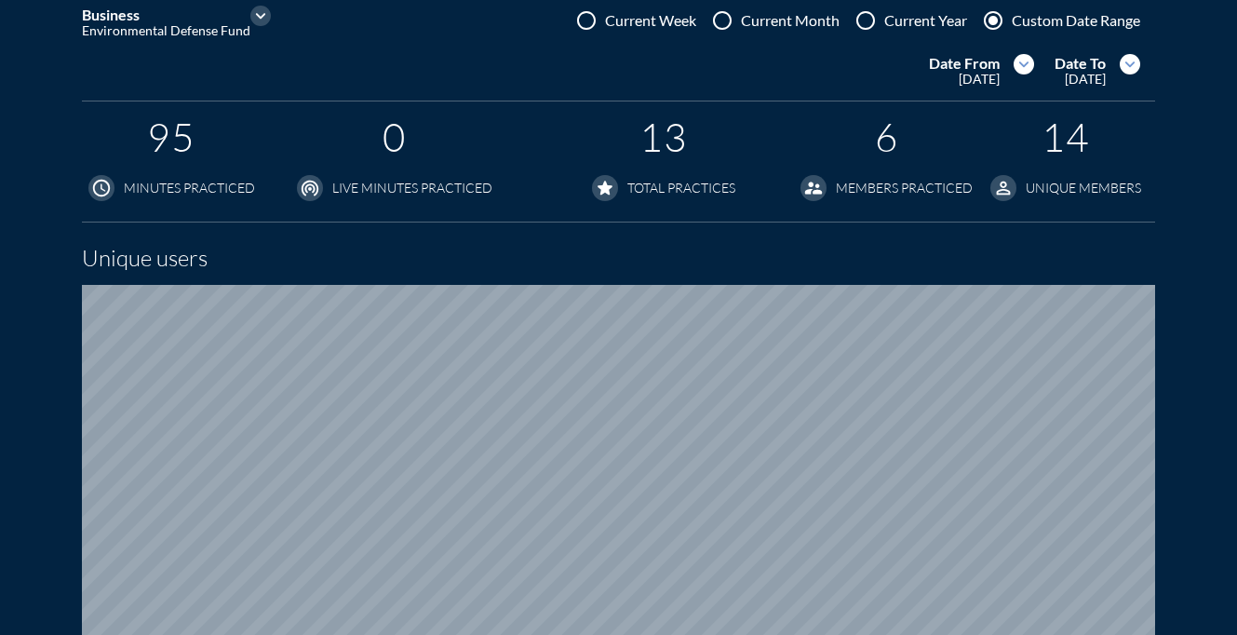
click at [1140, 64] on icon "expand_more" at bounding box center [1129, 64] width 20 height 20
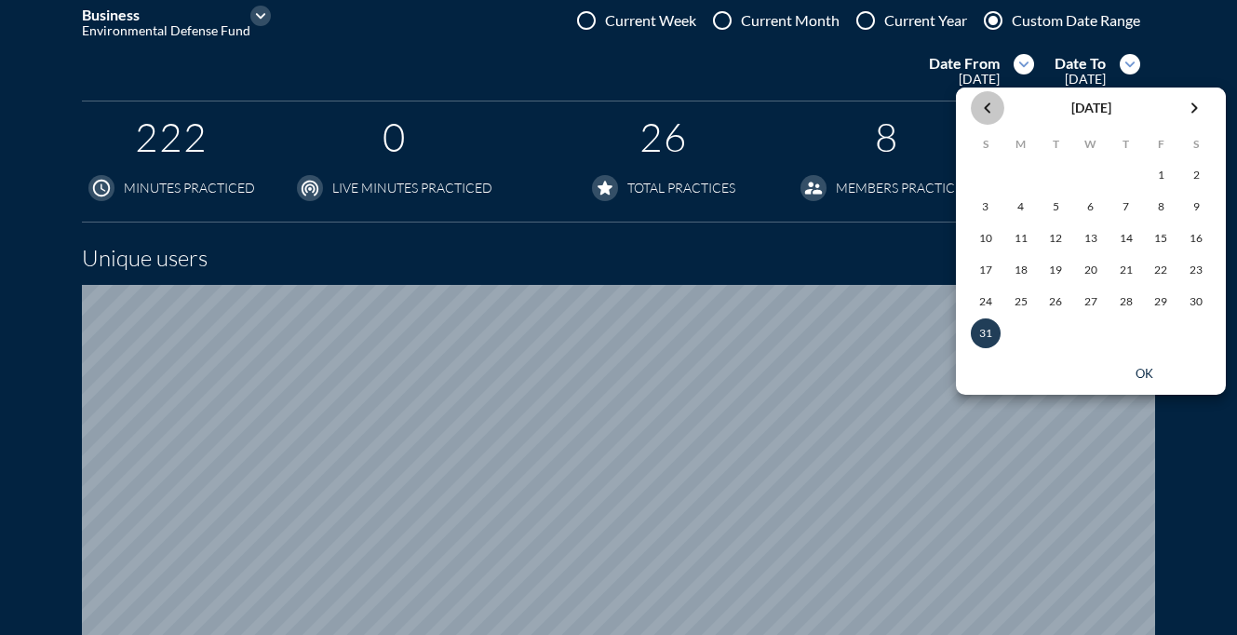
click at [985, 106] on icon "chevron_left" at bounding box center [987, 108] width 22 height 22
click at [1131, 302] on div "31" at bounding box center [1126, 302] width 30 height 30
click at [1145, 386] on button "ok" at bounding box center [1143, 374] width 149 height 26
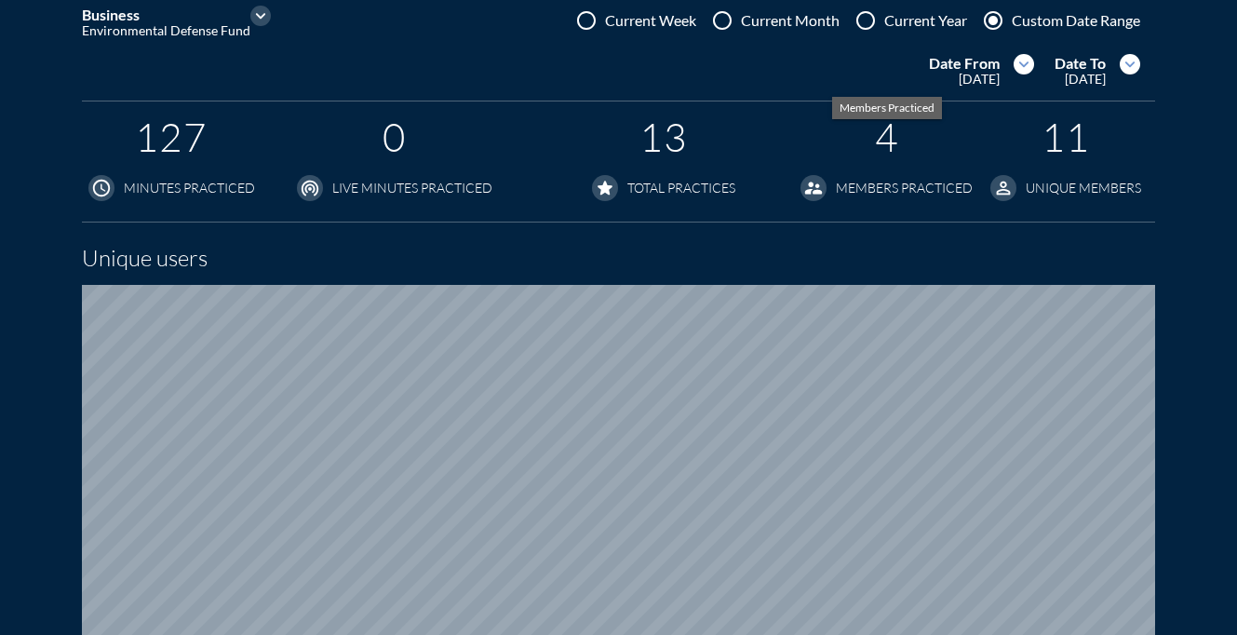
click at [1013, 69] on icon "expand_more" at bounding box center [1023, 64] width 20 height 20
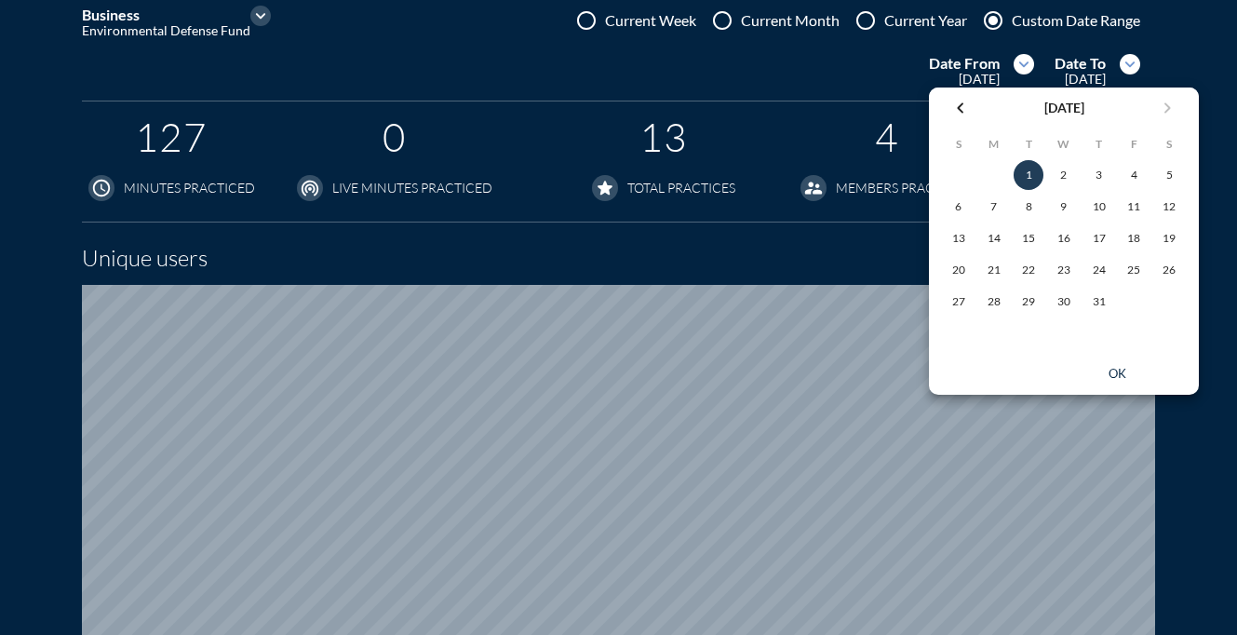
click at [963, 112] on icon "chevron_left" at bounding box center [960, 108] width 22 height 22
click at [953, 179] on div "1" at bounding box center [959, 175] width 30 height 30
click at [1118, 371] on div "ok" at bounding box center [1117, 374] width 84 height 15
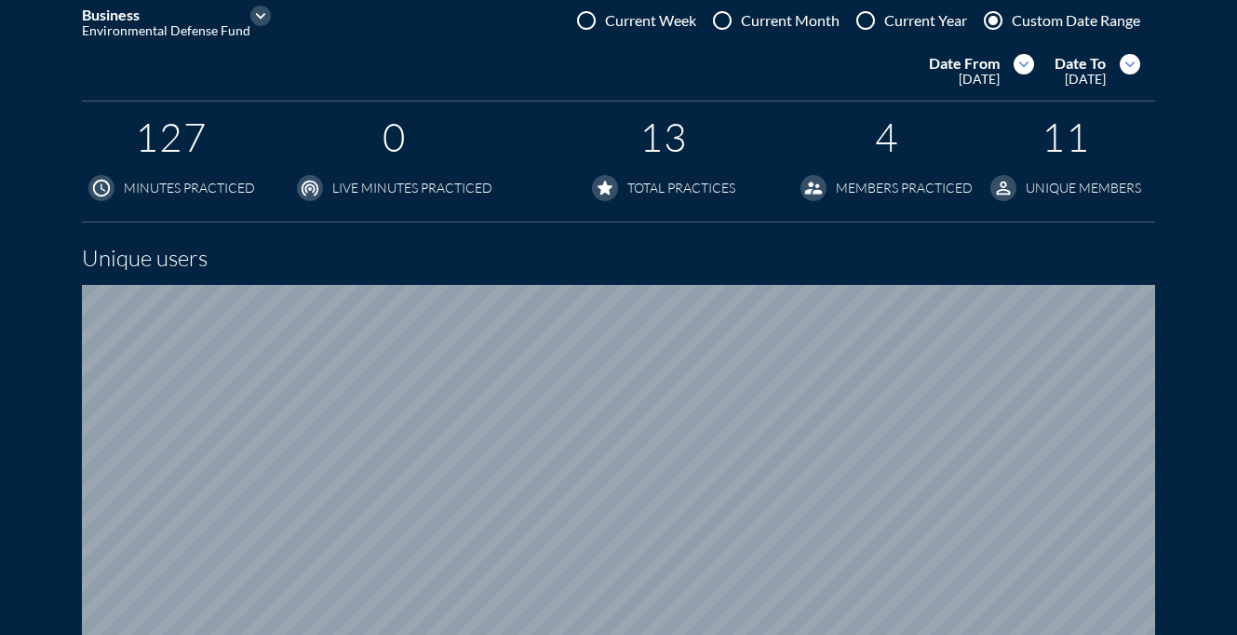
click at [1140, 64] on icon "expand_more" at bounding box center [1129, 64] width 20 height 20
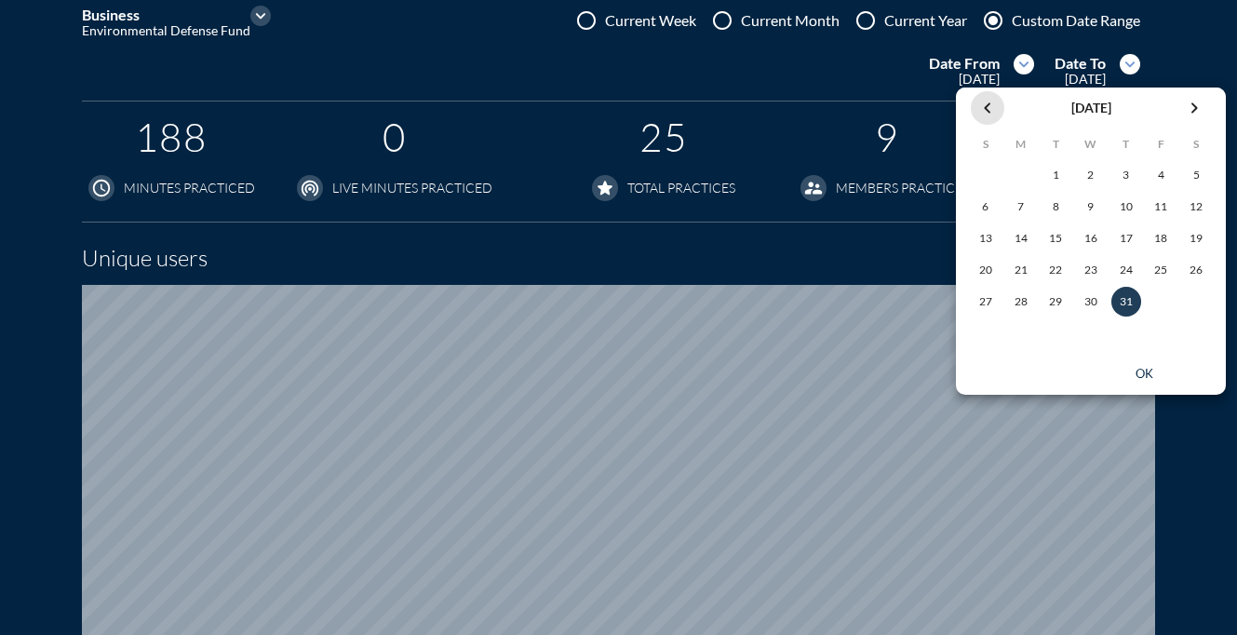
click at [971, 106] on div "chevron_left" at bounding box center [987, 108] width 33 height 22
click at [1022, 301] on div "30" at bounding box center [1021, 302] width 30 height 30
click at [1138, 367] on div "ok" at bounding box center [1144, 374] width 84 height 15
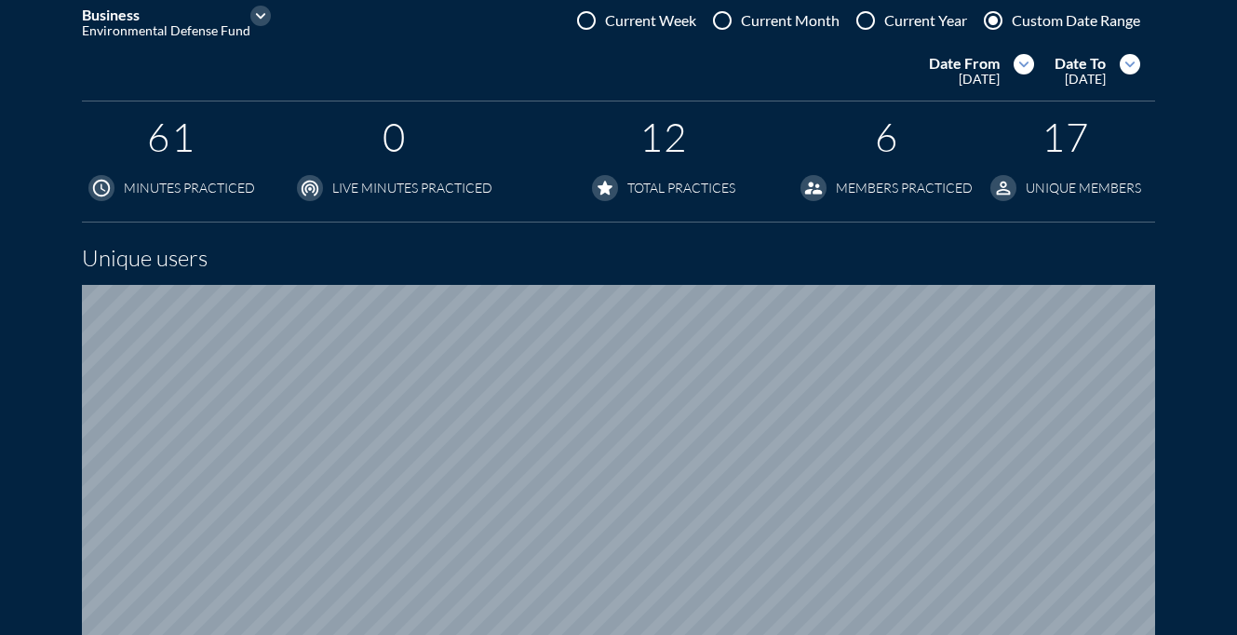
scroll to position [0, 0]
click at [1025, 66] on icon "expand_more" at bounding box center [1023, 64] width 20 height 20
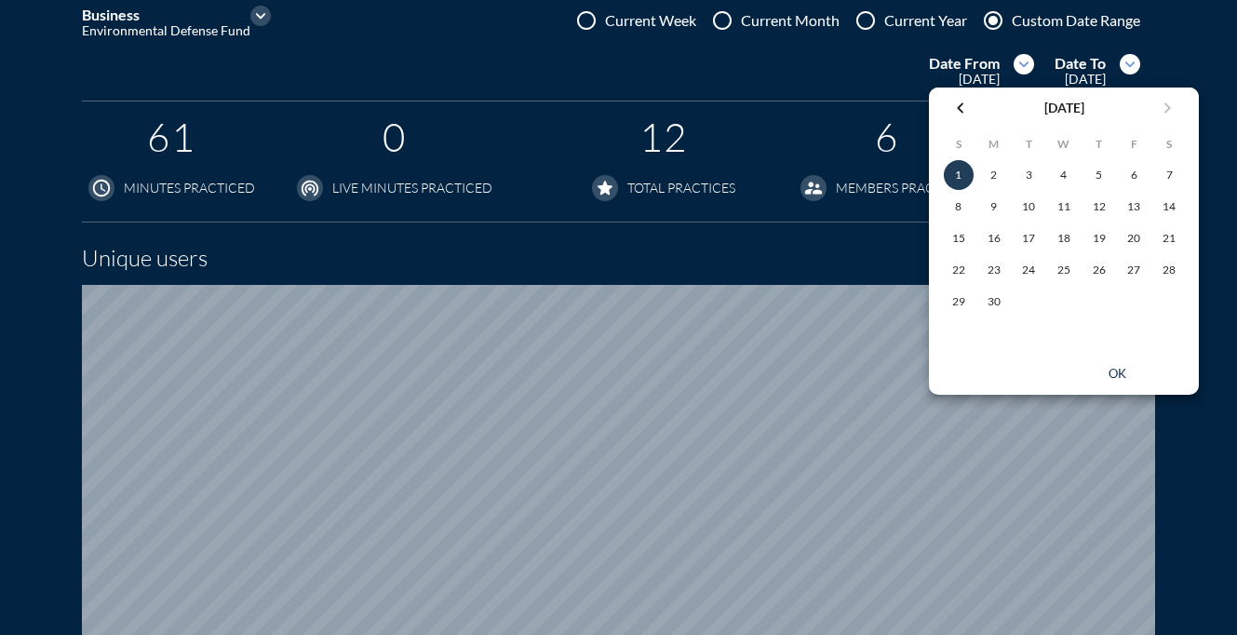
click at [952, 108] on icon "chevron_left" at bounding box center [960, 108] width 22 height 22
click at [1085, 174] on div "1" at bounding box center [1099, 175] width 30 height 30
click at [1116, 369] on div "ok" at bounding box center [1117, 374] width 84 height 15
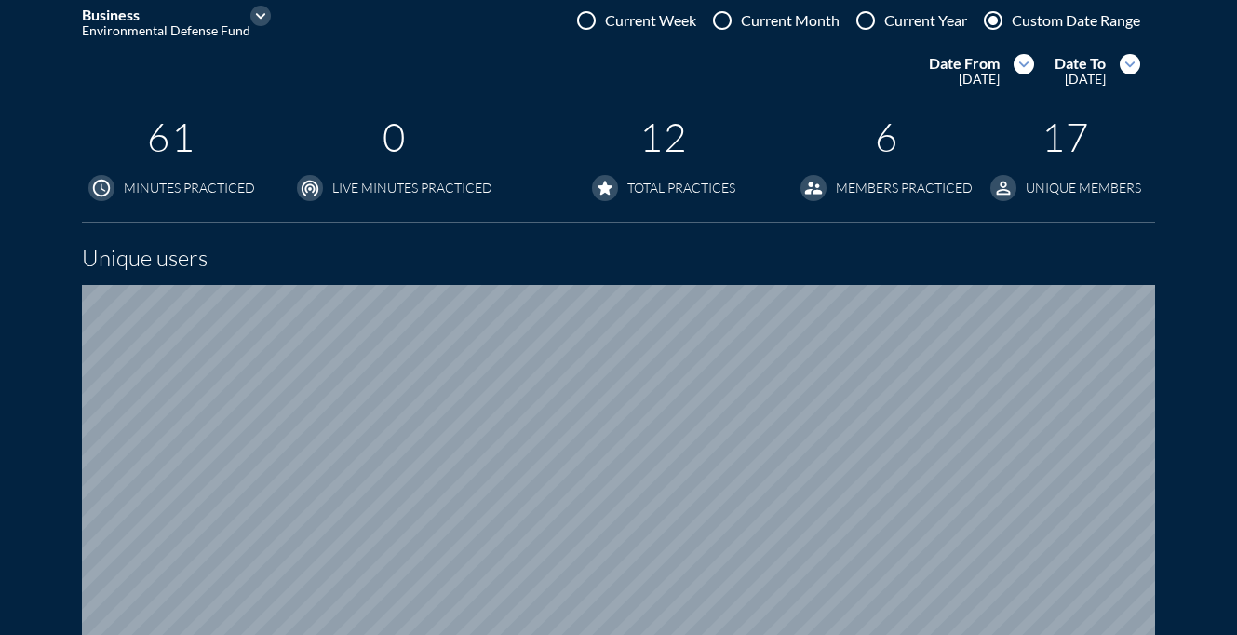
click at [1140, 61] on icon "expand_more" at bounding box center [1129, 64] width 20 height 20
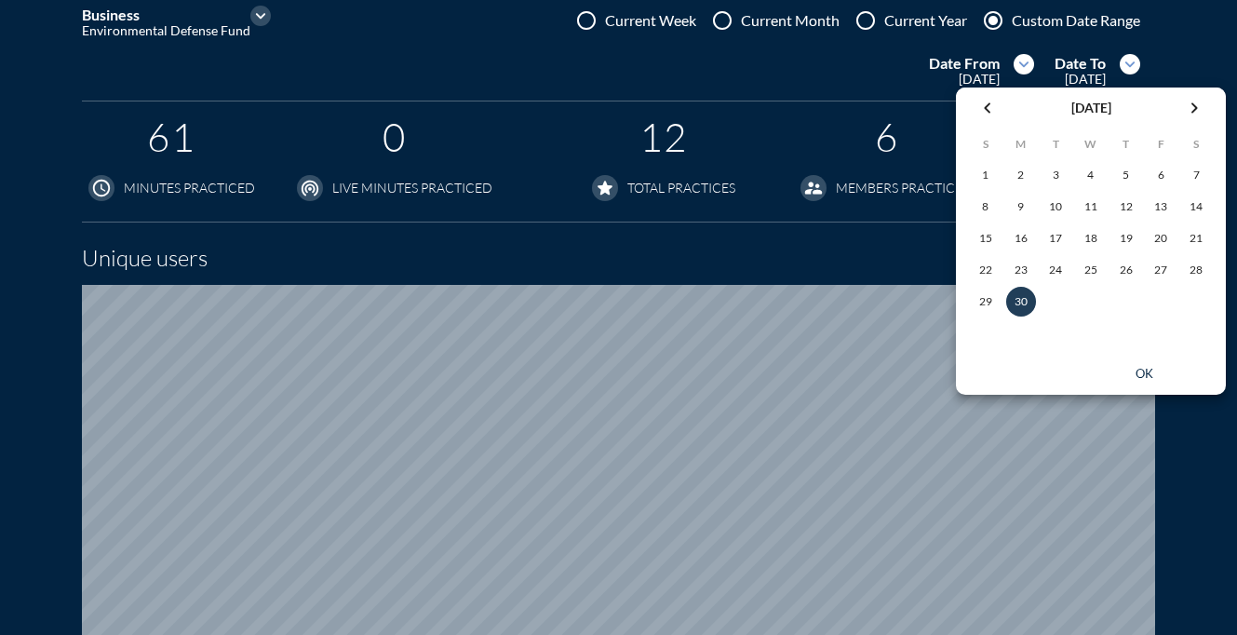
click at [979, 118] on icon "chevron_left" at bounding box center [987, 108] width 22 height 22
click at [1186, 304] on div "31" at bounding box center [1196, 302] width 30 height 30
click at [1150, 362] on button "ok" at bounding box center [1143, 374] width 149 height 26
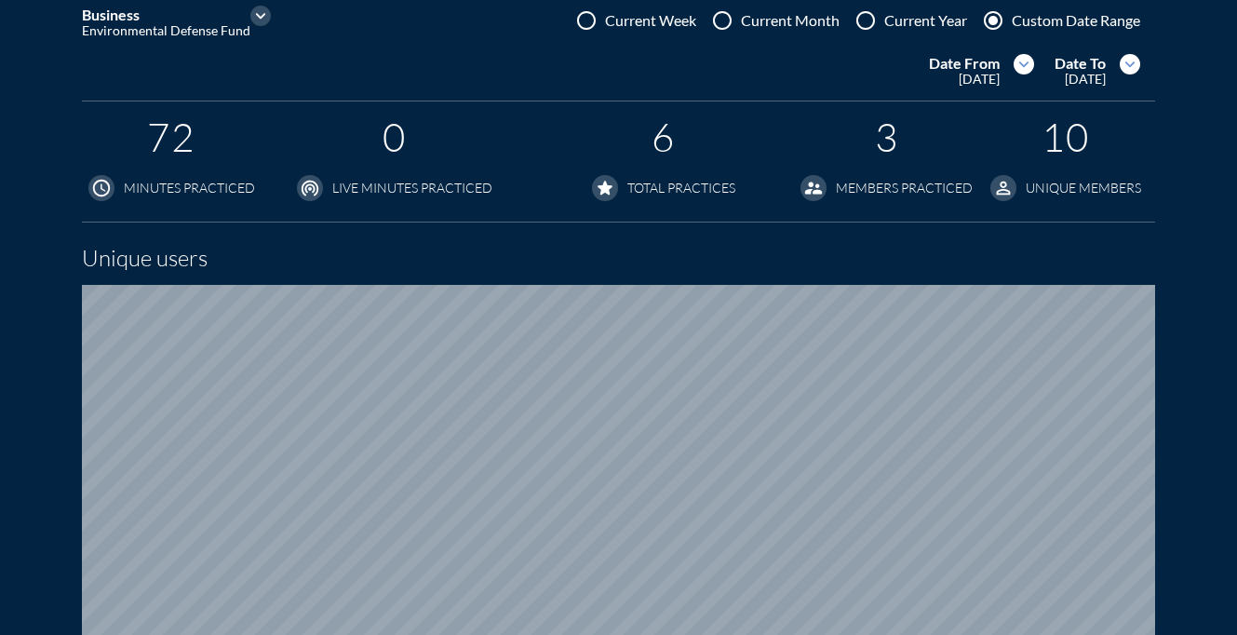
click at [1022, 66] on icon "expand_more" at bounding box center [1023, 64] width 20 height 20
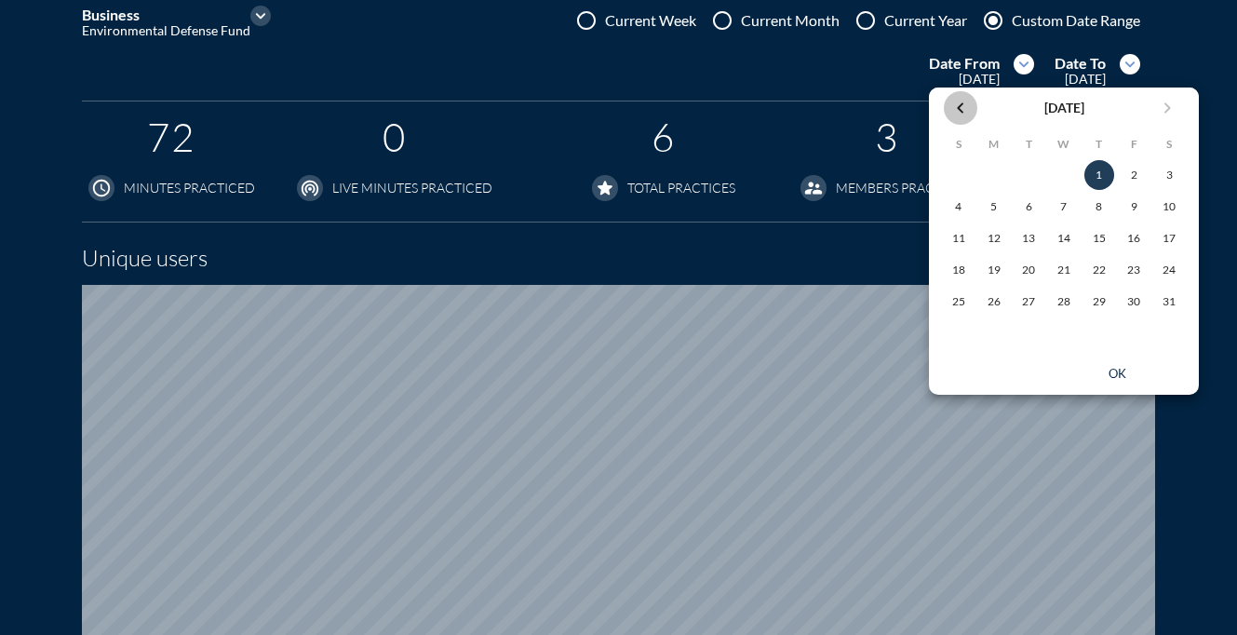
click at [962, 104] on icon "chevron_left" at bounding box center [960, 108] width 22 height 22
click at [1028, 165] on div "1" at bounding box center [1028, 175] width 30 height 30
click at [1120, 360] on div "ok" at bounding box center [1064, 374] width 270 height 41
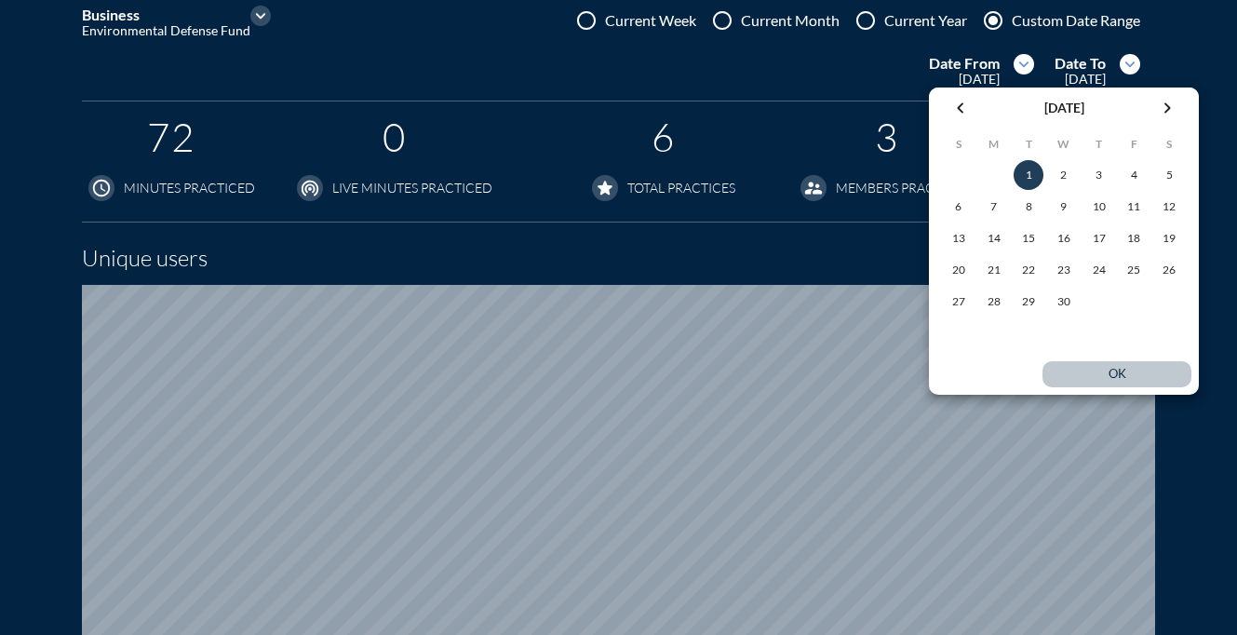
click at [1118, 371] on div "ok" at bounding box center [1117, 374] width 84 height 15
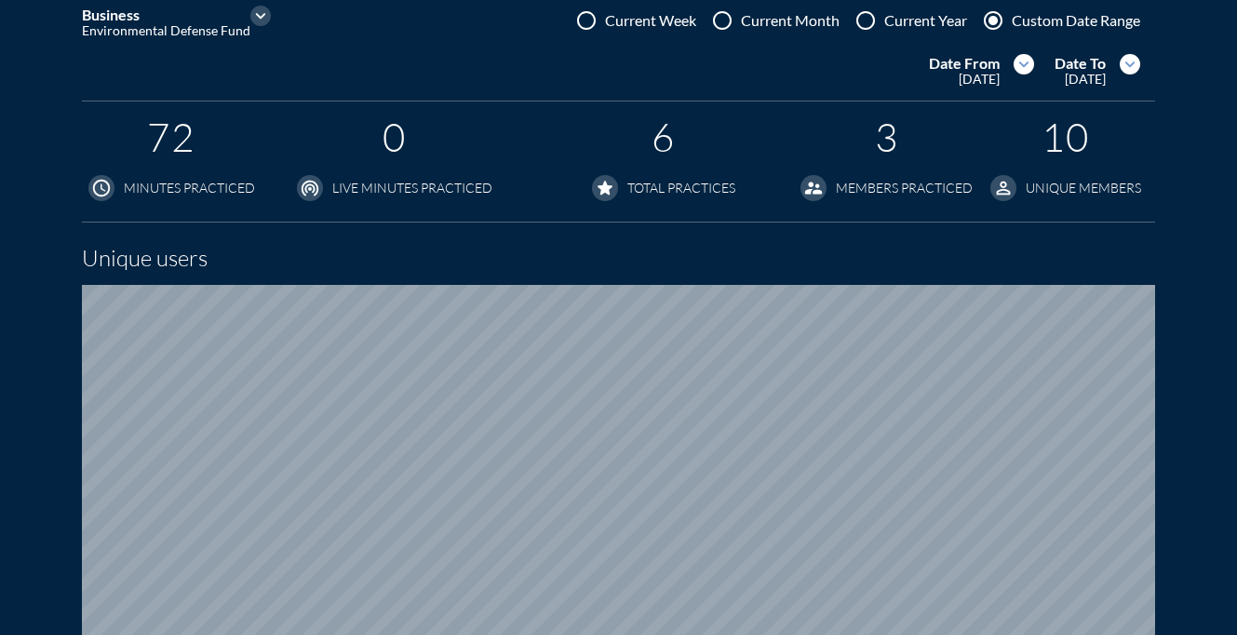
click at [1140, 72] on icon "expand_more" at bounding box center [1129, 64] width 20 height 20
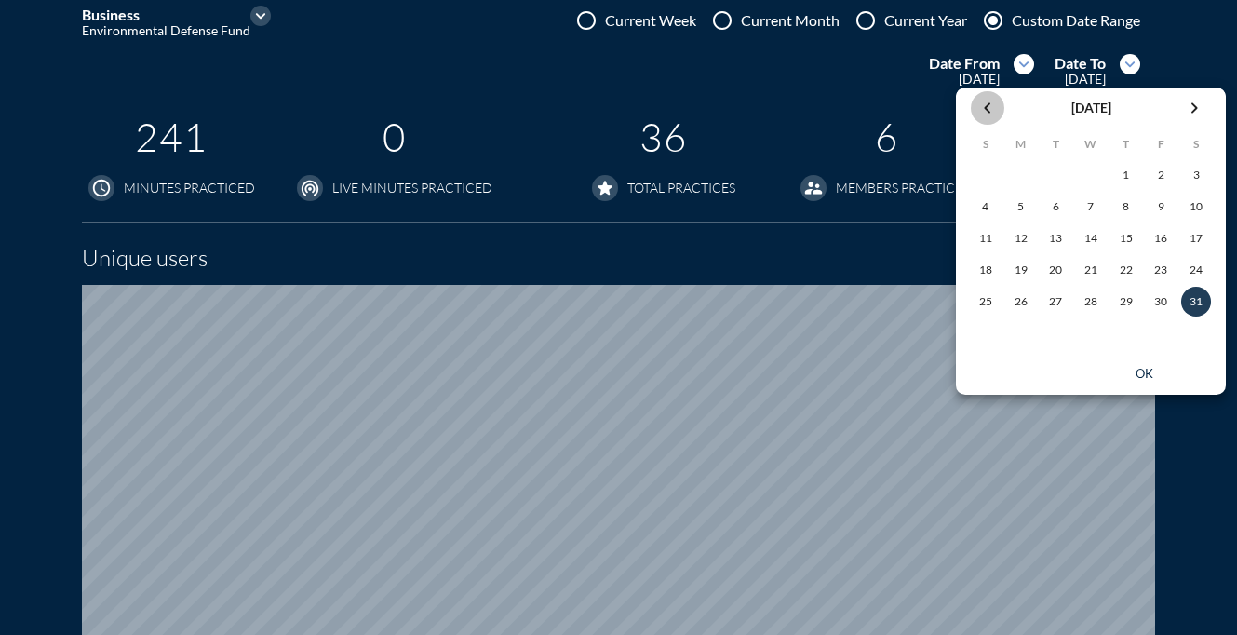
click at [991, 107] on icon "chevron_left" at bounding box center [987, 108] width 22 height 22
click at [1089, 313] on div "30" at bounding box center [1091, 302] width 30 height 30
click at [1144, 378] on div "ok" at bounding box center [1144, 374] width 84 height 15
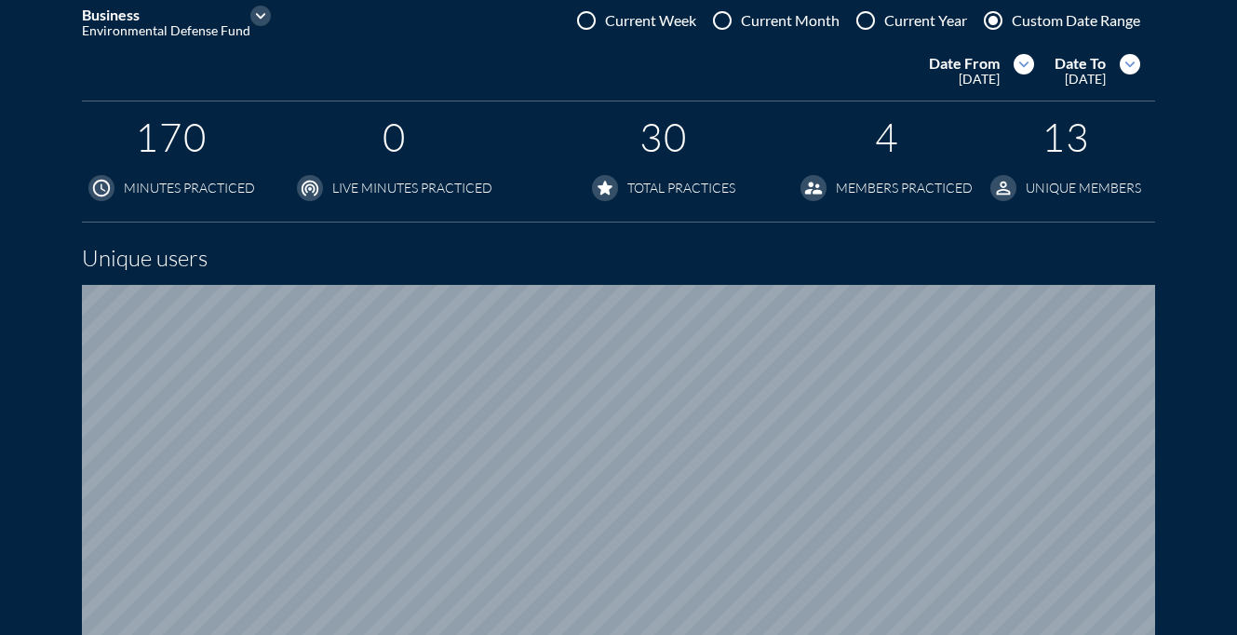
click at [1016, 67] on icon "expand_more" at bounding box center [1023, 64] width 20 height 20
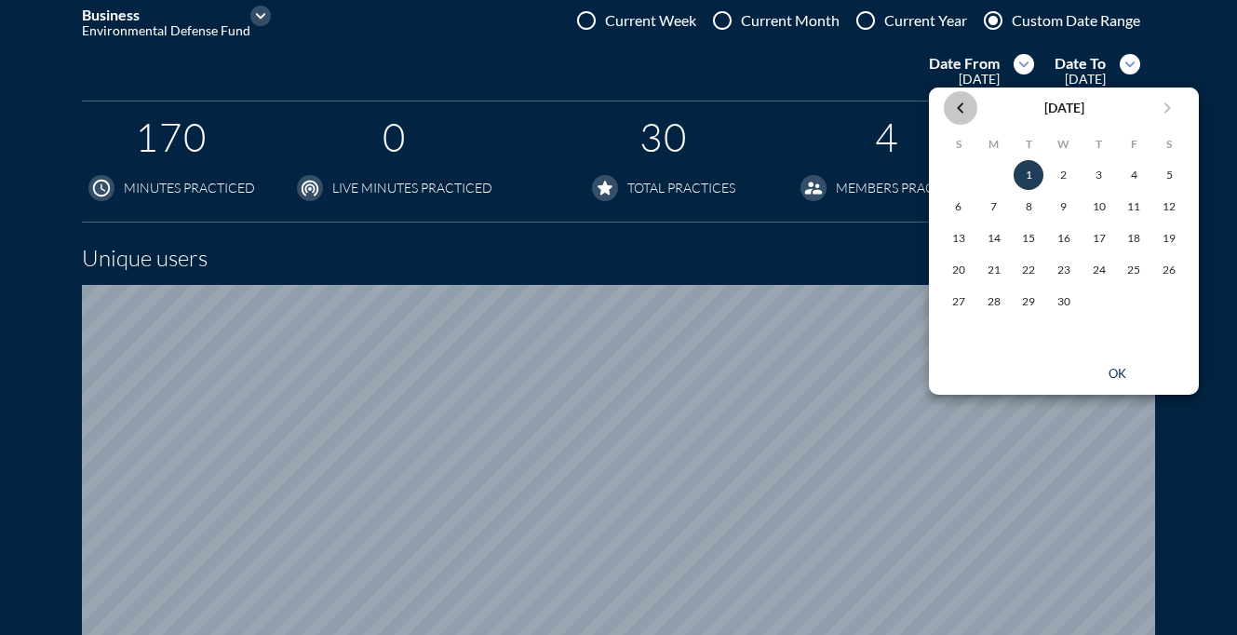
click at [974, 112] on div "chevron_left" at bounding box center [960, 108] width 33 height 22
click at [1165, 181] on div "1" at bounding box center [1169, 175] width 30 height 30
click at [1119, 370] on div "ok" at bounding box center [1117, 374] width 84 height 15
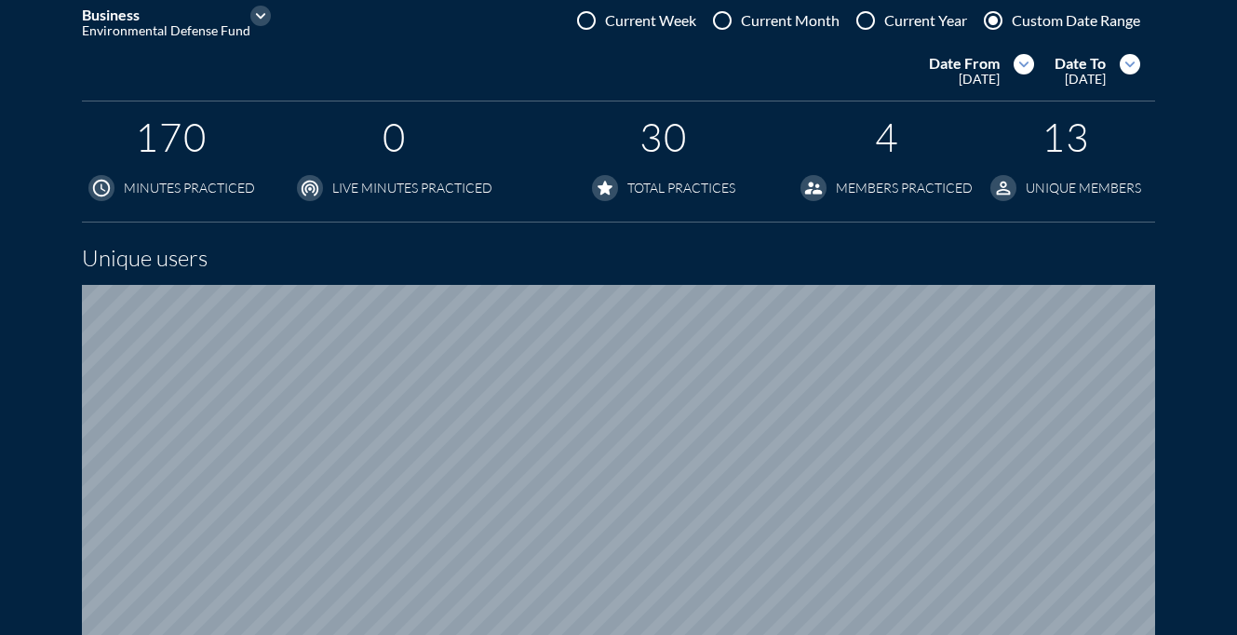
click at [1140, 65] on icon "expand_more" at bounding box center [1129, 64] width 20 height 20
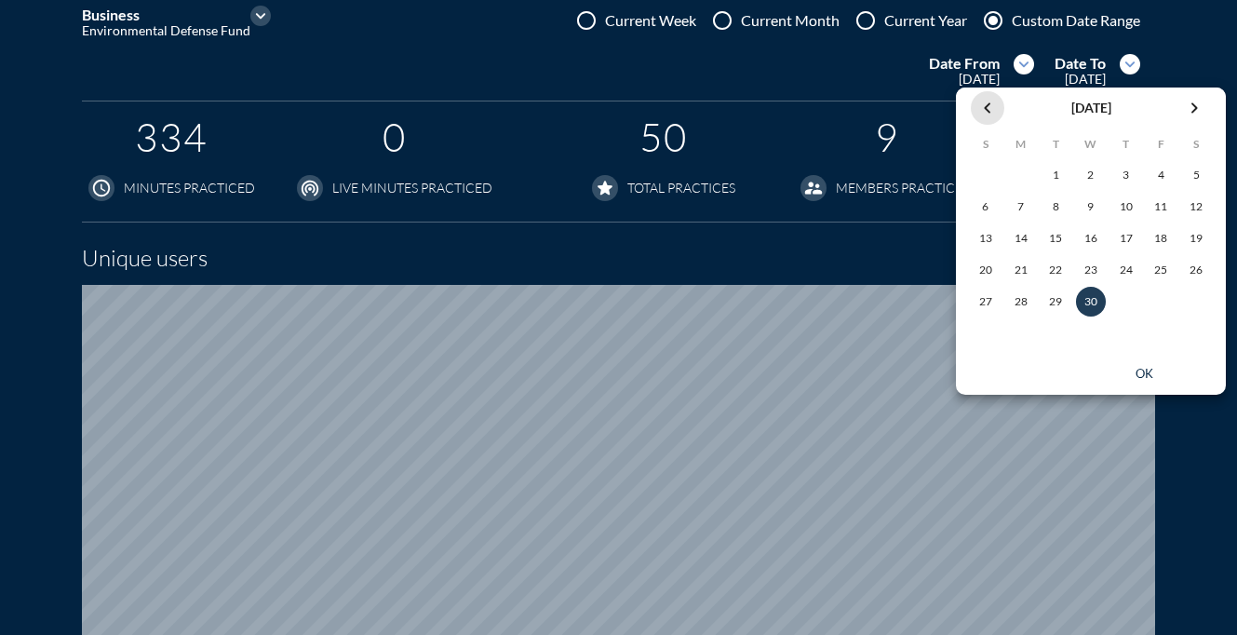
click at [984, 108] on icon "chevron_left" at bounding box center [987, 108] width 22 height 22
click at [1022, 341] on div "31" at bounding box center [1021, 333] width 30 height 30
click at [1153, 373] on div "ok" at bounding box center [1144, 374] width 84 height 15
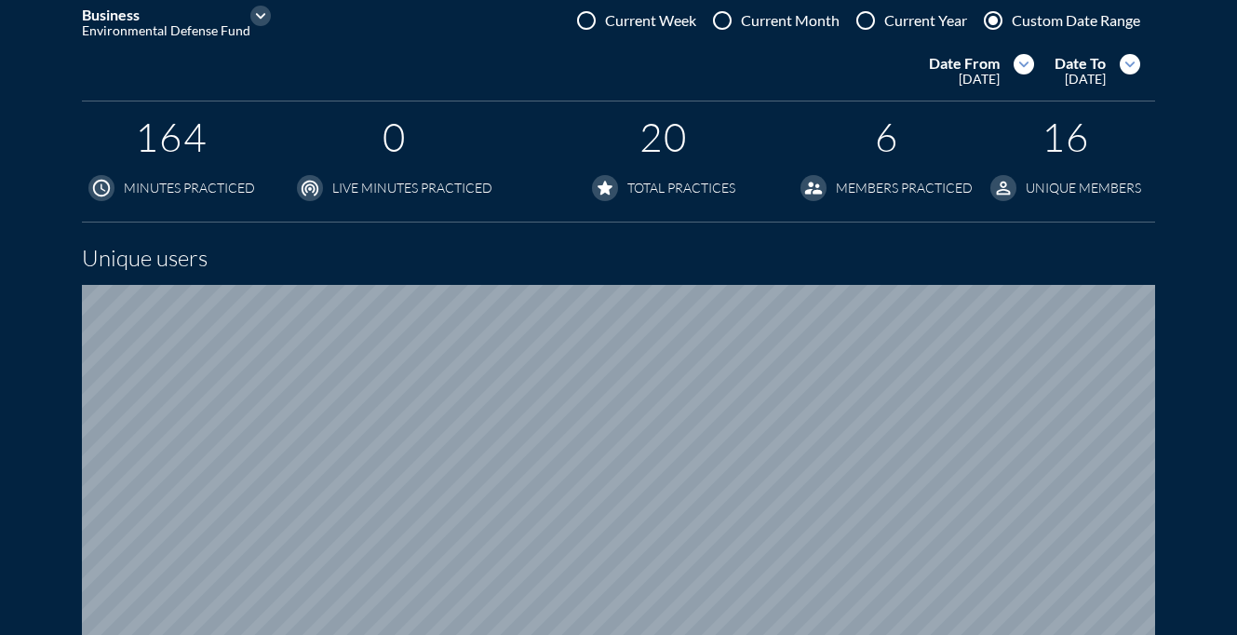
click at [1025, 65] on icon "expand_more" at bounding box center [1023, 64] width 20 height 20
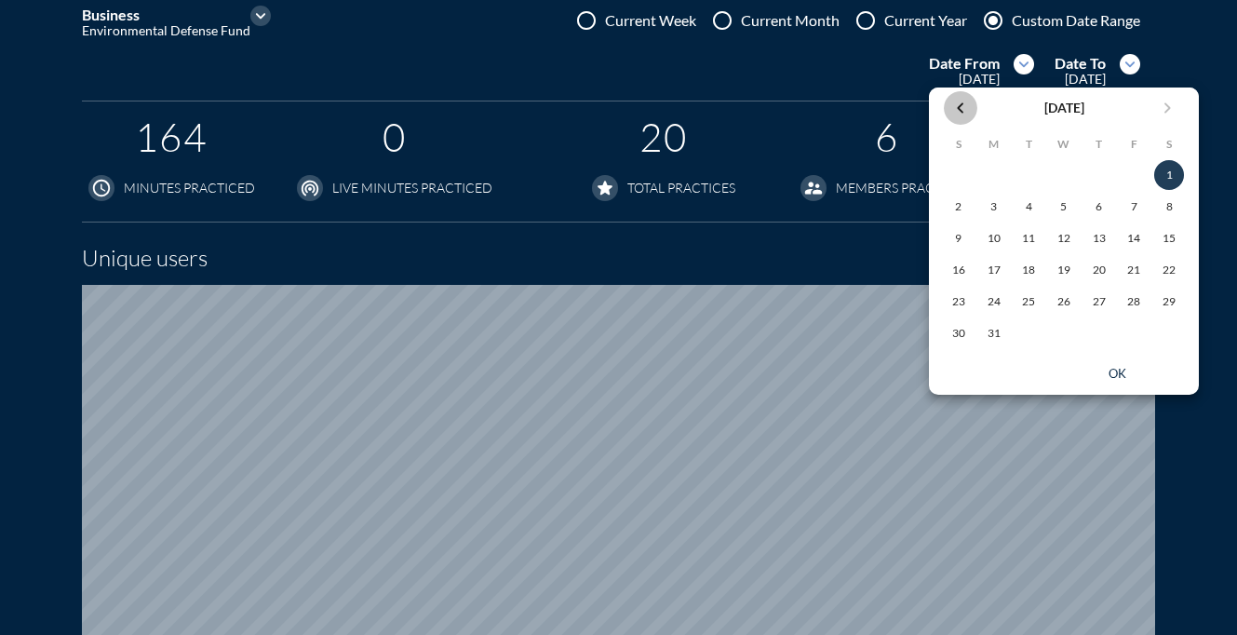
click at [958, 108] on icon "chevron_left" at bounding box center [960, 108] width 22 height 22
click at [1159, 175] on div "1" at bounding box center [1169, 175] width 30 height 30
click at [1109, 370] on div "ok" at bounding box center [1117, 374] width 84 height 15
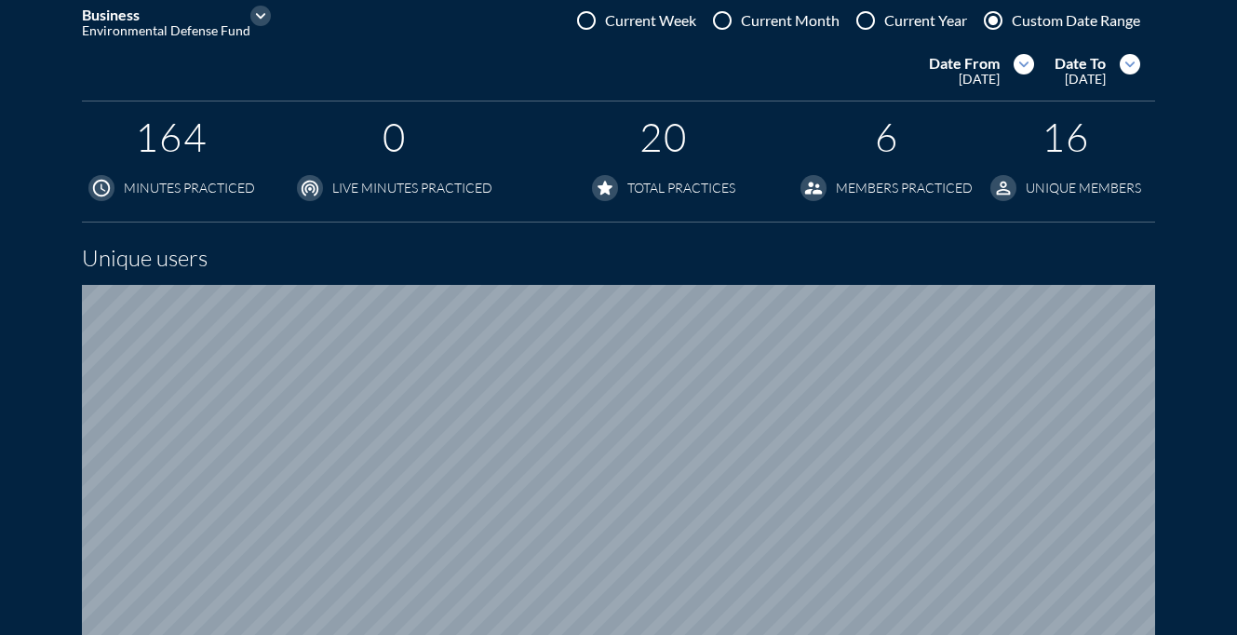
click at [1140, 70] on icon "expand_more" at bounding box center [1129, 64] width 20 height 20
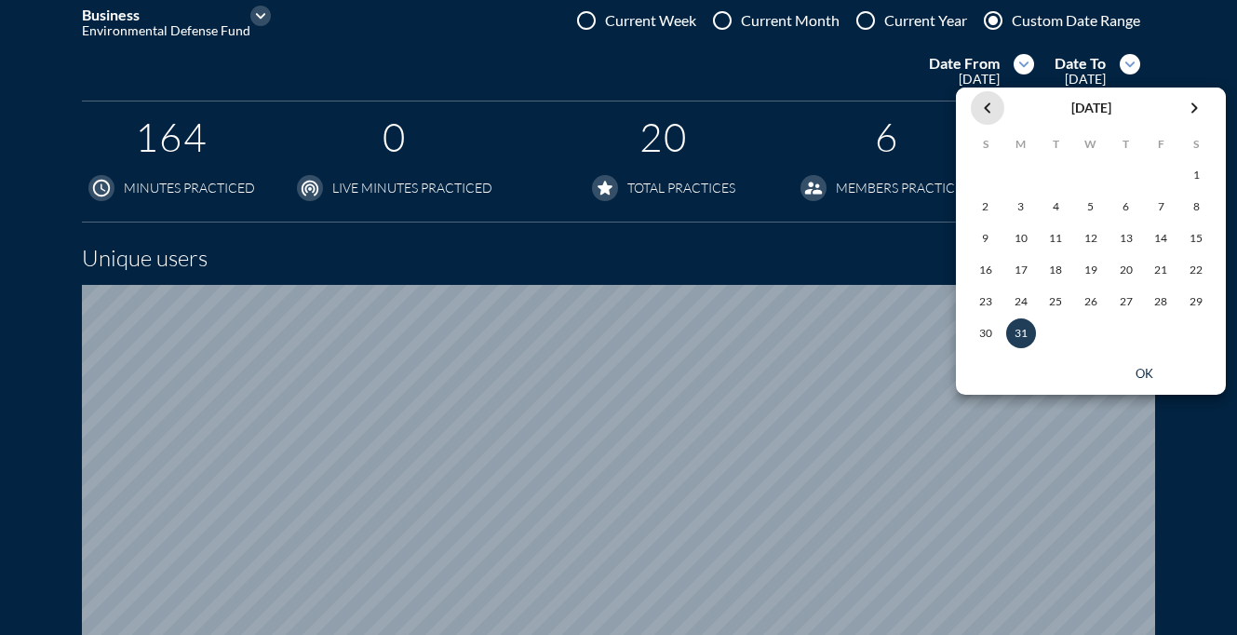
click at [984, 108] on icon "chevron_left" at bounding box center [987, 108] width 22 height 22
click at [1161, 310] on div "28" at bounding box center [1160, 302] width 30 height 30
click at [1138, 369] on div "ok" at bounding box center [1144, 374] width 84 height 15
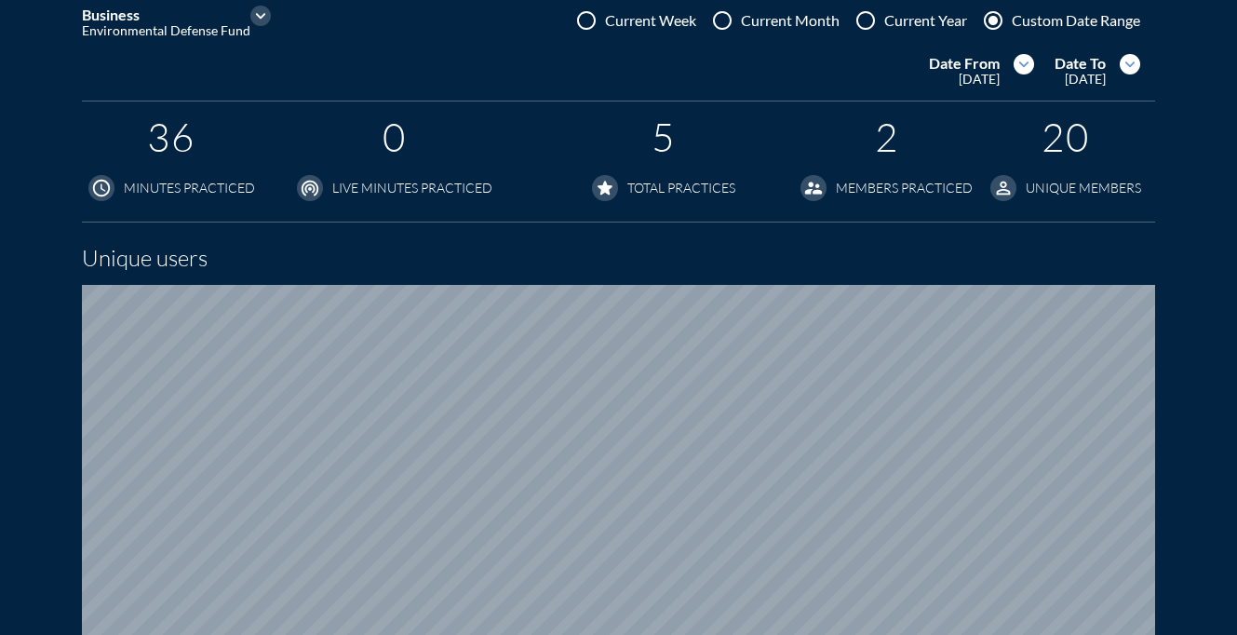
click at [1019, 67] on icon "expand_more" at bounding box center [1023, 64] width 20 height 20
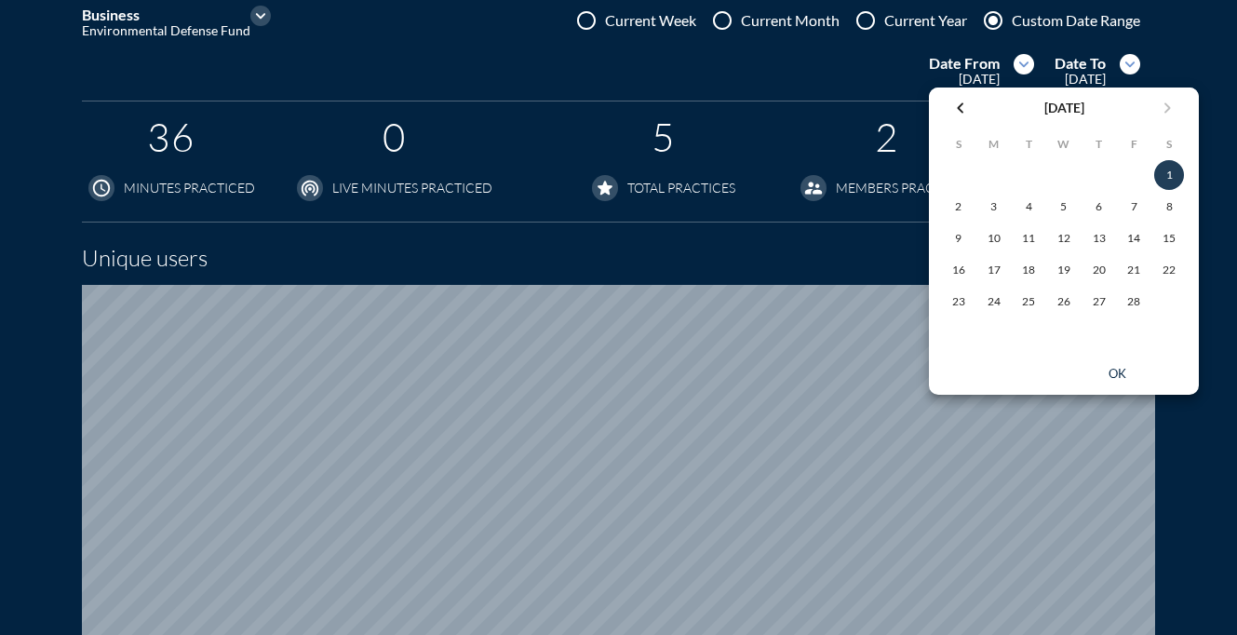
click at [954, 112] on icon "chevron_left" at bounding box center [960, 108] width 22 height 22
click at [1057, 178] on div "1" at bounding box center [1064, 175] width 30 height 30
click at [1117, 364] on button "ok" at bounding box center [1116, 374] width 149 height 26
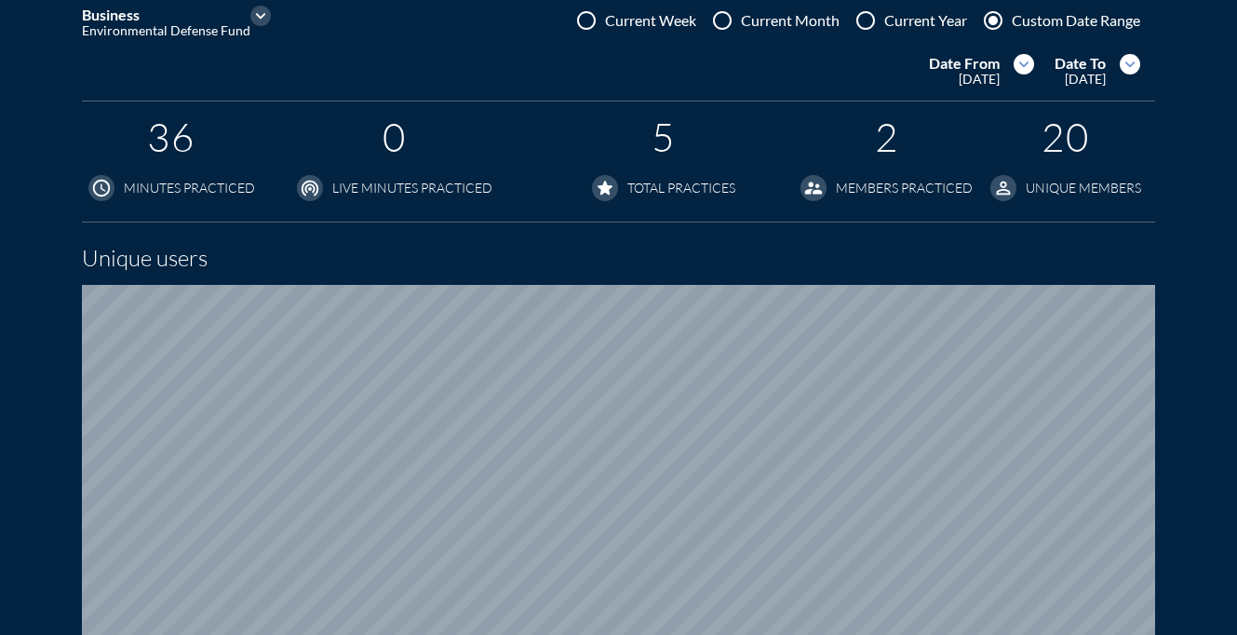
click at [1140, 60] on icon "expand_more" at bounding box center [1129, 64] width 20 height 20
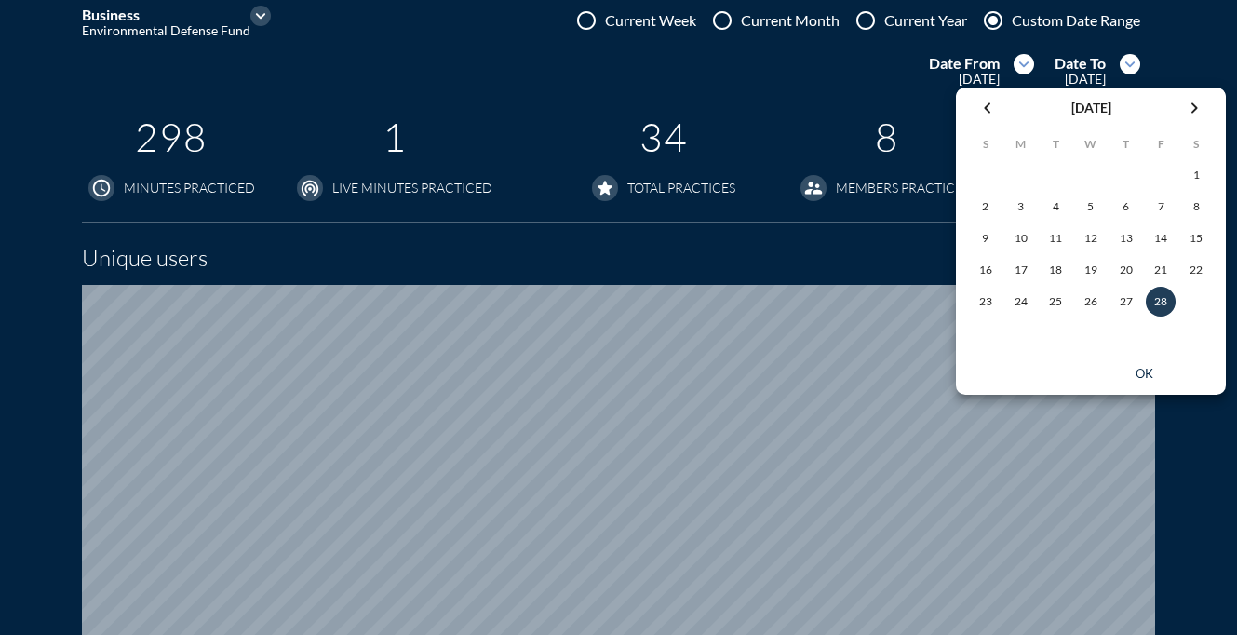
click at [990, 108] on icon "chevron_left" at bounding box center [987, 108] width 22 height 22
click at [1161, 299] on div "31" at bounding box center [1160, 302] width 30 height 30
click at [1145, 372] on div "ok" at bounding box center [1144, 374] width 84 height 15
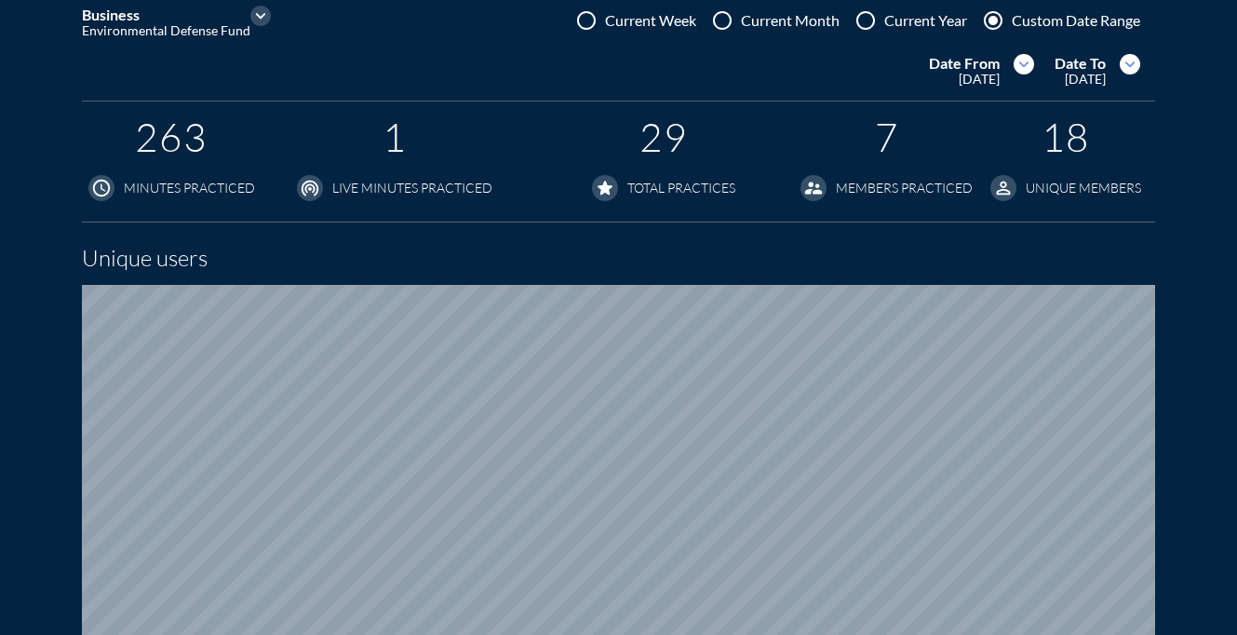
click at [1027, 63] on icon "expand_more" at bounding box center [1023, 64] width 20 height 20
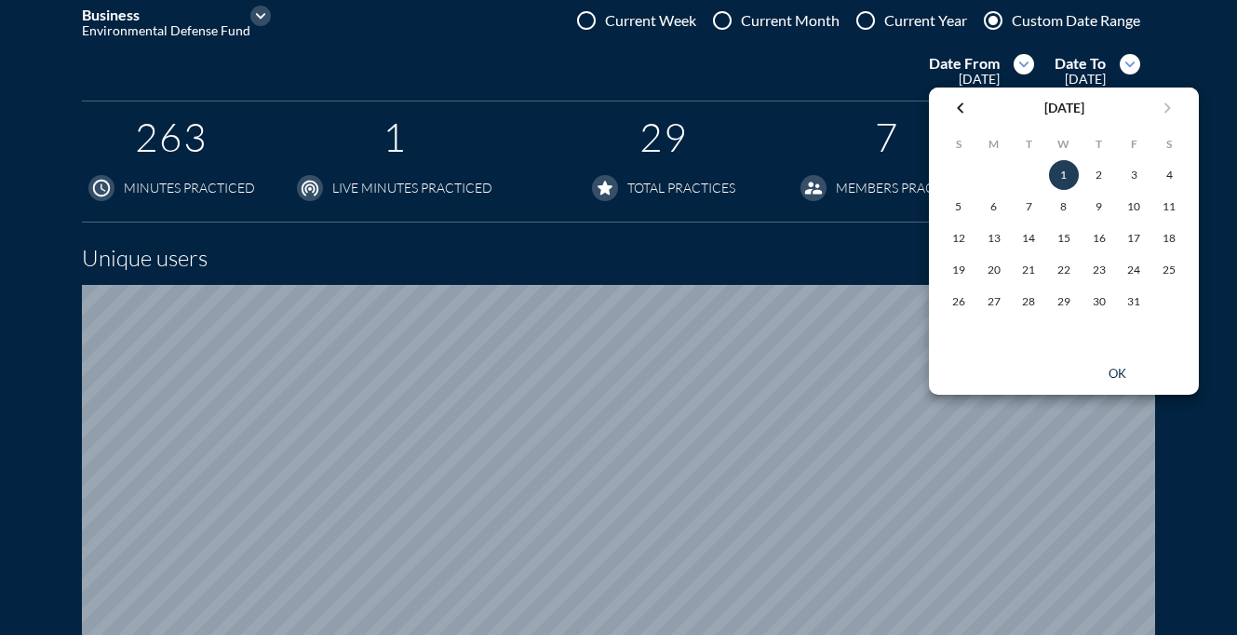
click at [1117, 378] on div "ok" at bounding box center [1117, 374] width 84 height 15
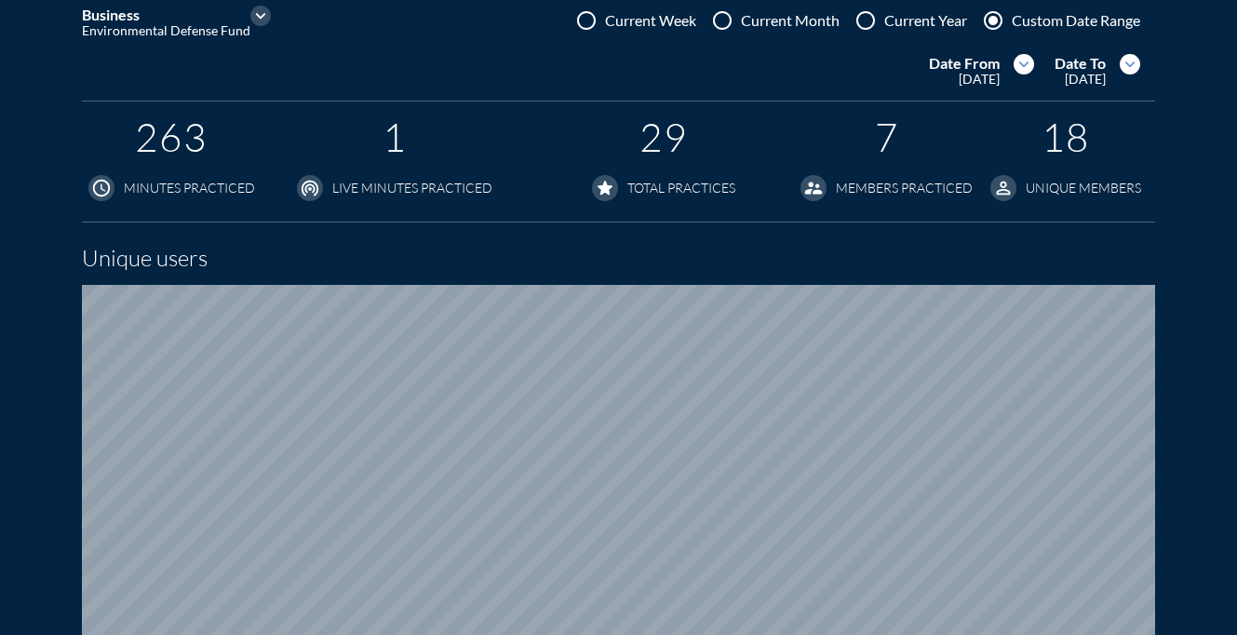
click at [1140, 63] on icon "expand_more" at bounding box center [1129, 64] width 20 height 20
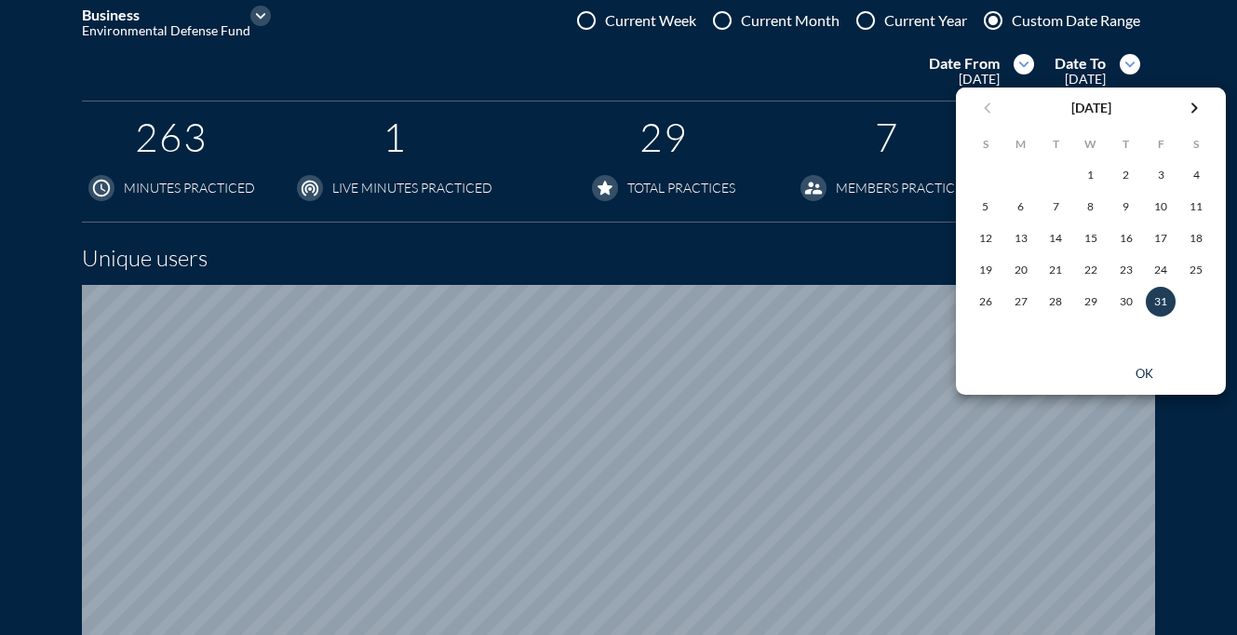
click at [1189, 109] on icon "chevron_right" at bounding box center [1194, 108] width 22 height 22
click at [1189, 108] on icon "chevron_right" at bounding box center [1194, 108] width 22 height 22
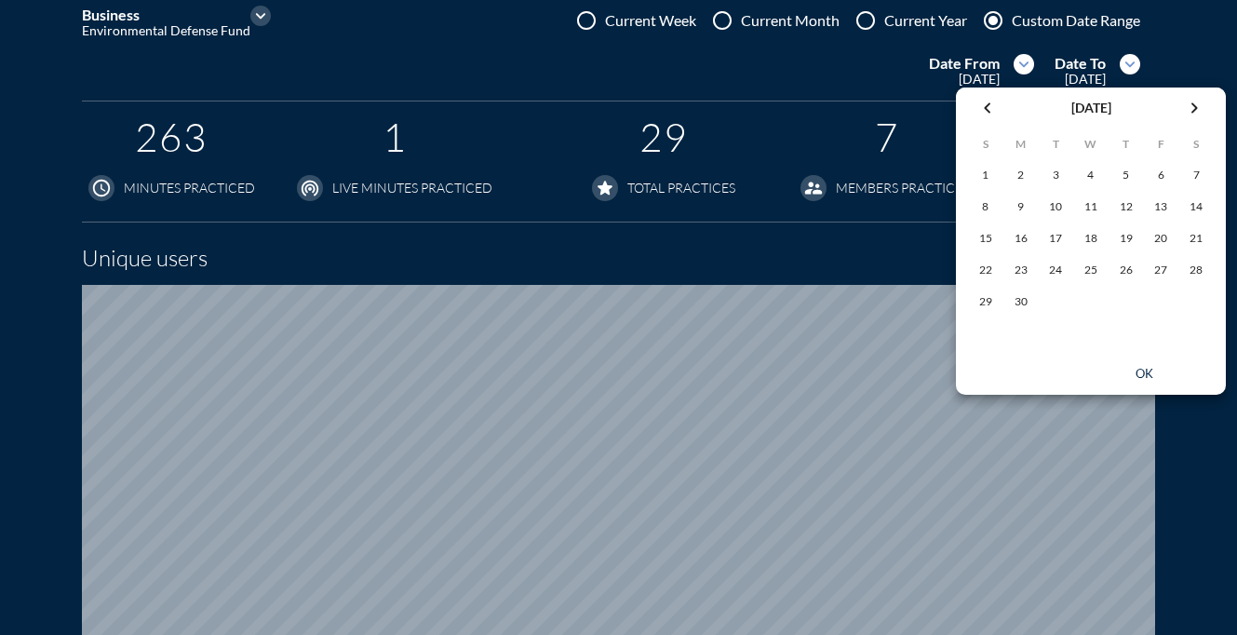
click at [1189, 108] on icon "chevron_right" at bounding box center [1194, 108] width 22 height 22
click at [1157, 181] on div "3" at bounding box center [1160, 175] width 28 height 28
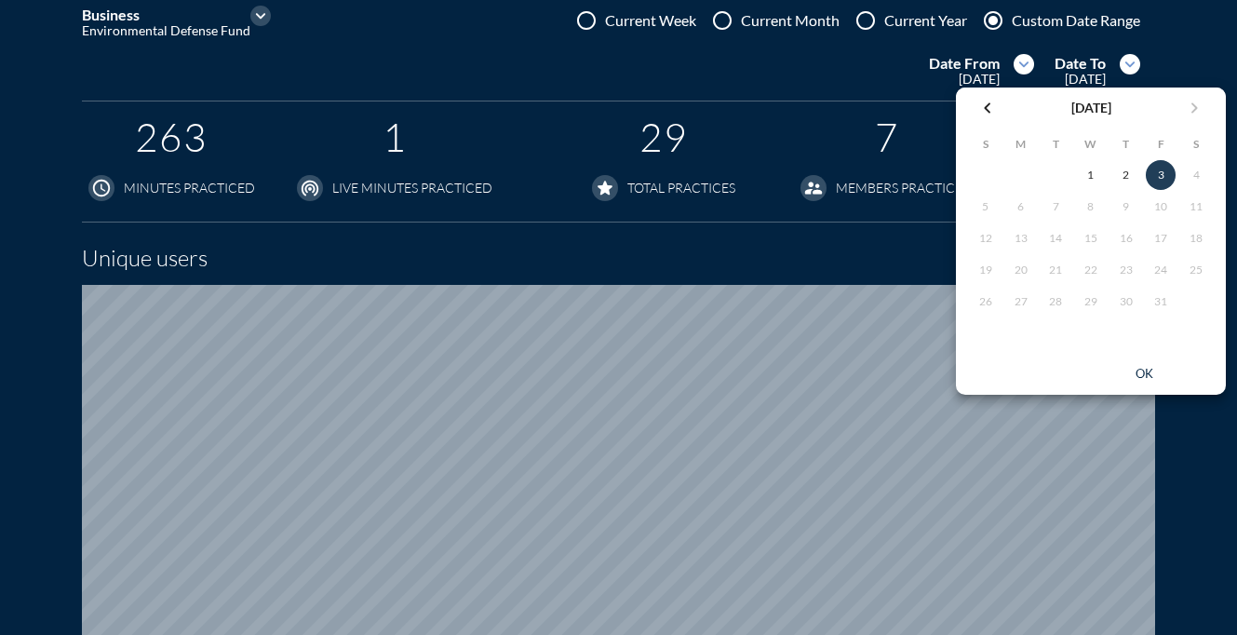
click at [1144, 378] on div "ok" at bounding box center [1144, 374] width 84 height 15
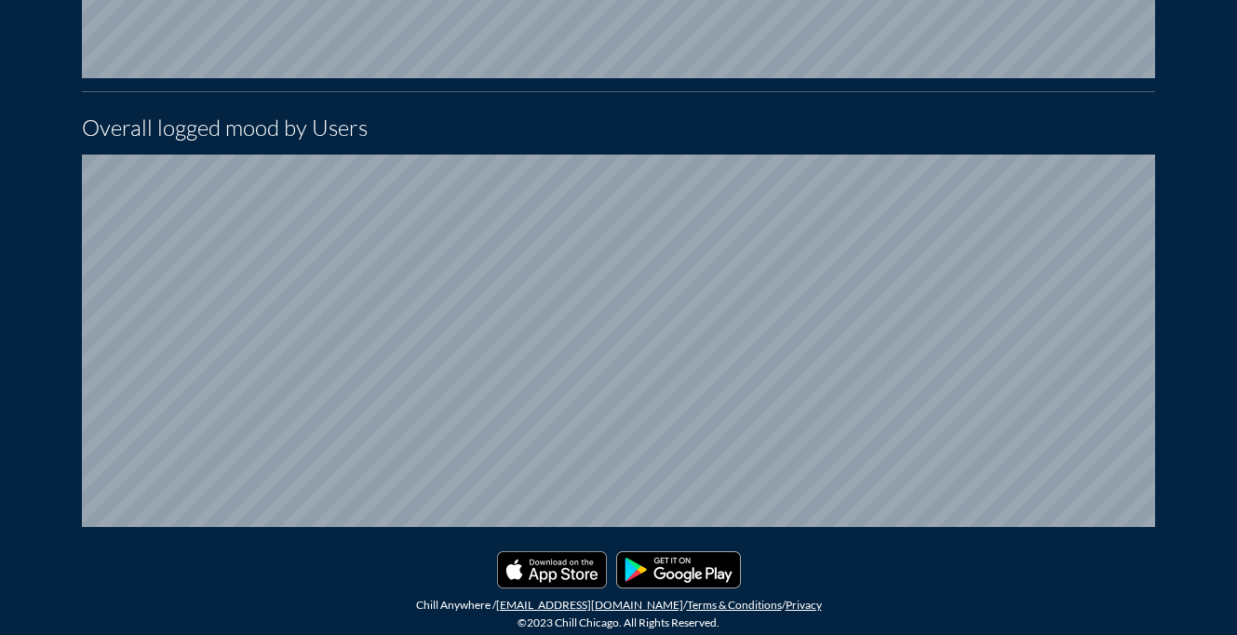
scroll to position [0, 0]
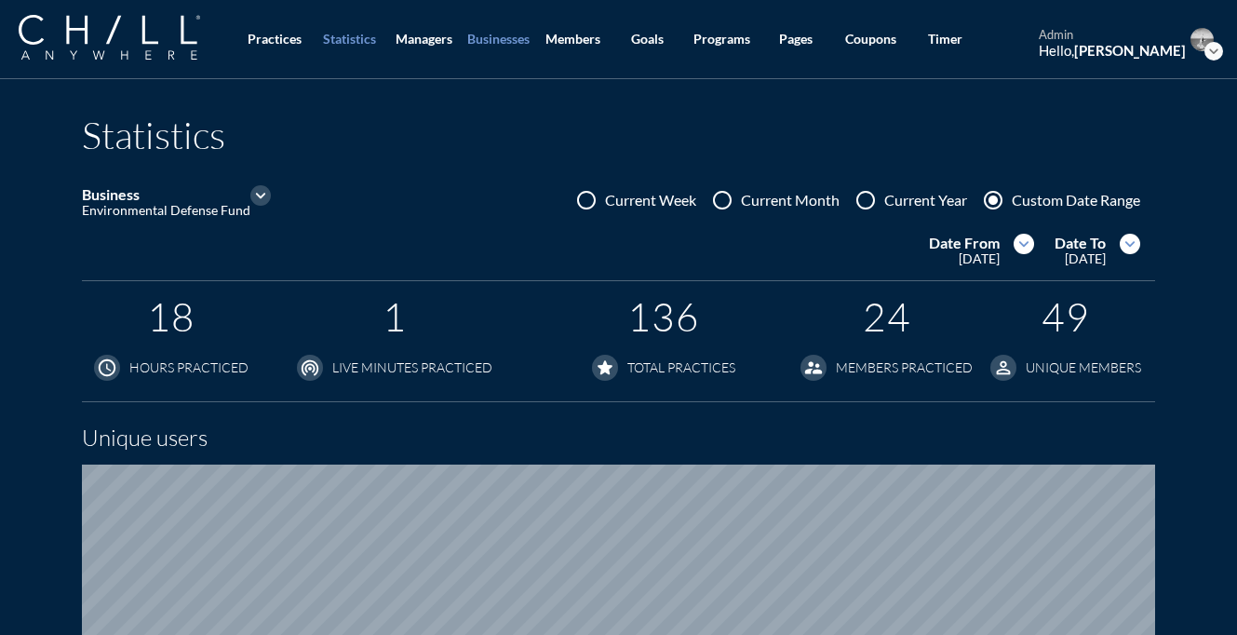
click at [492, 33] on div "Businesses" at bounding box center [498, 40] width 62 height 16
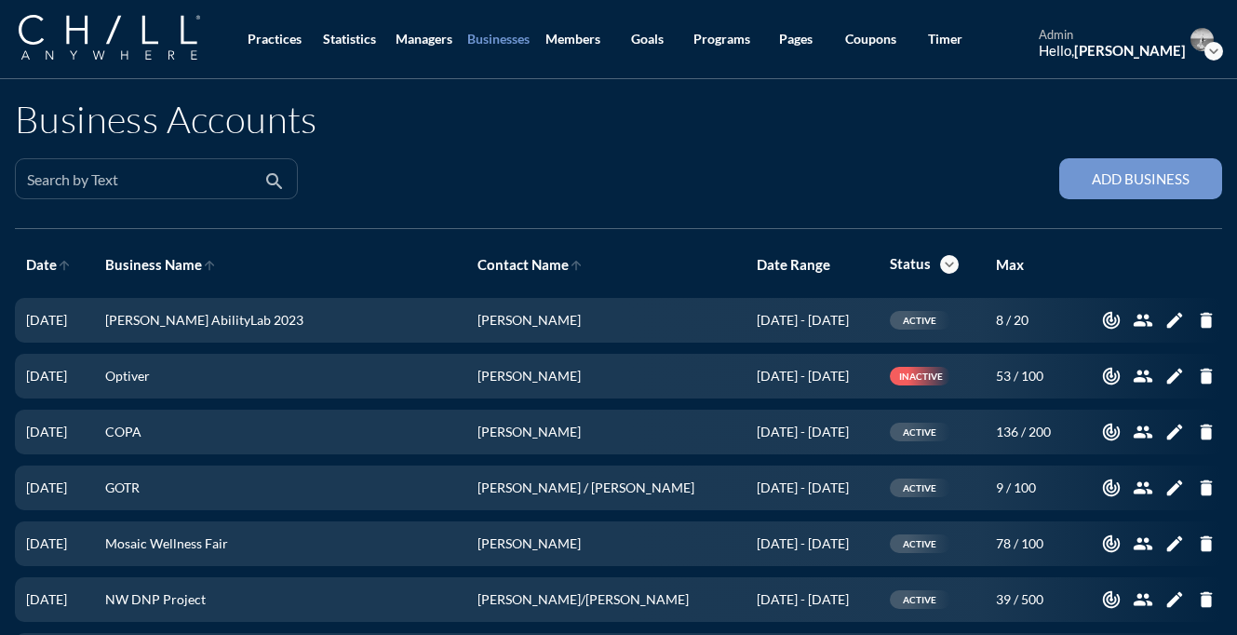
click at [179, 176] on input "Search by Text" at bounding box center [143, 186] width 233 height 23
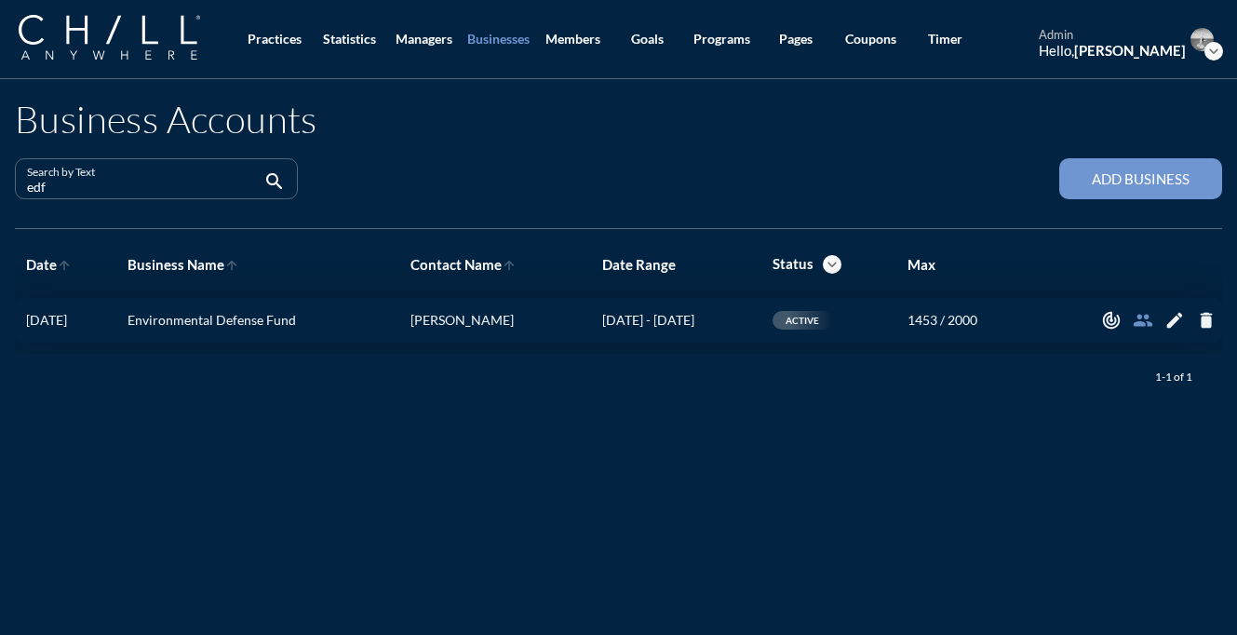
type input "edf"
click at [1147, 315] on icon "people" at bounding box center [1142, 320] width 20 height 20
drag, startPoint x: 966, startPoint y: 321, endPoint x: 937, endPoint y: 321, distance: 28.8
click at [937, 321] on td "1453 / 2000" at bounding box center [964, 320] width 137 height 45
copy td "1453"
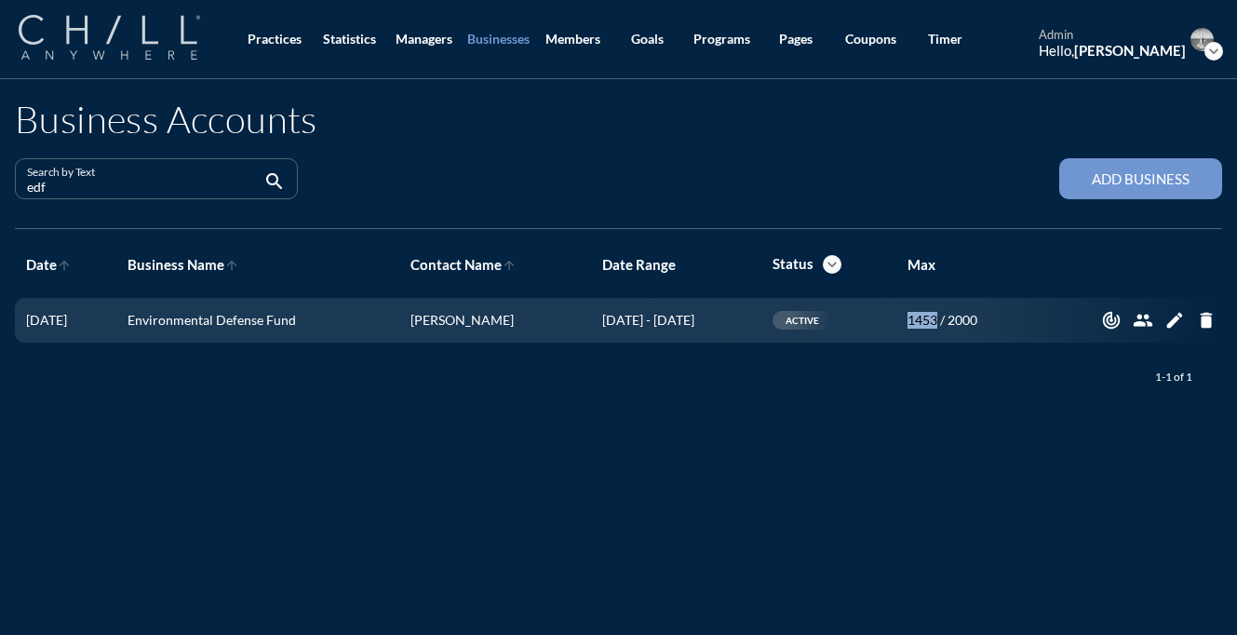
click at [166, 22] on img at bounding box center [109, 37] width 181 height 45
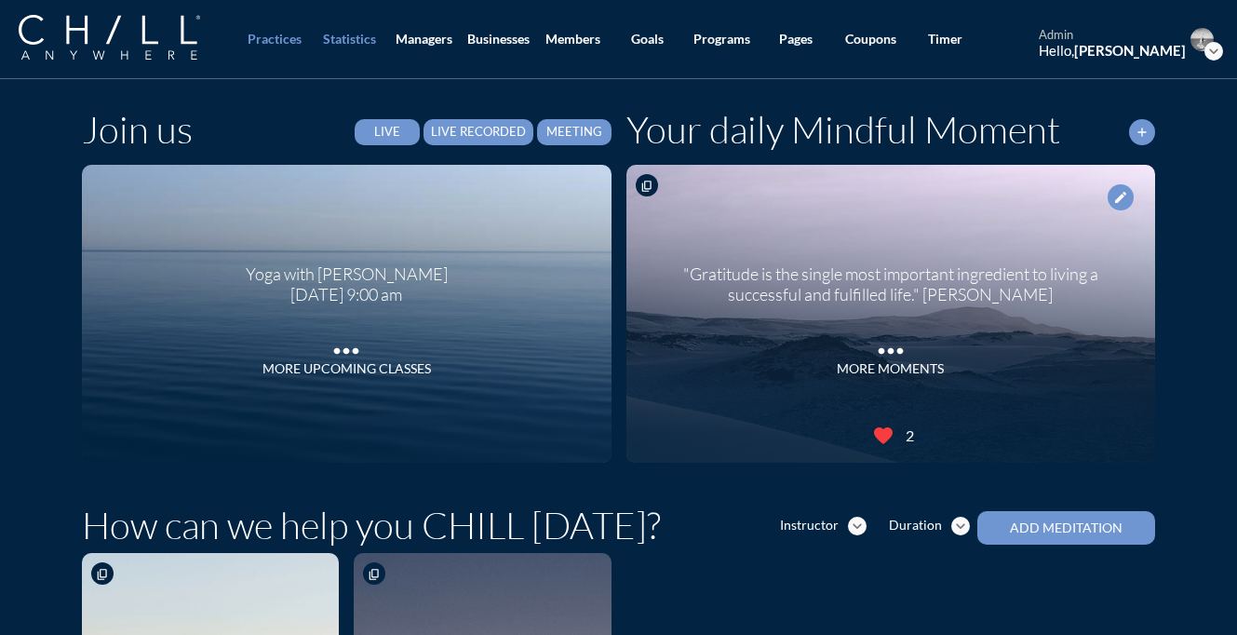
click at [370, 34] on div "Statistics" at bounding box center [349, 40] width 53 height 16
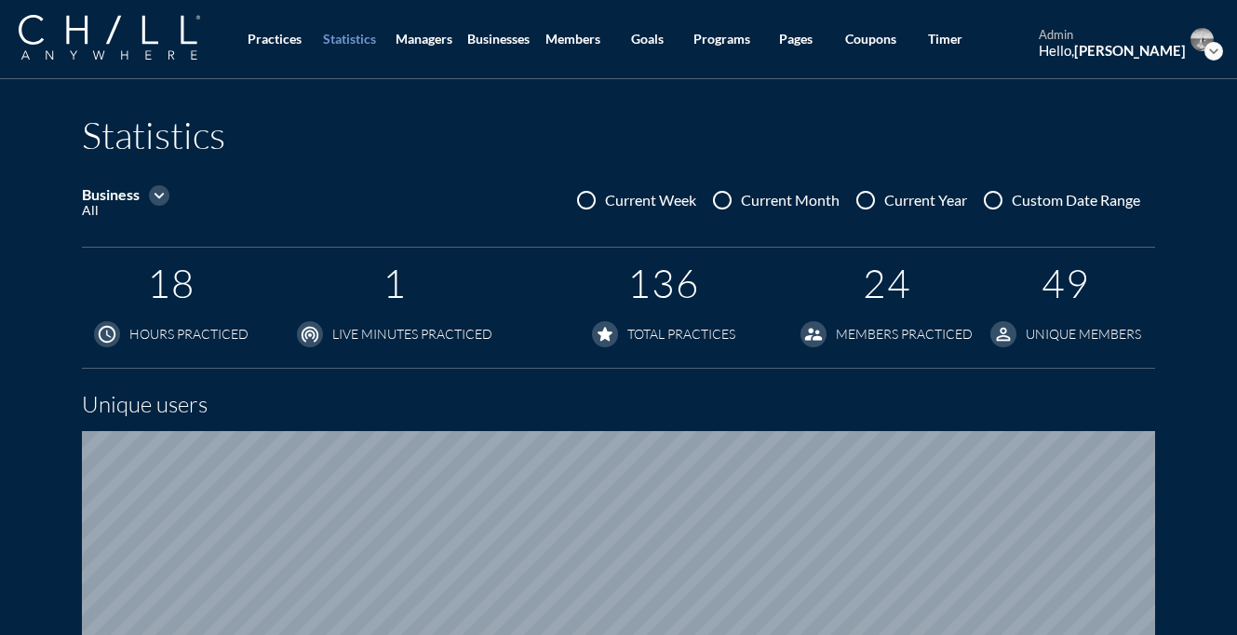
scroll to position [1186, 1237]
click at [149, 190] on icon "expand_more" at bounding box center [159, 195] width 20 height 20
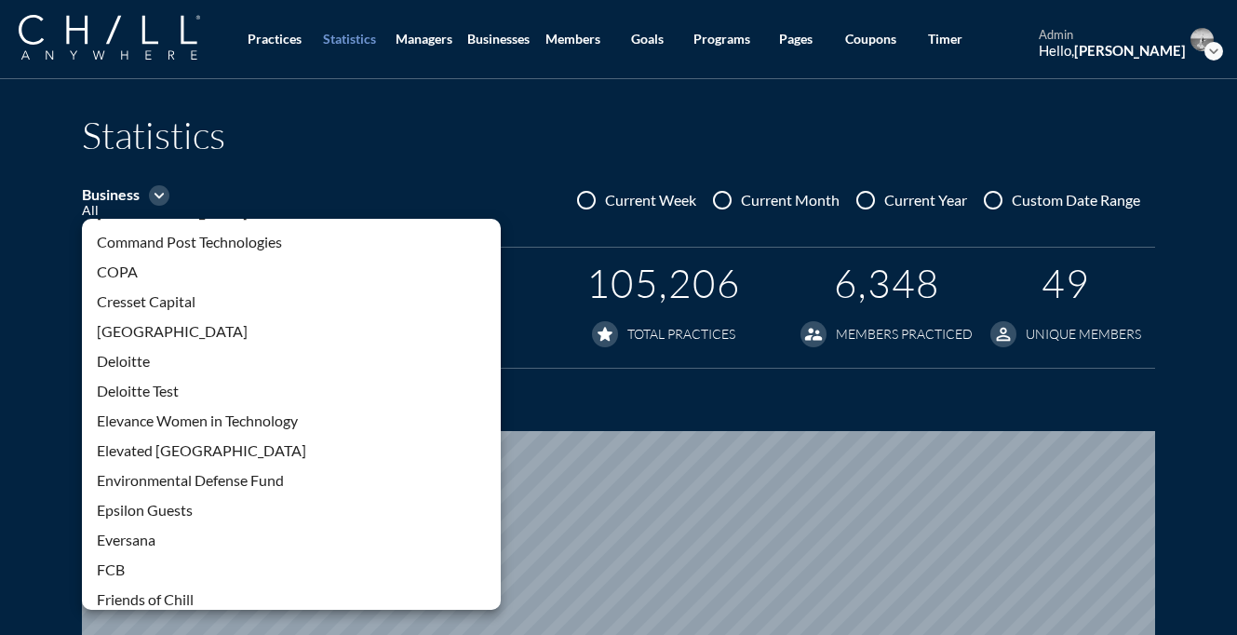
scroll to position [1166, 0]
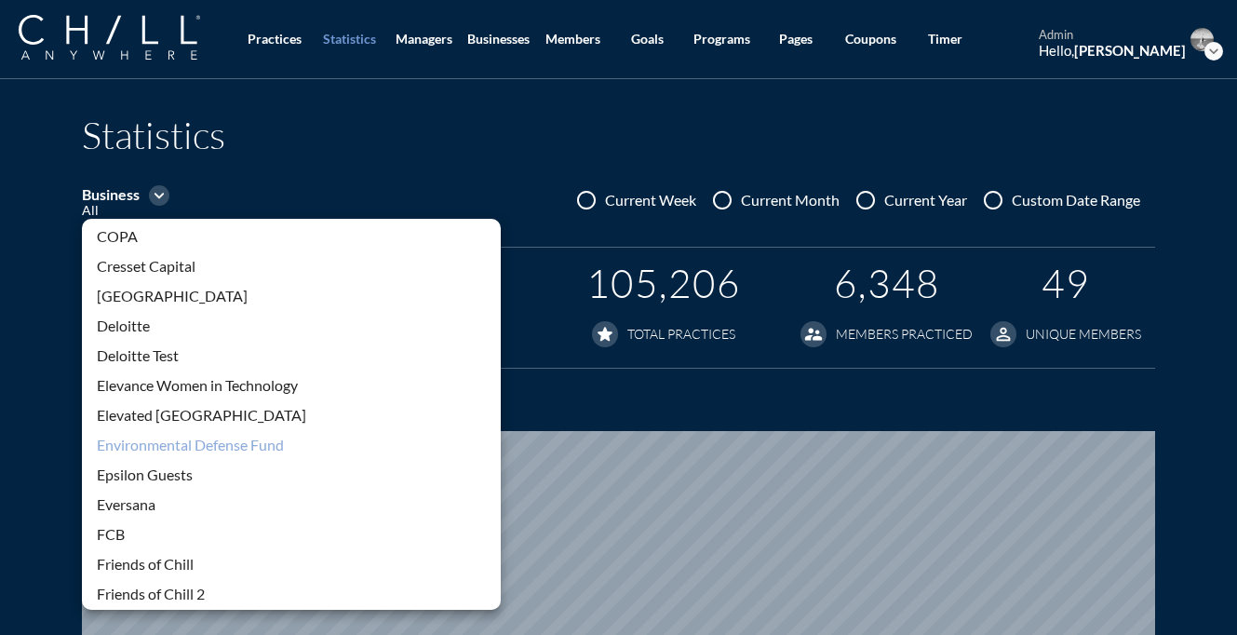
click at [189, 440] on div "Environmental Defense Fund" at bounding box center [291, 445] width 389 height 22
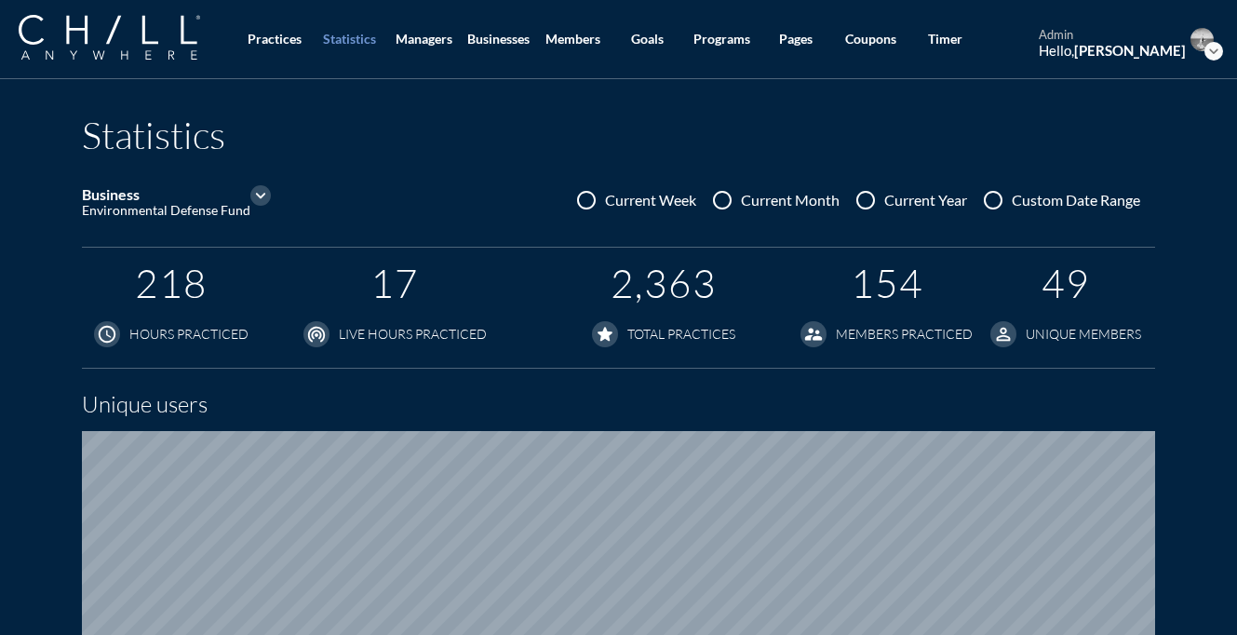
scroll to position [1186, 1237]
click at [993, 203] on div at bounding box center [993, 200] width 32 height 32
radio input "true"
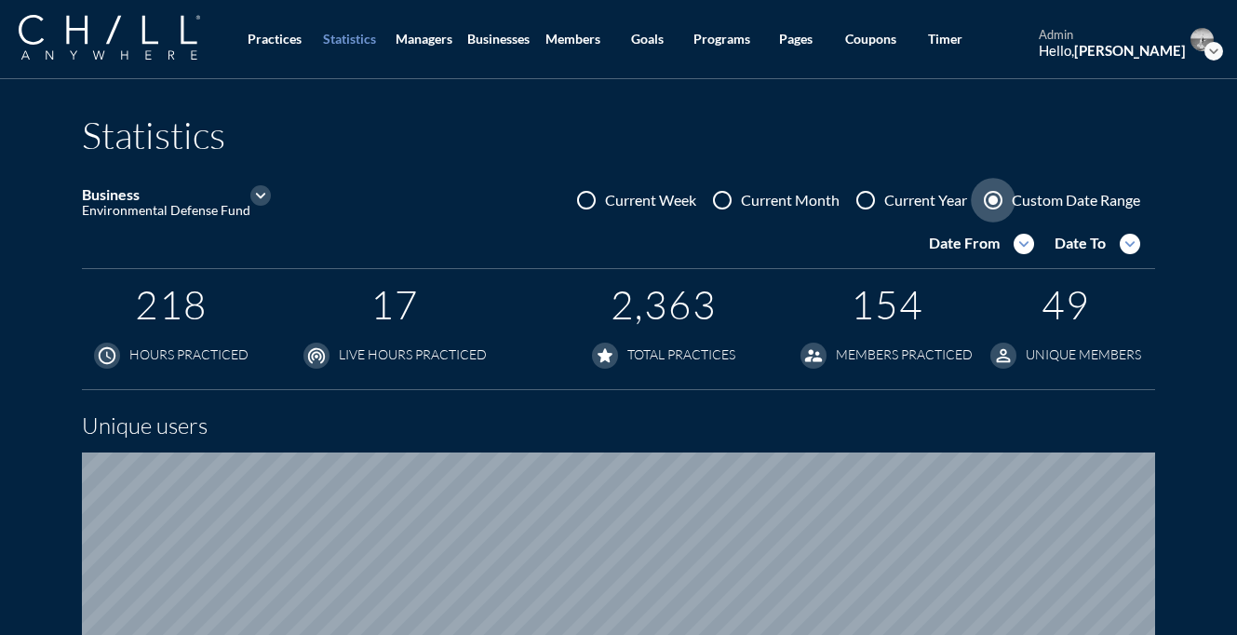
scroll to position [1208, 1237]
click at [1036, 246] on div "Date From expand_more Date To expand_more" at bounding box center [1042, 244] width 226 height 21
click at [1029, 246] on icon "expand_more" at bounding box center [1023, 244] width 20 height 20
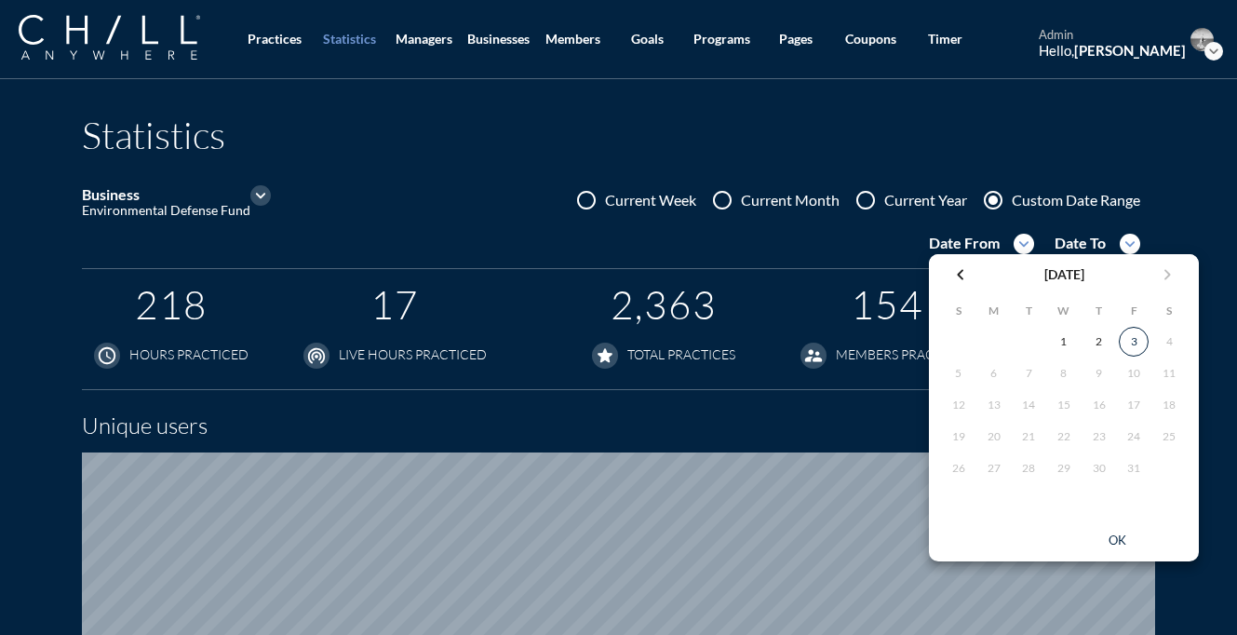
click at [962, 274] on icon "chevron_left" at bounding box center [960, 274] width 22 height 22
click at [960, 281] on icon "chevron_left" at bounding box center [960, 274] width 22 height 22
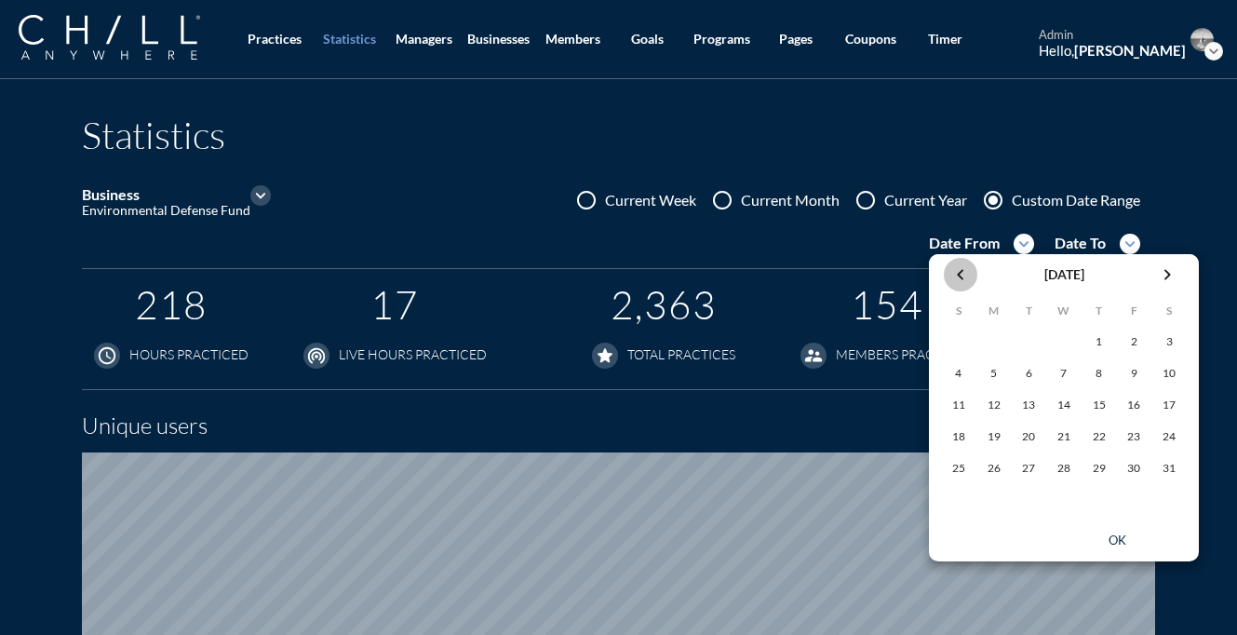
click at [960, 281] on icon "chevron_left" at bounding box center [960, 274] width 22 height 22
click at [959, 281] on icon "chevron_left" at bounding box center [960, 274] width 22 height 22
click at [1060, 333] on div "1" at bounding box center [1064, 342] width 30 height 30
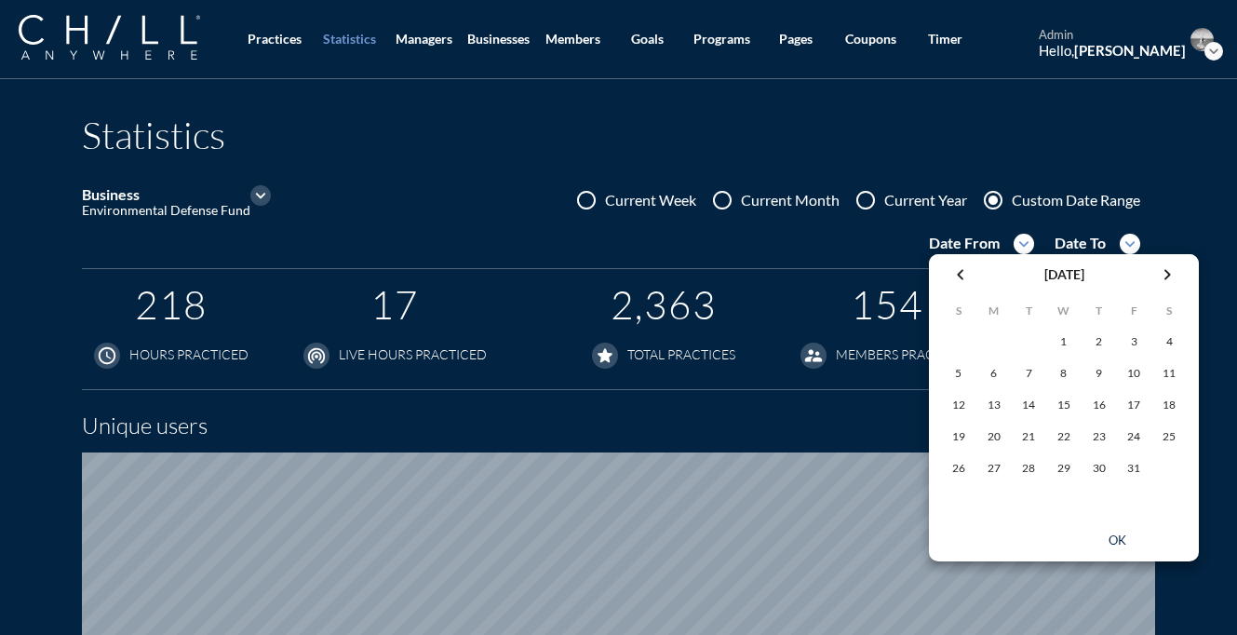
scroll to position [1220, 1237]
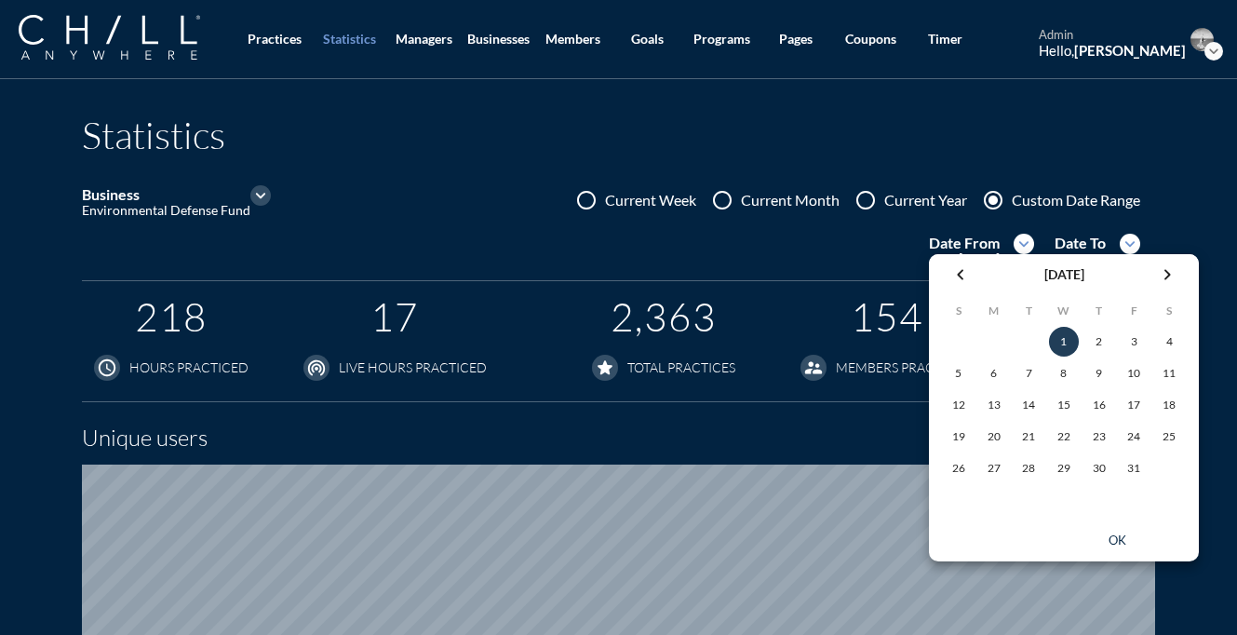
click at [1117, 531] on button "ok" at bounding box center [1116, 541] width 149 height 26
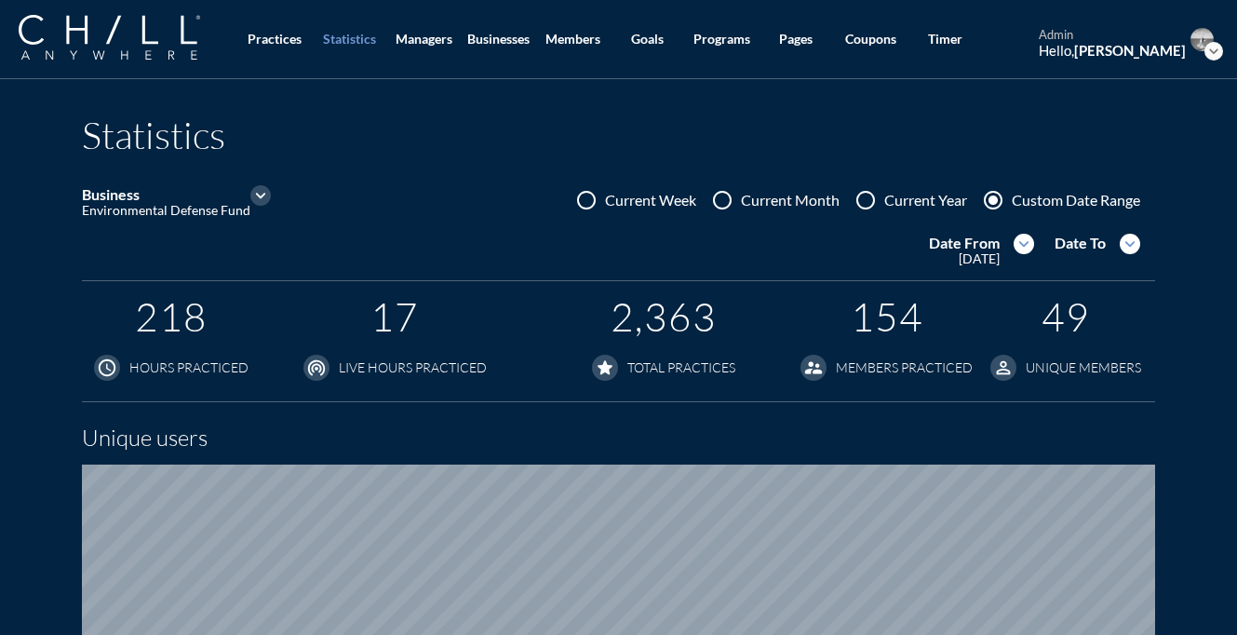
click at [1132, 252] on icon "expand_more" at bounding box center [1129, 244] width 20 height 20
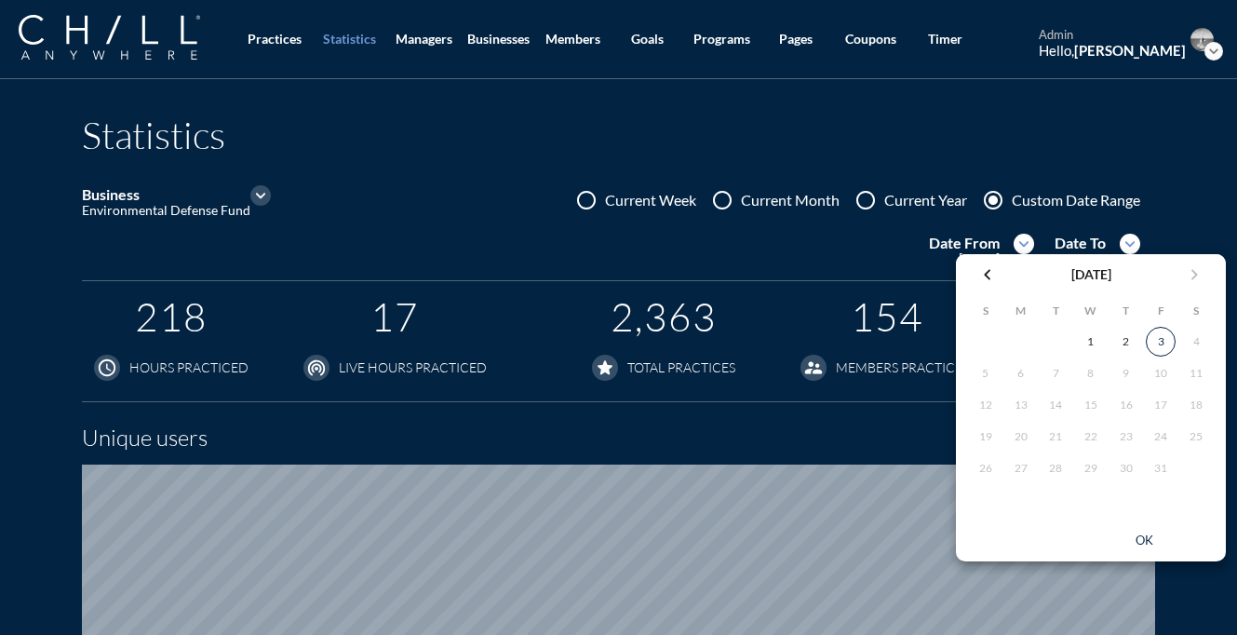
click at [1168, 348] on div "3" at bounding box center [1160, 342] width 28 height 28
click at [1143, 541] on div "ok" at bounding box center [1144, 540] width 84 height 15
